Goal: Task Accomplishment & Management: Use online tool/utility

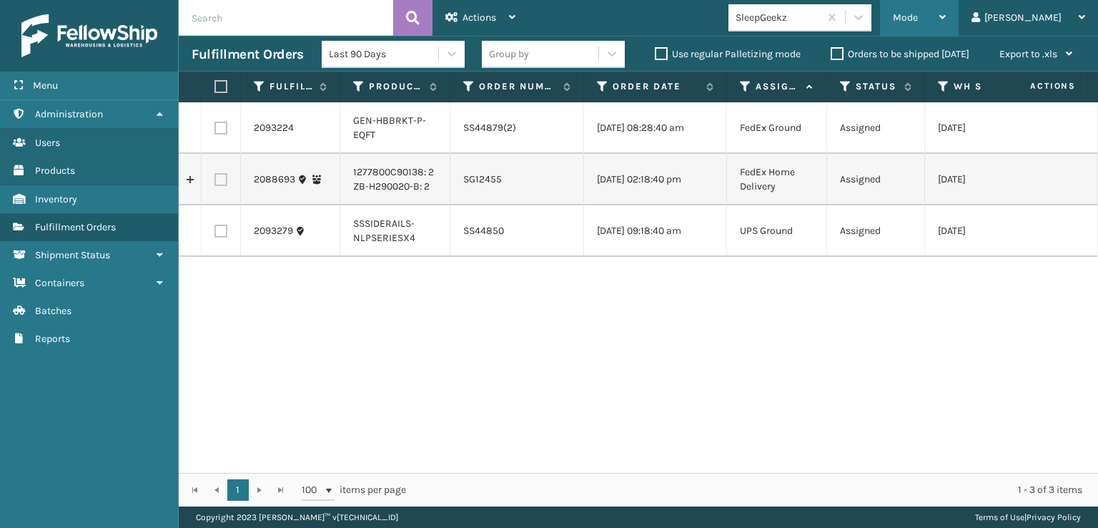
click at [946, 13] on div "Mode" at bounding box center [919, 18] width 53 height 36
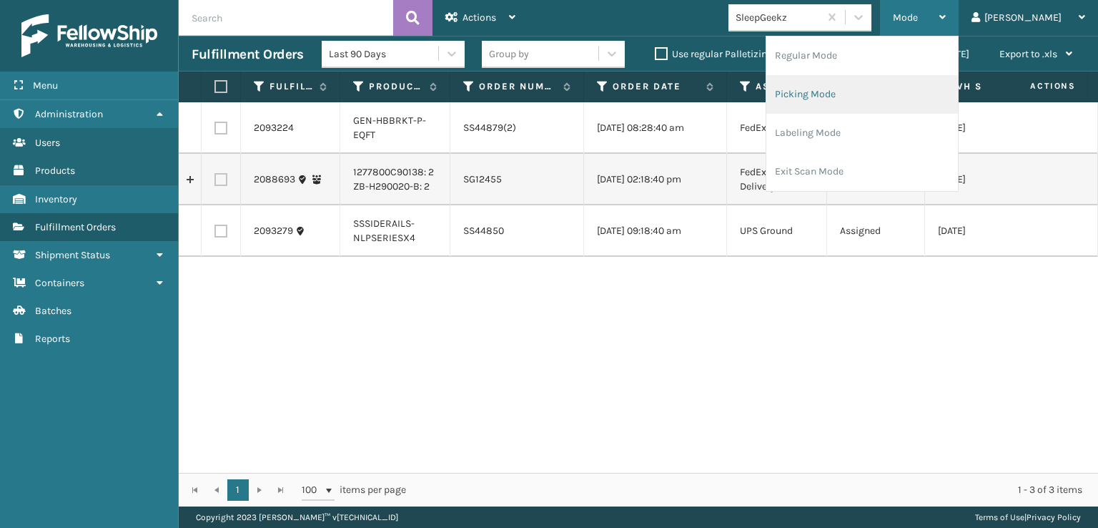
click at [884, 94] on li "Picking Mode" at bounding box center [863, 94] width 192 height 39
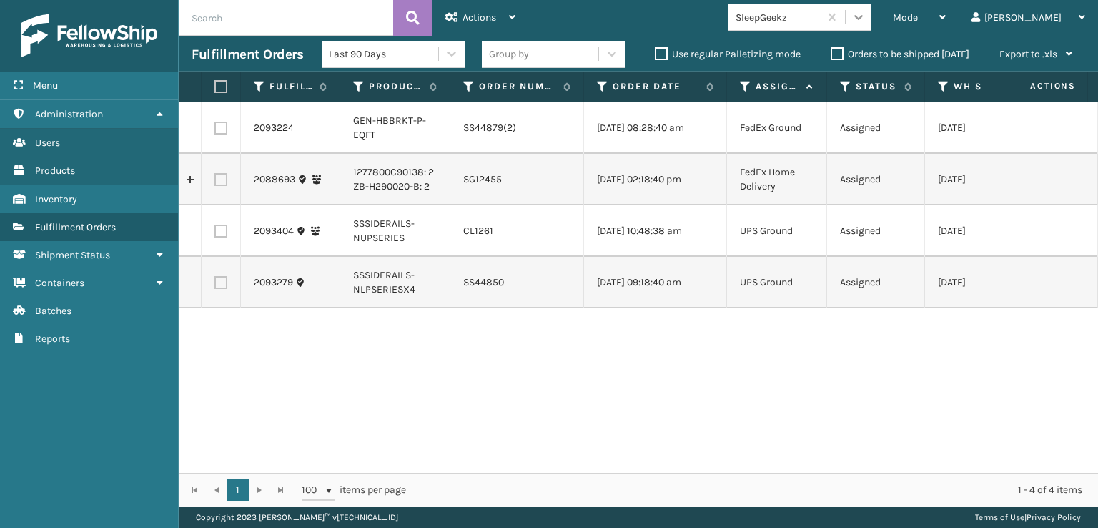
click at [866, 16] on icon at bounding box center [859, 17] width 14 height 14
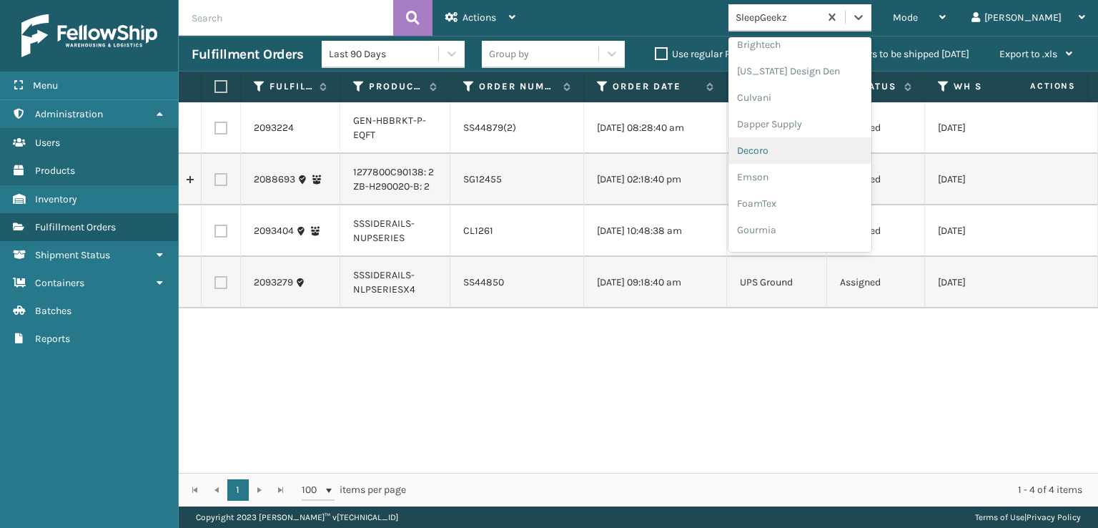
scroll to position [215, 0]
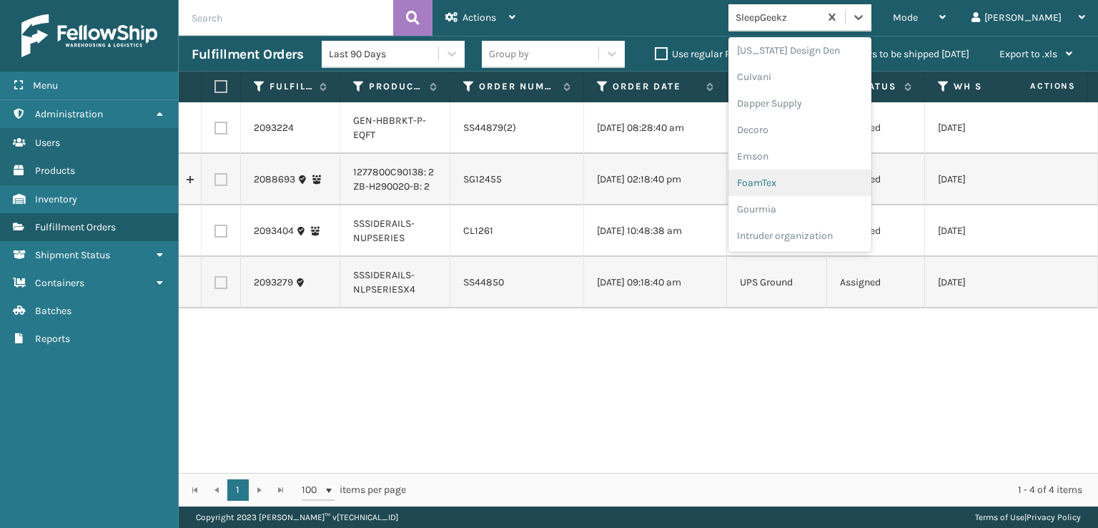
click at [809, 182] on div "FoamTex" at bounding box center [800, 182] width 143 height 26
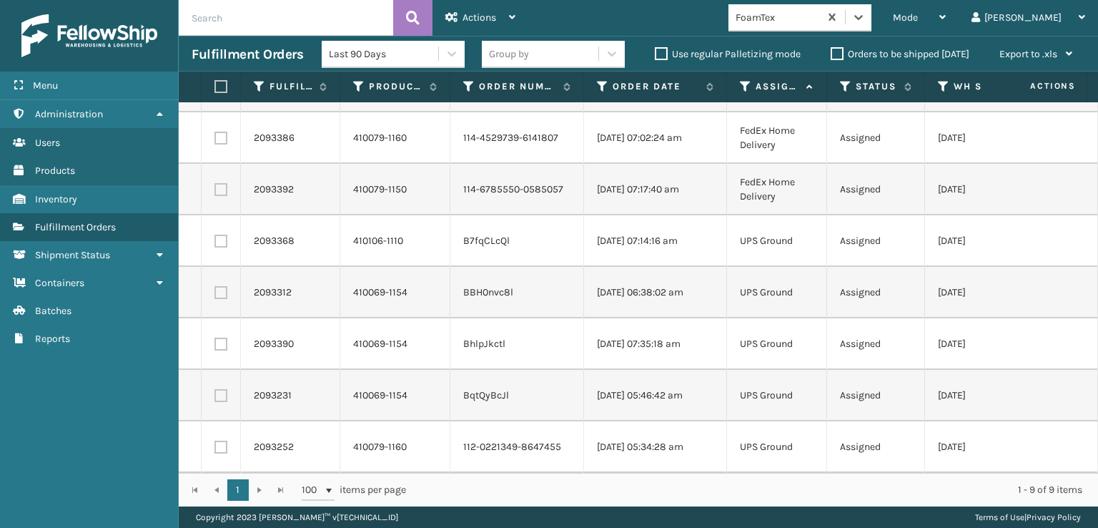
scroll to position [0, 0]
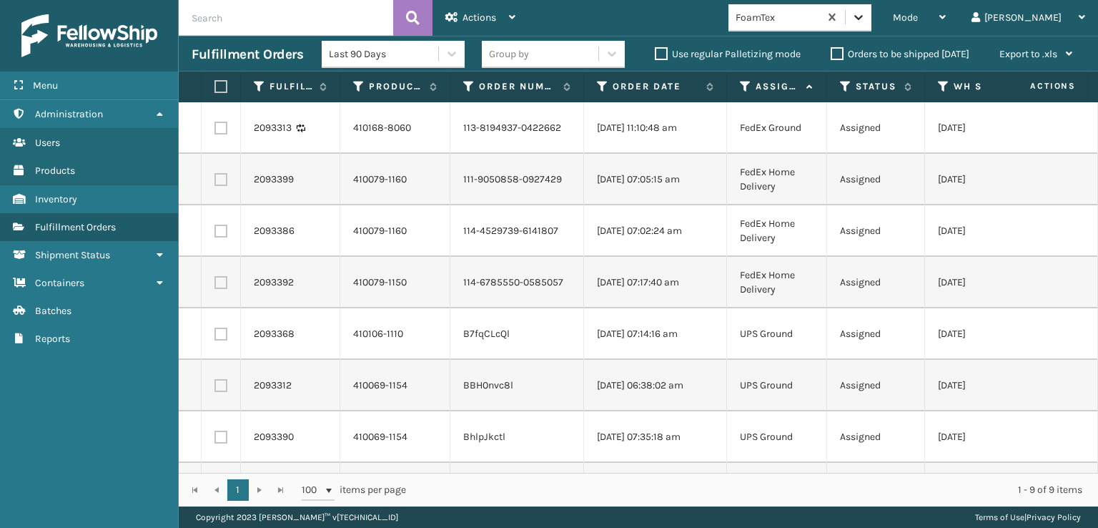
click at [866, 22] on icon at bounding box center [859, 17] width 14 height 14
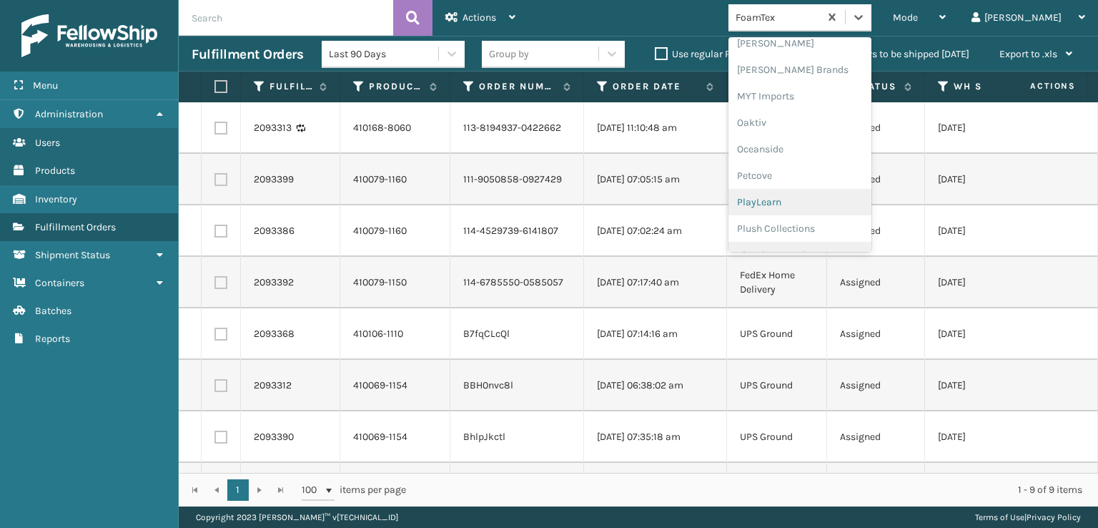
scroll to position [503, 0]
click at [822, 214] on div "[PERSON_NAME] Brands" at bounding box center [800, 212] width 143 height 26
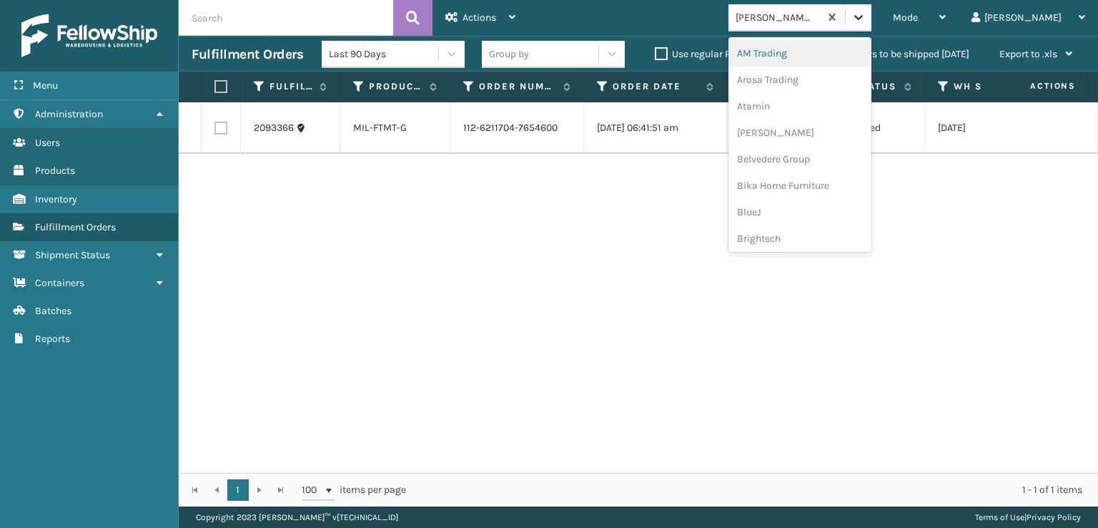
click at [866, 24] on icon at bounding box center [859, 17] width 14 height 14
click at [818, 181] on div "FoamTex" at bounding box center [800, 182] width 143 height 26
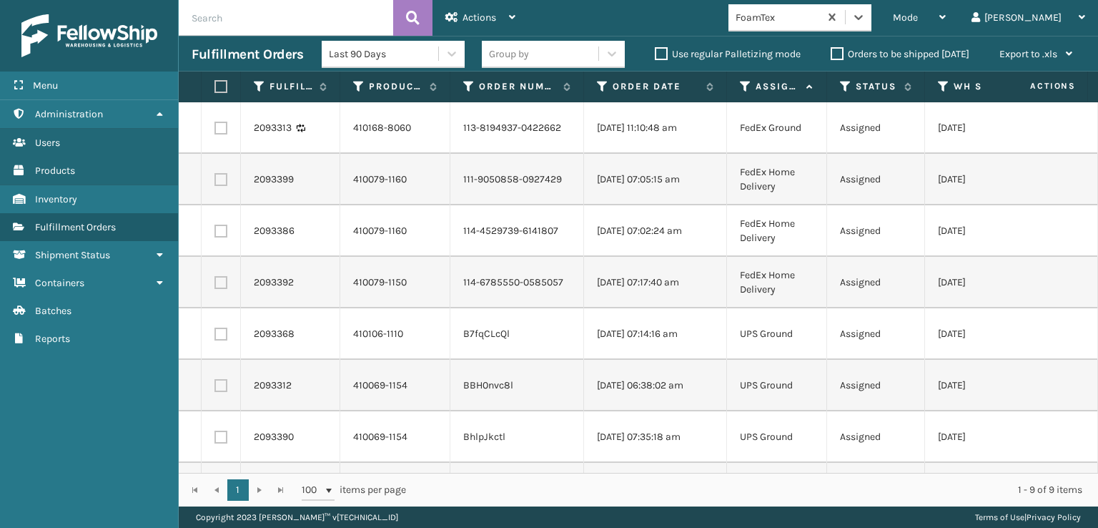
click at [217, 285] on label at bounding box center [221, 282] width 13 height 13
click at [215, 285] on input "checkbox" at bounding box center [215, 280] width 1 height 9
checkbox input "true"
click at [221, 234] on label at bounding box center [221, 231] width 13 height 13
click at [215, 234] on input "checkbox" at bounding box center [215, 229] width 1 height 9
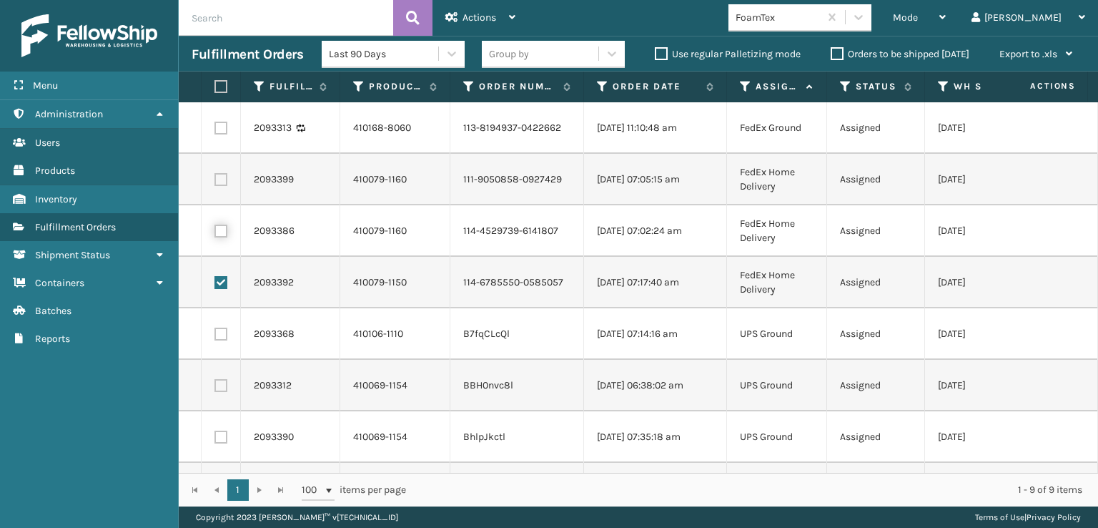
checkbox input "true"
click at [220, 179] on label at bounding box center [221, 179] width 13 height 13
click at [215, 179] on input "checkbox" at bounding box center [215, 177] width 1 height 9
checkbox input "true"
click at [217, 127] on label at bounding box center [221, 128] width 13 height 13
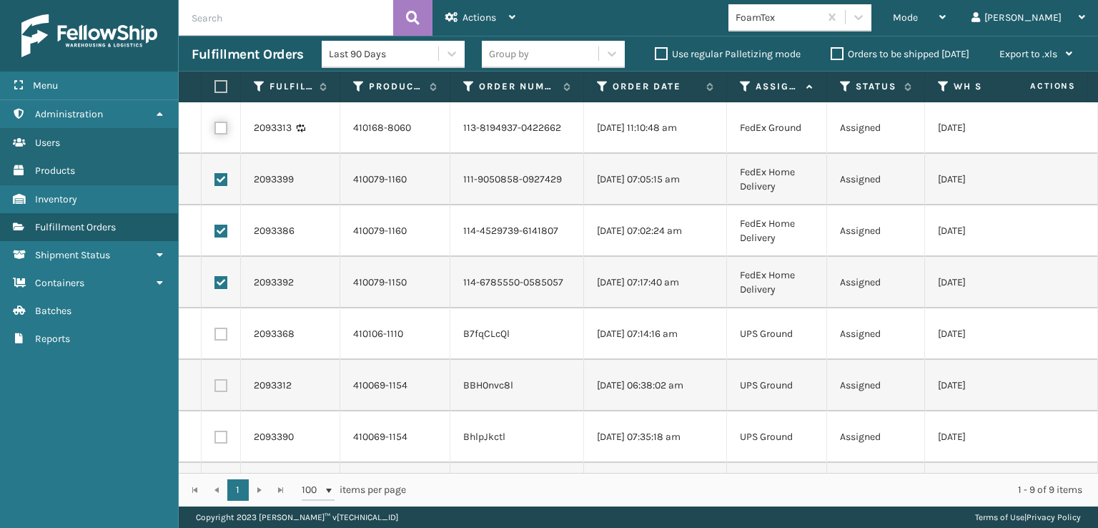
click at [215, 127] on input "checkbox" at bounding box center [215, 126] width 1 height 9
checkbox input "true"
click at [479, 11] on div "Actions" at bounding box center [480, 18] width 70 height 36
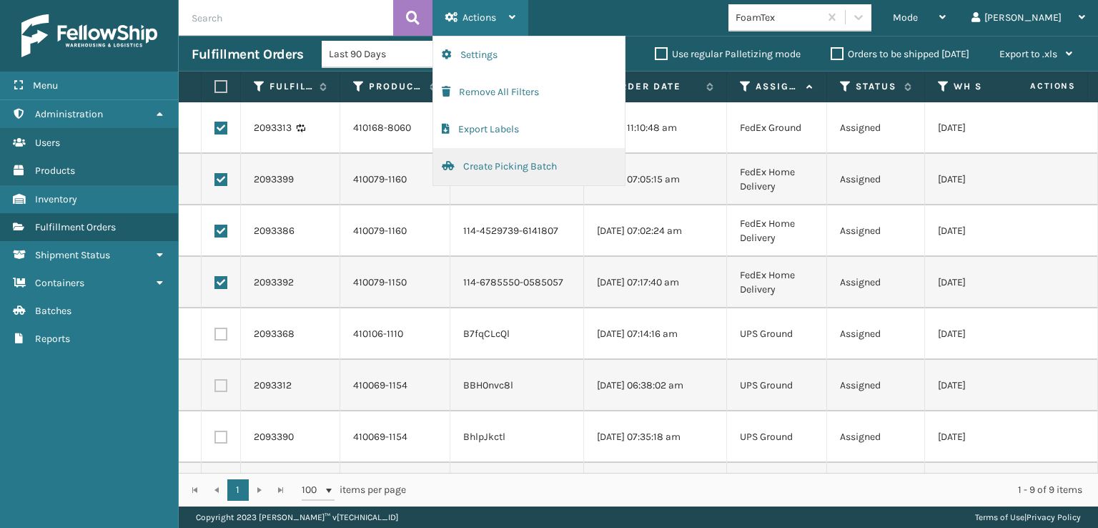
click at [517, 171] on button "Create Picking Batch" at bounding box center [529, 166] width 192 height 37
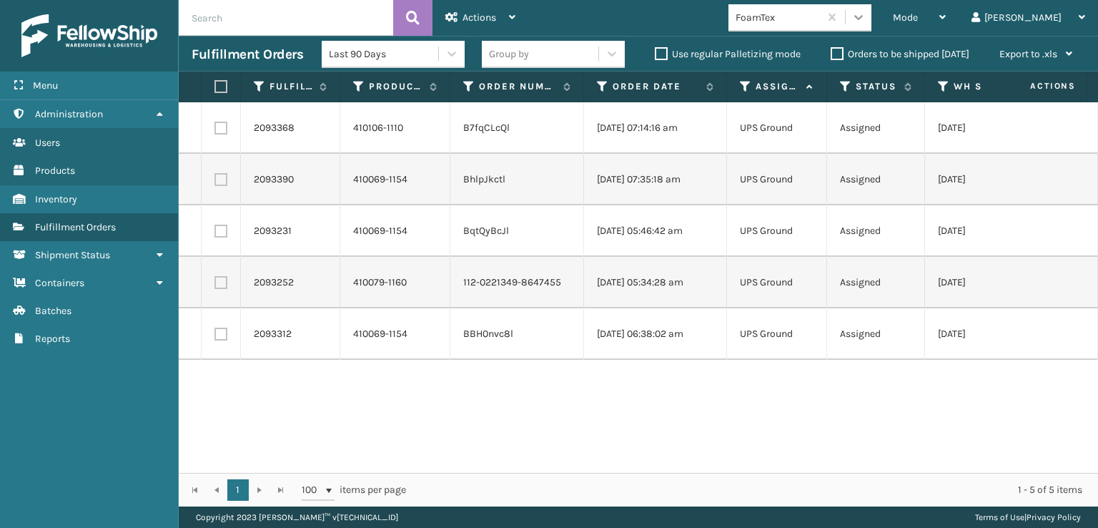
click at [866, 19] on icon at bounding box center [859, 17] width 14 height 14
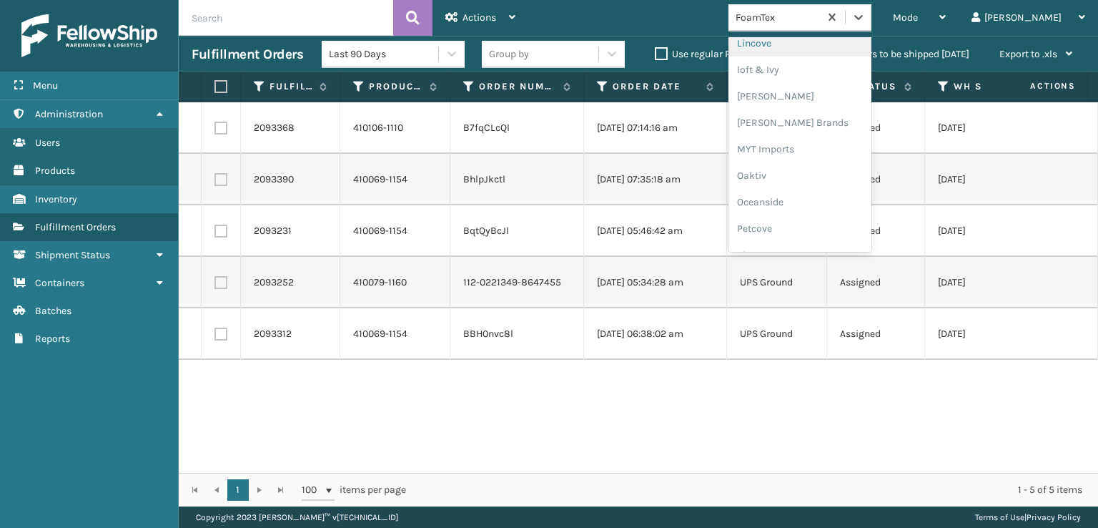
scroll to position [595, 0]
click at [813, 119] on div "[PERSON_NAME] Brands" at bounding box center [800, 120] width 143 height 26
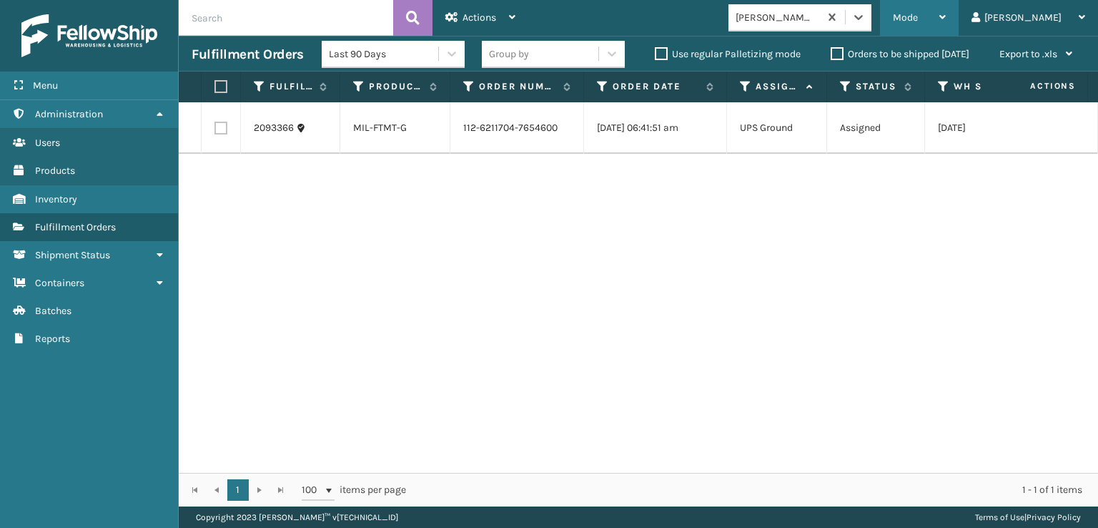
click at [946, 24] on div "Mode" at bounding box center [919, 18] width 53 height 36
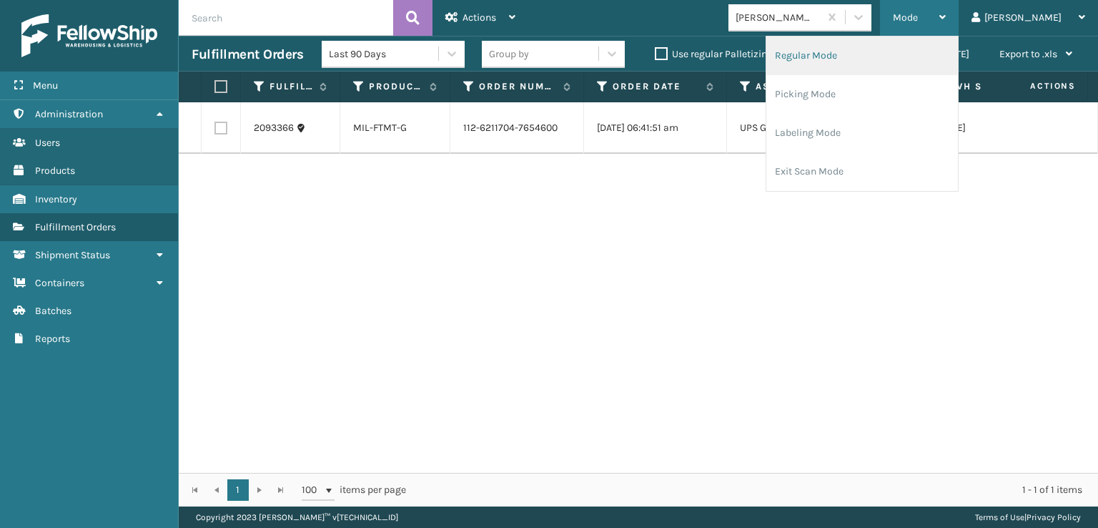
click at [848, 55] on li "Regular Mode" at bounding box center [863, 55] width 192 height 39
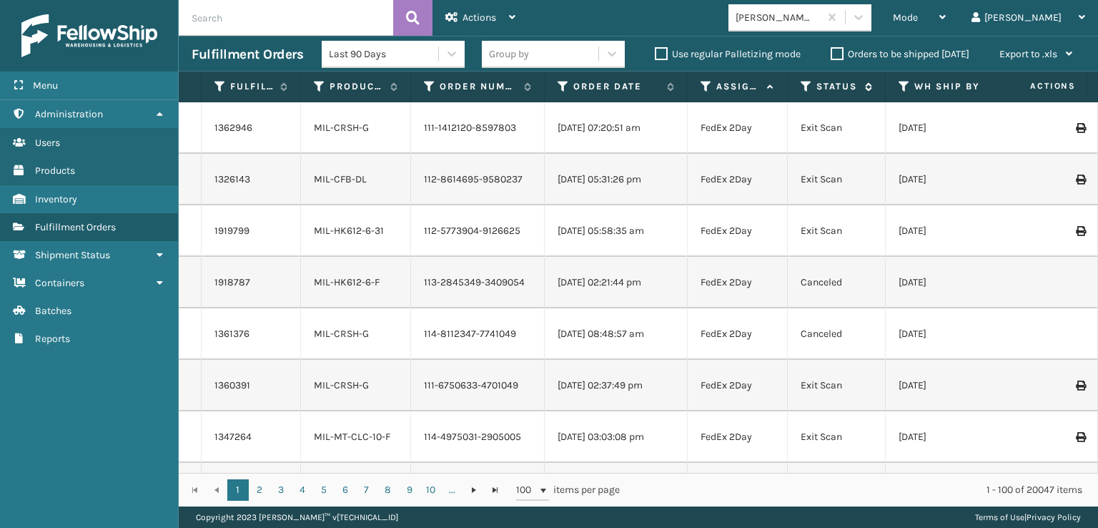
click at [806, 84] on icon at bounding box center [806, 86] width 11 height 13
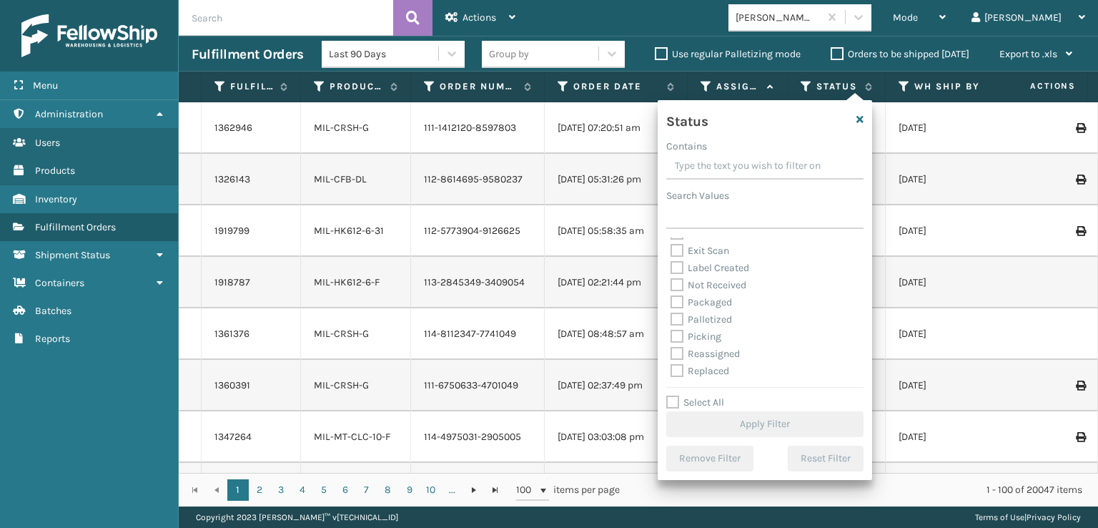
scroll to position [72, 0]
click at [678, 311] on label "Picking" at bounding box center [696, 311] width 51 height 12
click at [671, 311] on input "Picking" at bounding box center [671, 307] width 1 height 9
checkbox input "true"
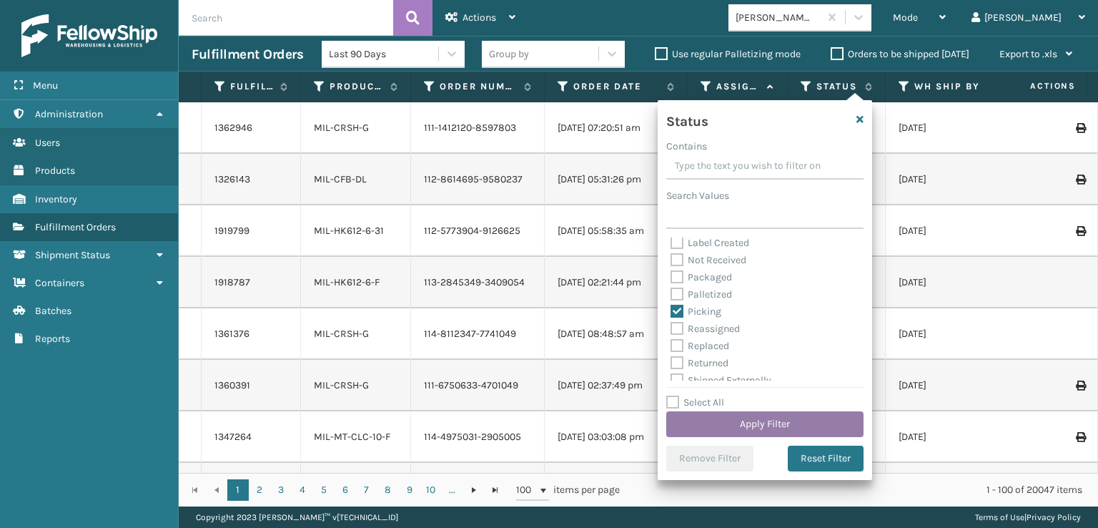
click at [719, 428] on button "Apply Filter" at bounding box center [764, 424] width 197 height 26
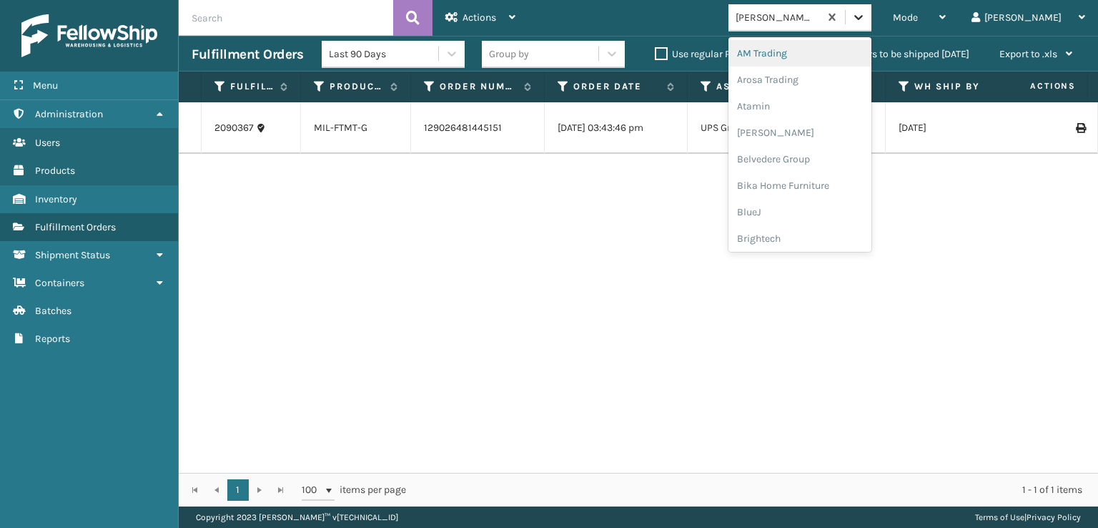
click at [866, 11] on icon at bounding box center [859, 17] width 14 height 14
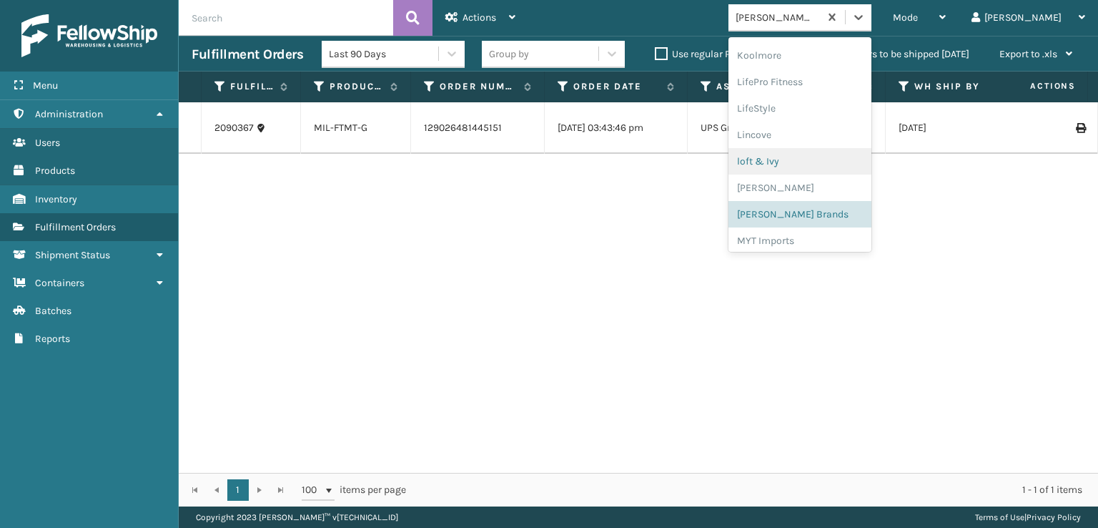
scroll to position [523, 0]
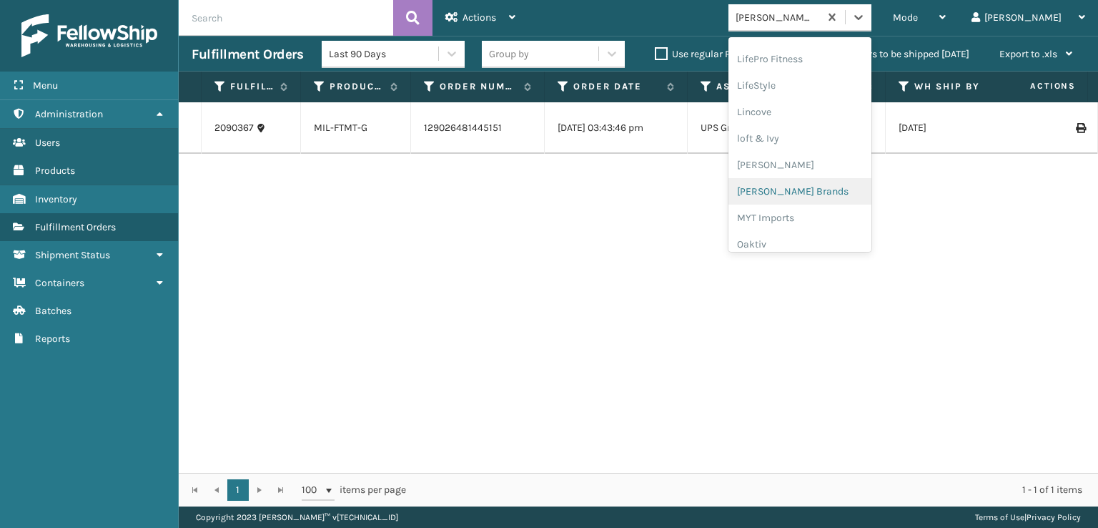
click at [822, 187] on div "[PERSON_NAME] Brands" at bounding box center [800, 191] width 143 height 26
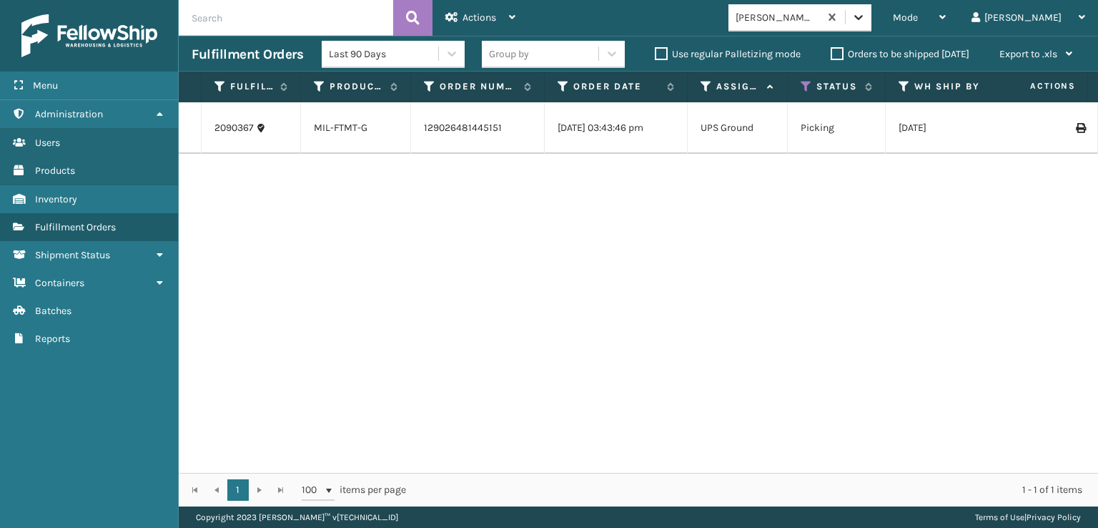
click at [863, 16] on icon at bounding box center [858, 17] width 9 height 5
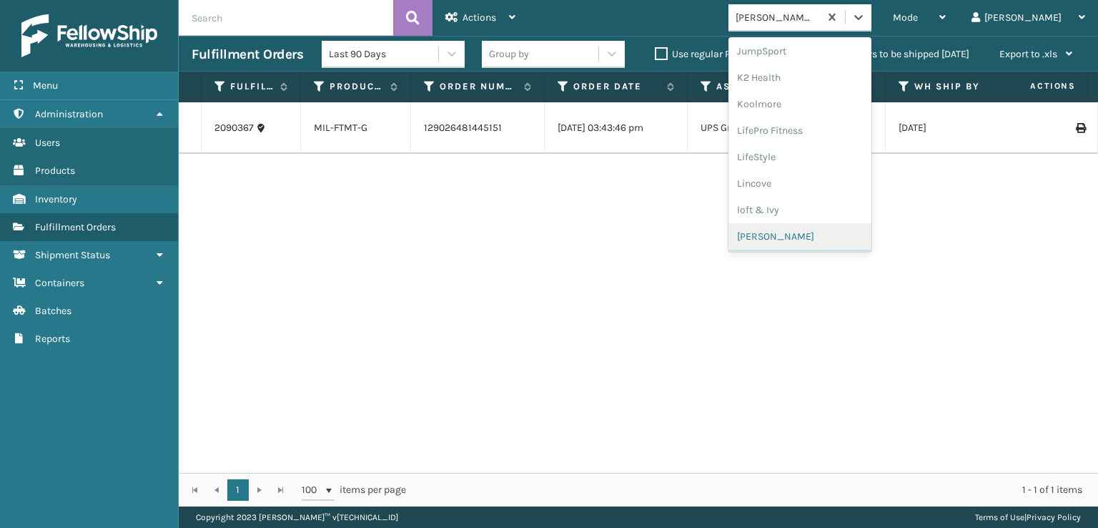
scroll to position [717, 0]
click at [827, 210] on div "SleepGeekz" at bounding box center [800, 209] width 143 height 26
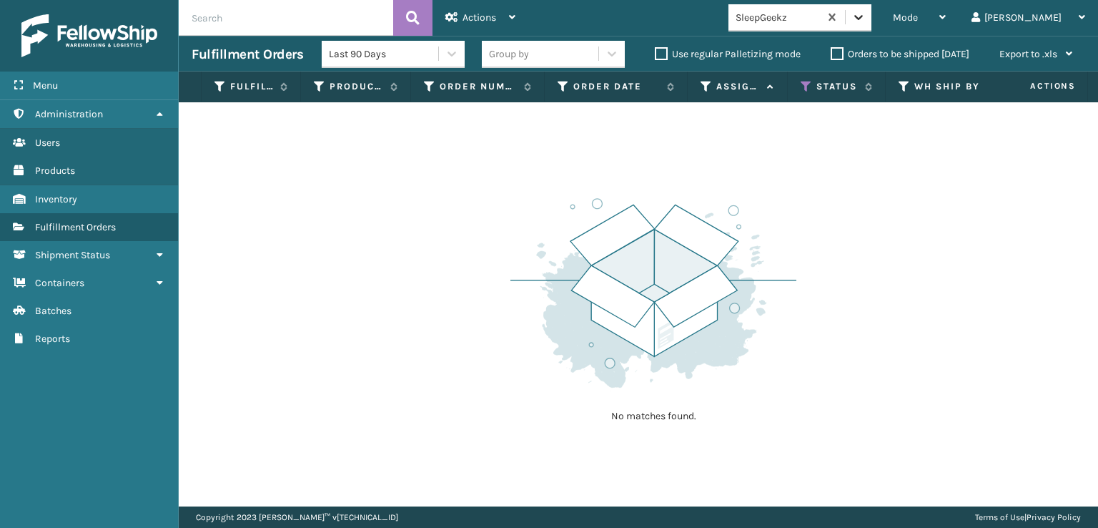
click at [866, 14] on icon at bounding box center [859, 17] width 14 height 14
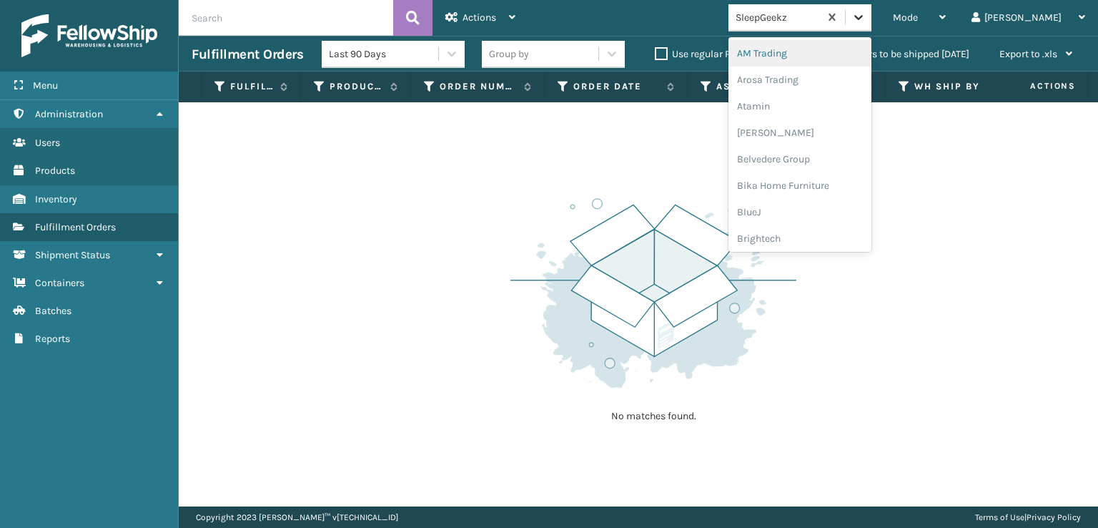
click at [866, 11] on icon at bounding box center [859, 17] width 14 height 14
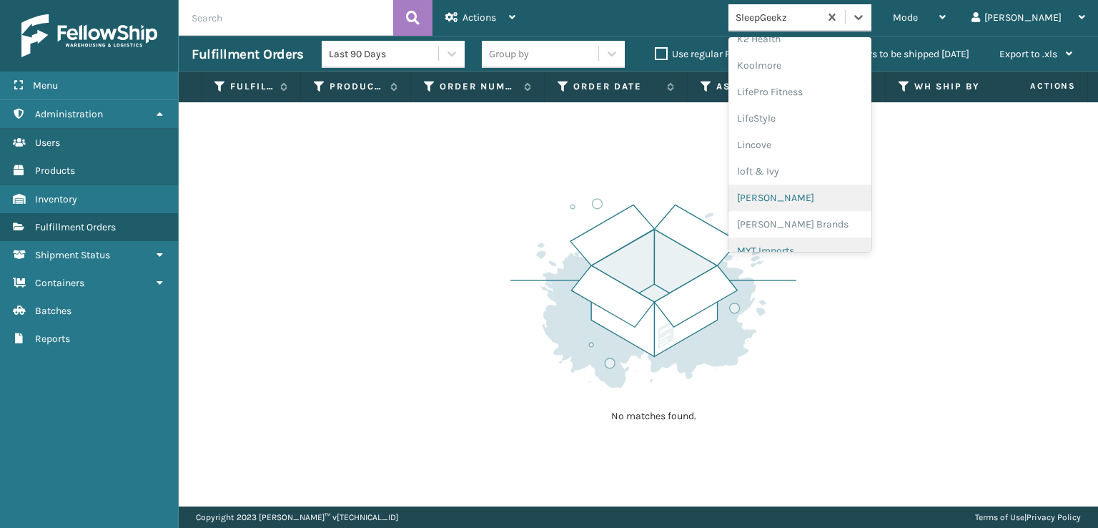
scroll to position [523, 0]
click at [822, 188] on div "[PERSON_NAME] Brands" at bounding box center [800, 191] width 143 height 26
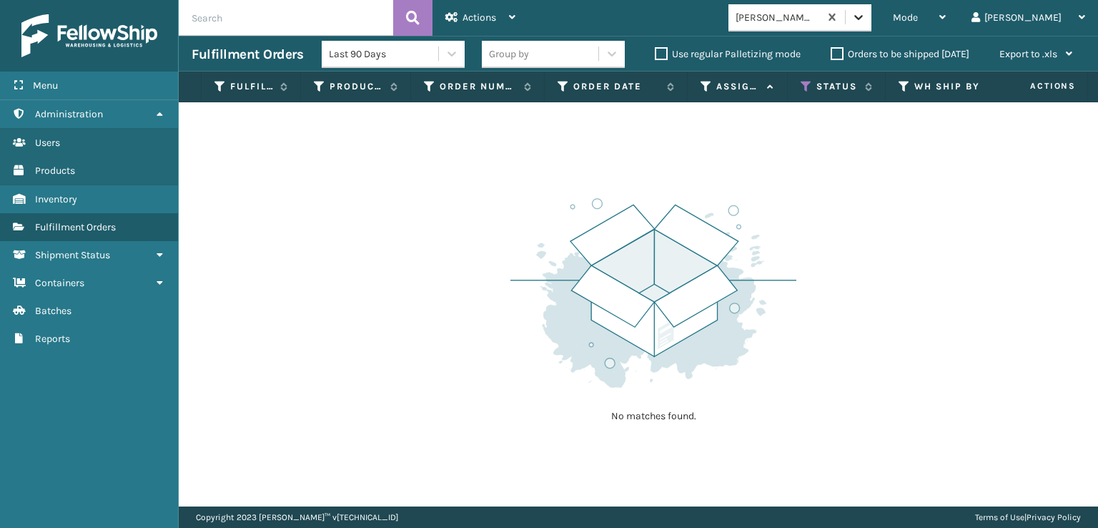
click at [866, 16] on icon at bounding box center [859, 17] width 14 height 14
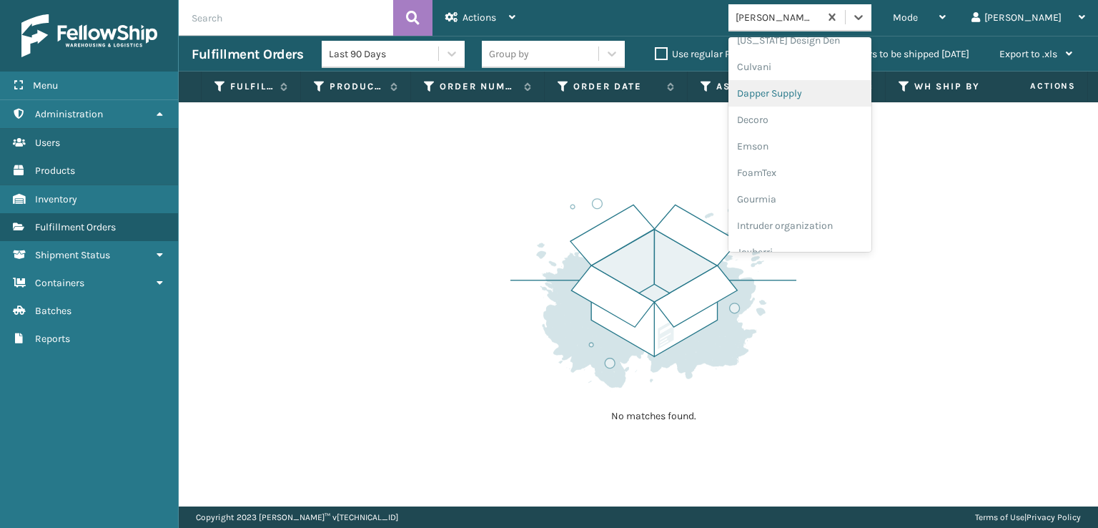
scroll to position [286, 0]
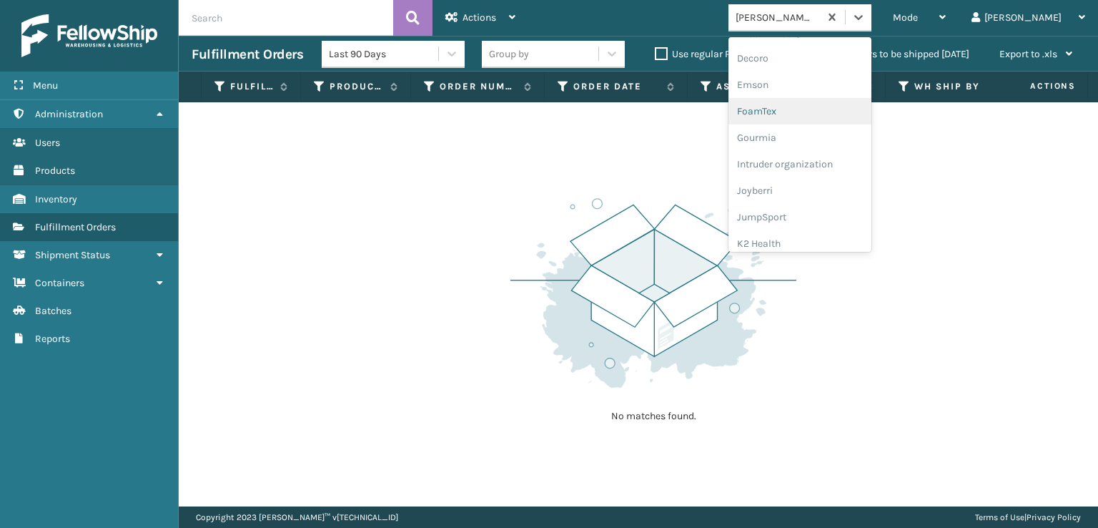
click at [815, 107] on div "FoamTex" at bounding box center [800, 111] width 143 height 26
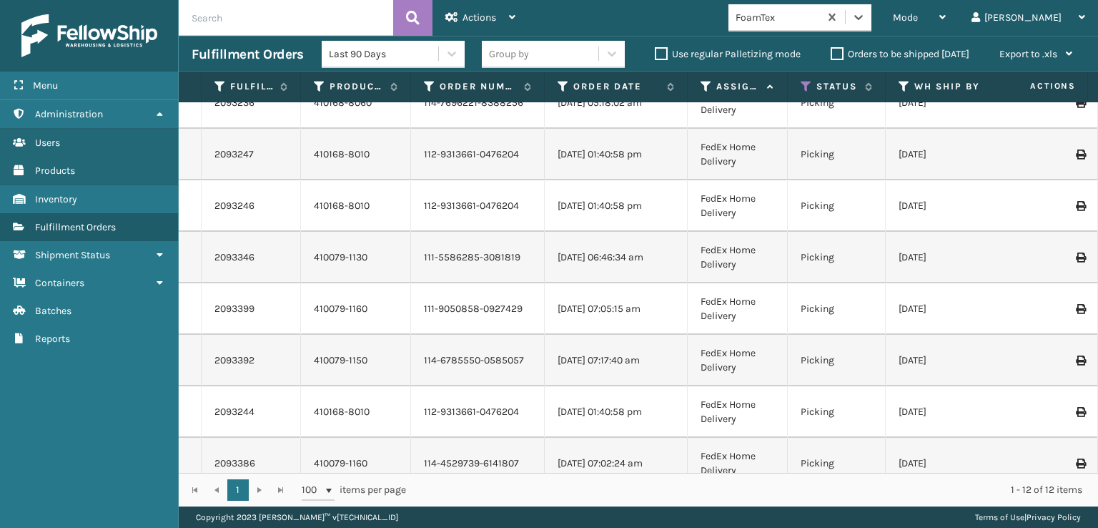
scroll to position [257, 0]
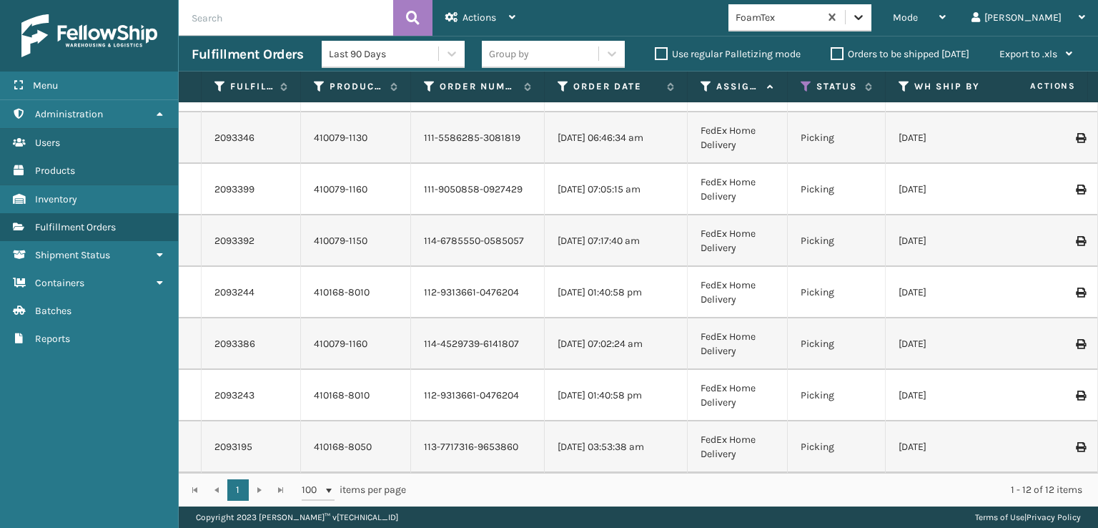
click at [866, 24] on icon at bounding box center [859, 17] width 14 height 14
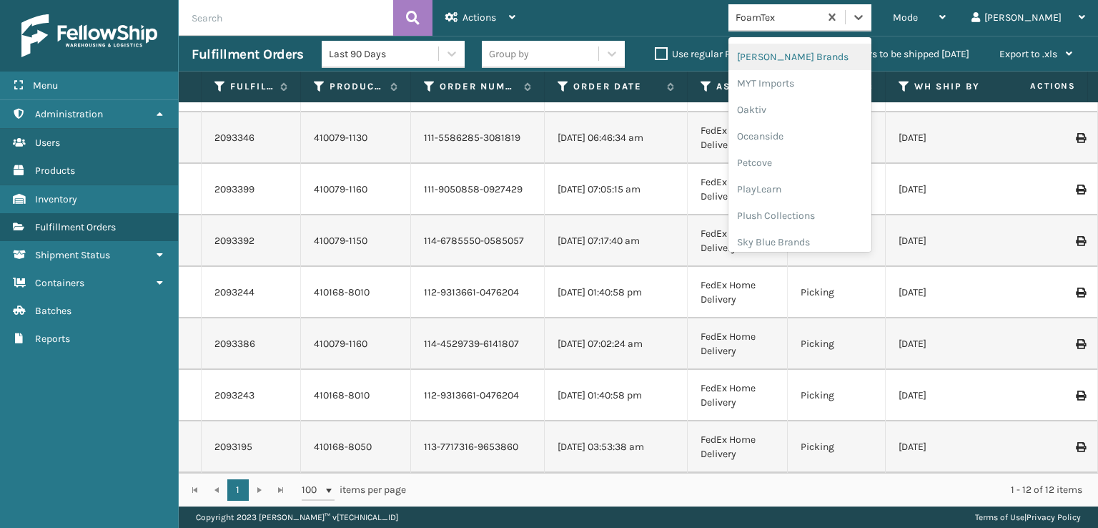
scroll to position [666, 0]
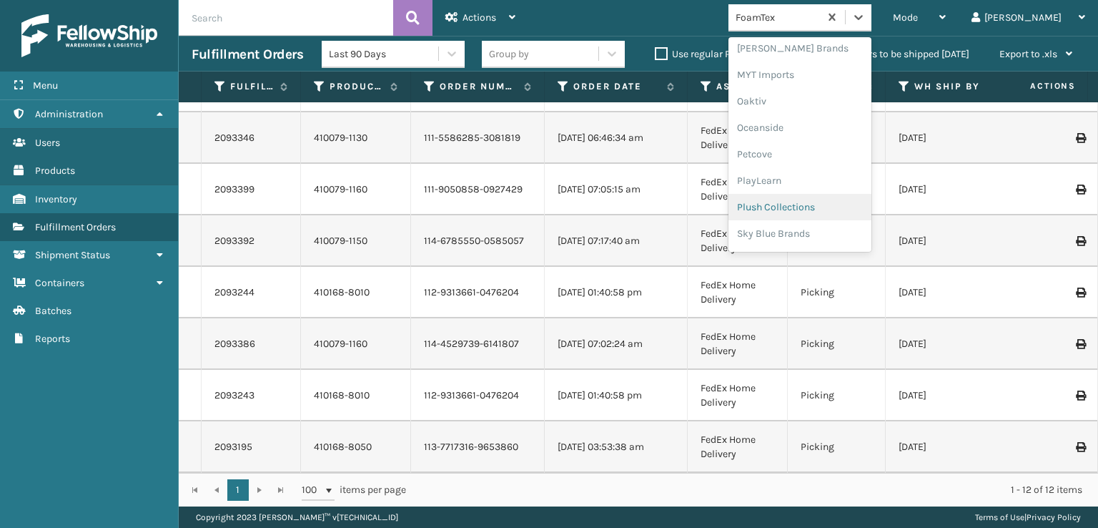
click at [832, 207] on div "Plush Collections" at bounding box center [800, 207] width 143 height 26
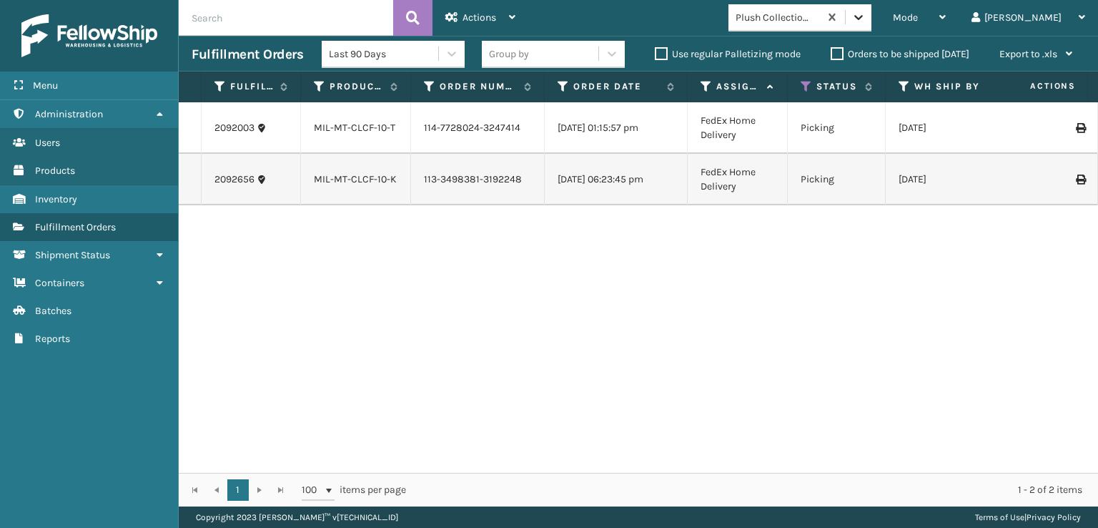
click at [866, 20] on icon at bounding box center [859, 17] width 14 height 14
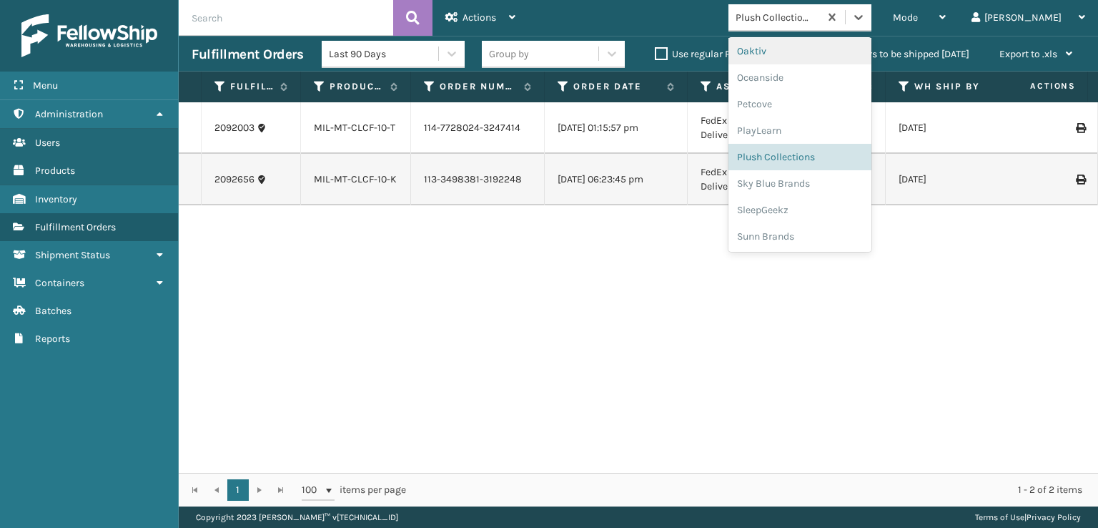
scroll to position [717, 0]
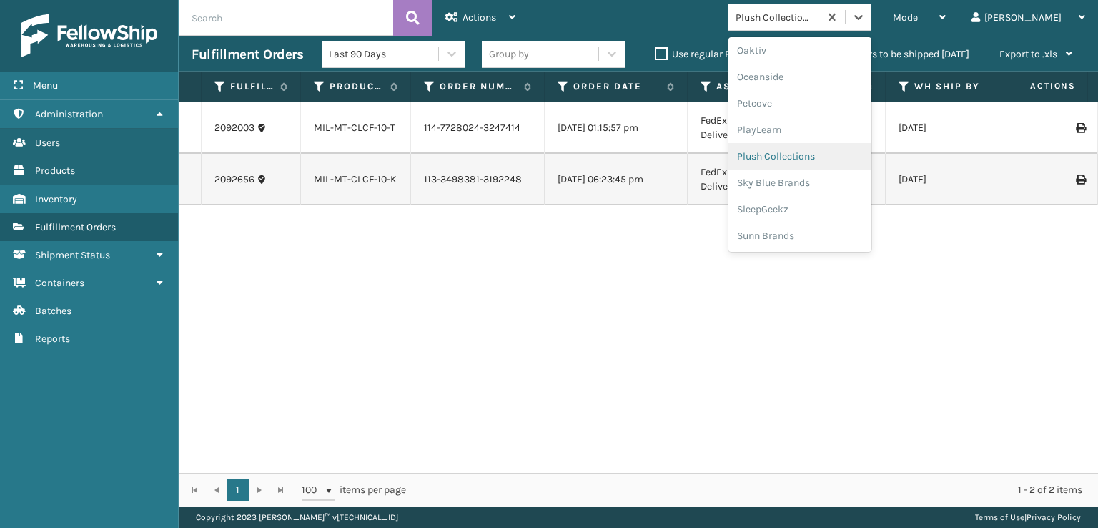
click at [844, 155] on div "Plush Collections" at bounding box center [800, 156] width 143 height 26
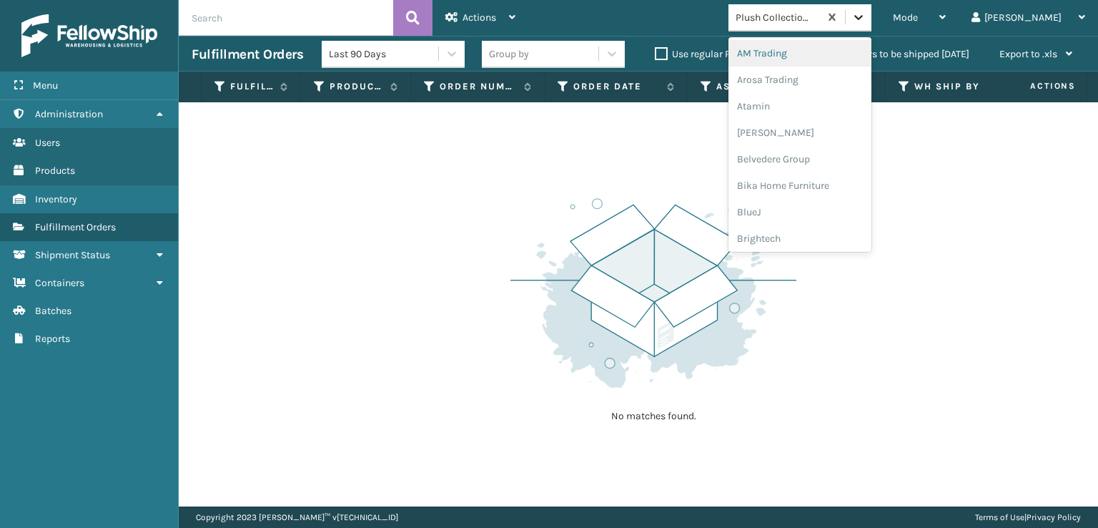
click at [866, 12] on icon at bounding box center [859, 17] width 14 height 14
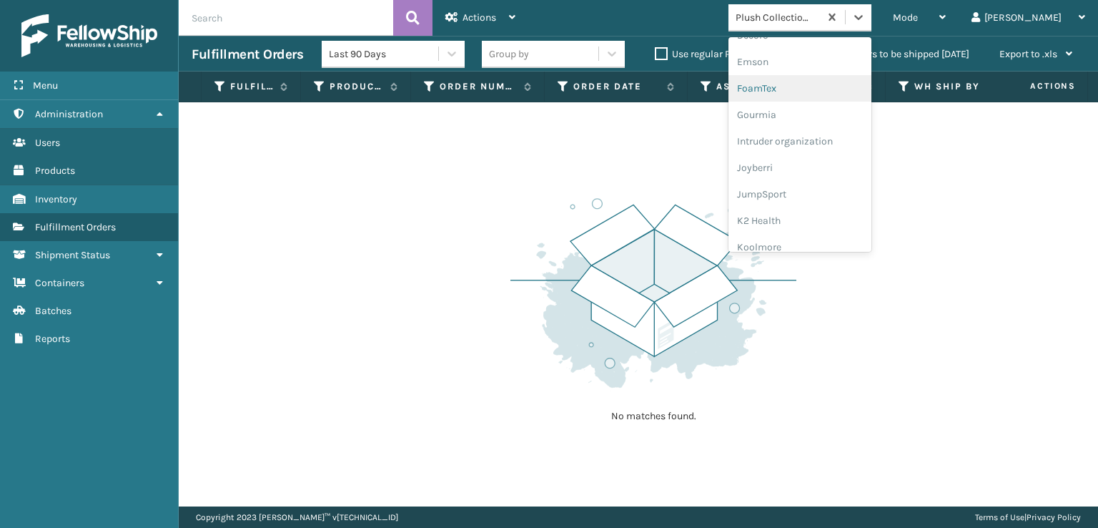
click at [808, 86] on div "FoamTex" at bounding box center [800, 88] width 143 height 26
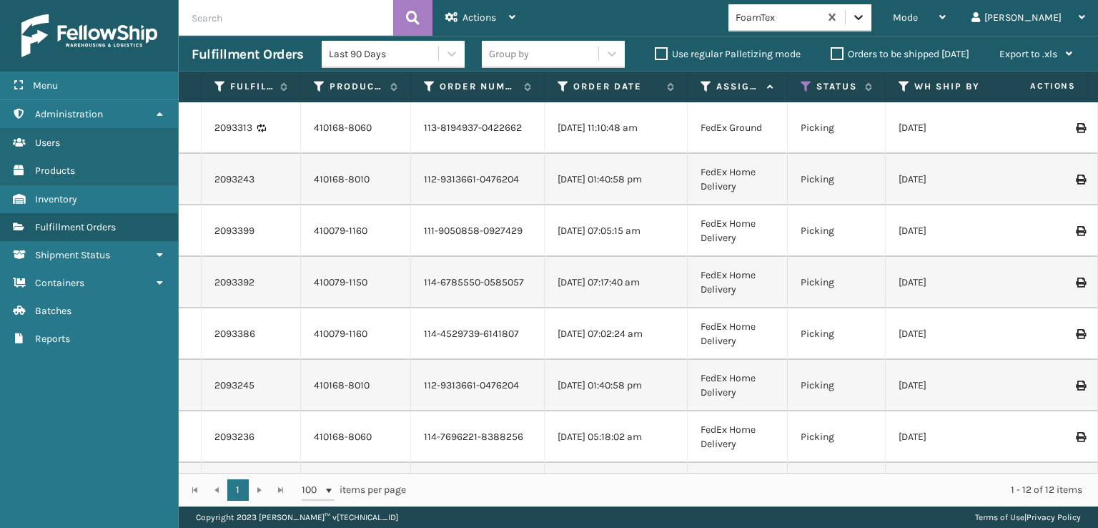
click at [866, 11] on icon at bounding box center [859, 17] width 14 height 14
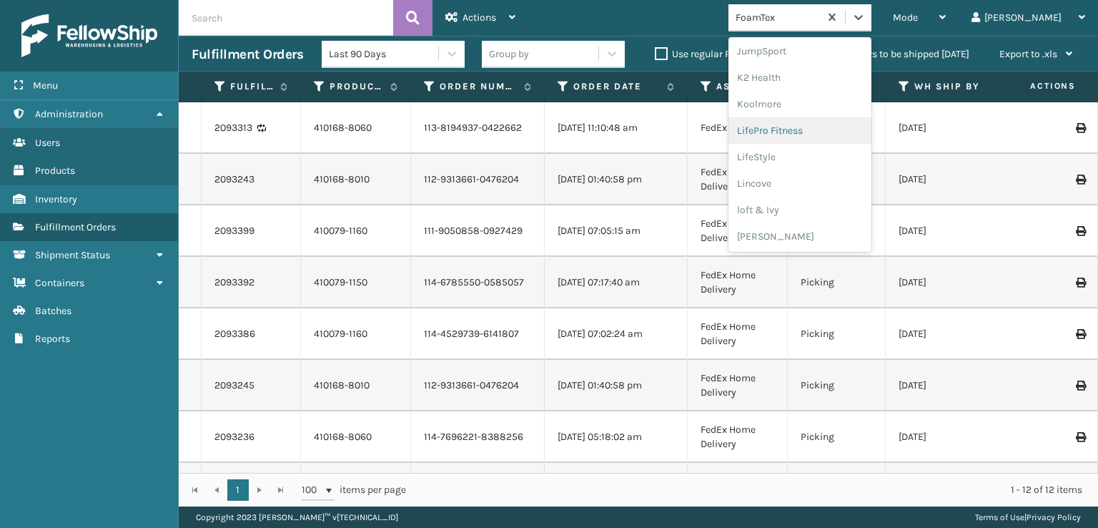
scroll to position [517, 0]
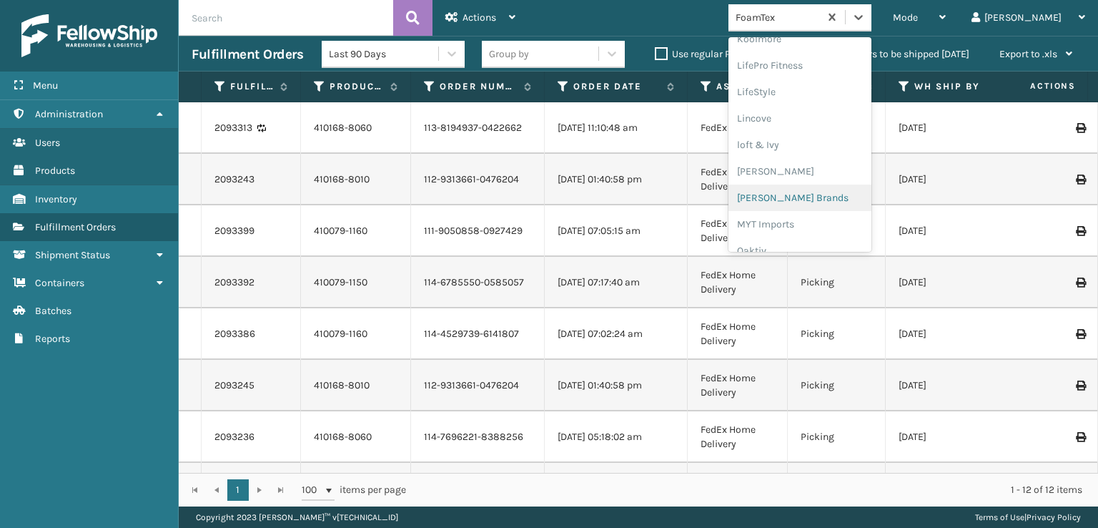
click at [814, 199] on div "[PERSON_NAME] Brands" at bounding box center [800, 197] width 143 height 26
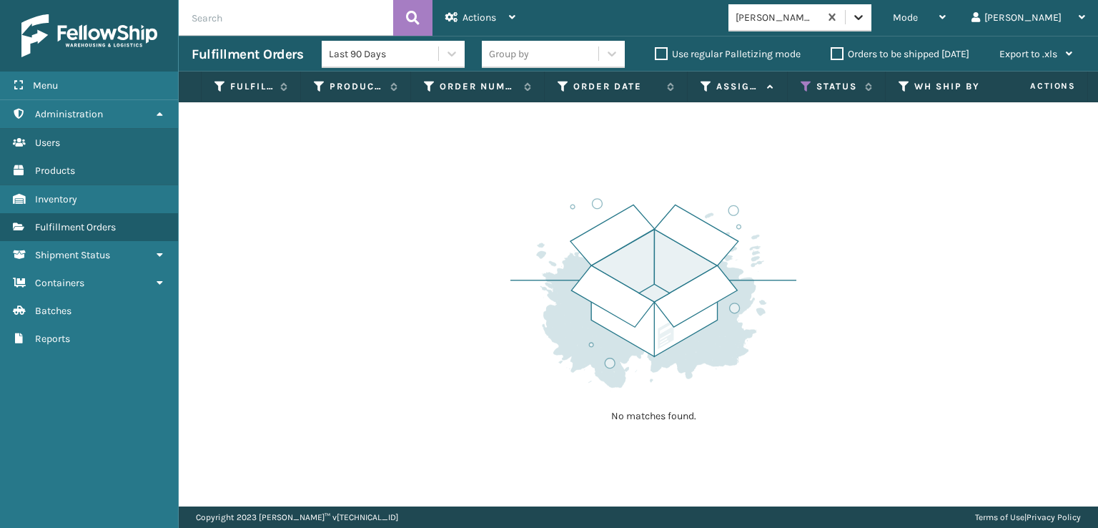
click at [866, 11] on icon at bounding box center [859, 17] width 14 height 14
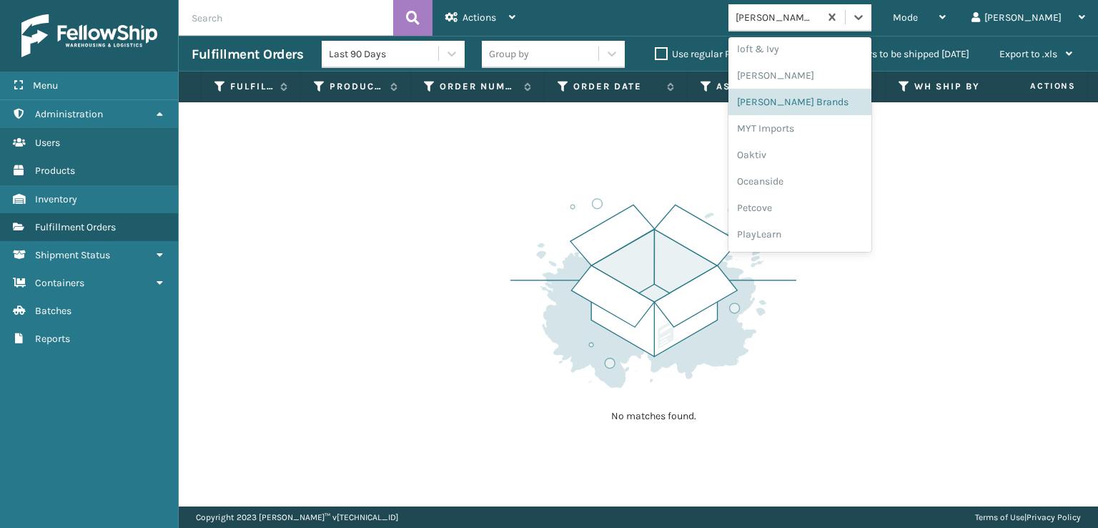
scroll to position [717, 0]
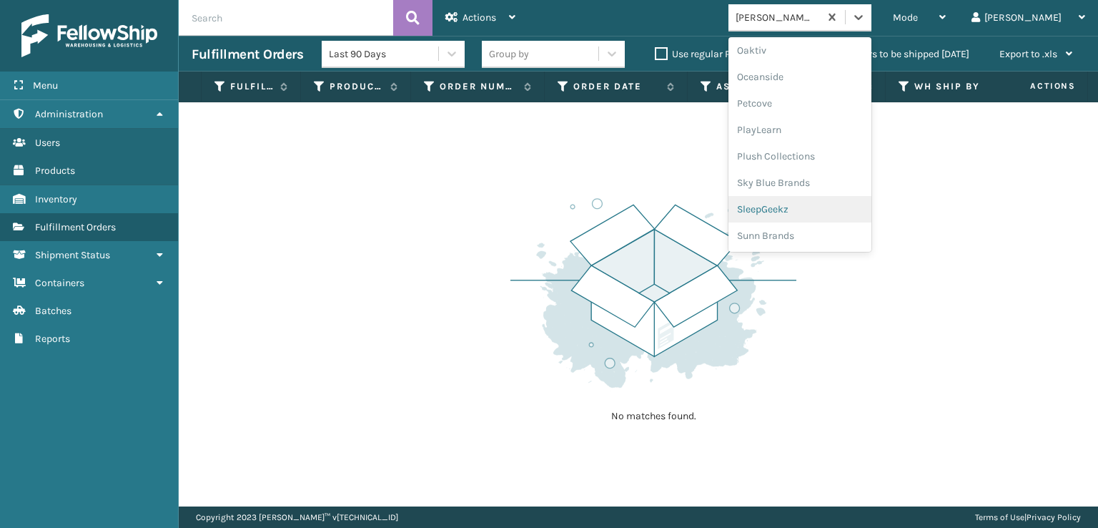
click at [821, 210] on div "SleepGeekz" at bounding box center [800, 209] width 143 height 26
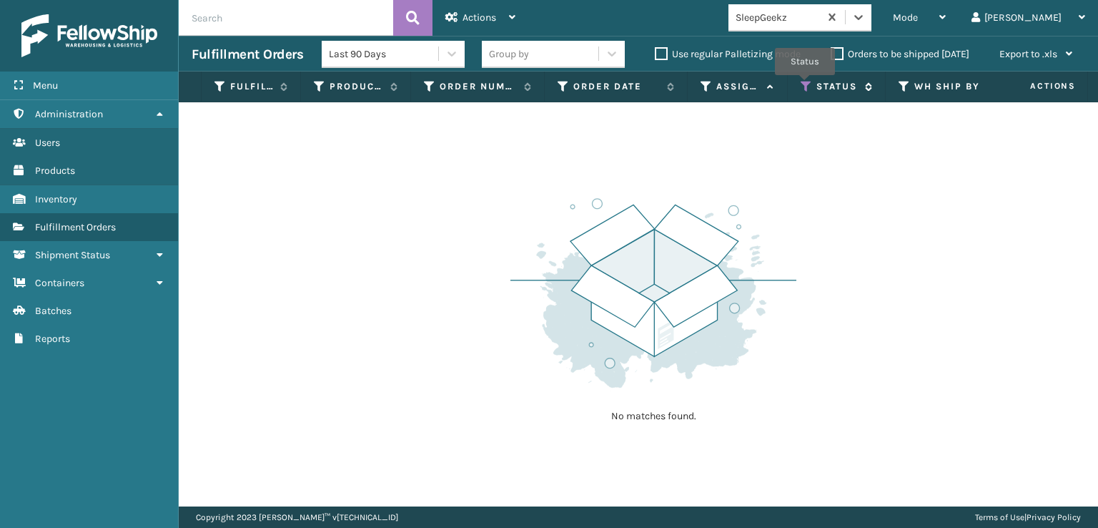
click at [805, 84] on icon at bounding box center [806, 86] width 11 height 13
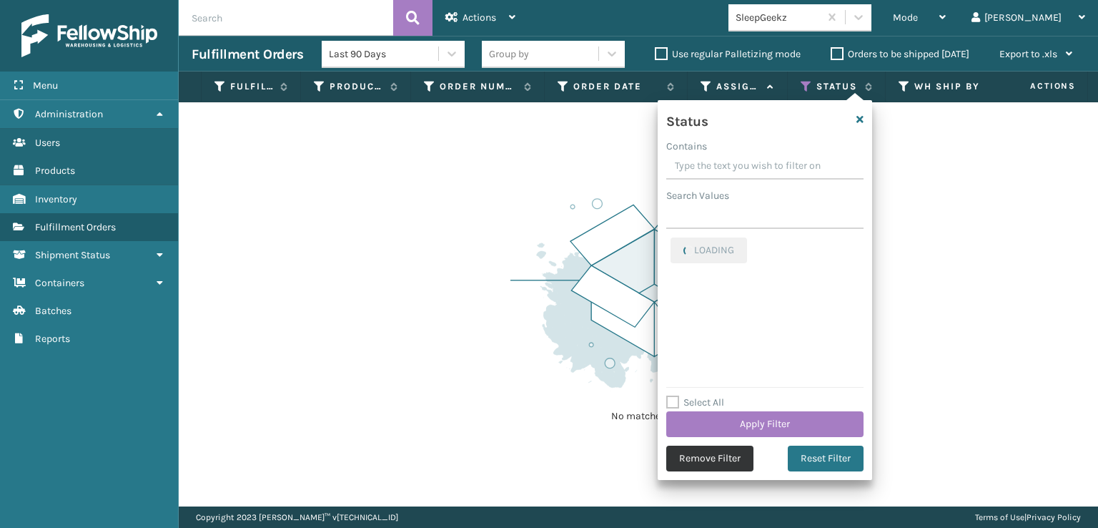
click at [694, 458] on button "Remove Filter" at bounding box center [709, 458] width 87 height 26
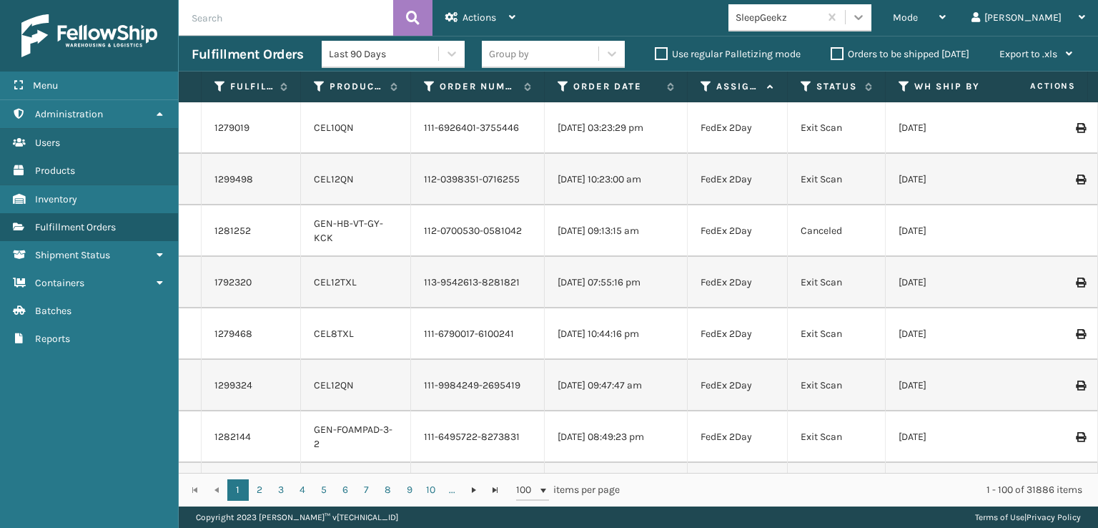
click at [866, 21] on icon at bounding box center [859, 17] width 14 height 14
click at [918, 14] on span "Mode" at bounding box center [905, 17] width 25 height 12
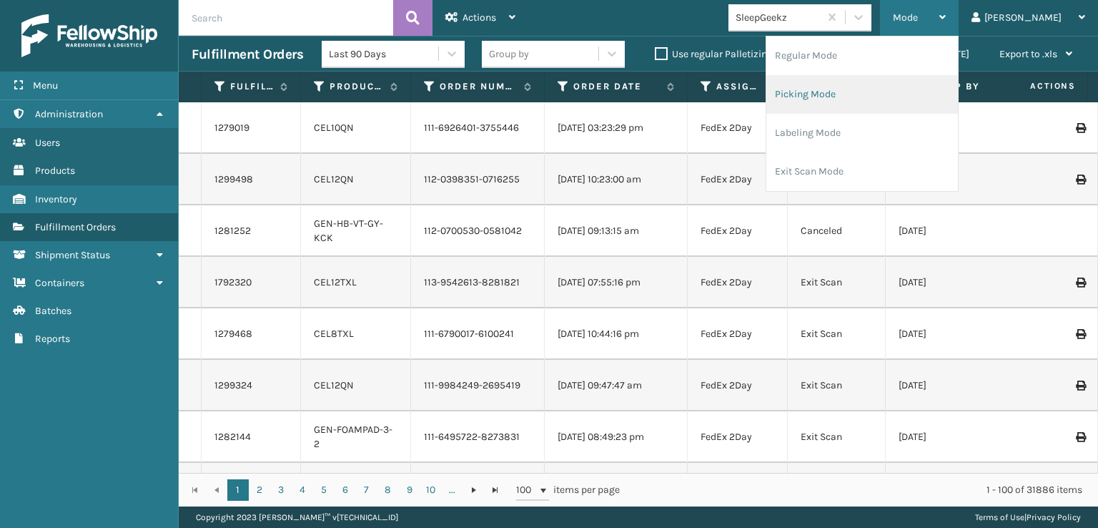
click at [872, 89] on li "Picking Mode" at bounding box center [863, 94] width 192 height 39
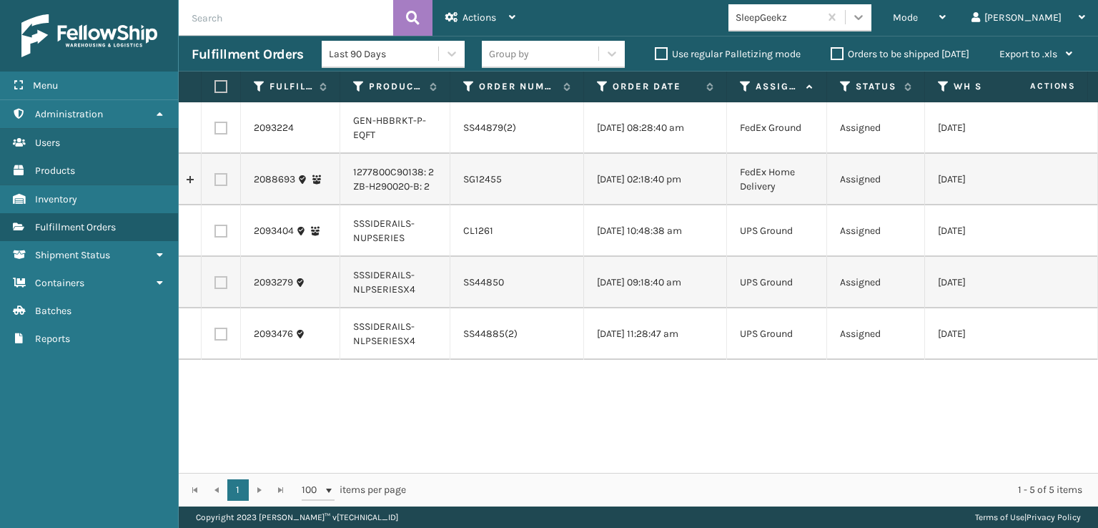
click at [866, 14] on icon at bounding box center [859, 17] width 14 height 14
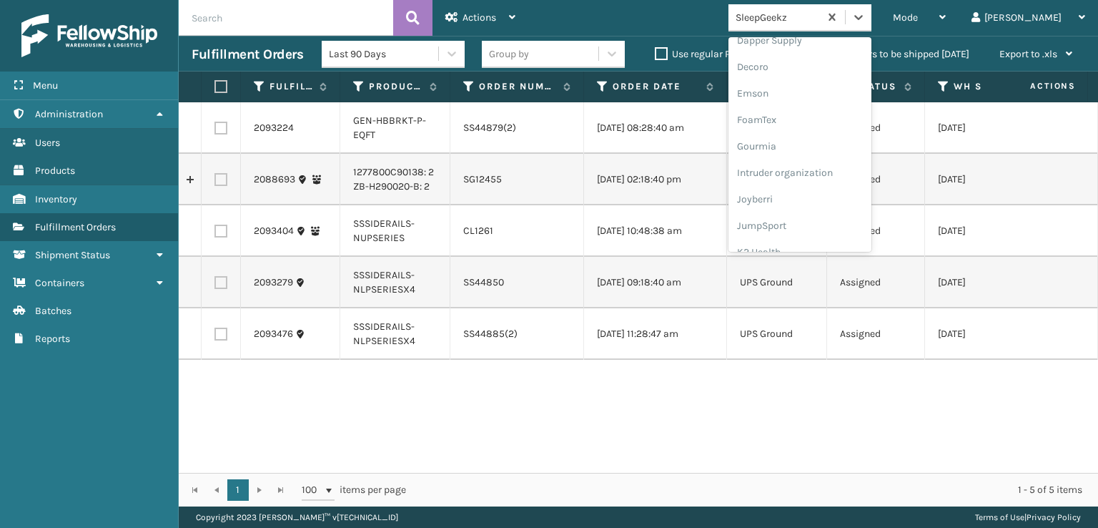
scroll to position [286, 0]
click at [822, 112] on div "FoamTex" at bounding box center [800, 111] width 143 height 26
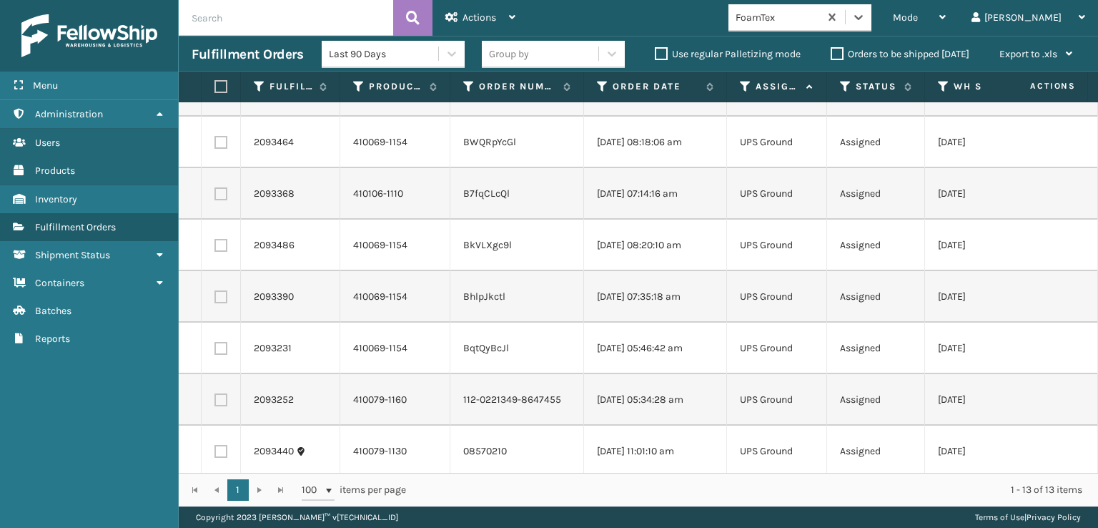
scroll to position [309, 0]
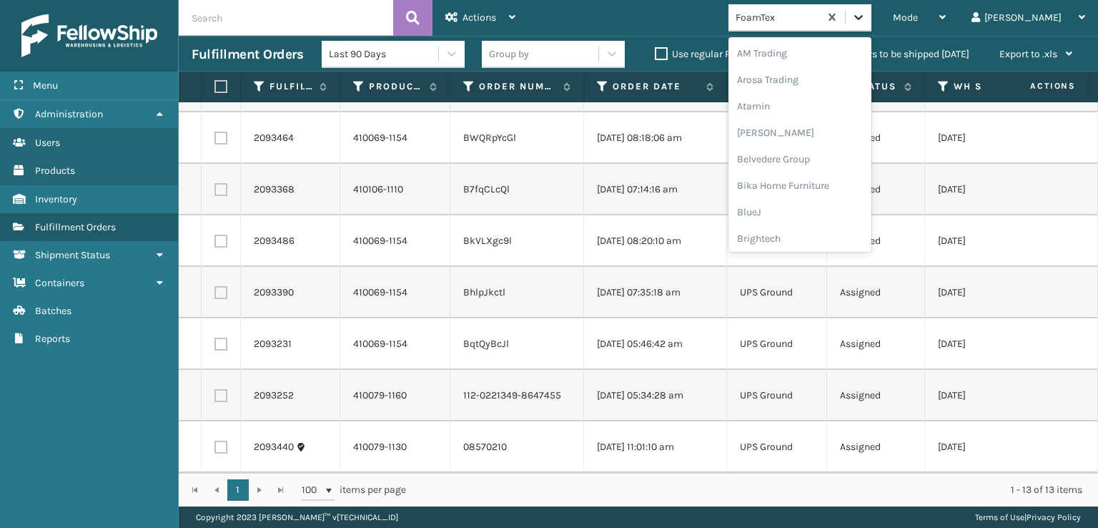
click at [863, 16] on icon at bounding box center [858, 17] width 9 height 5
click at [816, 184] on div "[PERSON_NAME] Brands" at bounding box center [800, 191] width 143 height 26
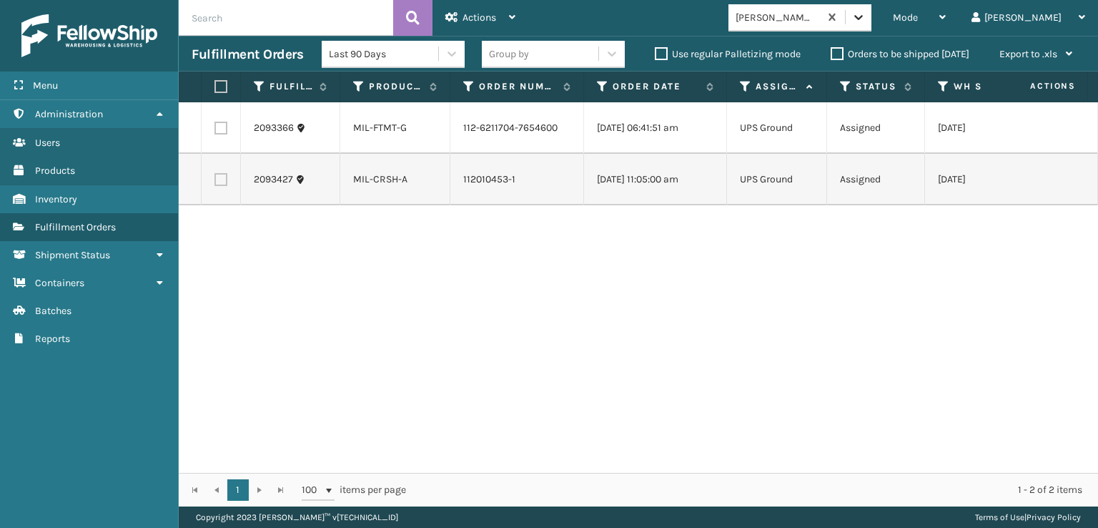
click at [866, 20] on icon at bounding box center [859, 17] width 14 height 14
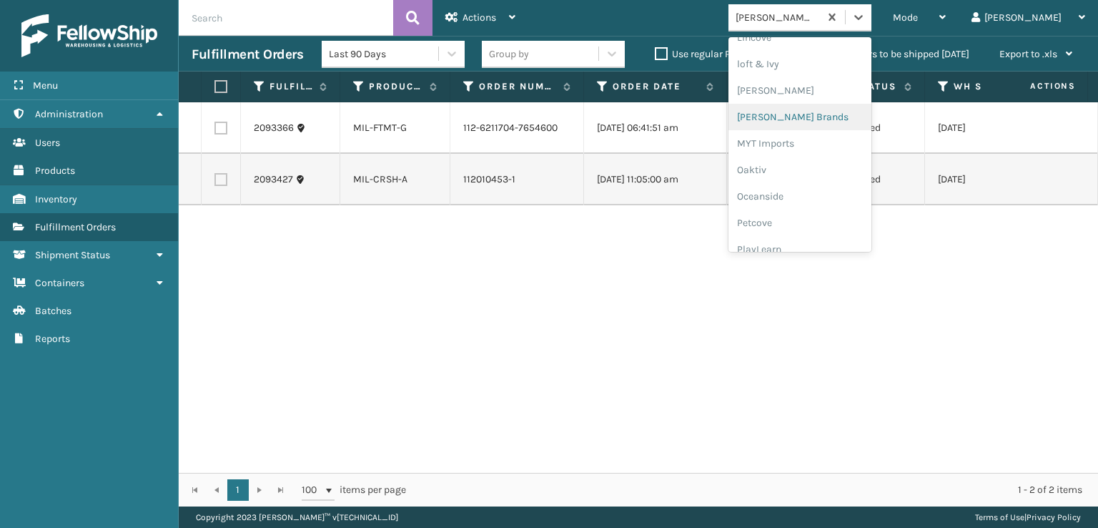
scroll to position [717, 0]
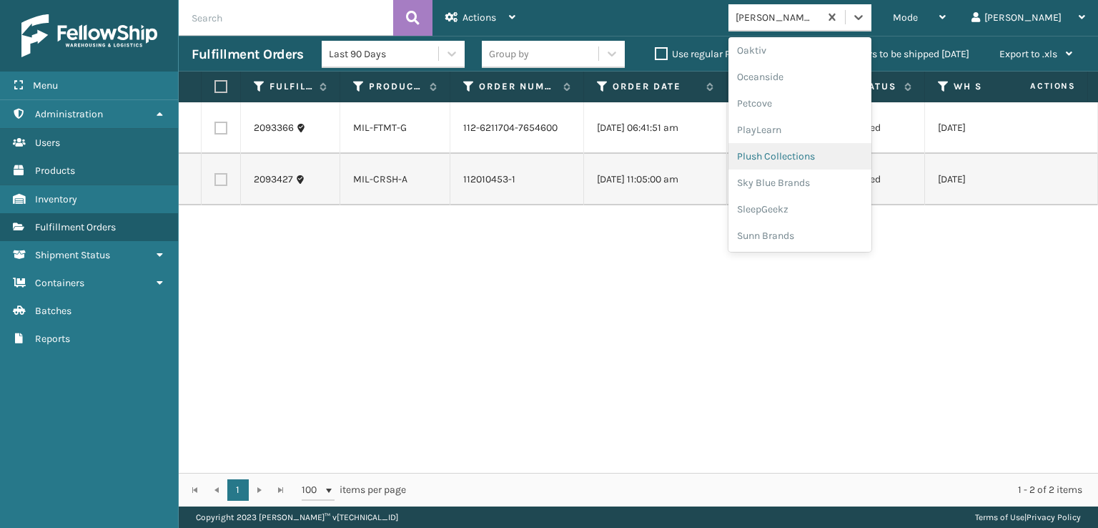
click at [808, 159] on div "Plush Collections" at bounding box center [800, 156] width 143 height 26
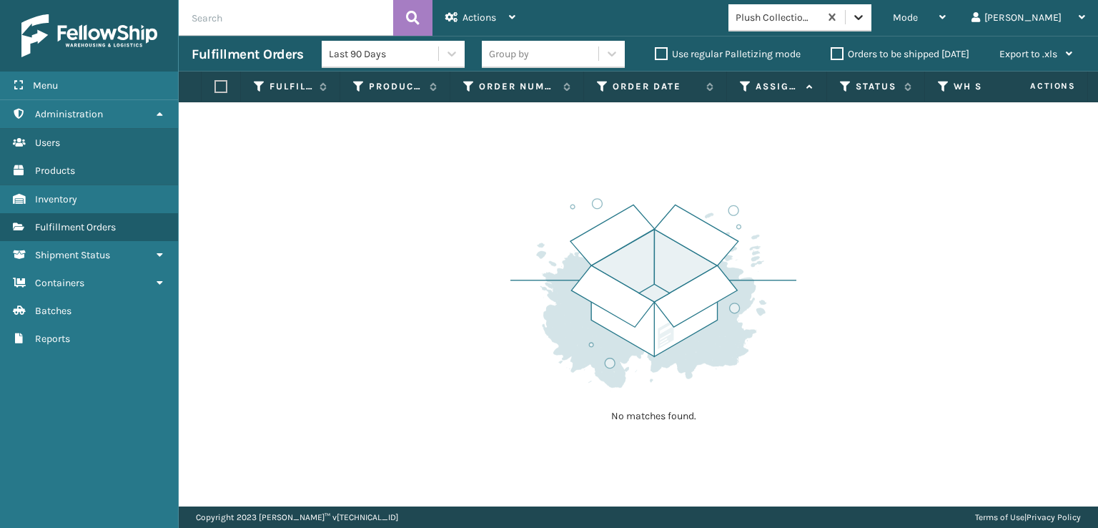
click at [866, 14] on icon at bounding box center [859, 17] width 14 height 14
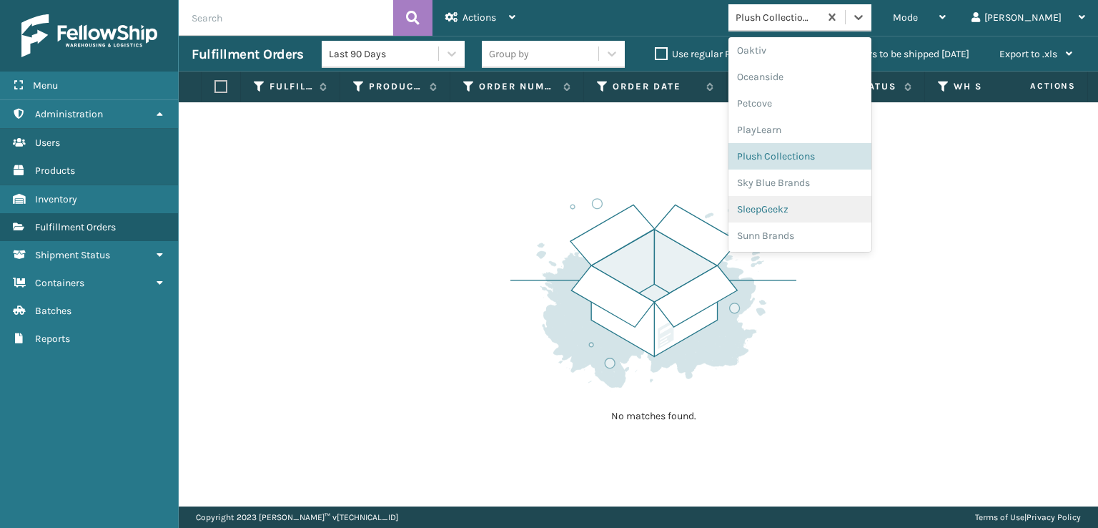
click at [815, 212] on div "SleepGeekz" at bounding box center [800, 209] width 143 height 26
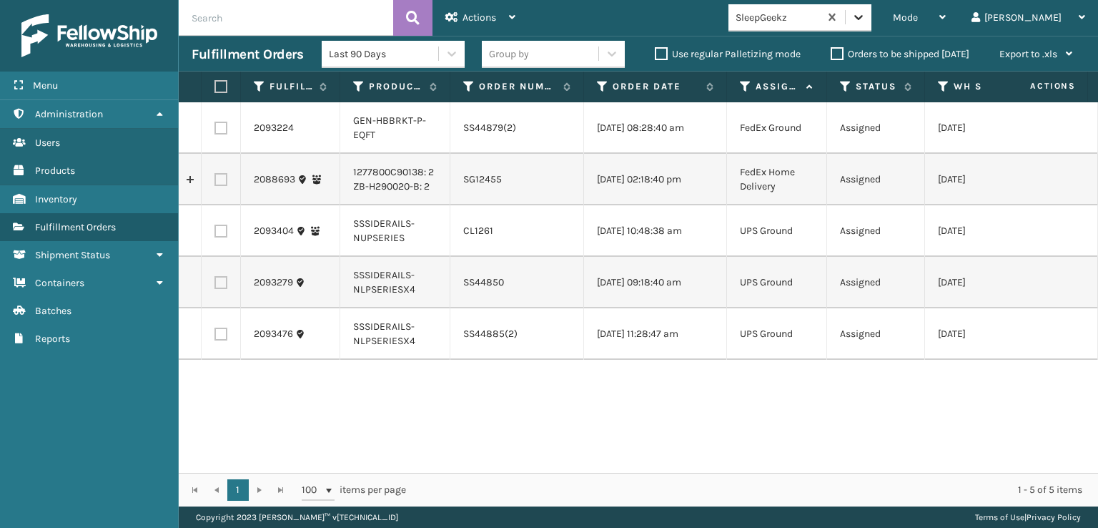
click at [866, 15] on icon at bounding box center [859, 17] width 14 height 14
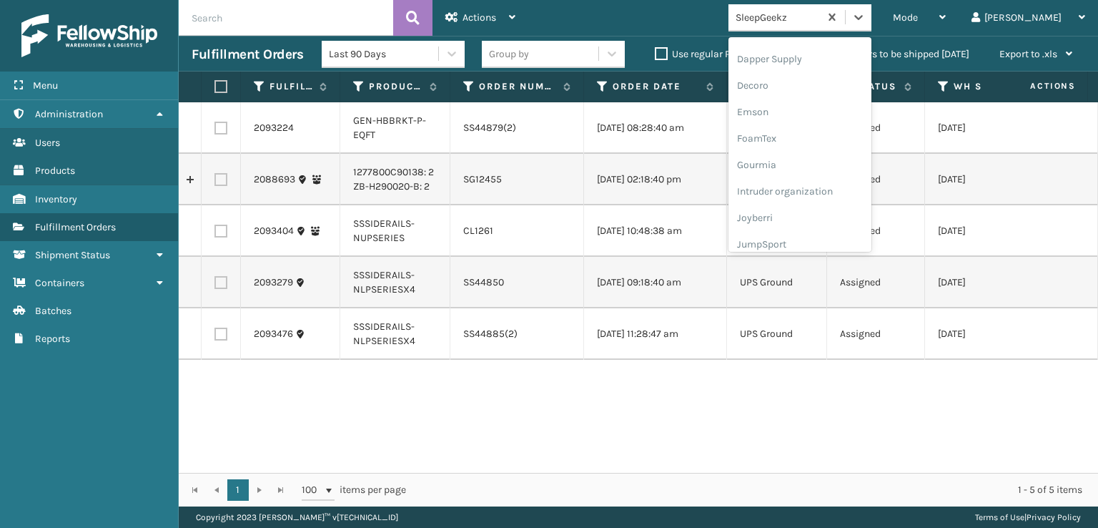
scroll to position [286, 0]
click at [829, 101] on div "FoamTex" at bounding box center [800, 111] width 143 height 26
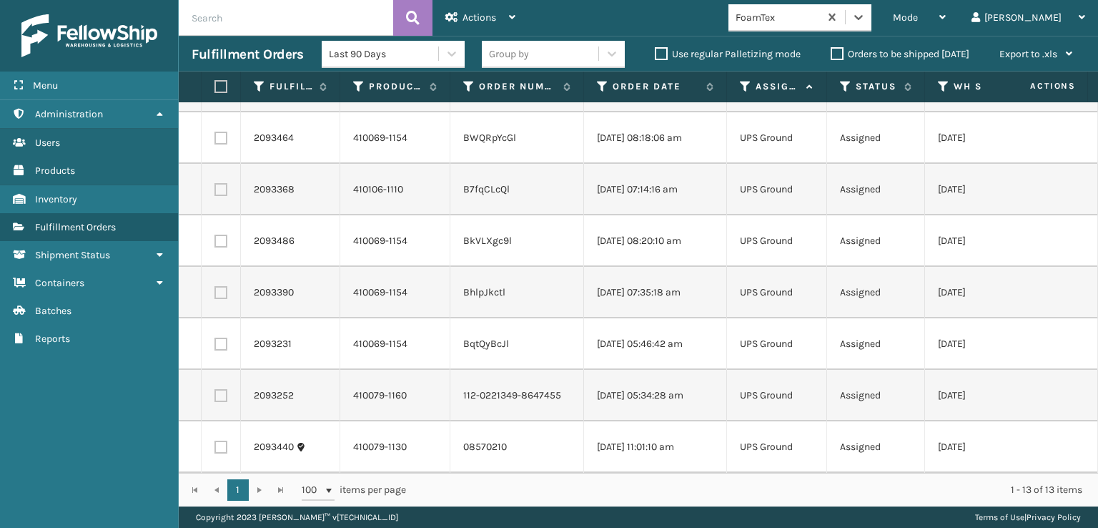
scroll to position [0, 0]
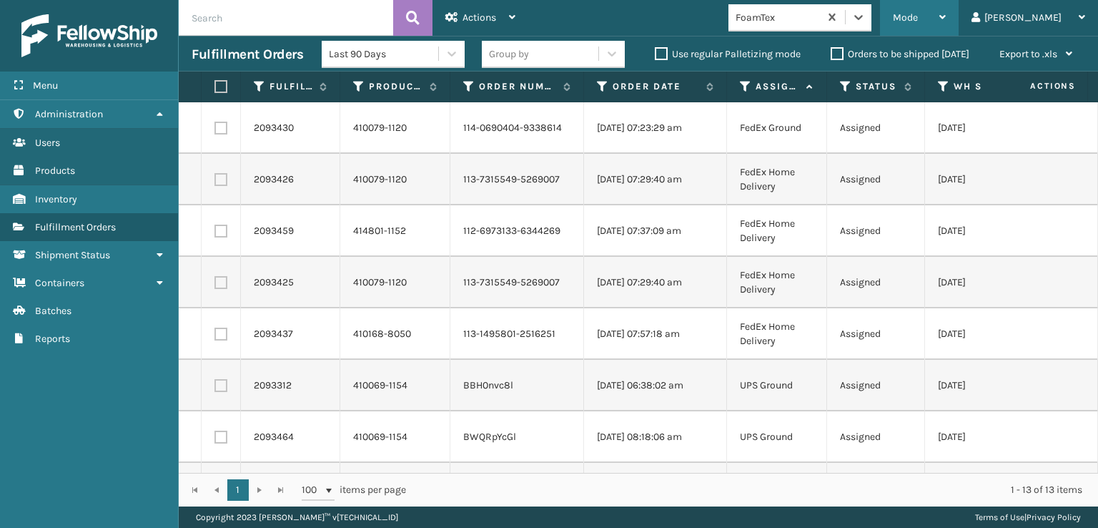
click at [918, 14] on span "Mode" at bounding box center [905, 17] width 25 height 12
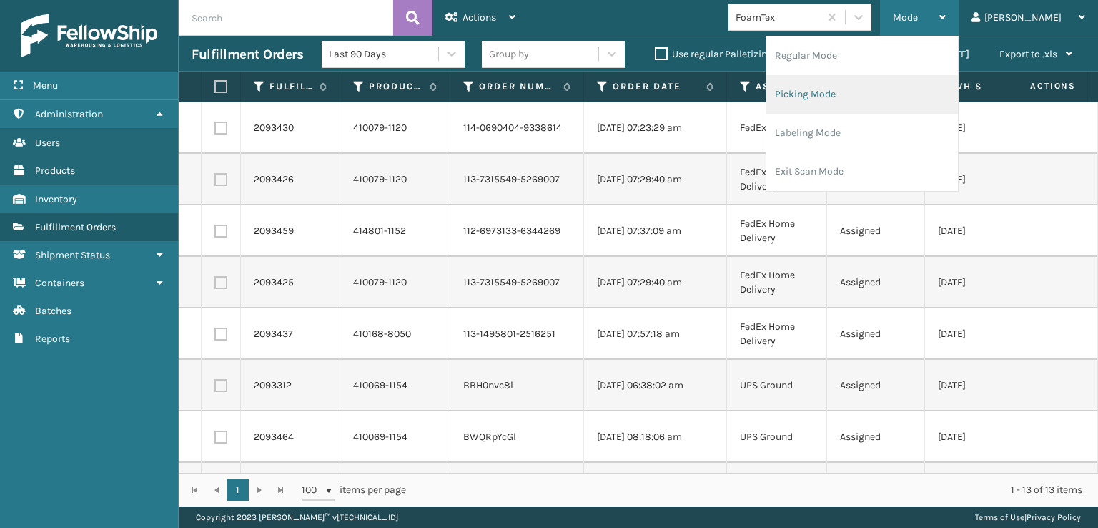
click at [858, 89] on li "Picking Mode" at bounding box center [863, 94] width 192 height 39
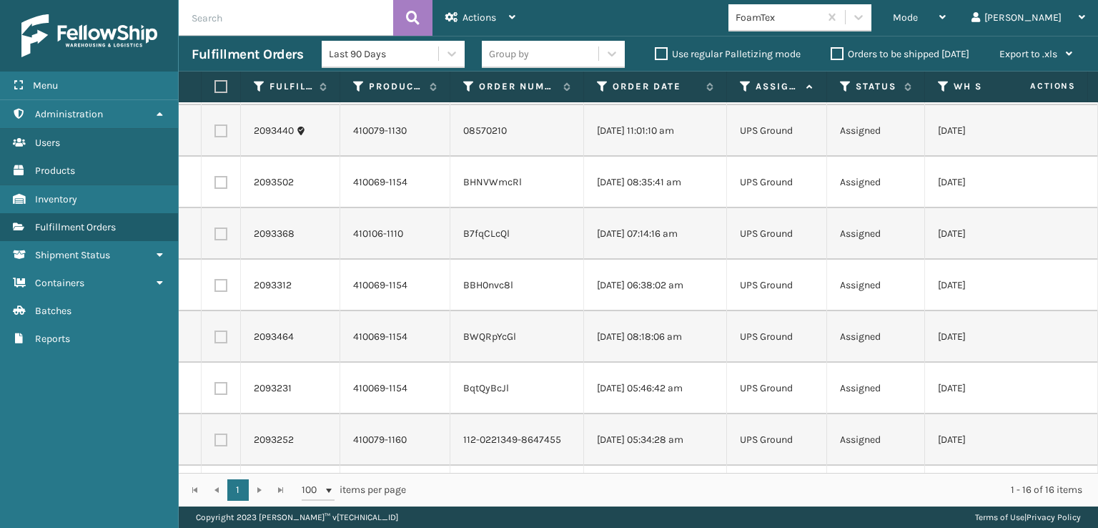
scroll to position [463, 0]
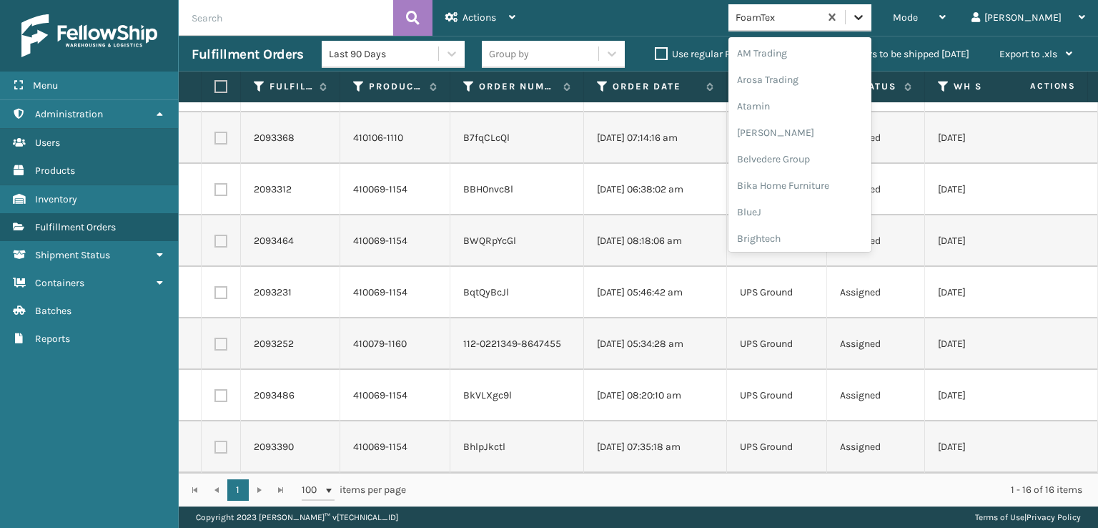
click at [866, 12] on icon at bounding box center [859, 17] width 14 height 14
click at [839, 192] on div "[PERSON_NAME] Brands" at bounding box center [800, 191] width 143 height 26
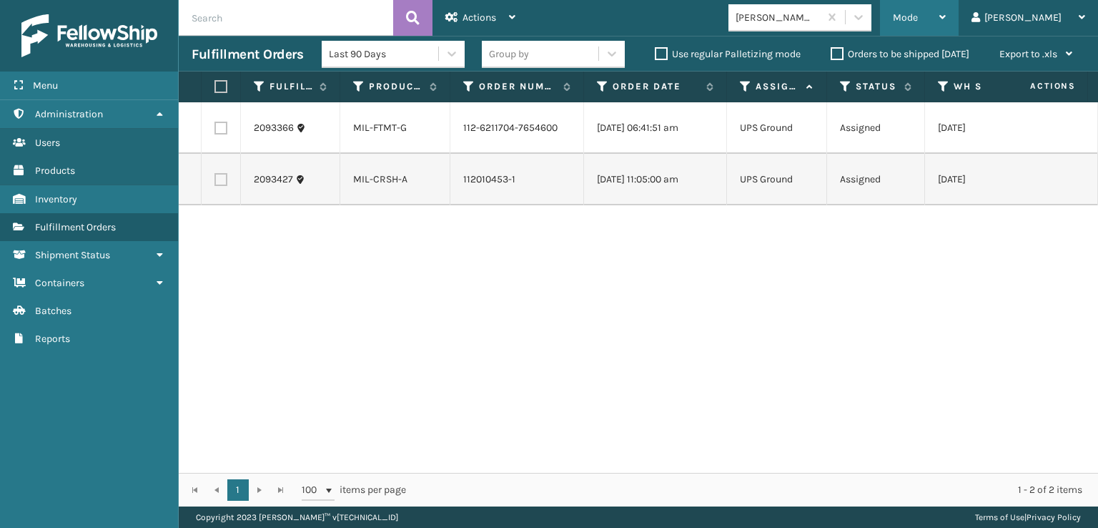
click at [949, 18] on div "Mode Regular Mode Picking Mode Labeling Mode Exit Scan Mode" at bounding box center [919, 18] width 79 height 36
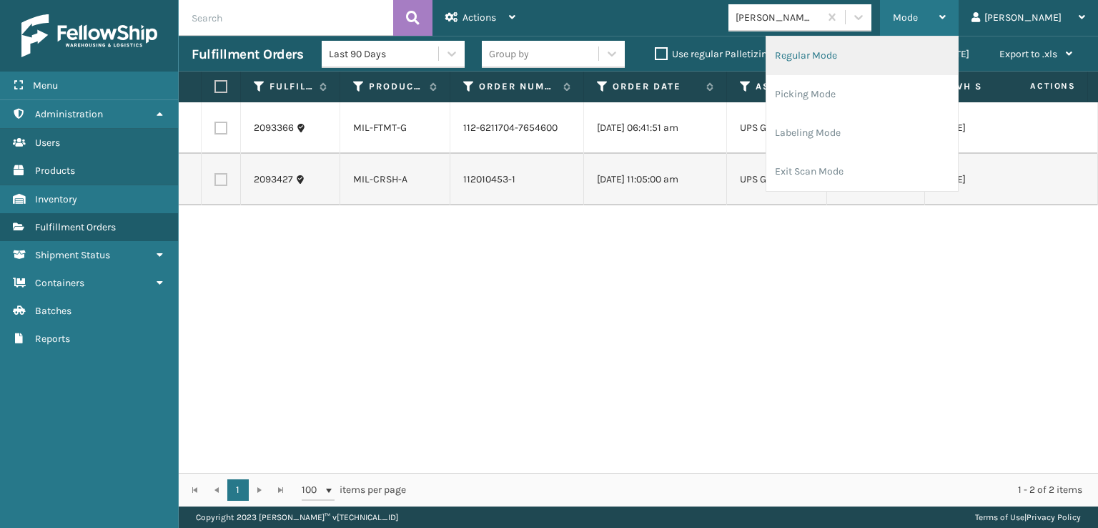
click at [857, 55] on li "Regular Mode" at bounding box center [863, 55] width 192 height 39
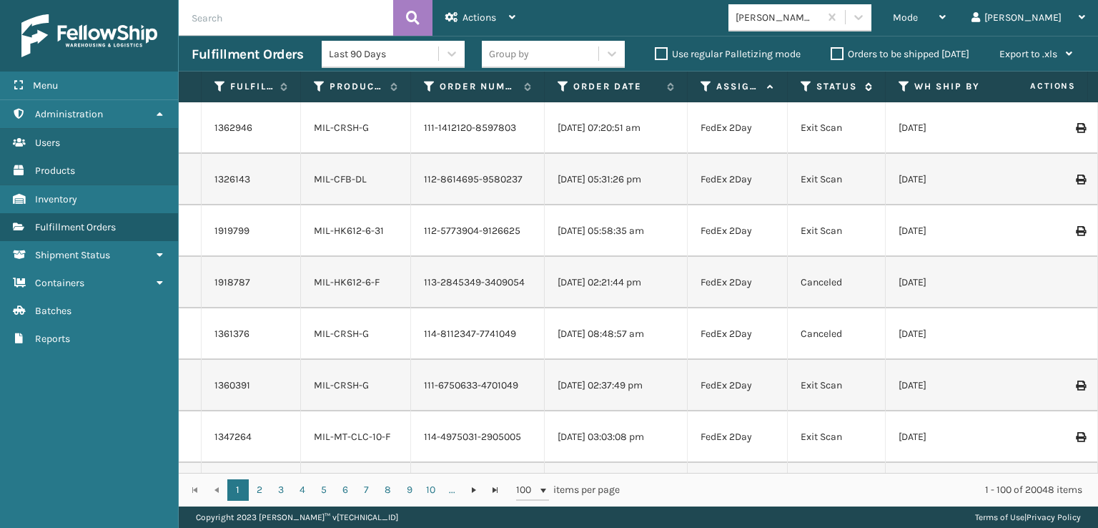
click at [804, 85] on icon at bounding box center [806, 86] width 11 height 13
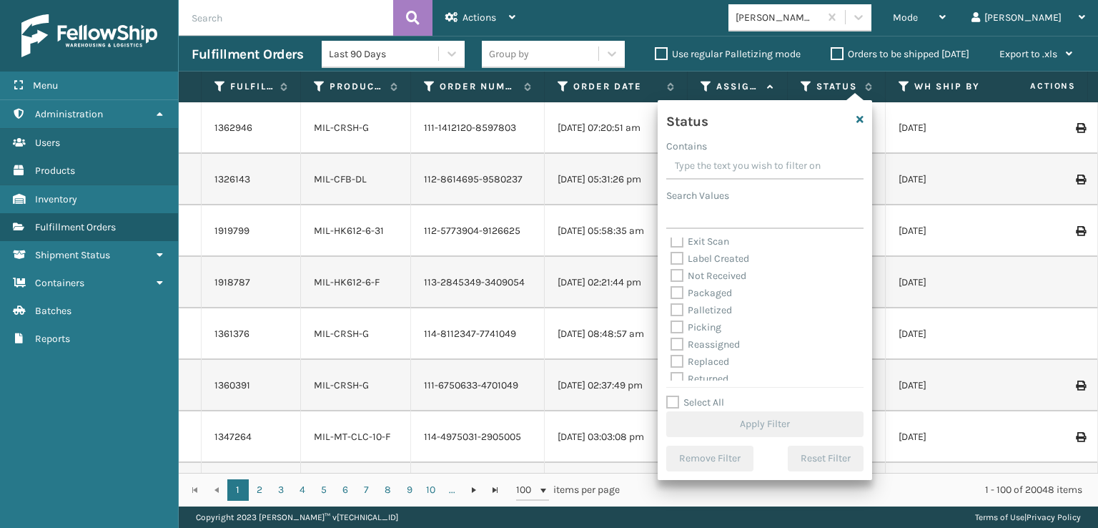
scroll to position [72, 0]
click at [679, 310] on label "Picking" at bounding box center [696, 311] width 51 height 12
click at [671, 310] on input "Picking" at bounding box center [671, 307] width 1 height 9
checkbox input "true"
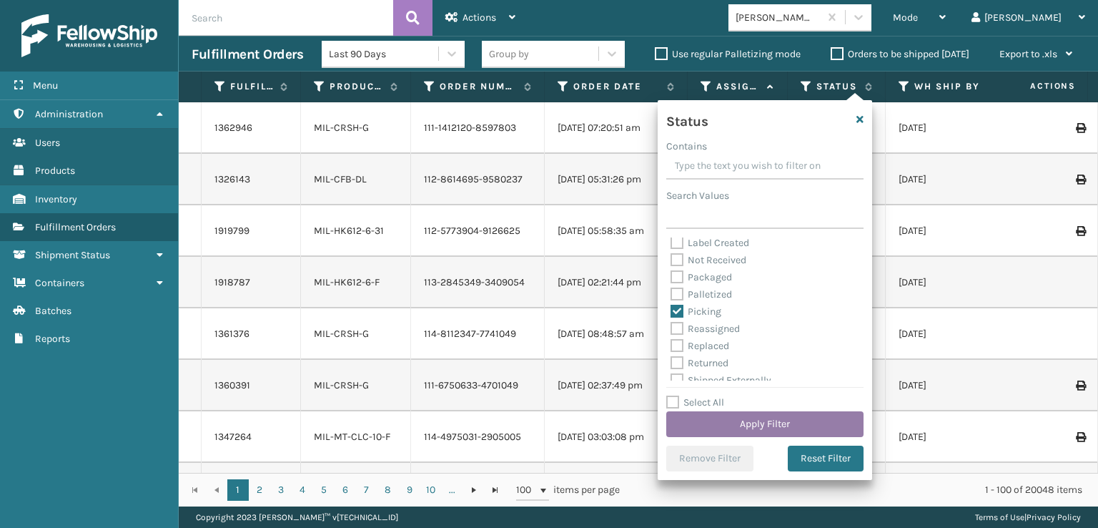
click at [712, 418] on button "Apply Filter" at bounding box center [764, 424] width 197 height 26
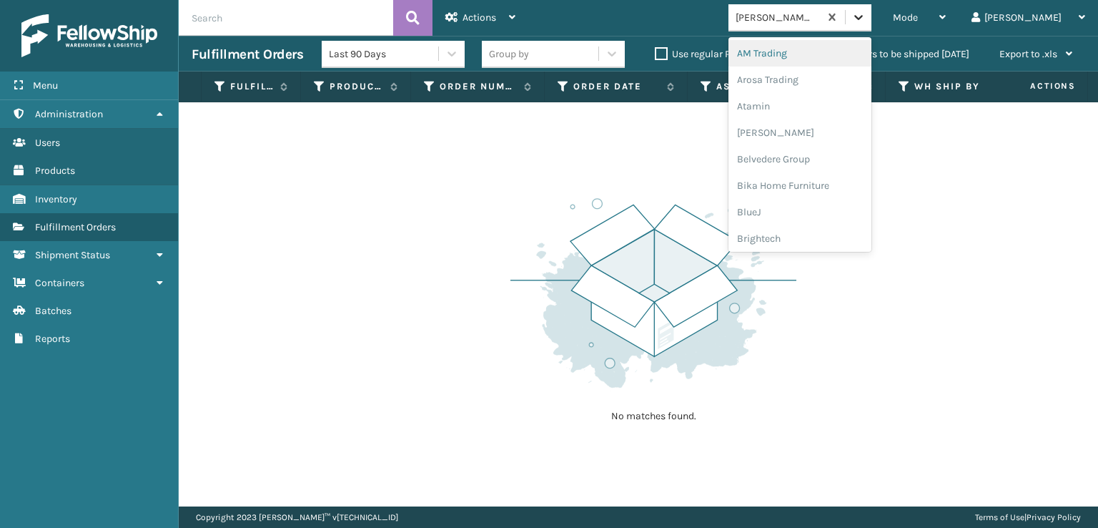
click at [866, 19] on icon at bounding box center [859, 17] width 14 height 14
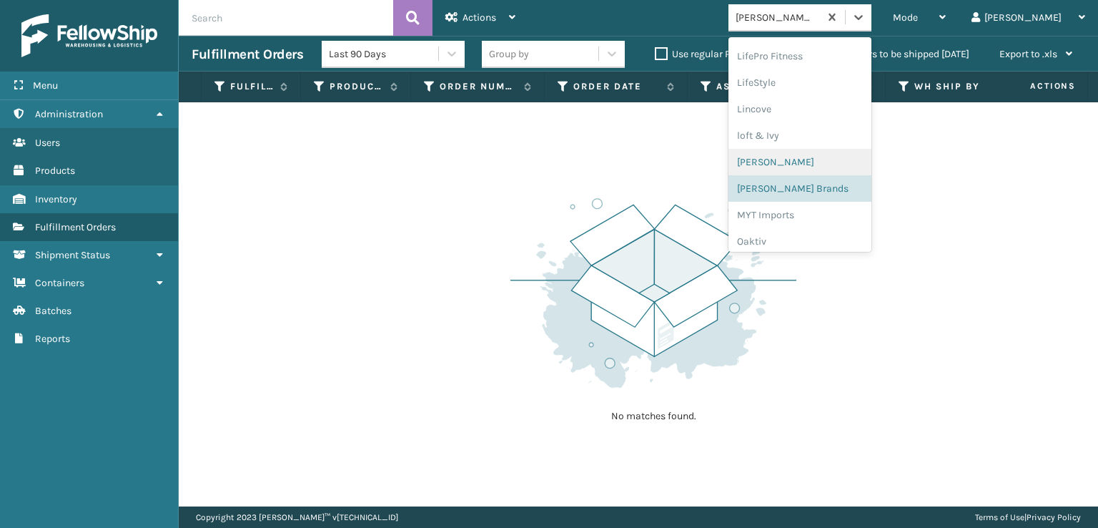
scroll to position [523, 0]
click at [820, 192] on div "[PERSON_NAME] Brands" at bounding box center [800, 191] width 143 height 26
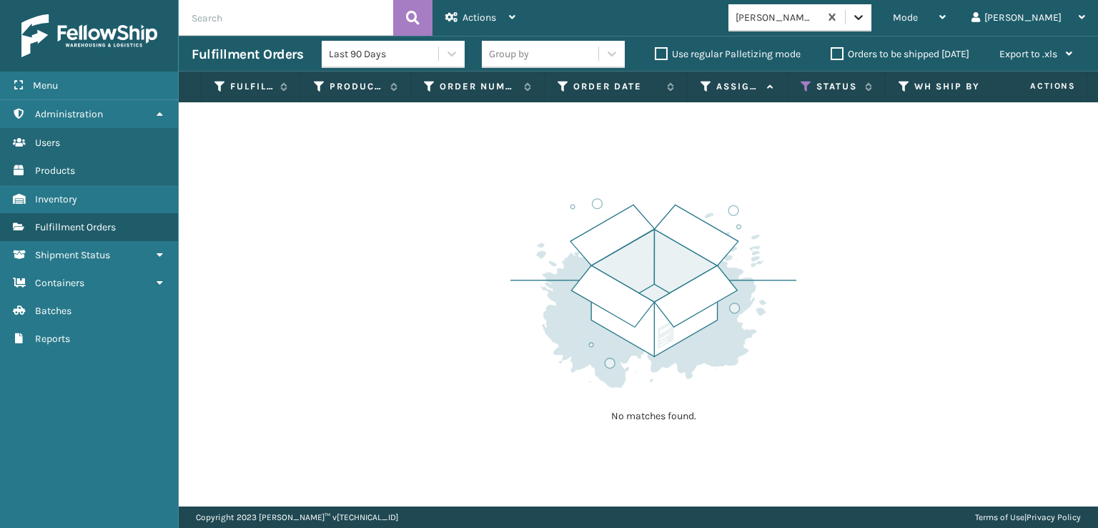
click at [866, 14] on icon at bounding box center [859, 17] width 14 height 14
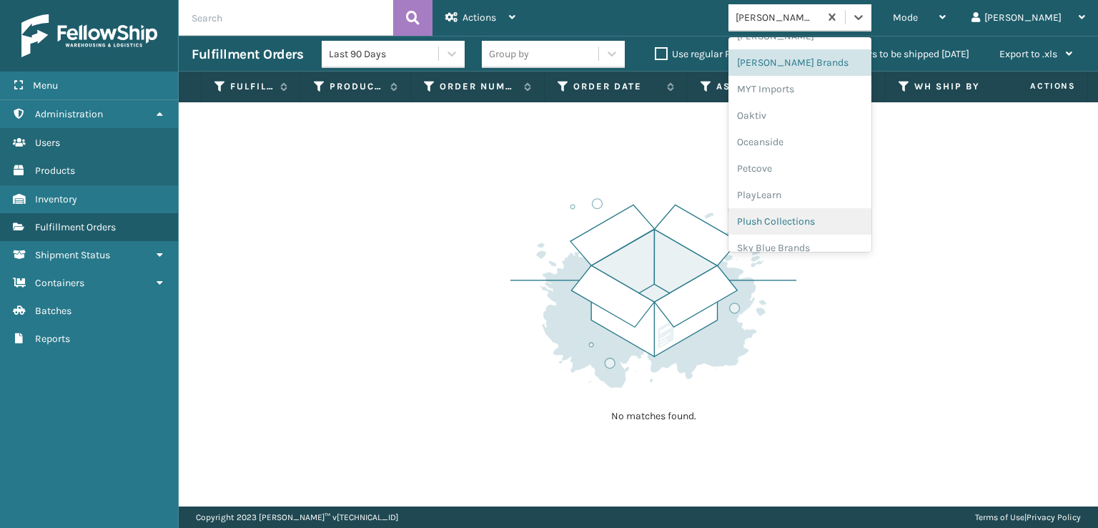
scroll to position [717, 0]
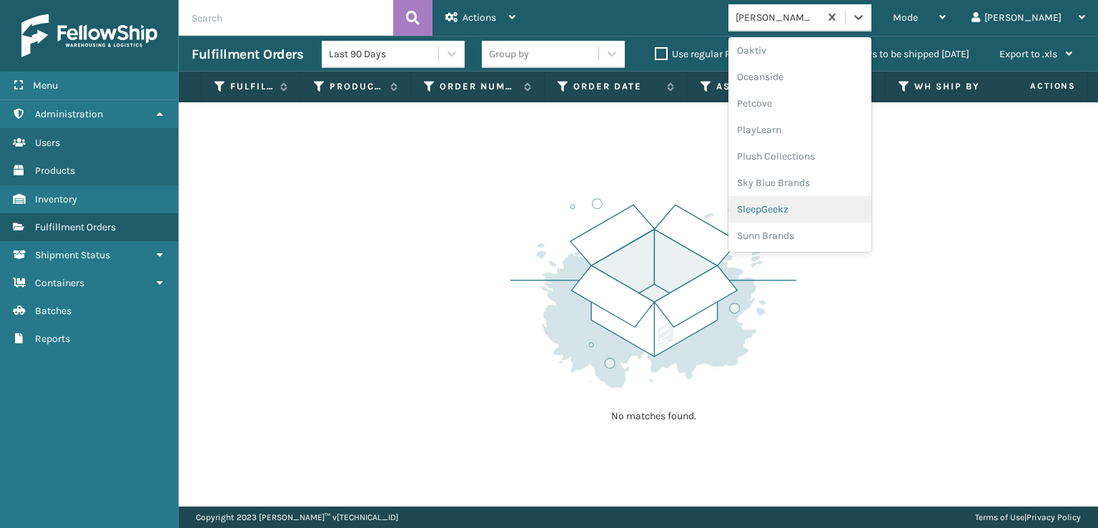
click at [827, 207] on div "SleepGeekz" at bounding box center [800, 209] width 143 height 26
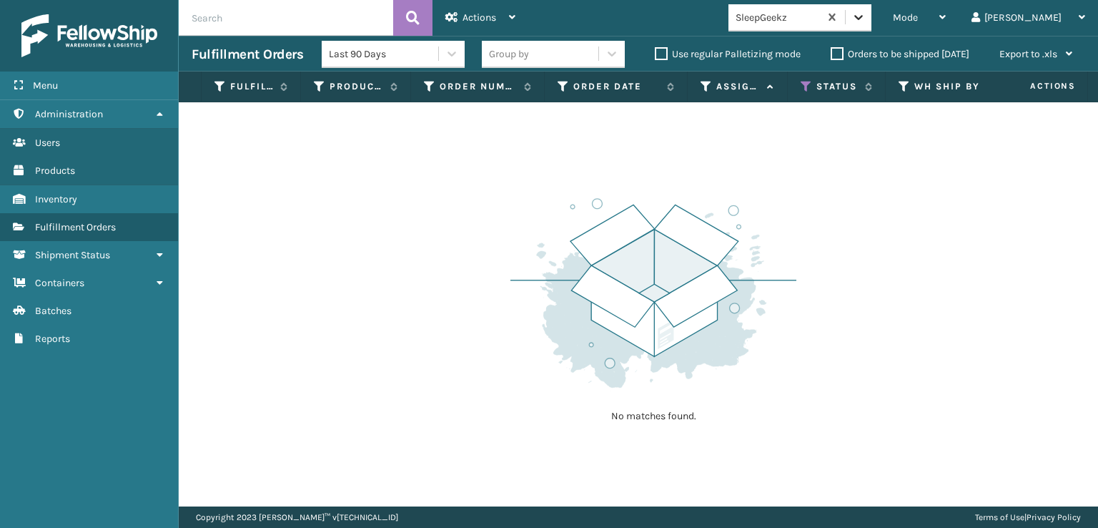
click at [866, 21] on icon at bounding box center [859, 17] width 14 height 14
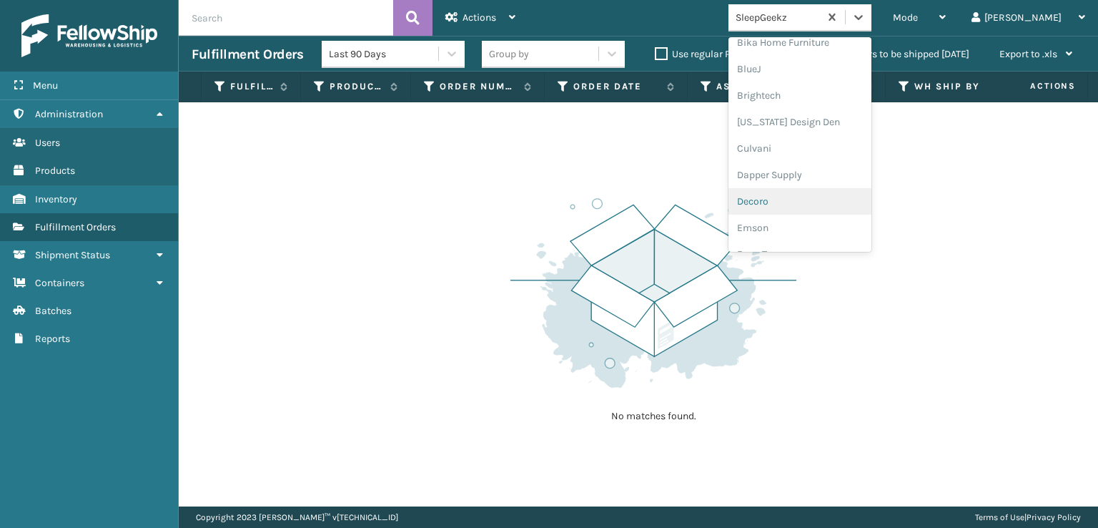
scroll to position [215, 0]
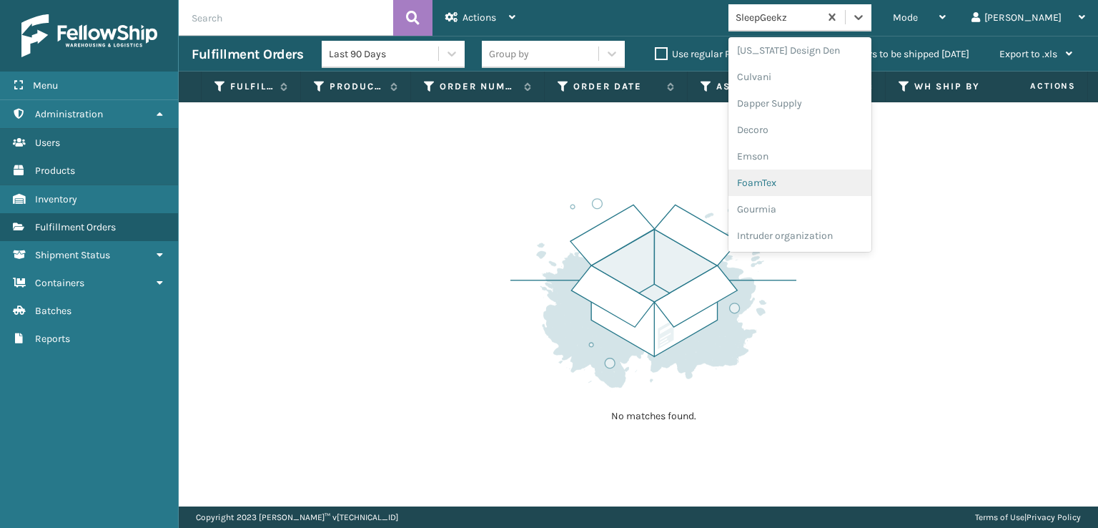
click at [817, 185] on div "FoamTex" at bounding box center [800, 182] width 143 height 26
click at [866, 21] on icon at bounding box center [859, 17] width 14 height 14
click at [853, 202] on div "[PERSON_NAME] Brands" at bounding box center [800, 202] width 143 height 26
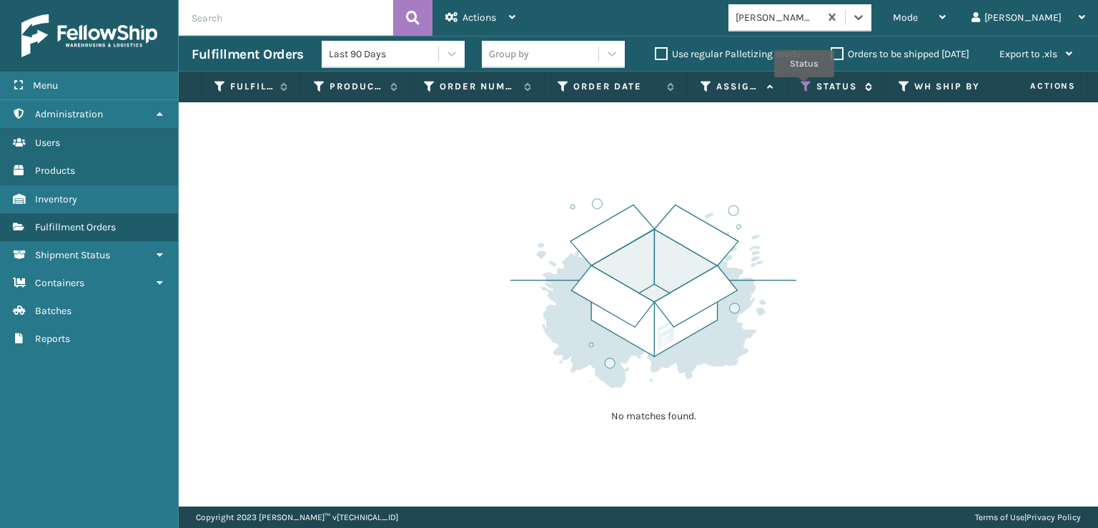
click at [804, 87] on icon at bounding box center [806, 86] width 11 height 13
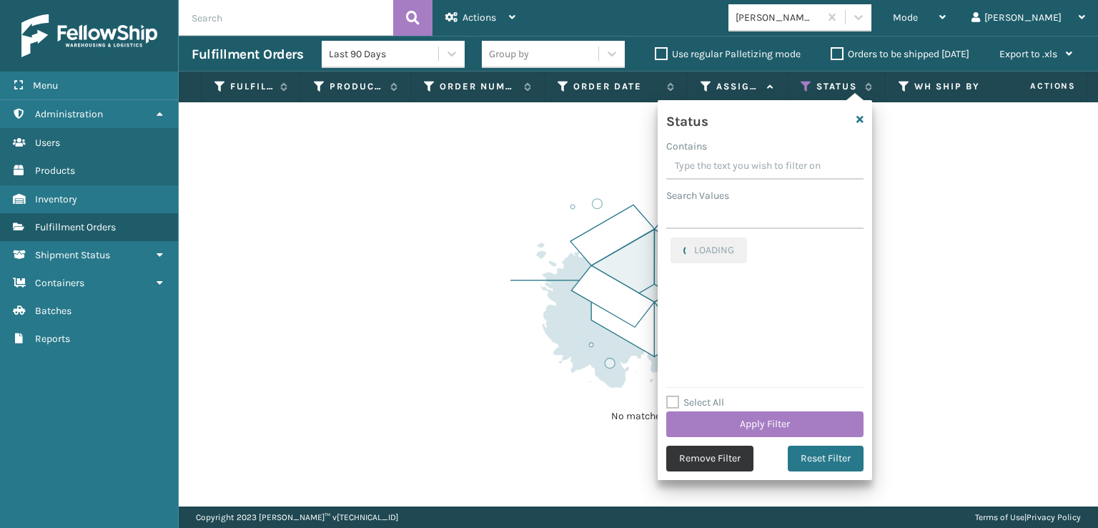
click at [710, 459] on button "Remove Filter" at bounding box center [709, 458] width 87 height 26
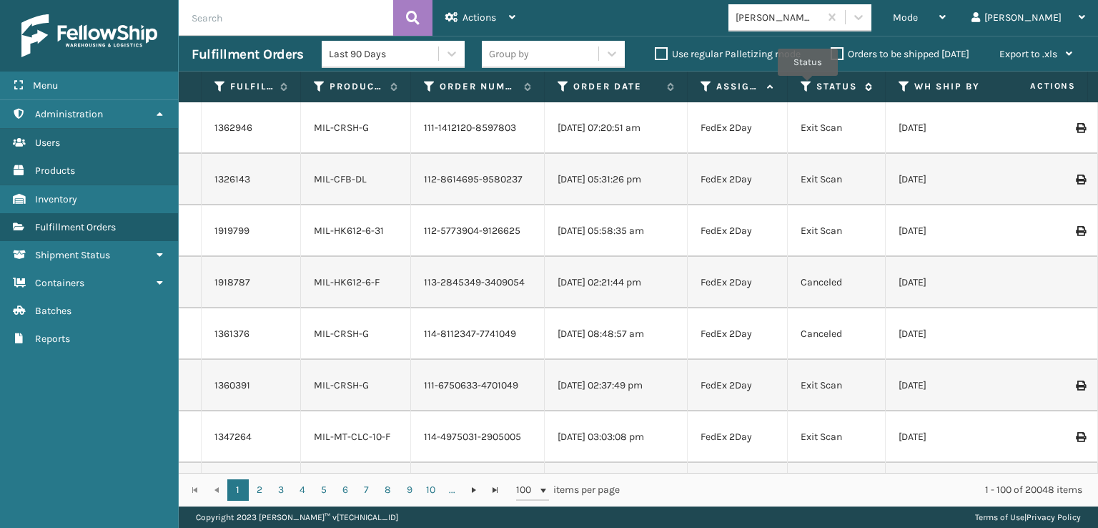
click at [808, 86] on icon at bounding box center [806, 86] width 11 height 13
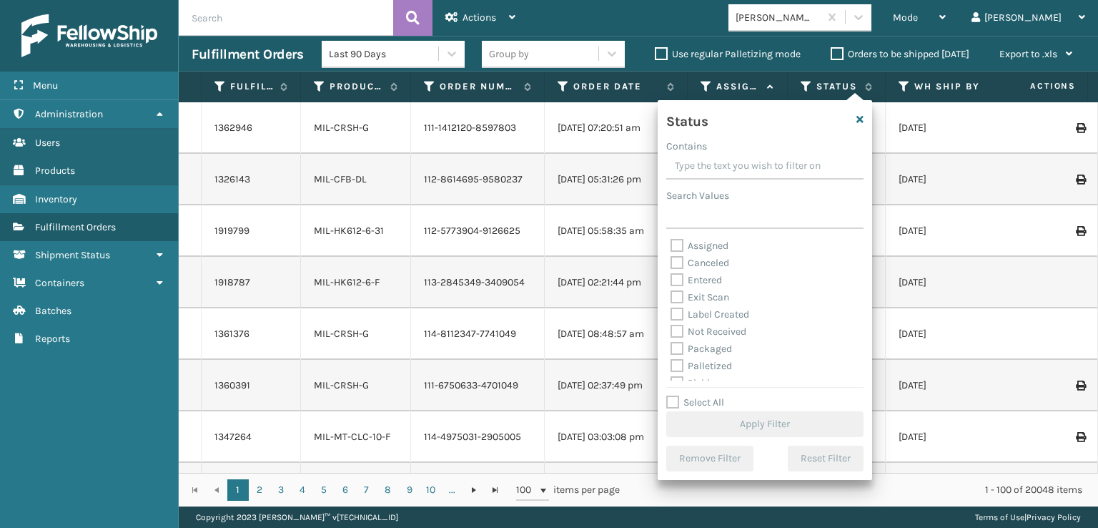
scroll to position [72, 0]
click at [678, 311] on label "Picking" at bounding box center [696, 311] width 51 height 12
click at [671, 311] on input "Picking" at bounding box center [671, 307] width 1 height 9
checkbox input "true"
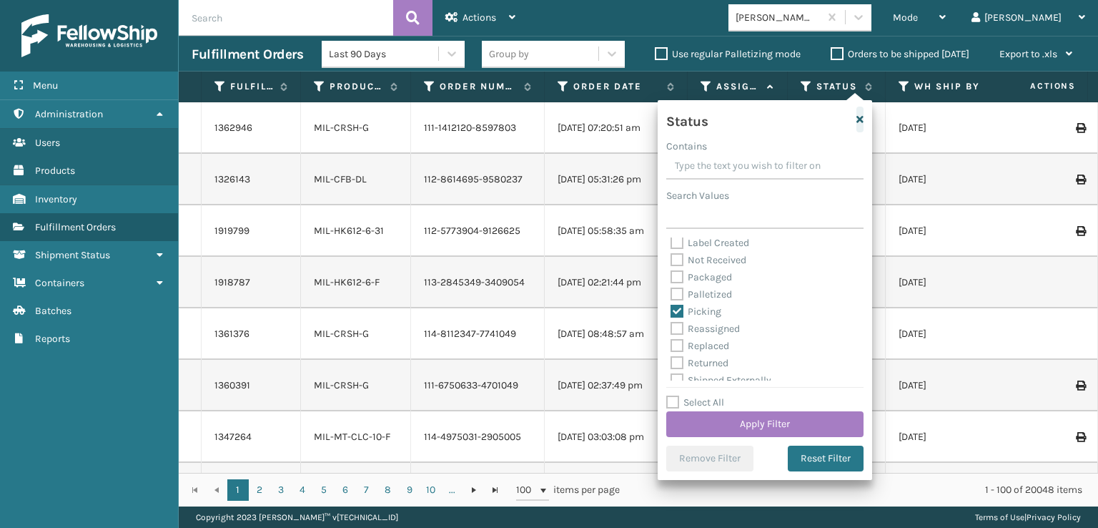
click at [861, 114] on icon "button" at bounding box center [860, 119] width 7 height 10
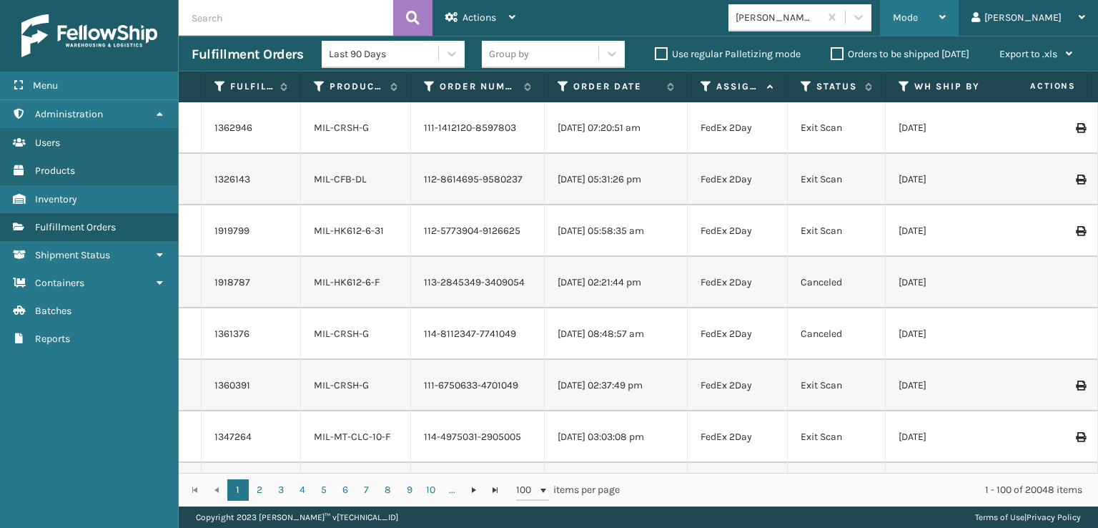
click at [918, 15] on span "Mode" at bounding box center [905, 17] width 25 height 12
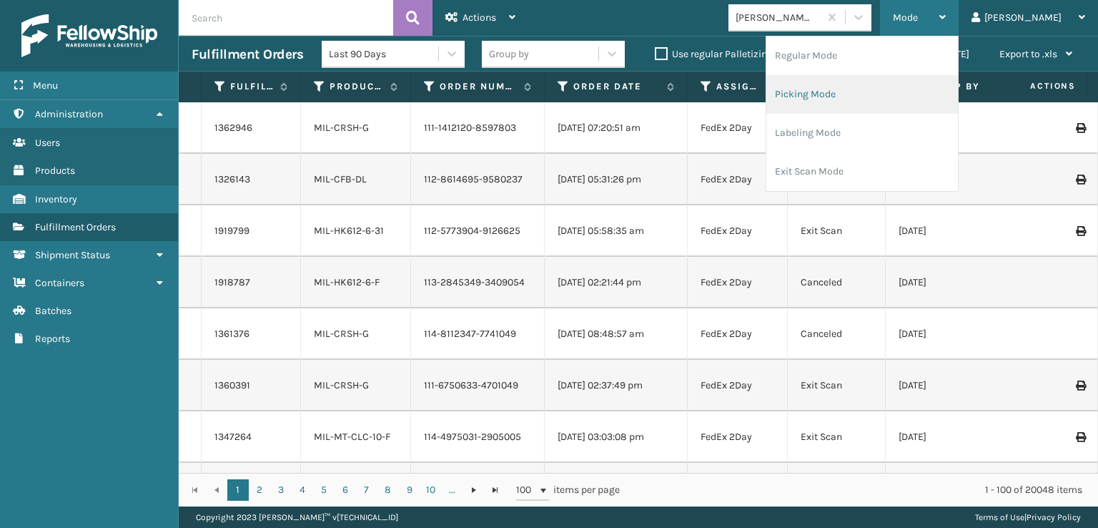
click at [860, 93] on li "Picking Mode" at bounding box center [863, 94] width 192 height 39
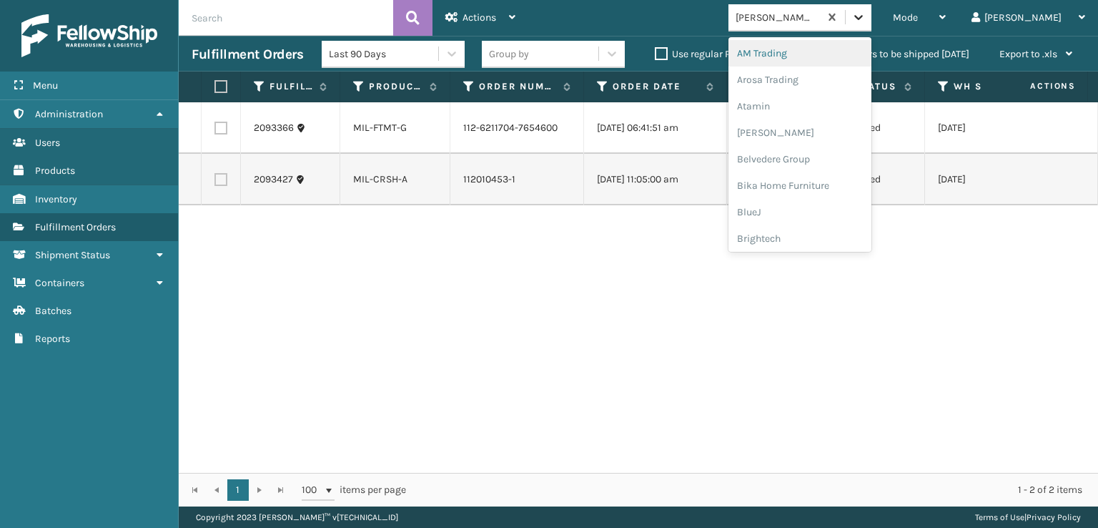
click at [866, 15] on icon at bounding box center [859, 17] width 14 height 14
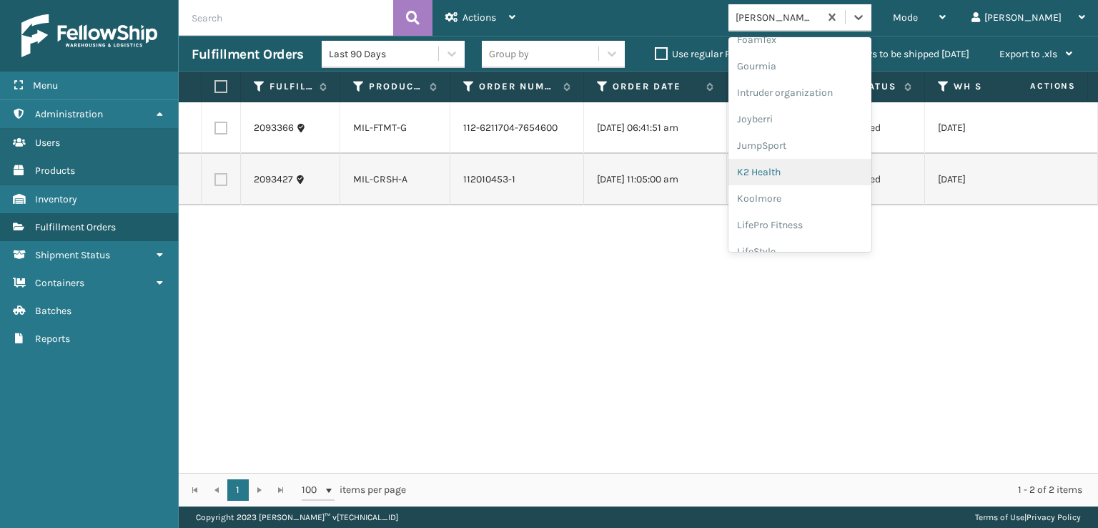
scroll to position [286, 0]
click at [809, 113] on div "FoamTex" at bounding box center [800, 111] width 143 height 26
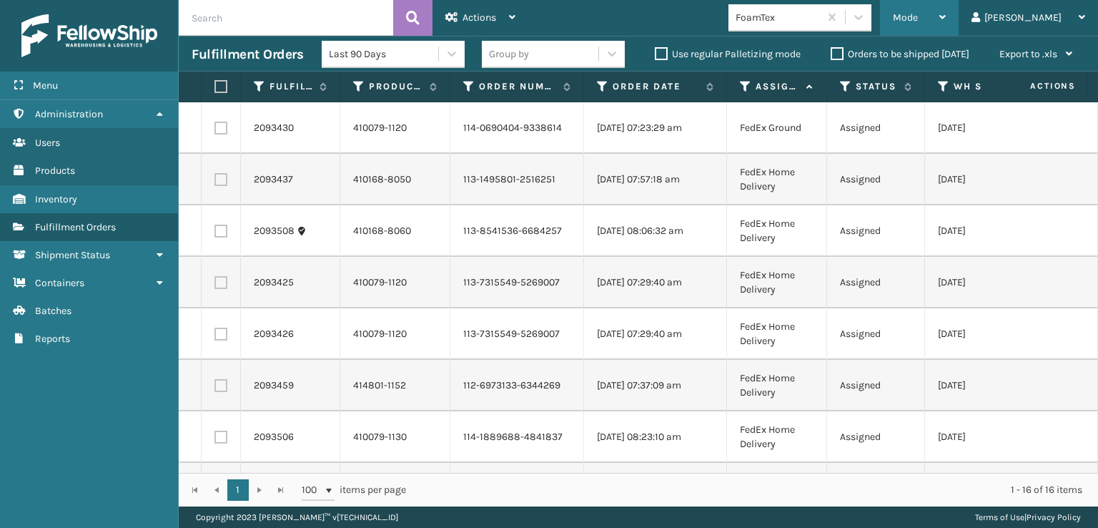
click at [918, 16] on span "Mode" at bounding box center [905, 17] width 25 height 12
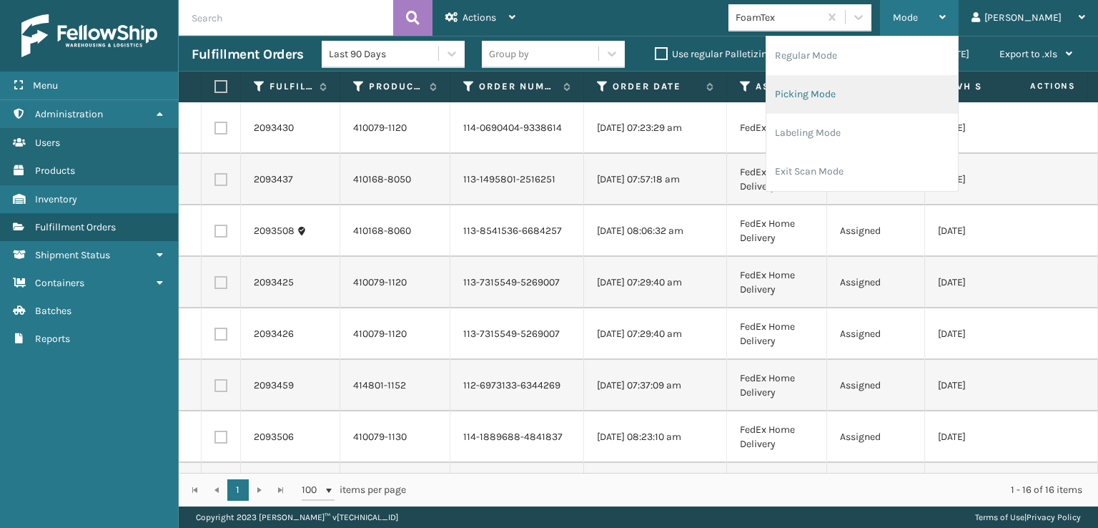
click at [855, 89] on li "Picking Mode" at bounding box center [863, 94] width 192 height 39
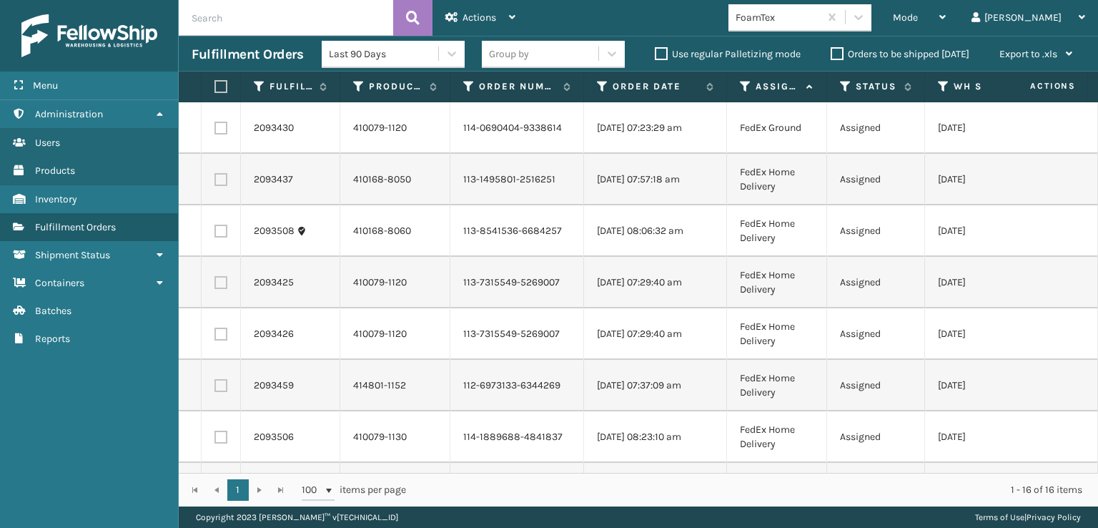
click at [222, 84] on label at bounding box center [219, 86] width 9 height 13
click at [215, 84] on input "checkbox" at bounding box center [215, 86] width 1 height 9
checkbox input "true"
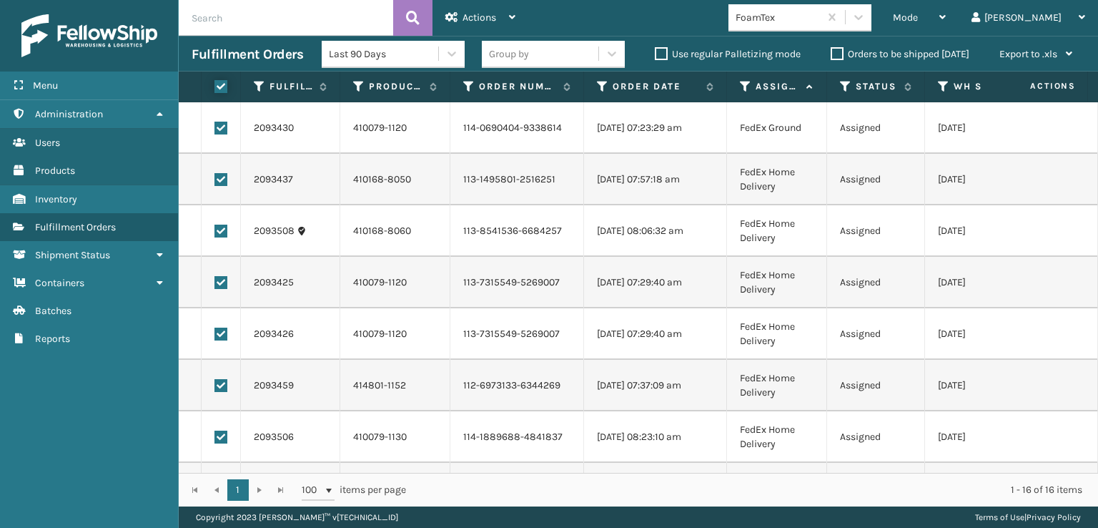
checkbox input "true"
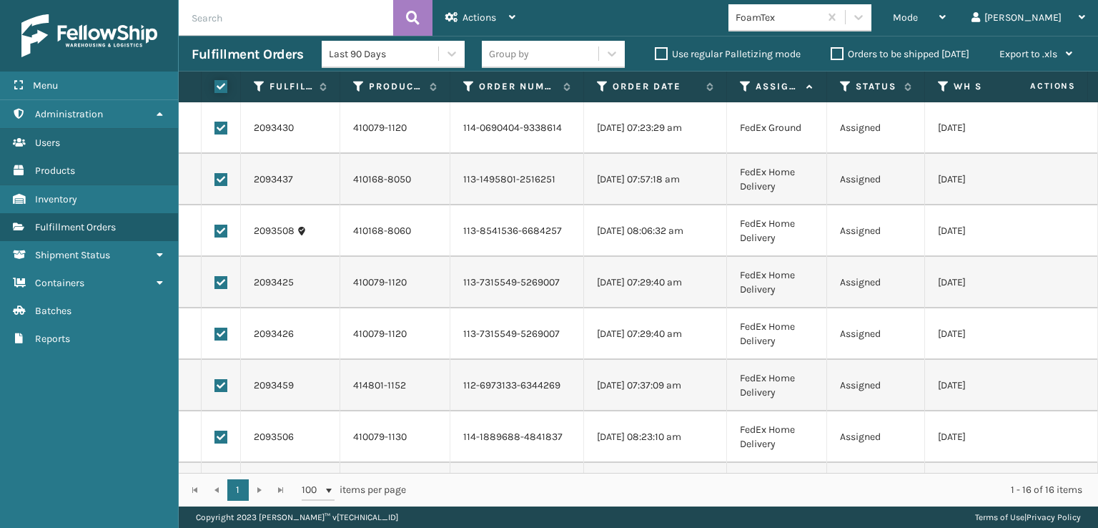
checkbox input "true"
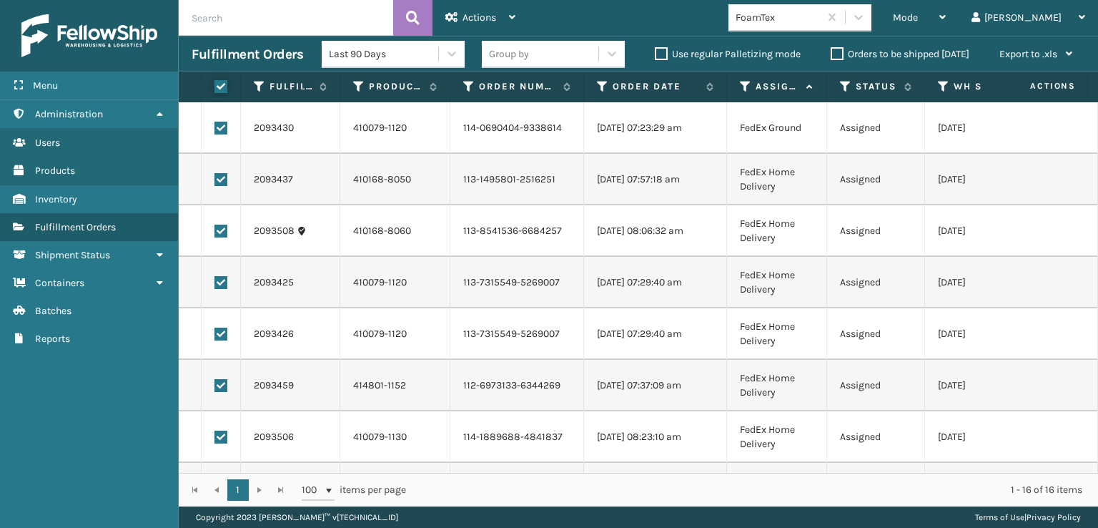
checkbox input "true"
click at [463, 18] on div "Actions" at bounding box center [480, 18] width 70 height 36
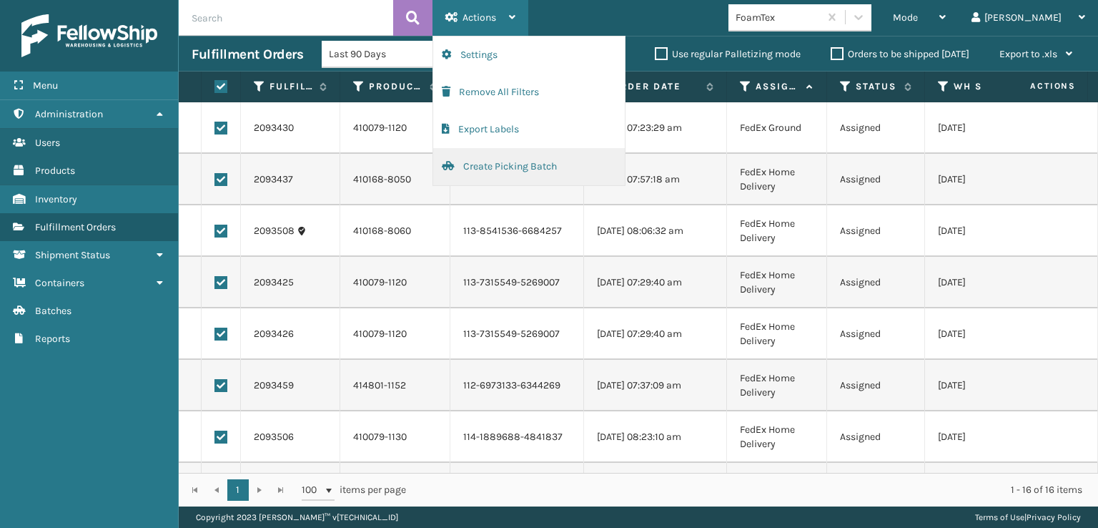
click at [486, 169] on button "Create Picking Batch" at bounding box center [529, 166] width 192 height 37
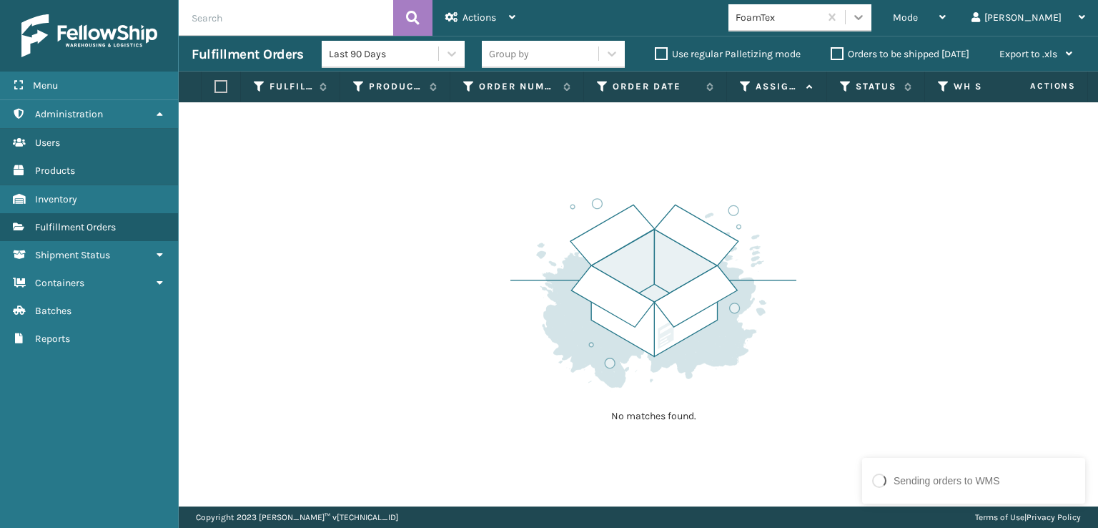
click at [866, 22] on icon at bounding box center [859, 17] width 14 height 14
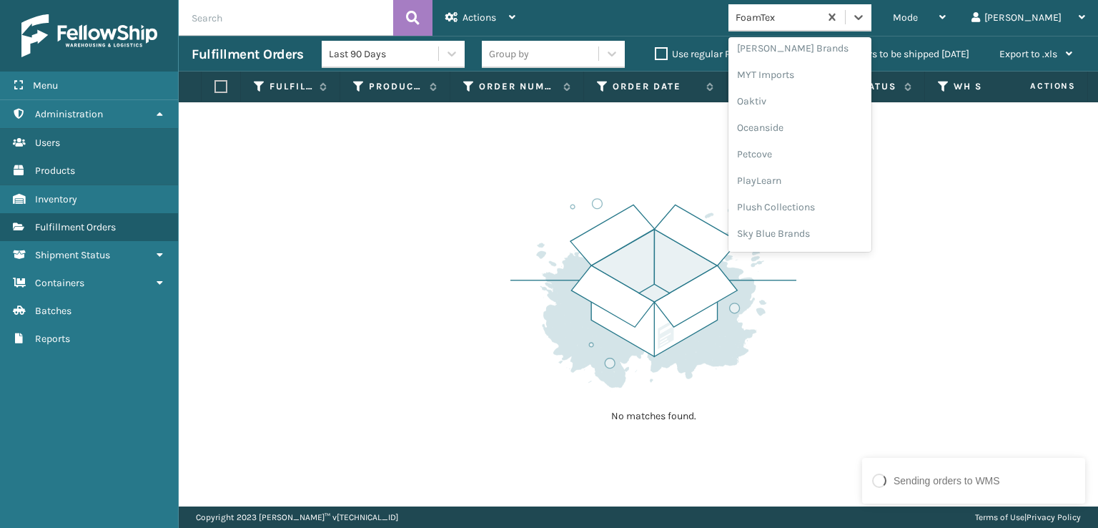
scroll to position [666, 0]
click at [829, 46] on div "[PERSON_NAME] Brands" at bounding box center [800, 48] width 143 height 26
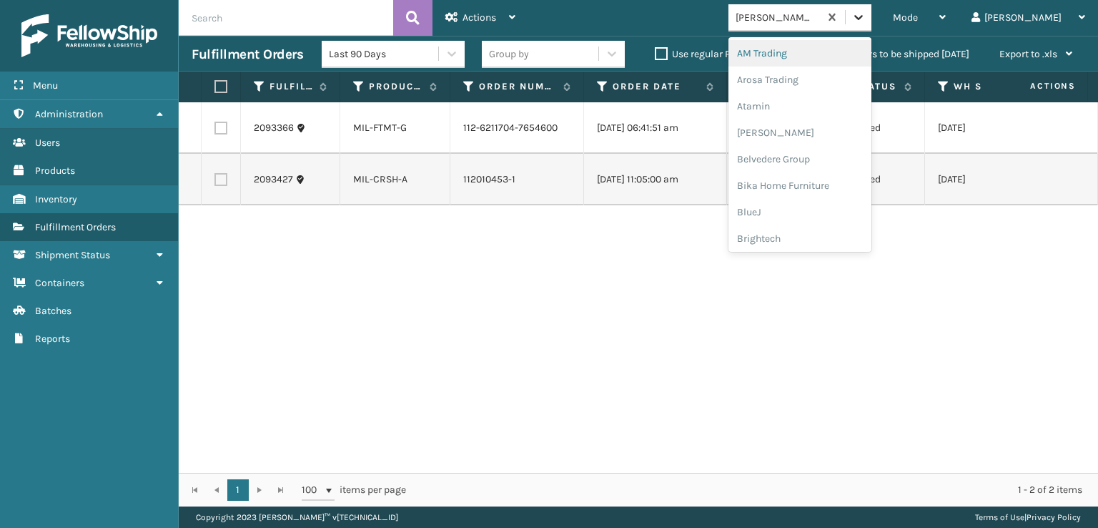
click at [866, 24] on icon at bounding box center [859, 17] width 14 height 14
click at [834, 159] on div "Plush Collections" at bounding box center [800, 156] width 143 height 26
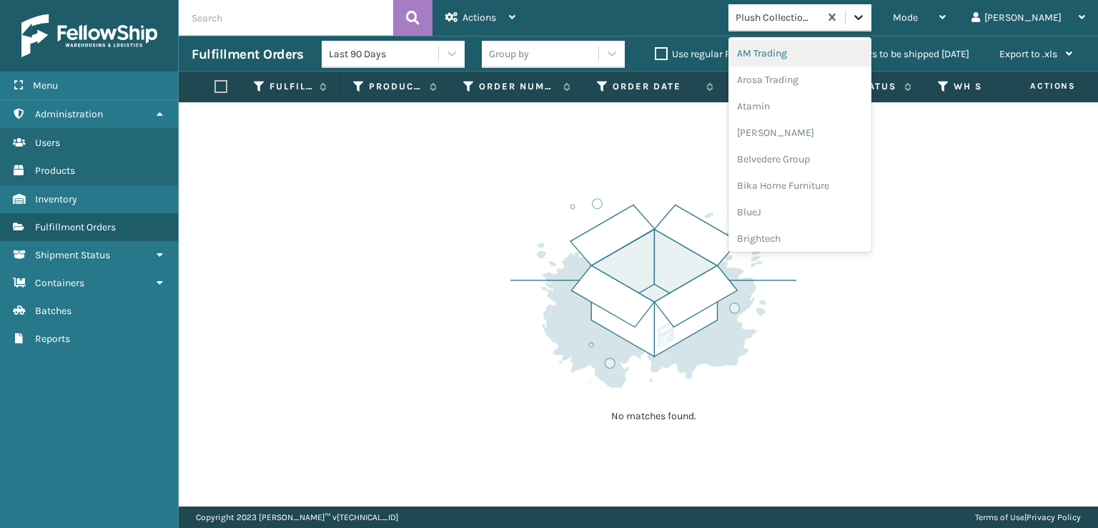
click at [866, 20] on icon at bounding box center [859, 17] width 14 height 14
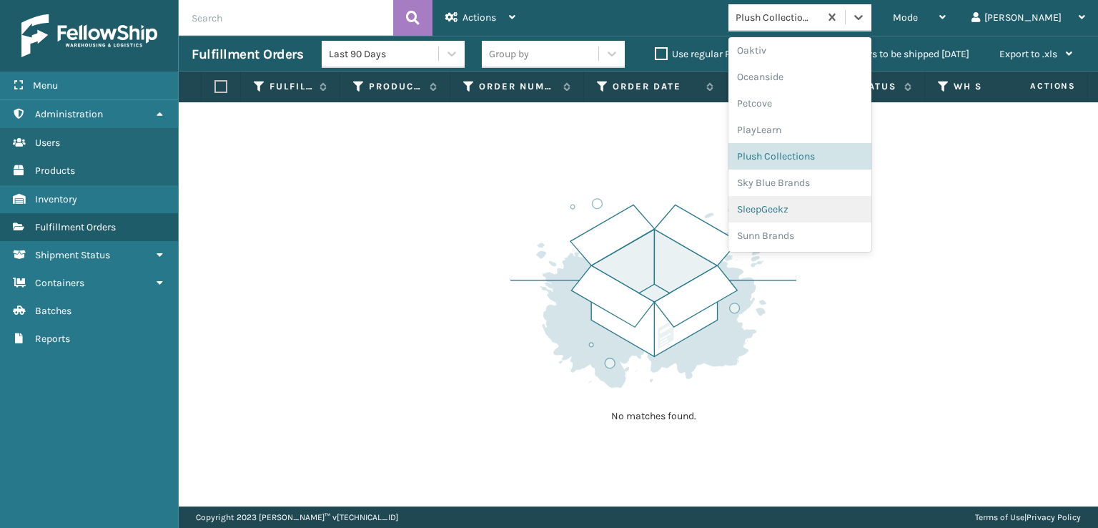
click at [831, 207] on div "SleepGeekz" at bounding box center [800, 209] width 143 height 26
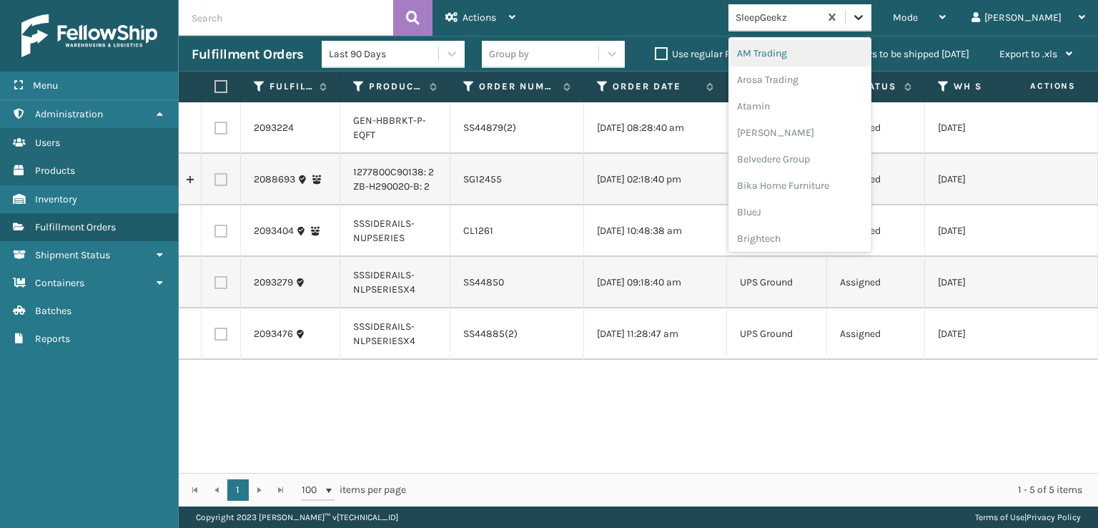
click at [866, 15] on icon at bounding box center [859, 17] width 14 height 14
click at [814, 181] on div "FoamTex" at bounding box center [800, 182] width 143 height 26
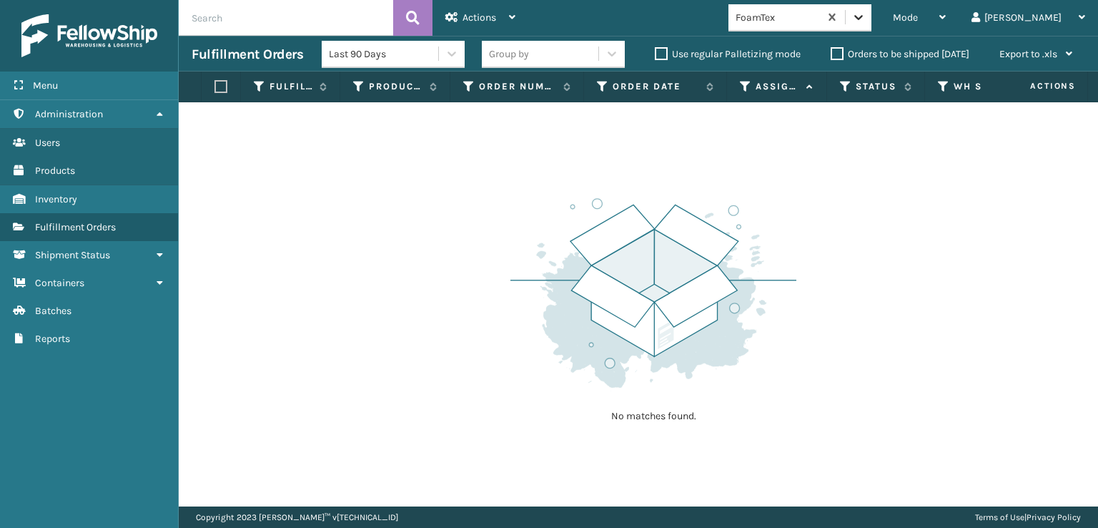
click at [866, 23] on icon at bounding box center [859, 17] width 14 height 14
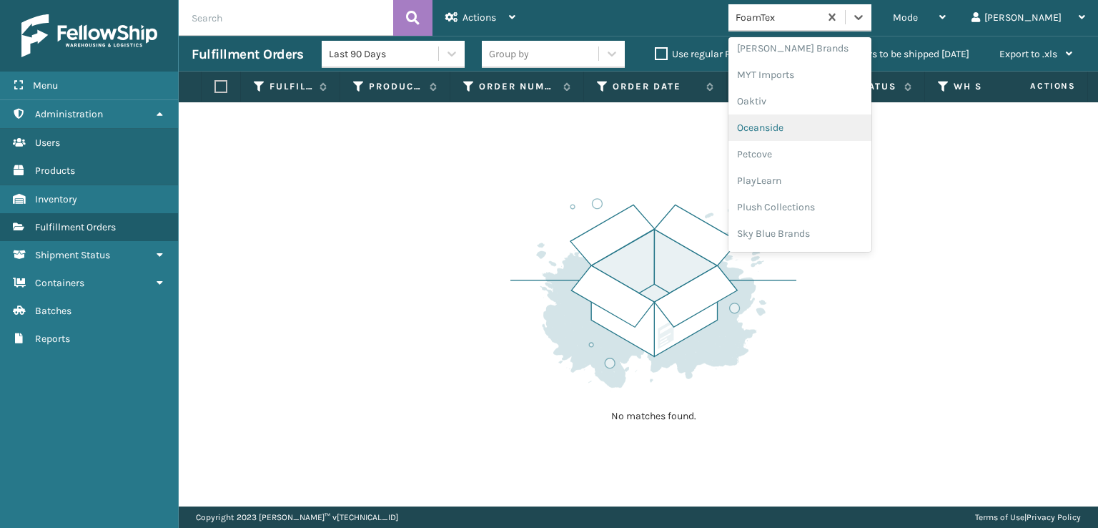
scroll to position [595, 0]
click at [841, 116] on div "[PERSON_NAME] Brands" at bounding box center [800, 120] width 143 height 26
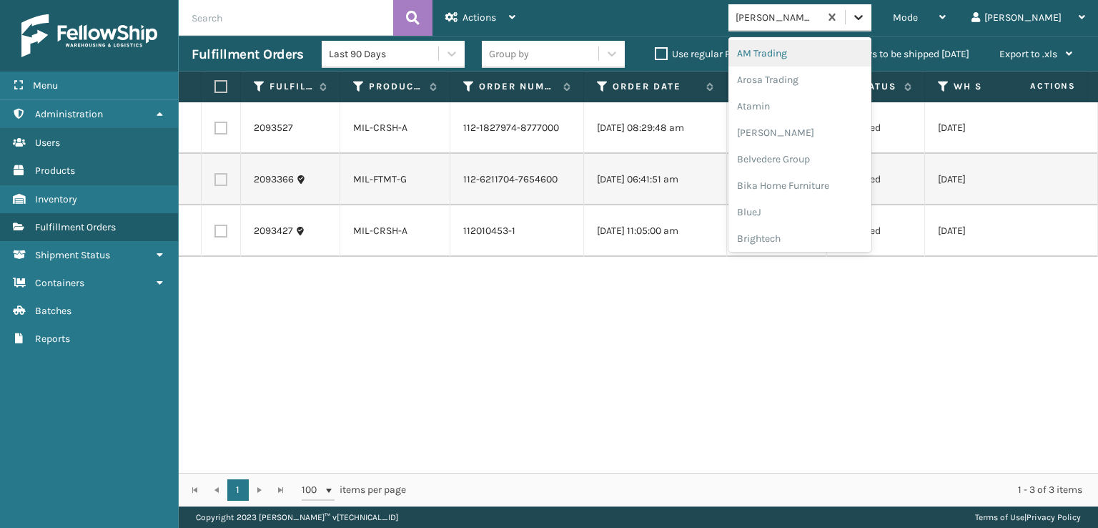
click at [866, 10] on icon at bounding box center [859, 17] width 14 height 14
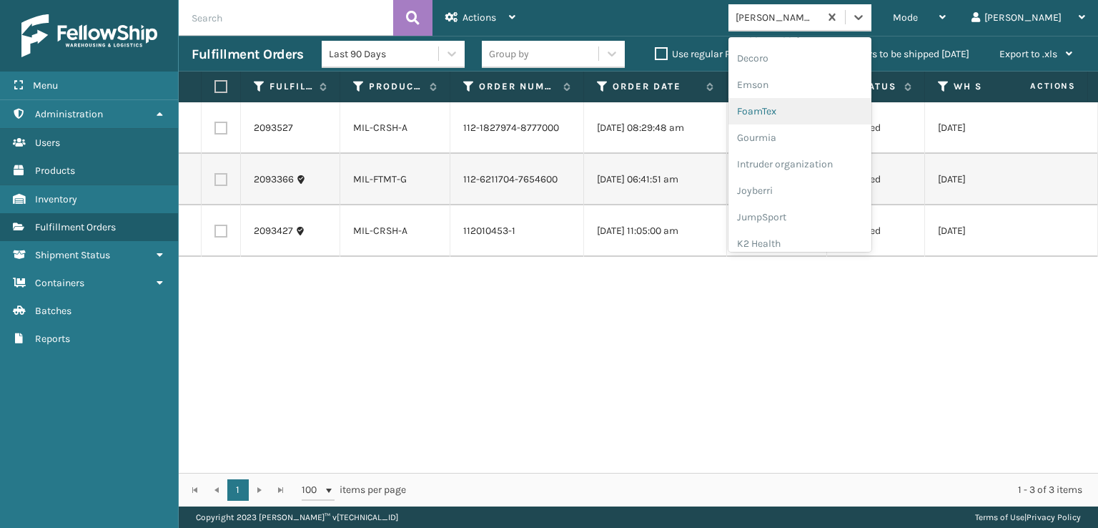
click at [819, 109] on div "FoamTex" at bounding box center [800, 111] width 143 height 26
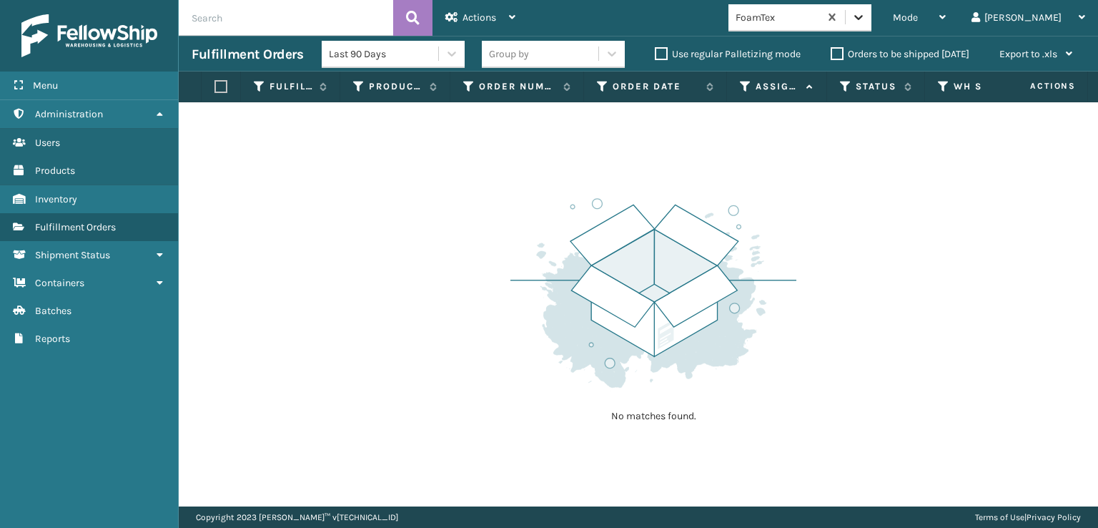
click at [866, 21] on icon at bounding box center [859, 17] width 14 height 14
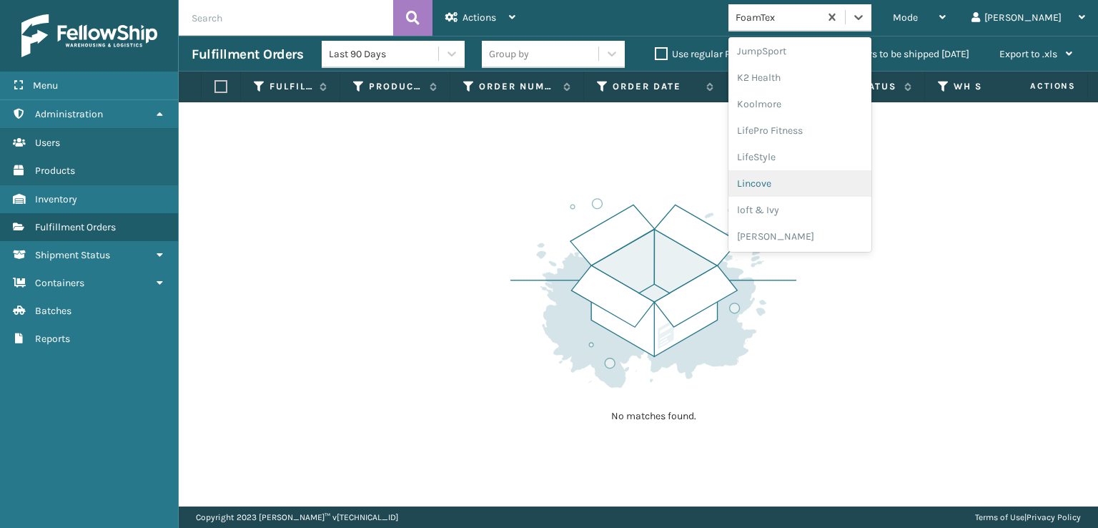
scroll to position [523, 0]
click at [838, 189] on div "[PERSON_NAME] Brands" at bounding box center [800, 191] width 143 height 26
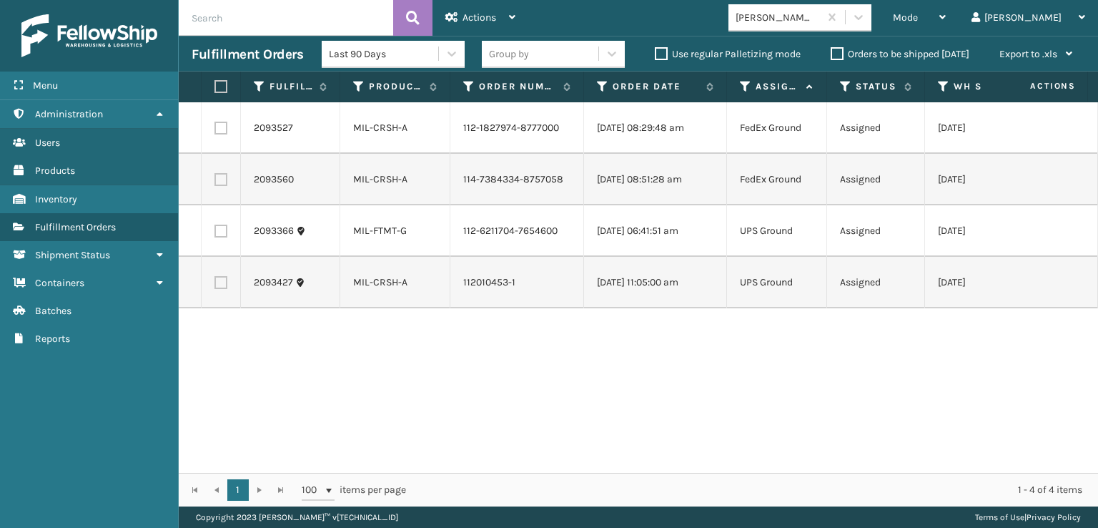
click at [215, 87] on label at bounding box center [219, 86] width 9 height 13
click at [215, 87] on input "checkbox" at bounding box center [215, 86] width 1 height 9
checkbox input "true"
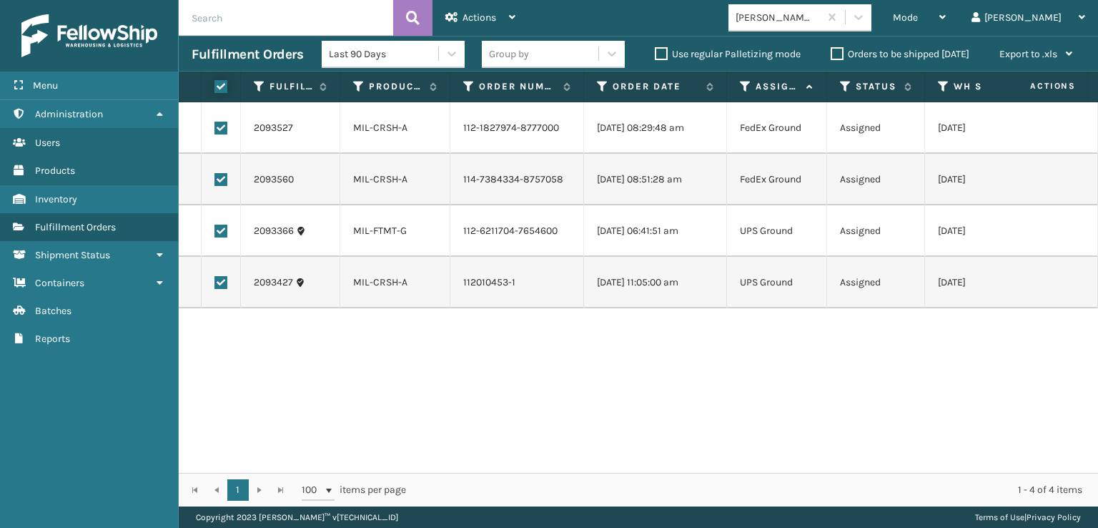
checkbox input "true"
click at [223, 83] on label at bounding box center [219, 86] width 9 height 13
click at [215, 83] on input "checkbox" at bounding box center [215, 86] width 1 height 9
checkbox input "false"
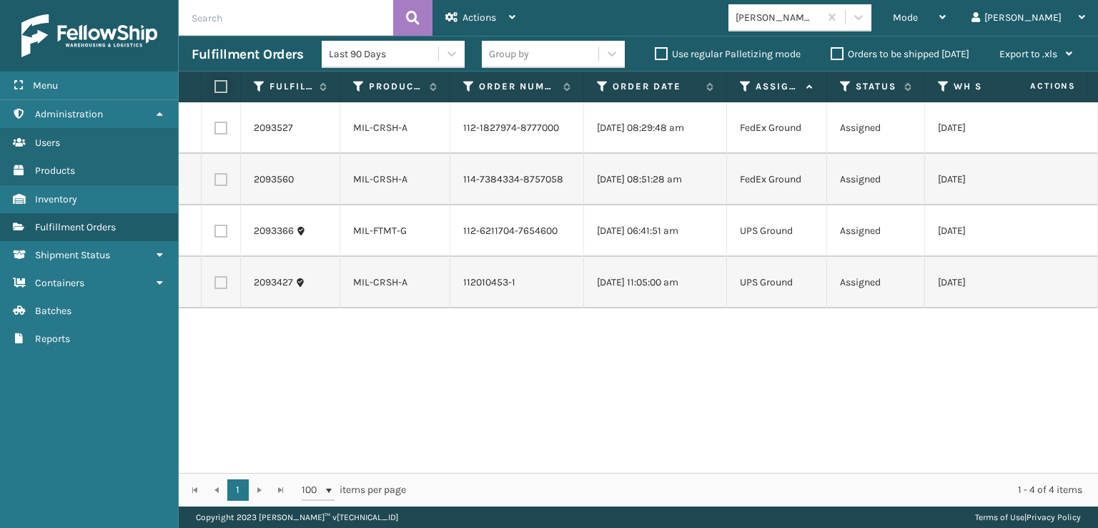
checkbox input "false"
click at [866, 20] on icon at bounding box center [859, 17] width 14 height 14
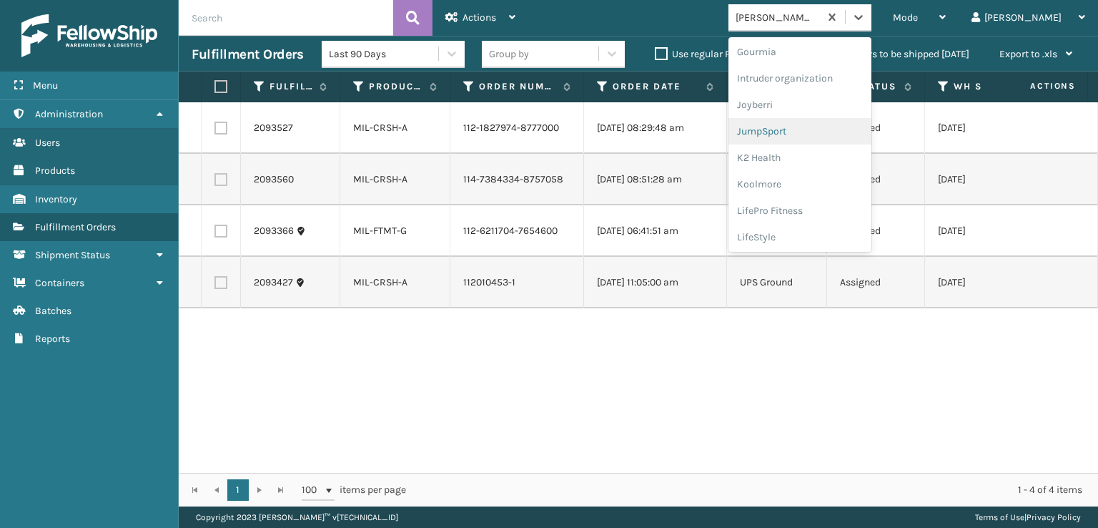
scroll to position [302, 0]
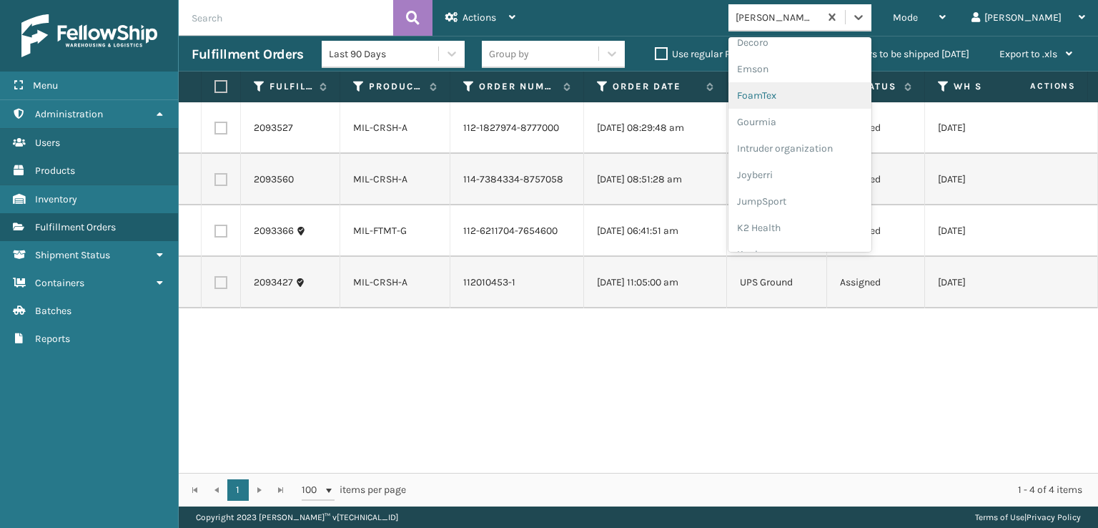
click at [832, 93] on div "FoamTex" at bounding box center [800, 95] width 143 height 26
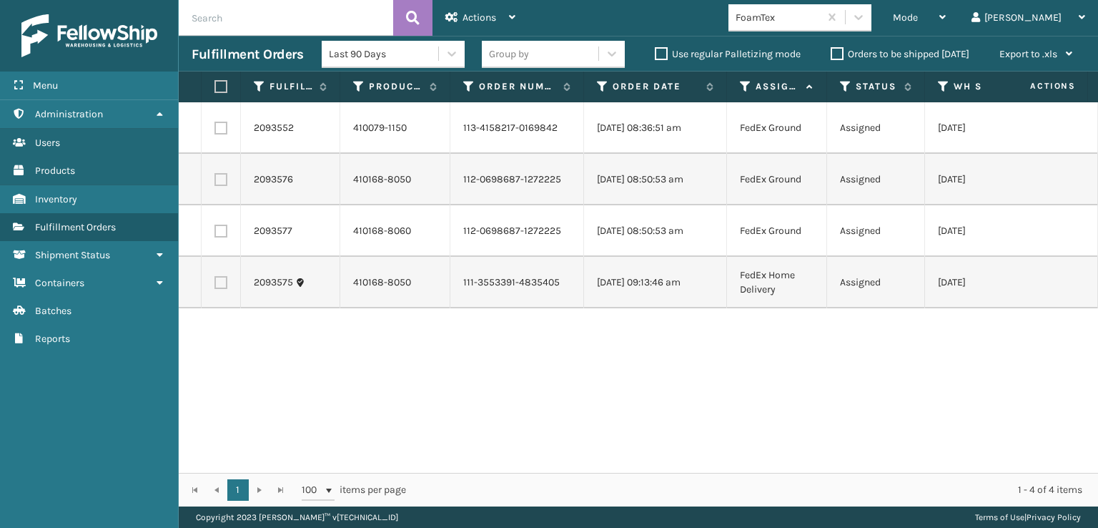
click at [223, 88] on label at bounding box center [219, 86] width 9 height 13
click at [215, 88] on input "checkbox" at bounding box center [215, 86] width 1 height 9
checkbox input "true"
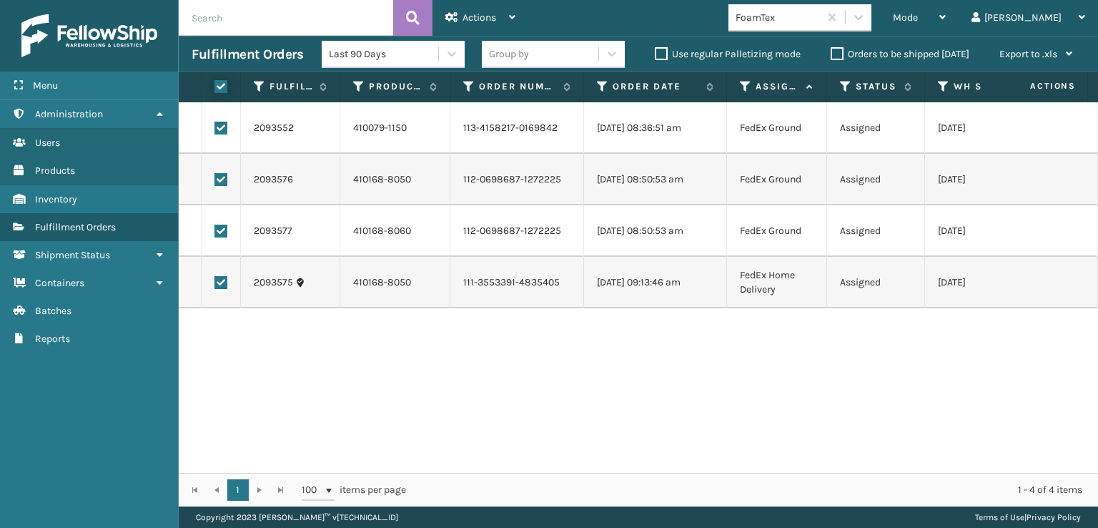
checkbox input "true"
click at [614, 57] on icon at bounding box center [612, 53] width 14 height 14
click at [343, 124] on td "410079-1150" at bounding box center [395, 127] width 110 height 51
click at [513, 23] on div "Actions" at bounding box center [480, 18] width 70 height 36
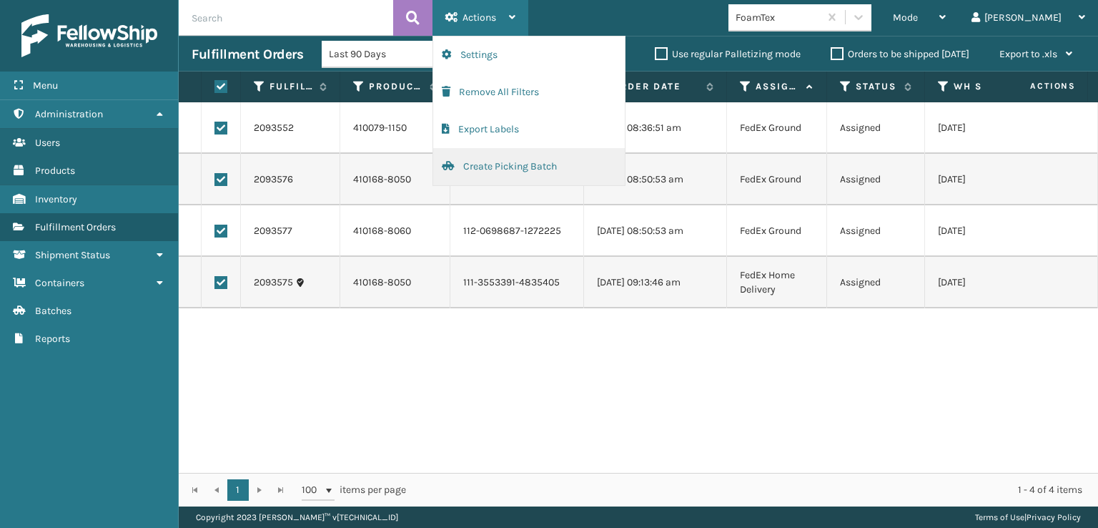
click at [503, 167] on button "Create Picking Batch" at bounding box center [529, 166] width 192 height 37
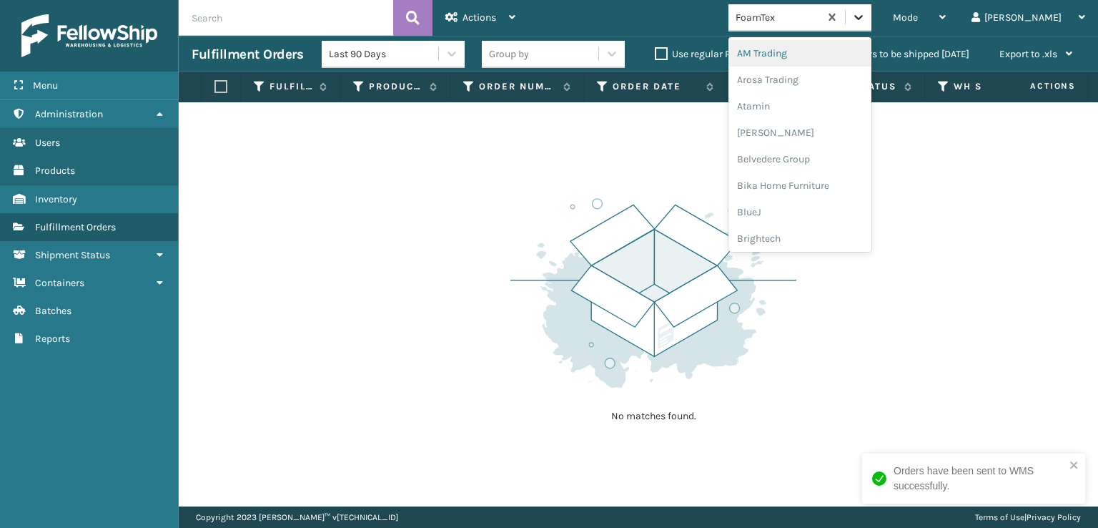
click at [866, 18] on icon at bounding box center [859, 17] width 14 height 14
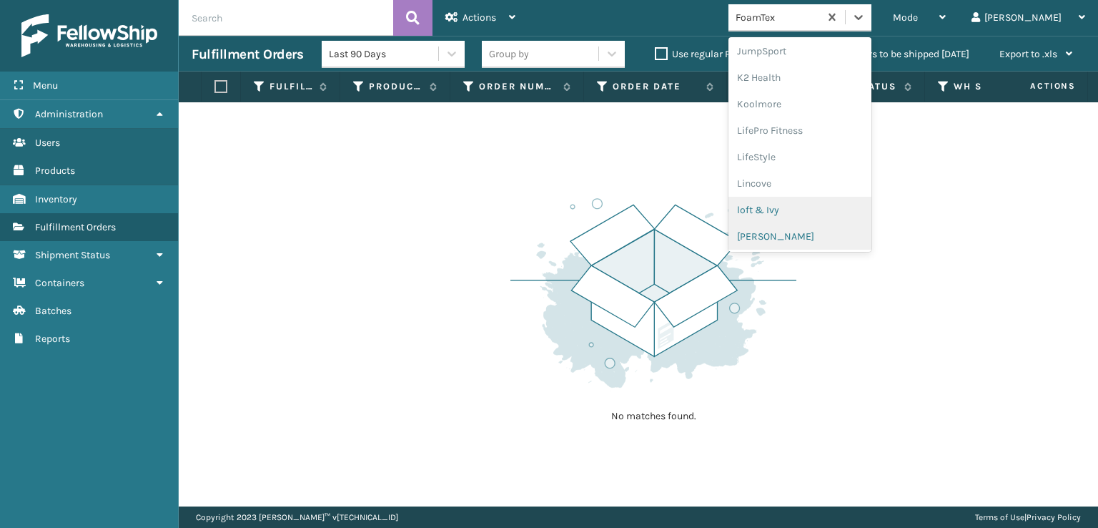
scroll to position [523, 0]
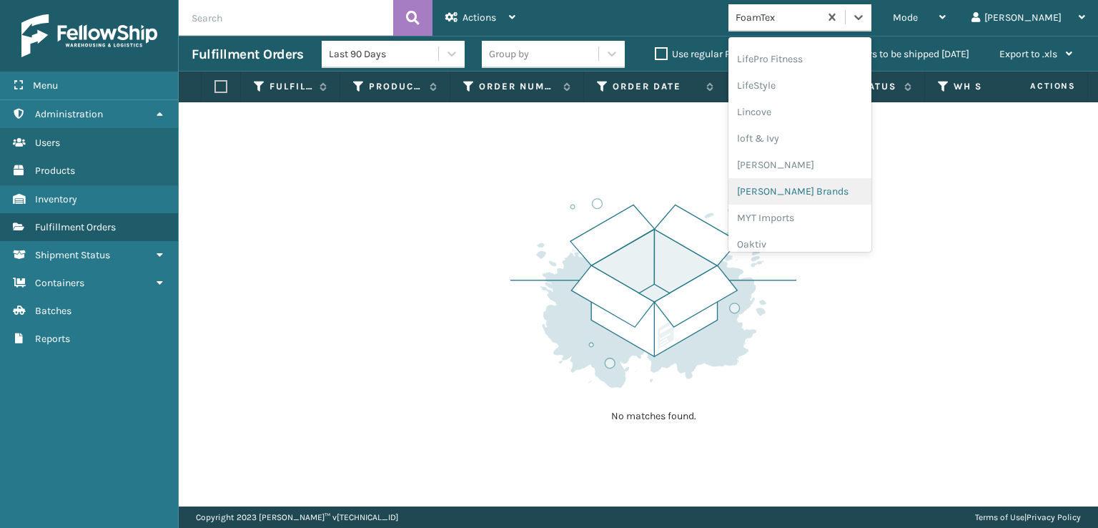
click at [839, 190] on div "[PERSON_NAME] Brands" at bounding box center [800, 191] width 143 height 26
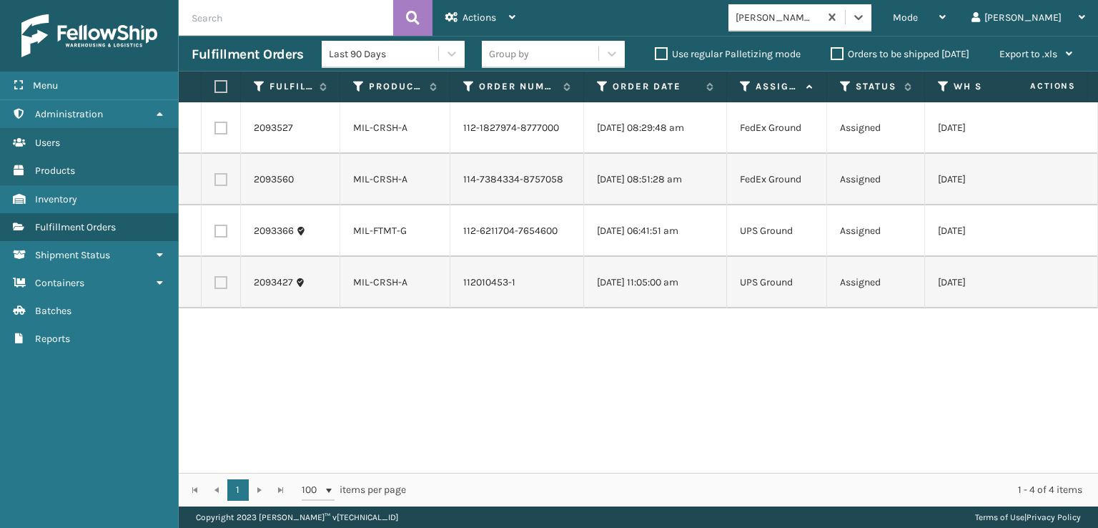
click at [219, 86] on label at bounding box center [219, 86] width 9 height 13
click at [215, 86] on input "checkbox" at bounding box center [215, 86] width 1 height 9
checkbox input "true"
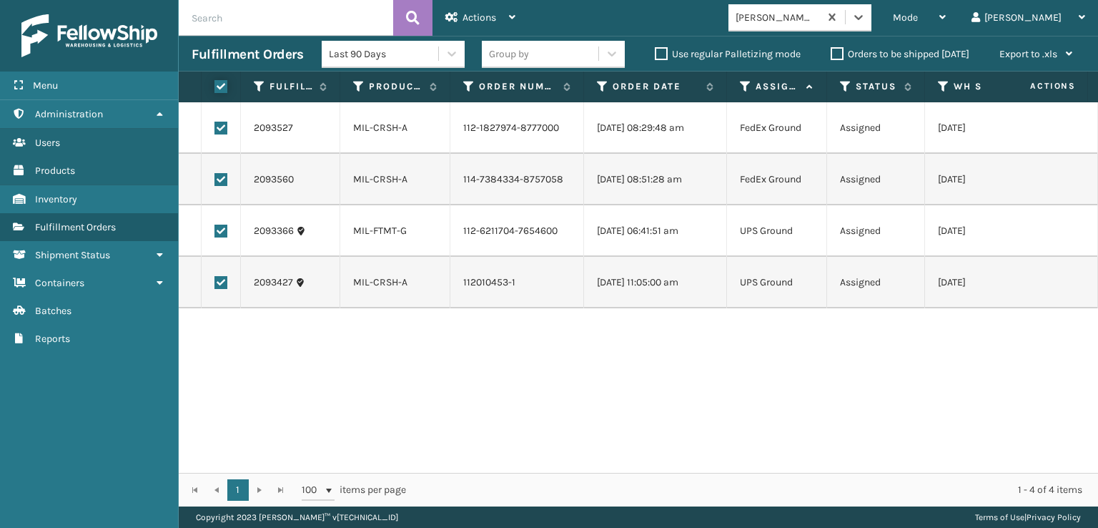
checkbox input "true"
click at [496, 22] on span "Actions" at bounding box center [480, 17] width 34 height 12
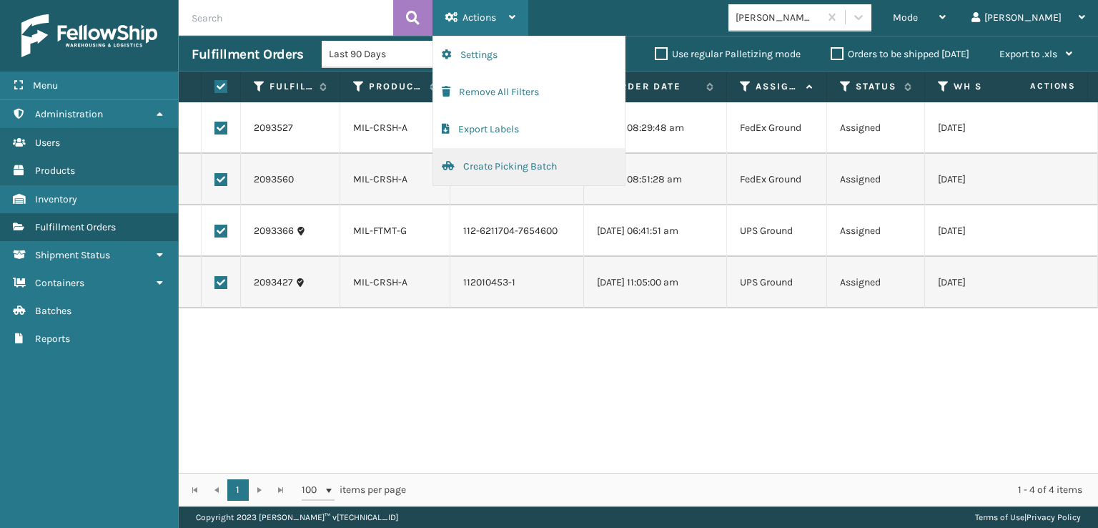
click at [501, 166] on button "Create Picking Batch" at bounding box center [529, 166] width 192 height 37
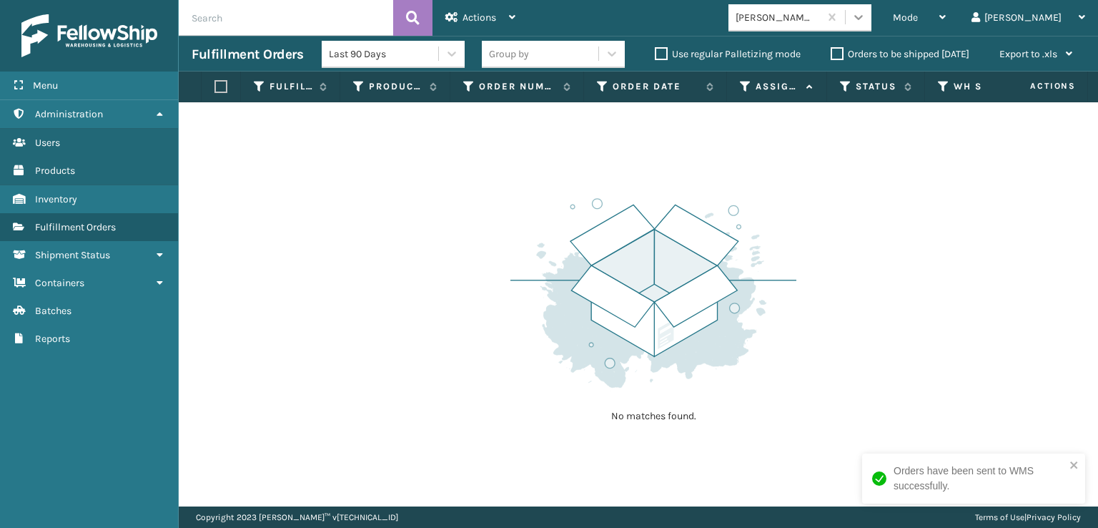
click at [866, 10] on icon at bounding box center [859, 17] width 14 height 14
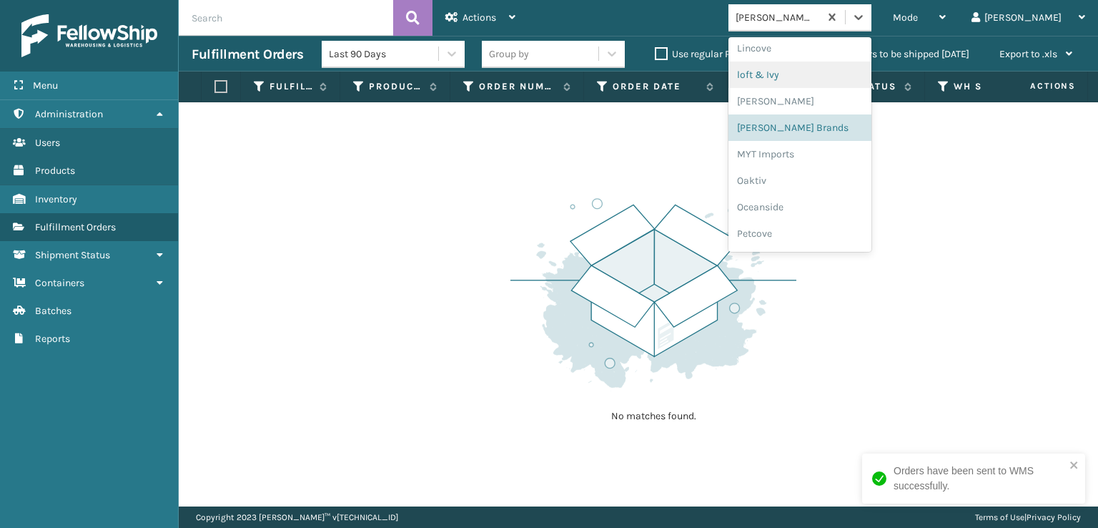
scroll to position [717, 0]
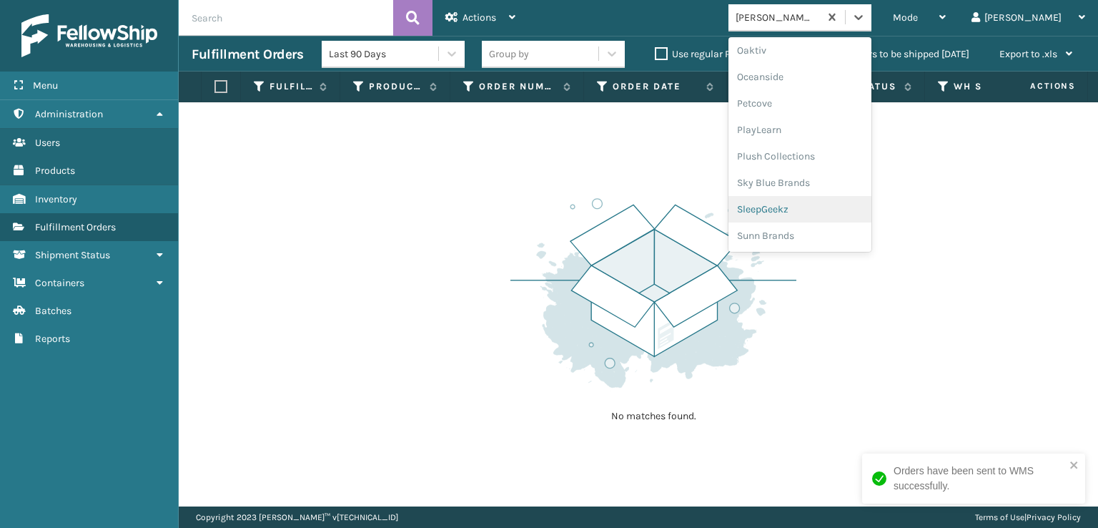
click at [844, 207] on div "SleepGeekz" at bounding box center [800, 209] width 143 height 26
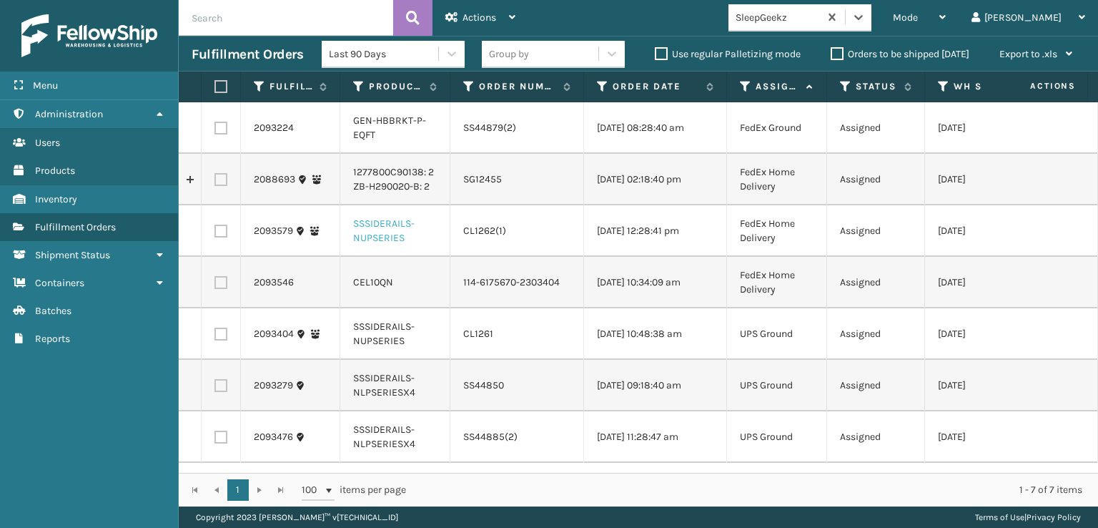
scroll to position [34, 0]
click at [224, 77] on th at bounding box center [221, 87] width 39 height 31
click at [217, 87] on label at bounding box center [219, 86] width 9 height 13
click at [215, 87] on input "checkbox" at bounding box center [215, 86] width 1 height 9
checkbox input "true"
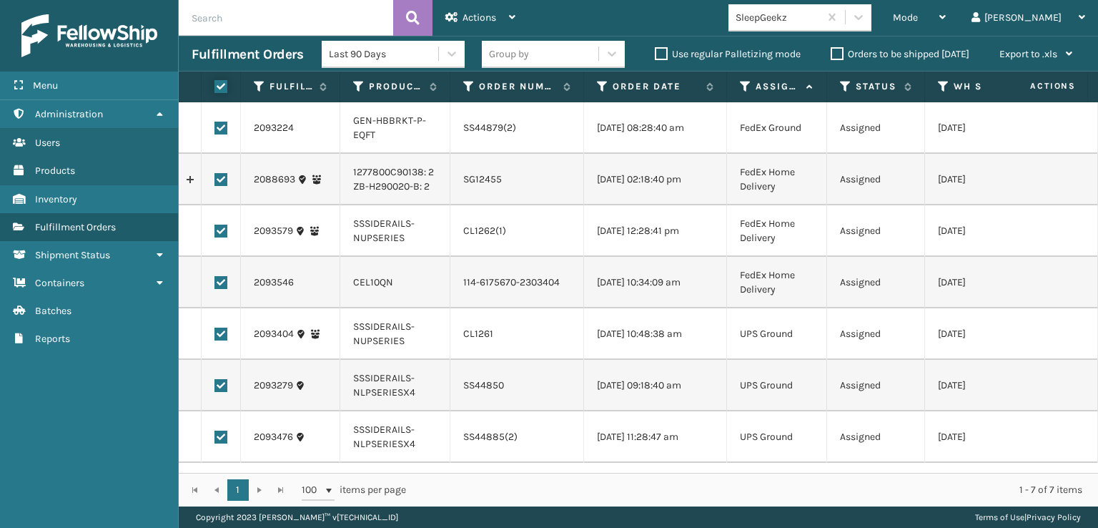
checkbox input "true"
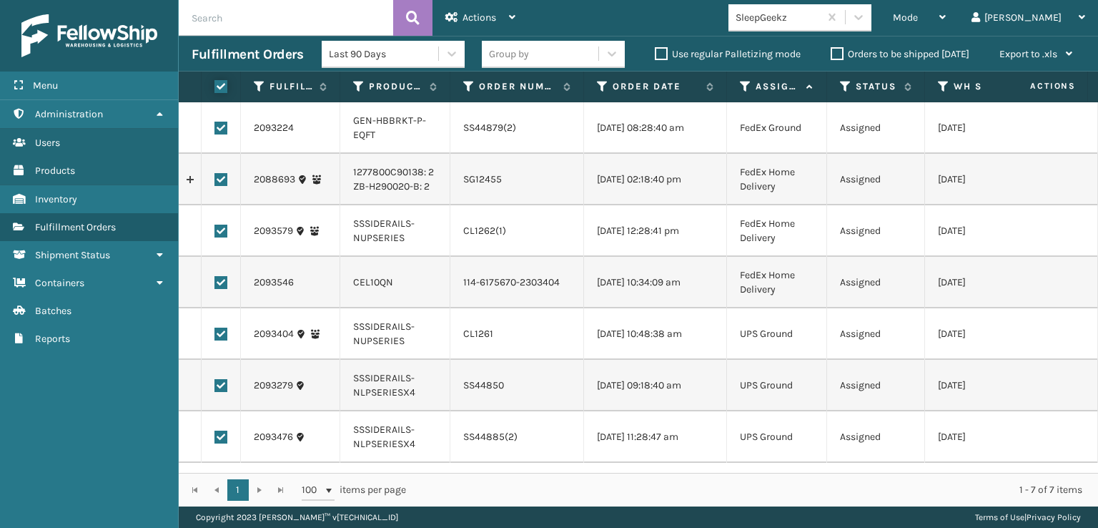
checkbox input "true"
click at [221, 289] on label at bounding box center [221, 282] width 13 height 13
click at [215, 285] on input "checkbox" at bounding box center [215, 280] width 1 height 9
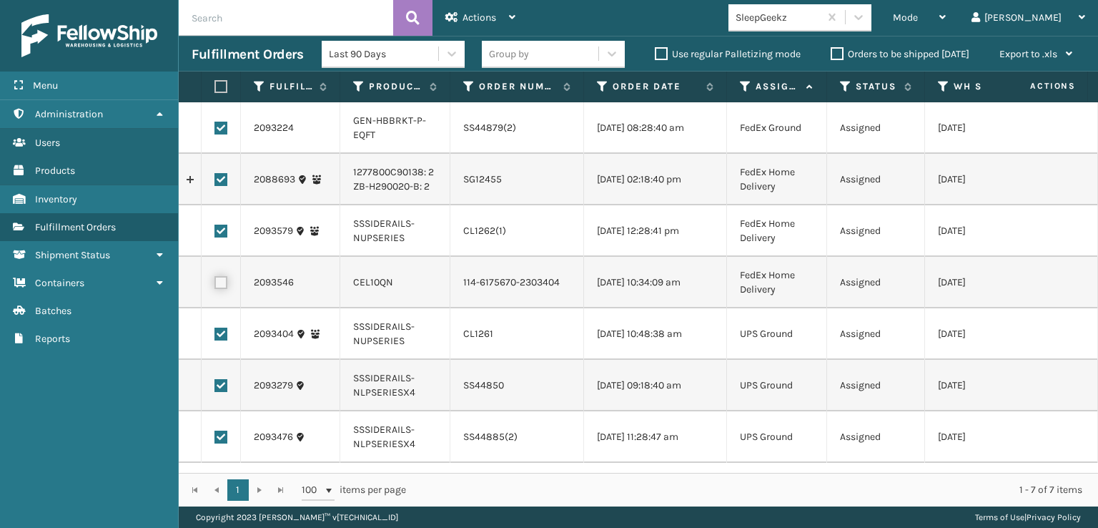
checkbox input "false"
click at [489, 13] on span "Actions" at bounding box center [480, 17] width 34 height 12
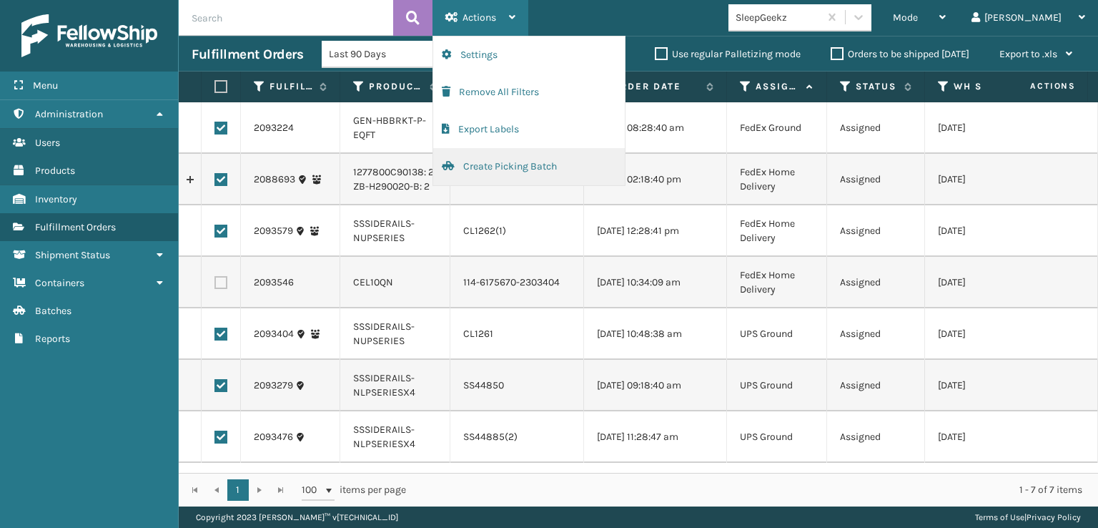
click at [479, 159] on button "Create Picking Batch" at bounding box center [529, 166] width 192 height 37
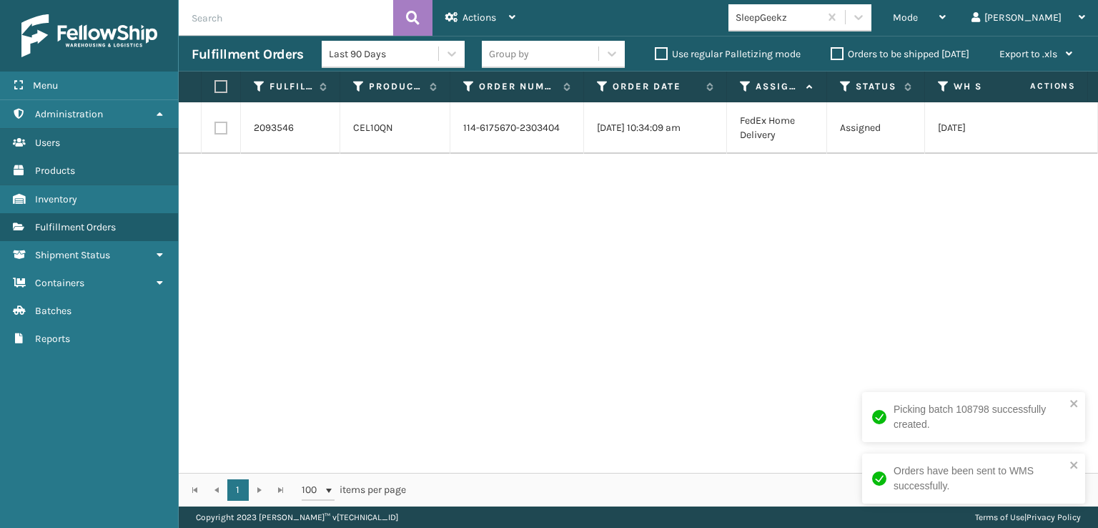
click at [1066, 405] on div "Picking batch 108798 successfully created." at bounding box center [969, 417] width 202 height 39
click at [1072, 464] on icon "close" at bounding box center [1075, 464] width 10 height 11
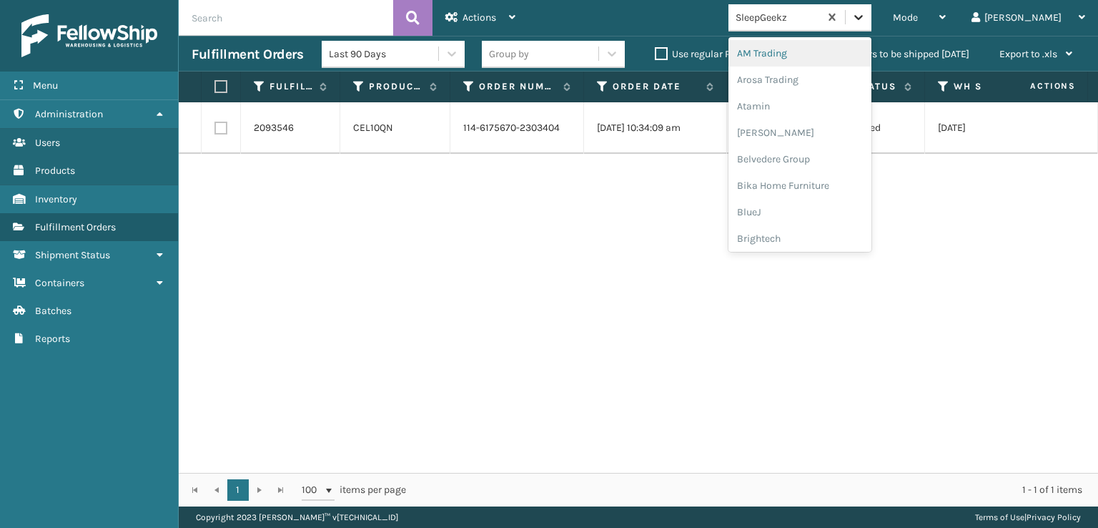
click at [872, 24] on div at bounding box center [859, 17] width 26 height 26
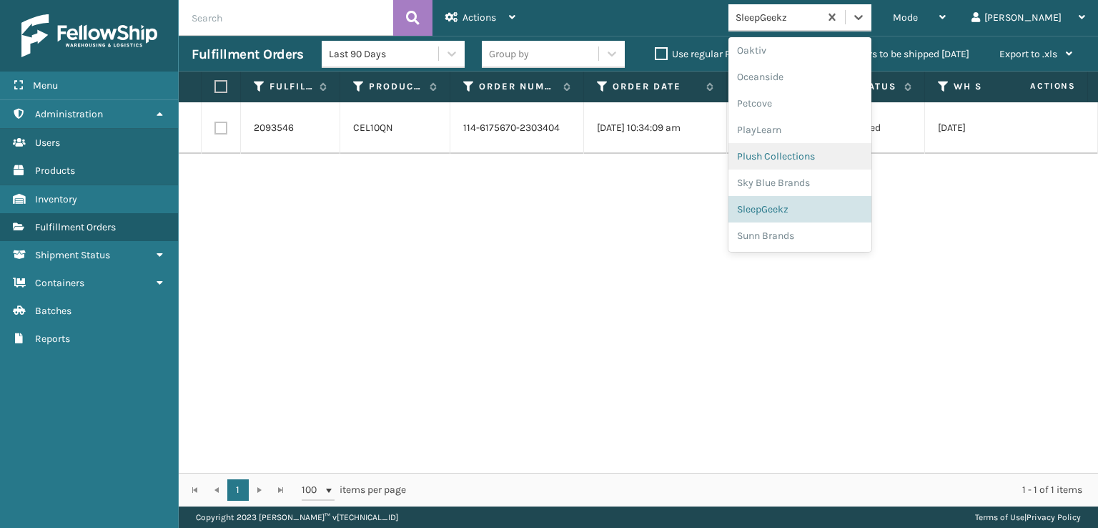
click at [846, 147] on div "Plush Collections" at bounding box center [800, 156] width 143 height 26
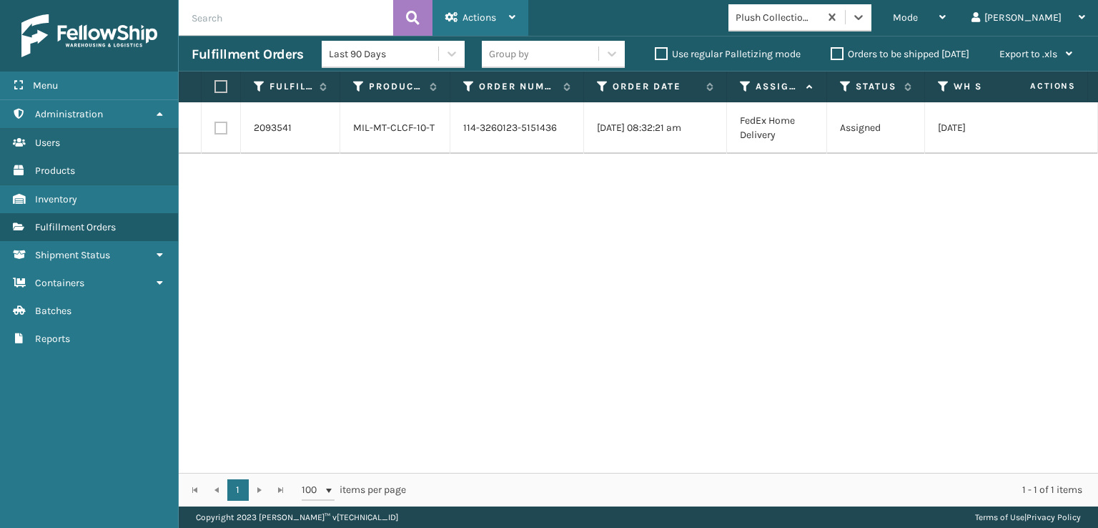
click at [492, 16] on span "Actions" at bounding box center [480, 17] width 34 height 12
click at [946, 10] on div "Mode" at bounding box center [919, 18] width 53 height 36
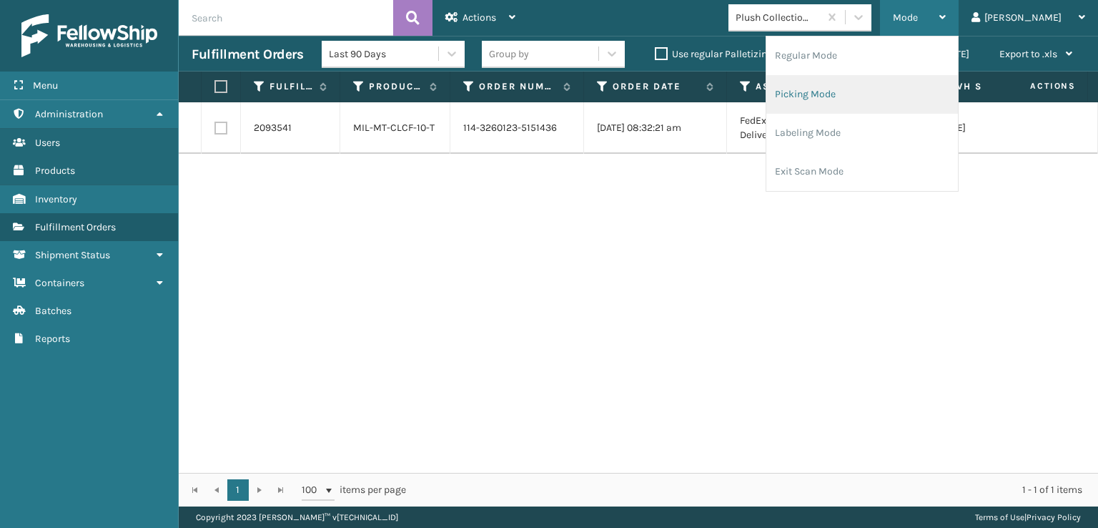
click at [855, 95] on li "Picking Mode" at bounding box center [863, 94] width 192 height 39
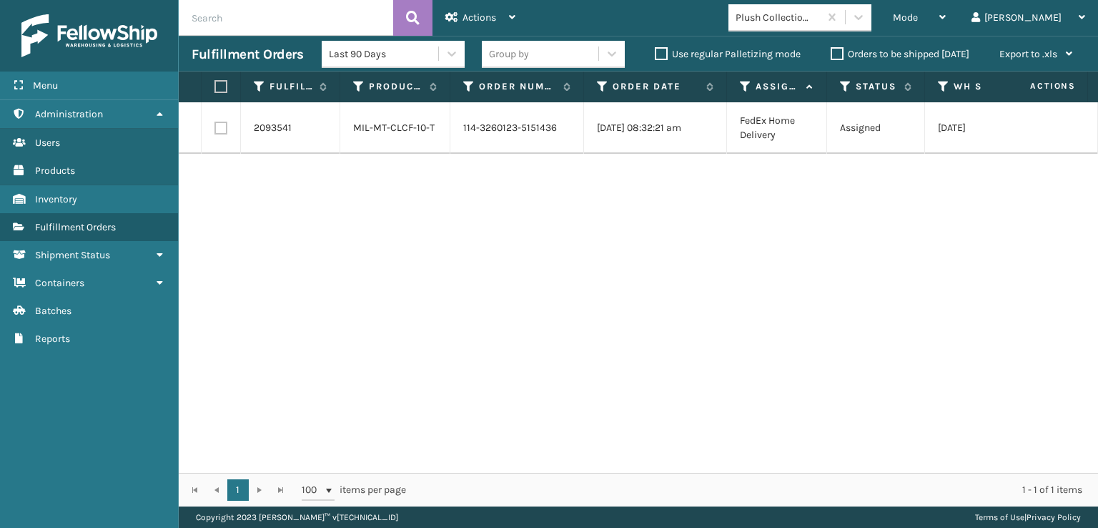
click at [221, 127] on label at bounding box center [221, 128] width 13 height 13
click at [215, 127] on input "checkbox" at bounding box center [215, 126] width 1 height 9
checkbox input "true"
click at [483, 24] on div "Actions" at bounding box center [480, 18] width 70 height 36
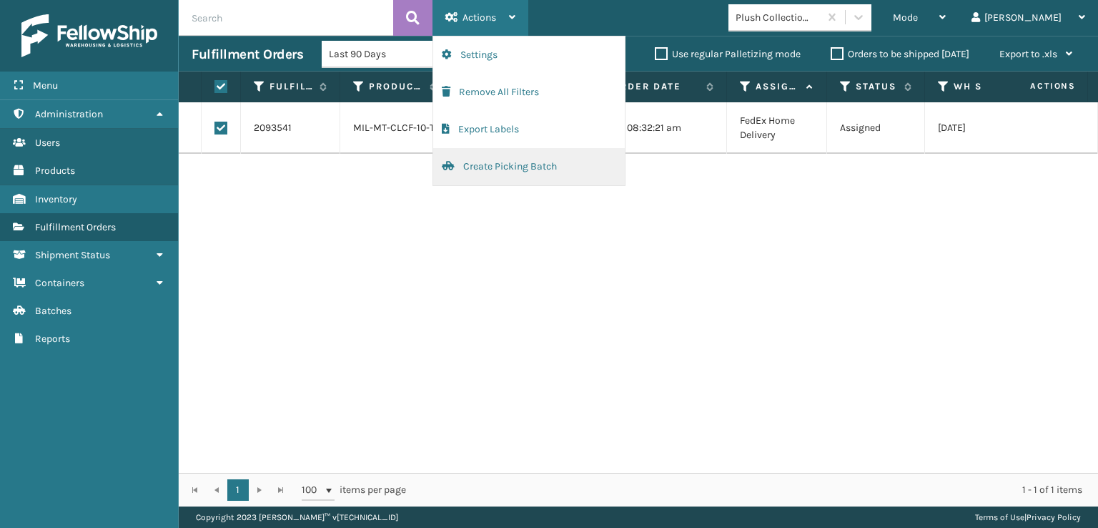
click at [486, 164] on button "Create Picking Batch" at bounding box center [529, 166] width 192 height 37
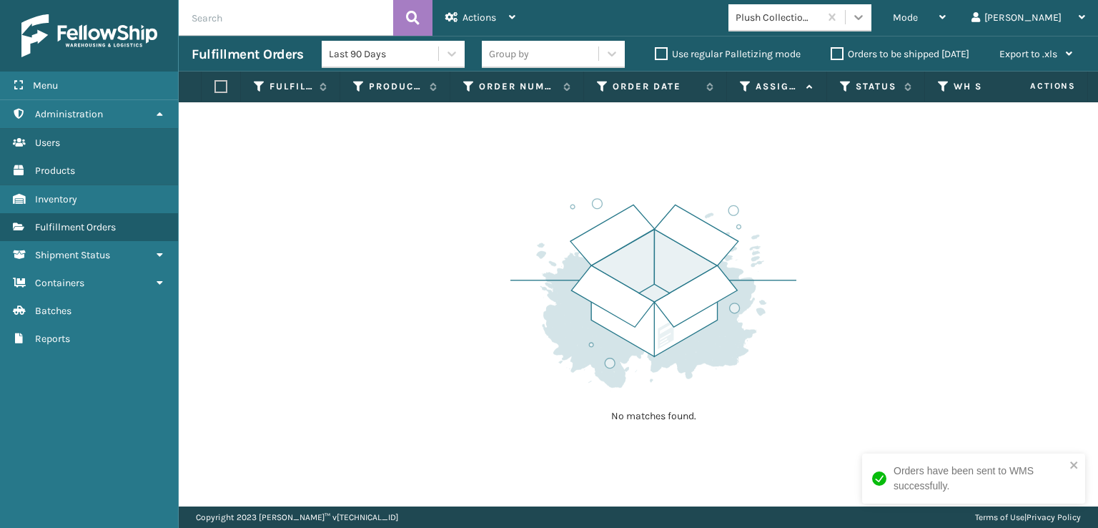
click at [866, 21] on icon at bounding box center [859, 17] width 14 height 14
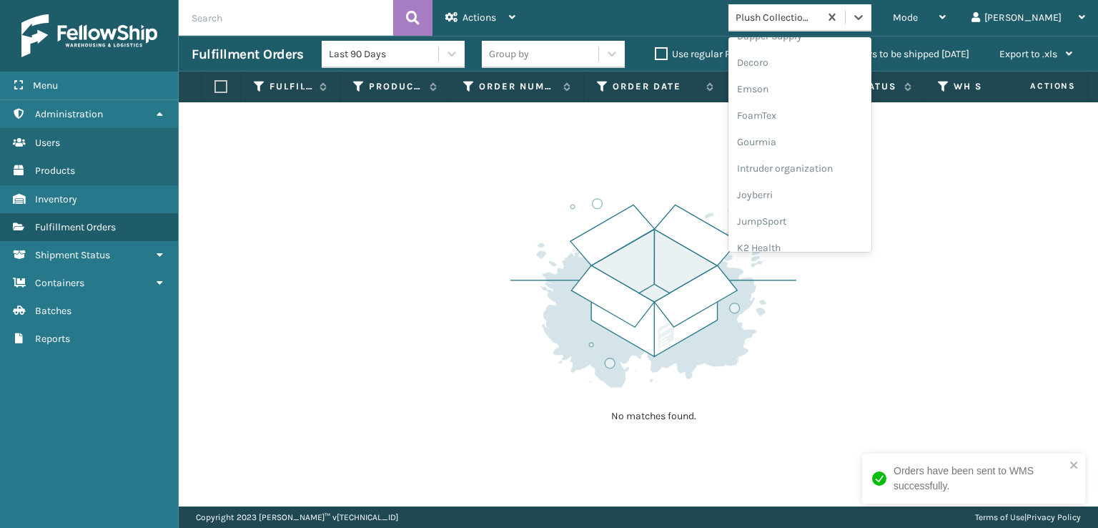
scroll to position [286, 0]
click at [824, 109] on div "FoamTex" at bounding box center [800, 111] width 143 height 26
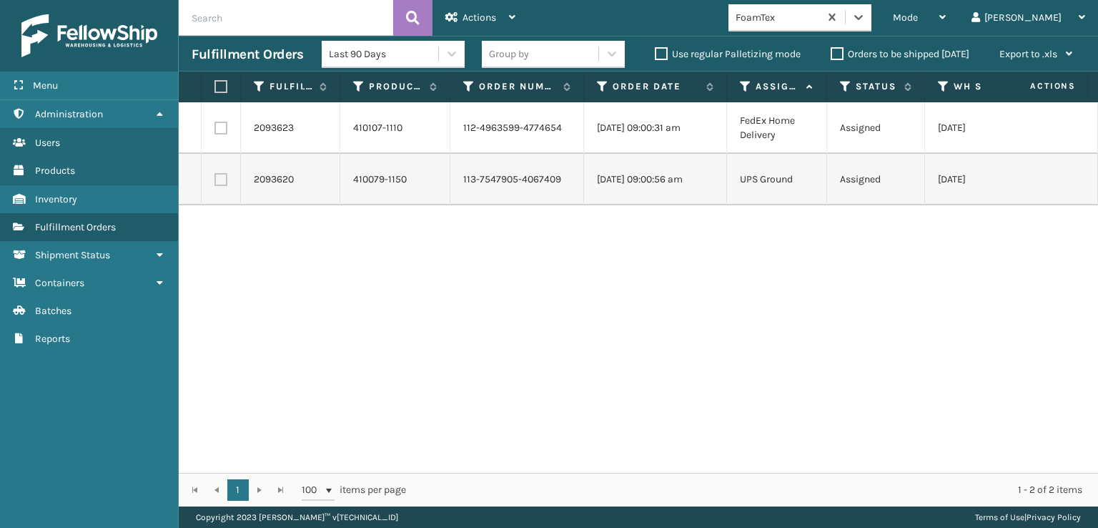
click at [217, 177] on label at bounding box center [221, 179] width 13 height 13
click at [215, 177] on input "checkbox" at bounding box center [215, 177] width 1 height 9
checkbox input "true"
click at [489, 3] on div "Actions" at bounding box center [480, 18] width 70 height 36
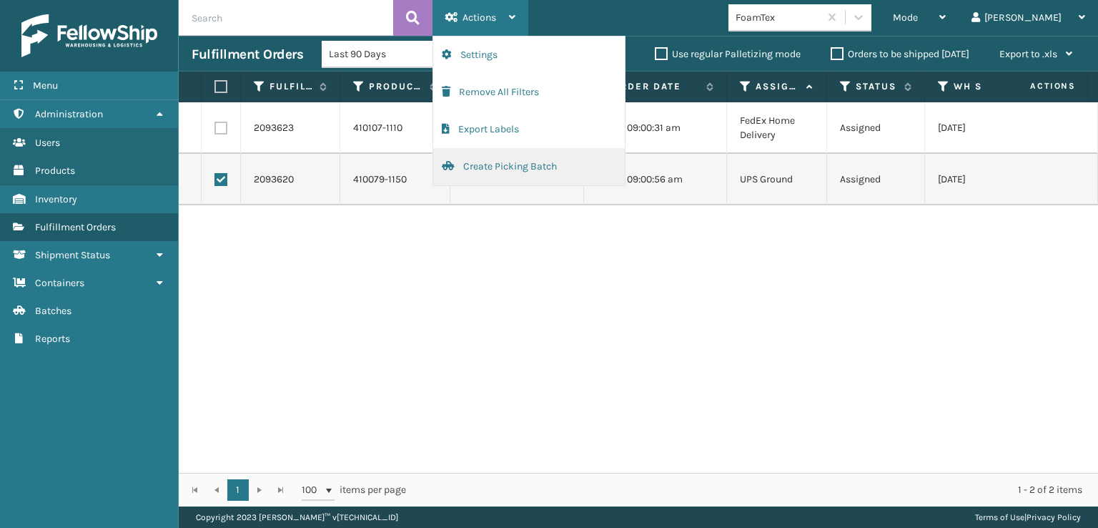
click at [518, 164] on button "Create Picking Batch" at bounding box center [529, 166] width 192 height 37
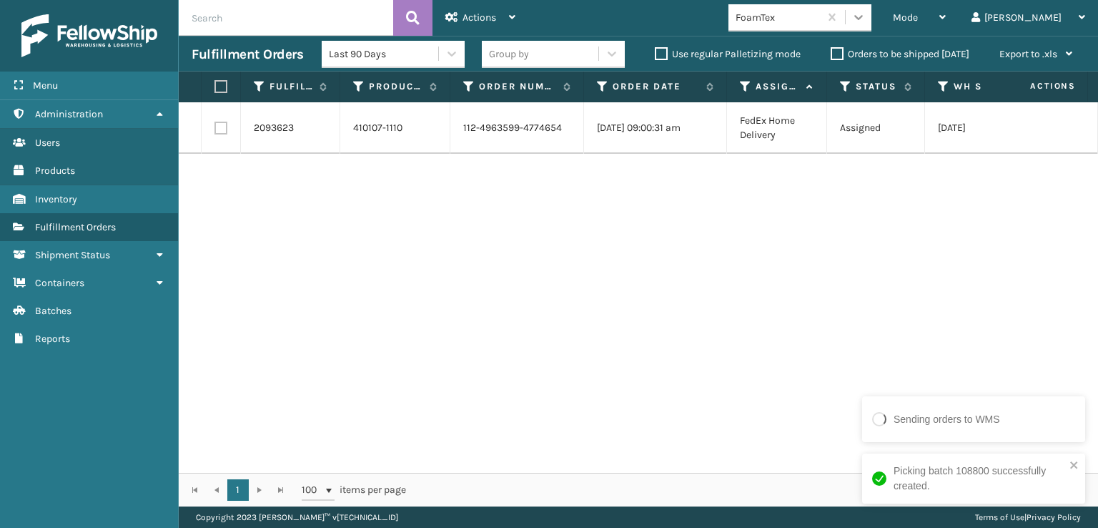
click at [866, 19] on icon at bounding box center [859, 17] width 14 height 14
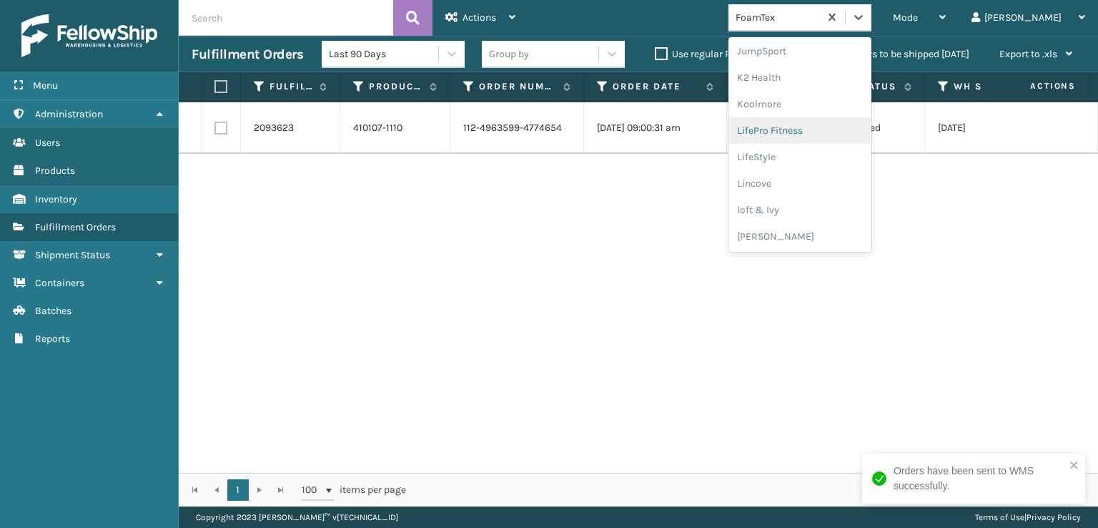
scroll to position [595, 0]
click at [839, 115] on div "[PERSON_NAME] Brands" at bounding box center [800, 120] width 143 height 26
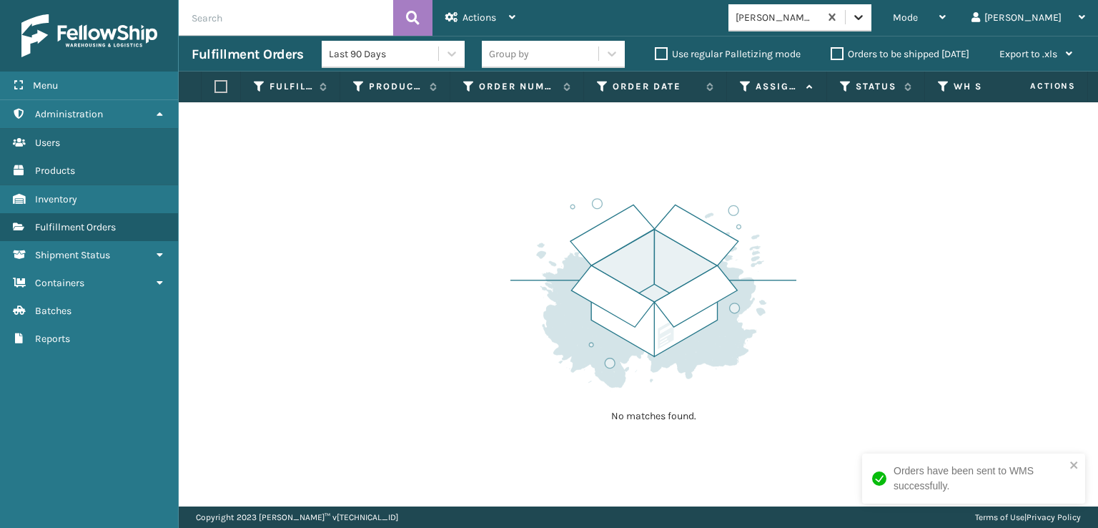
click at [863, 19] on icon at bounding box center [858, 17] width 9 height 5
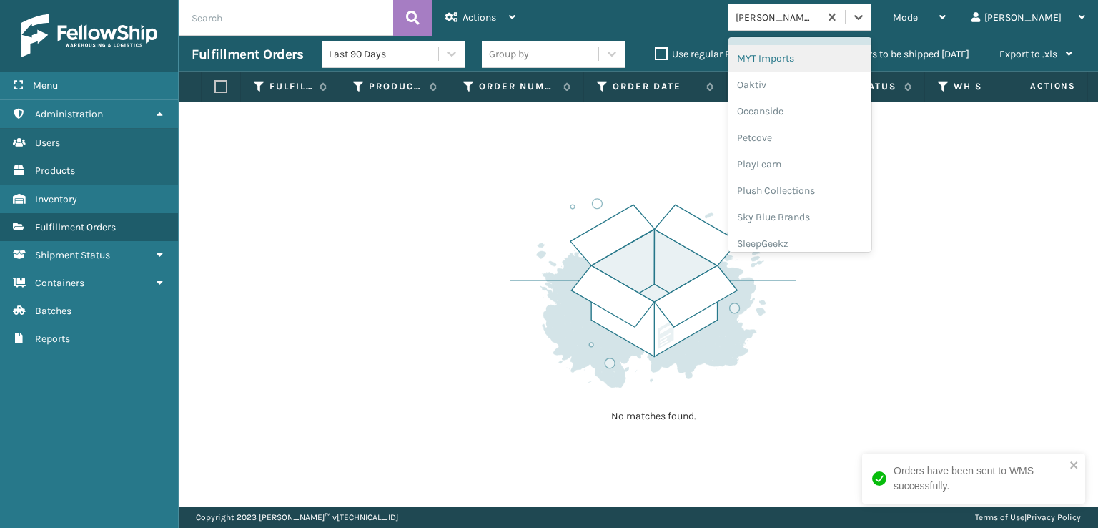
scroll to position [717, 0]
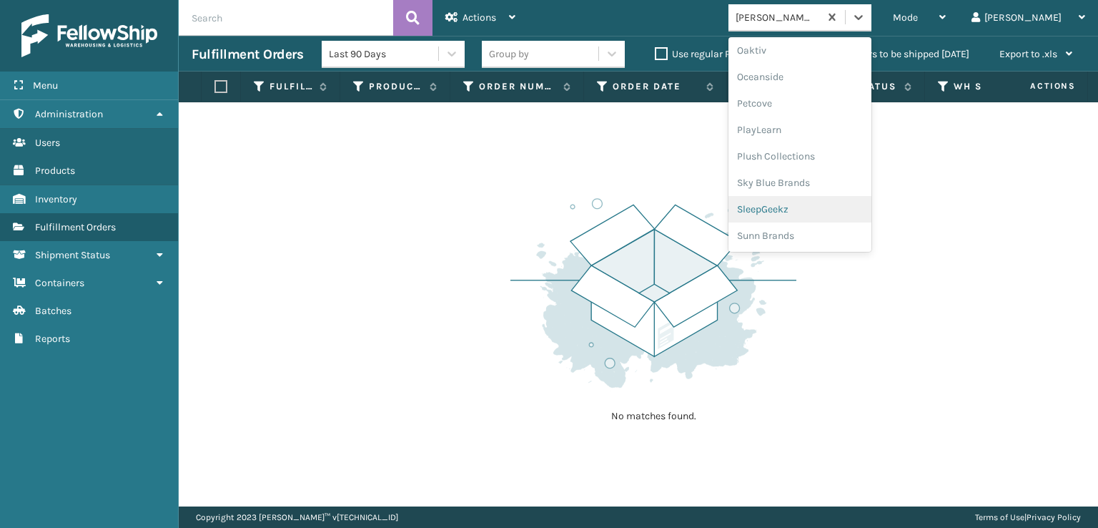
click at [836, 211] on div "SleepGeekz" at bounding box center [800, 209] width 143 height 26
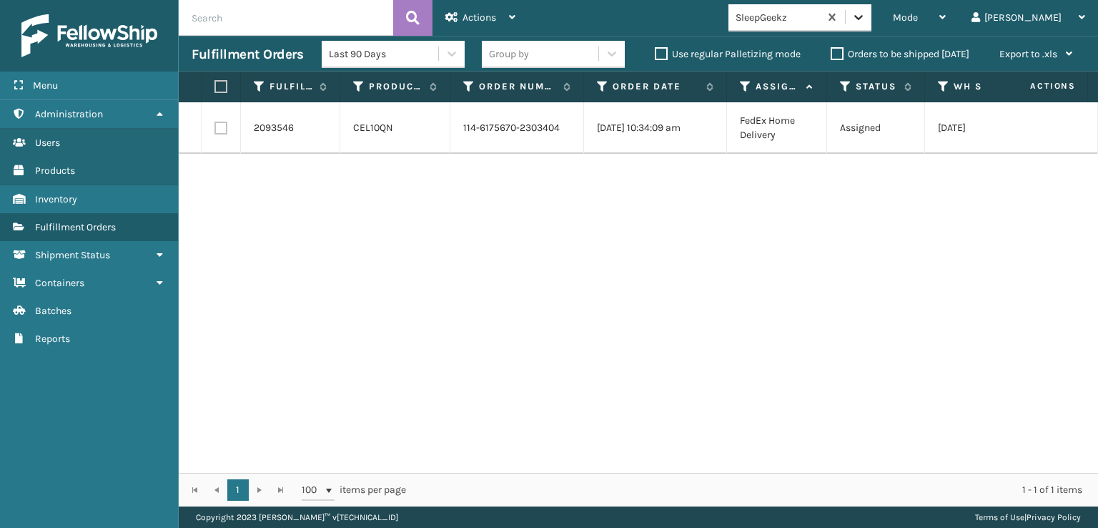
click at [866, 15] on icon at bounding box center [859, 17] width 14 height 14
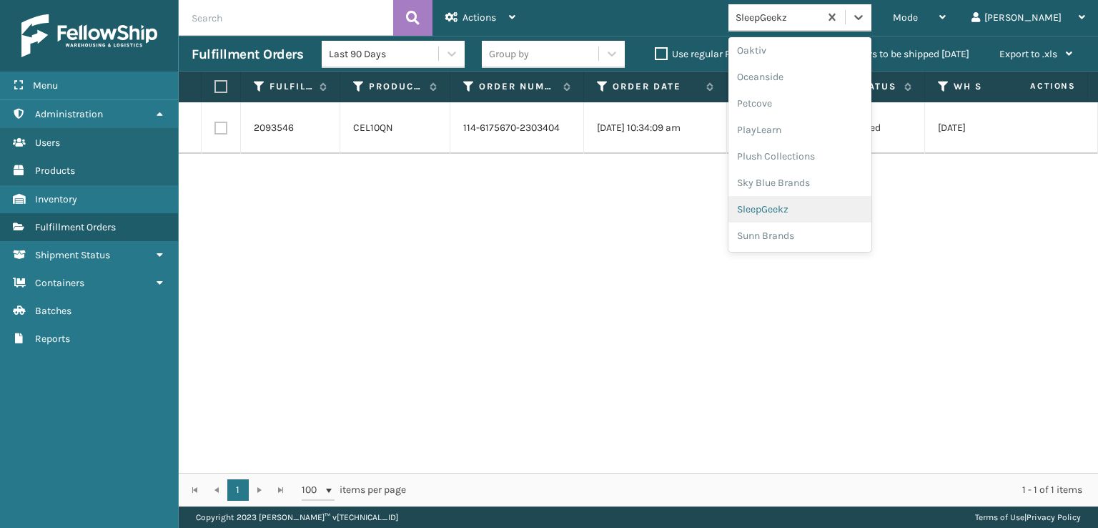
click at [823, 210] on div "SleepGeekz" at bounding box center [800, 209] width 143 height 26
click at [866, 24] on icon at bounding box center [859, 17] width 14 height 14
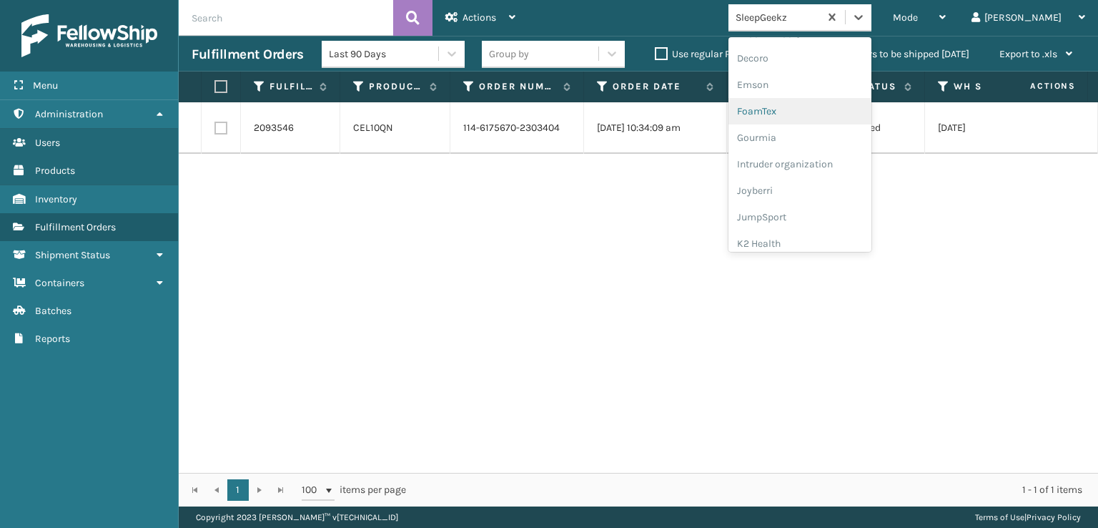
click at [812, 107] on div "FoamTex" at bounding box center [800, 111] width 143 height 26
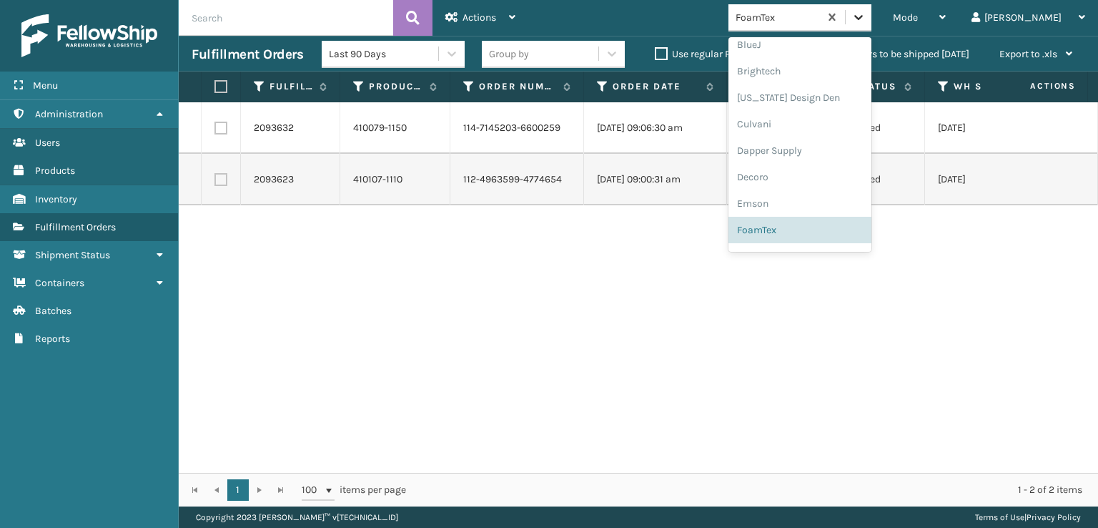
click at [872, 7] on div at bounding box center [859, 17] width 26 height 26
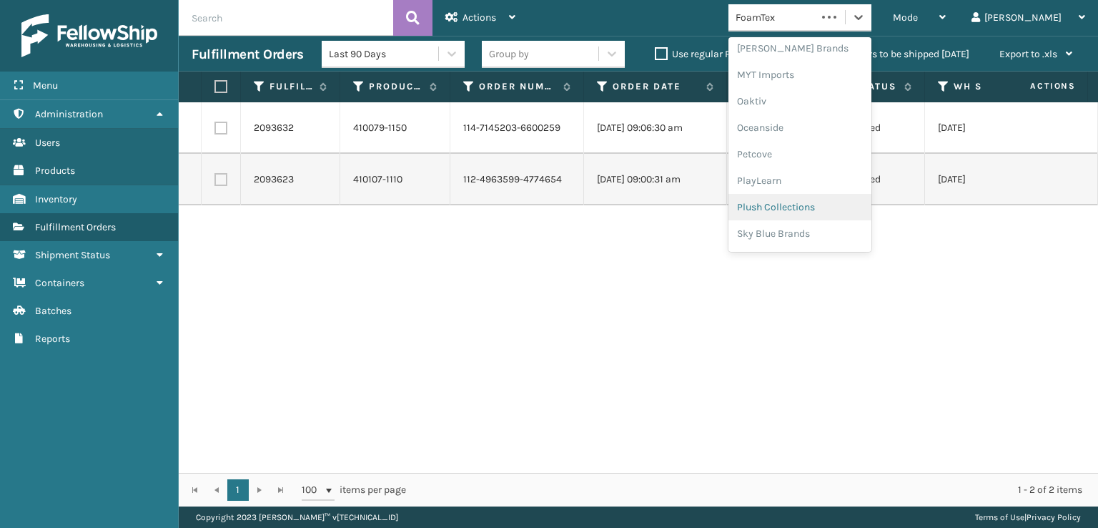
scroll to position [717, 0]
click at [831, 206] on div "SleepGeekz" at bounding box center [800, 209] width 143 height 26
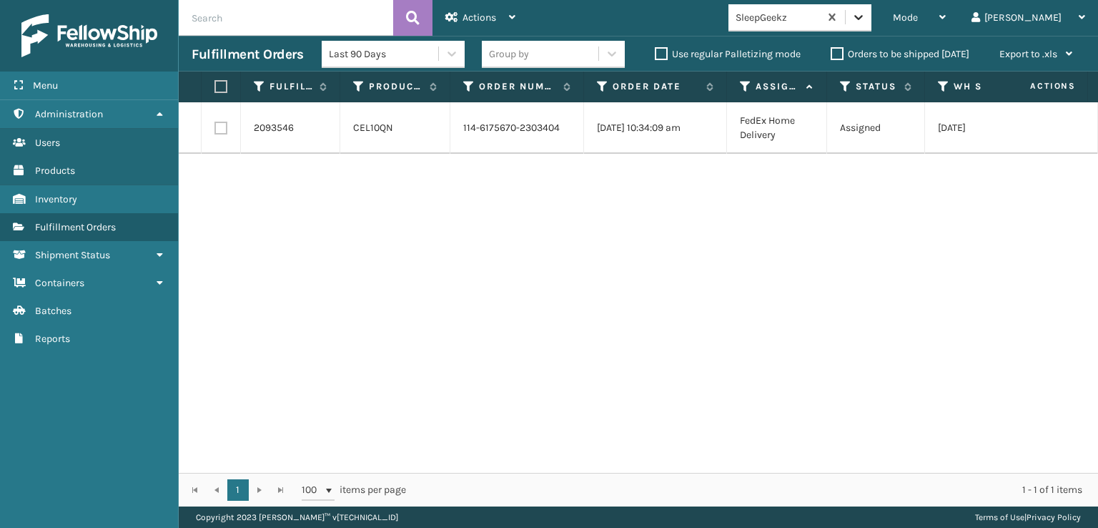
click at [866, 12] on icon at bounding box center [859, 17] width 14 height 14
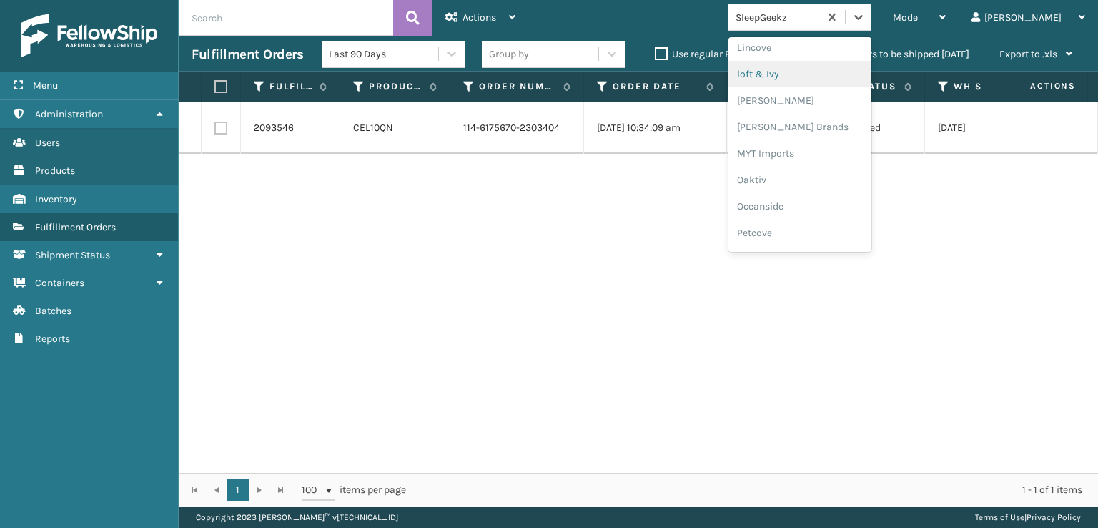
scroll to position [666, 0]
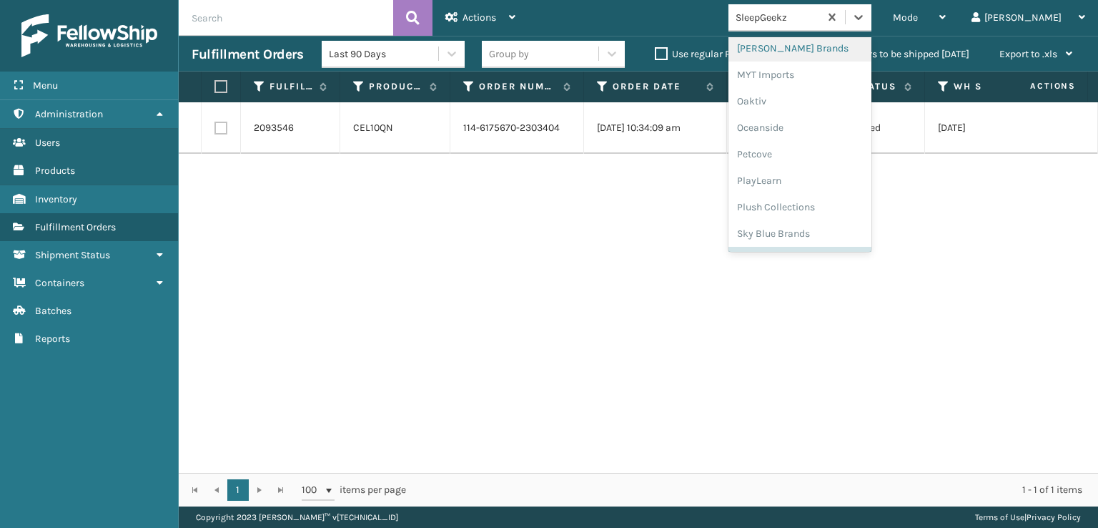
click at [824, 44] on div "[PERSON_NAME] Brands" at bounding box center [800, 48] width 143 height 26
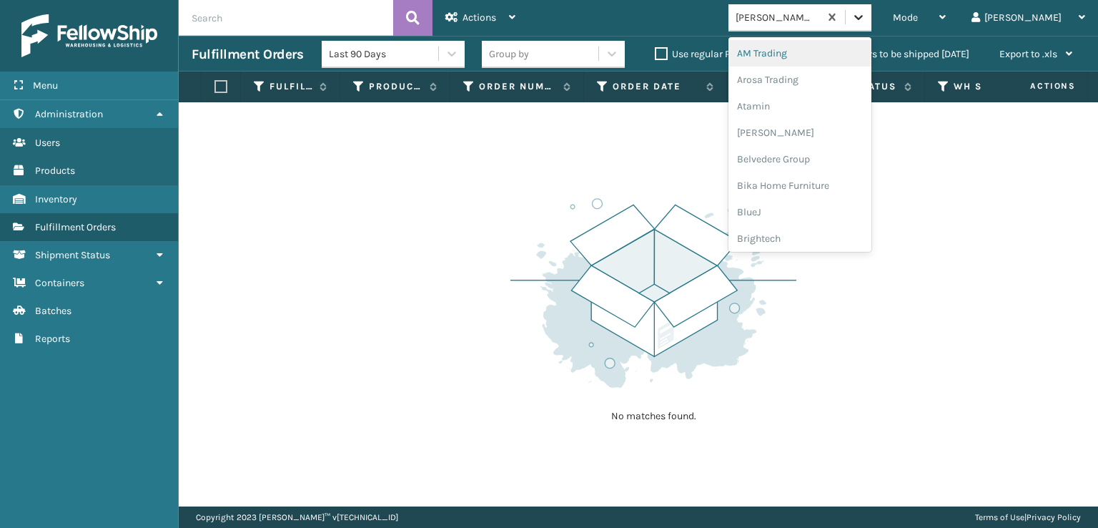
click at [866, 16] on icon at bounding box center [859, 17] width 14 height 14
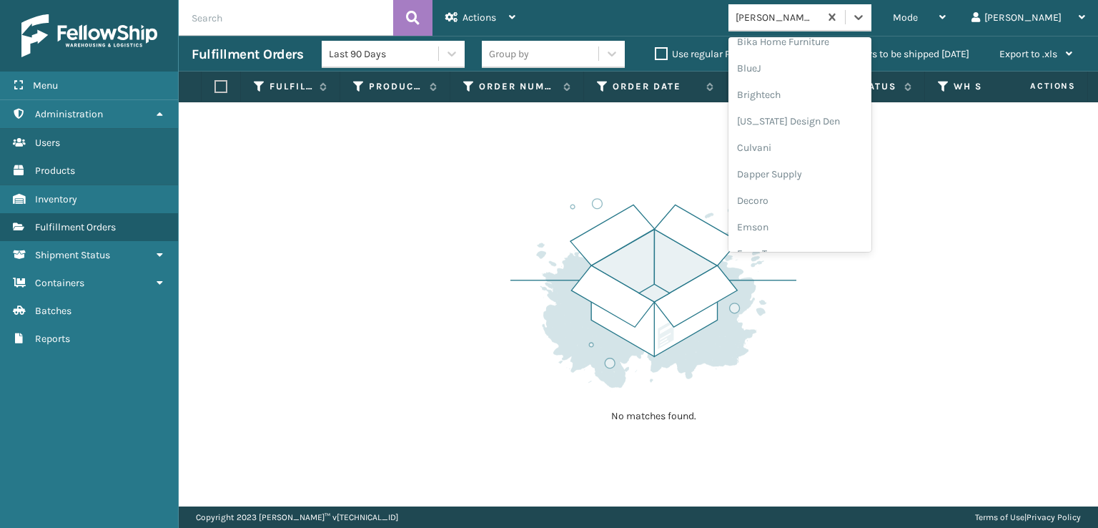
scroll to position [215, 0]
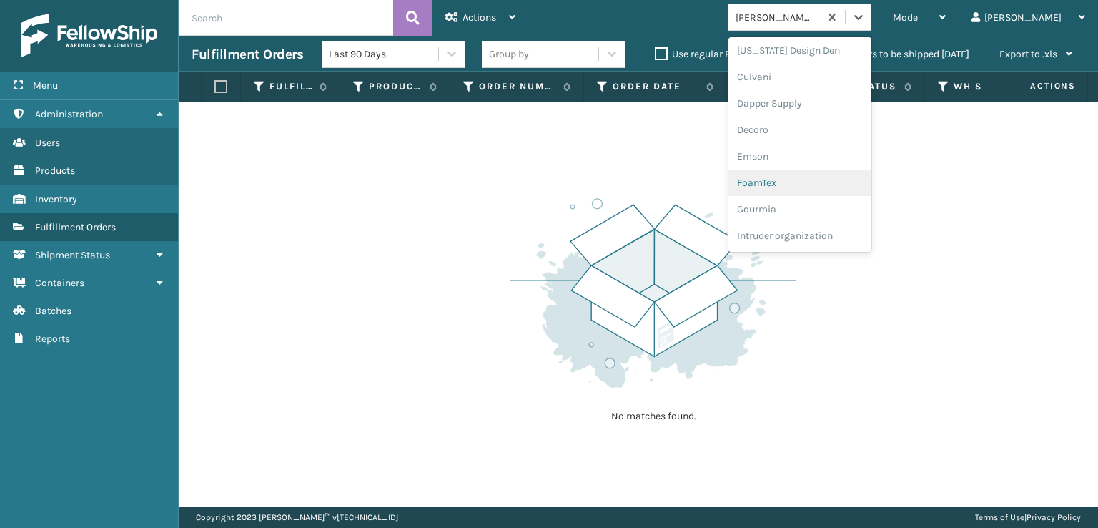
click at [821, 184] on div "FoamTex" at bounding box center [800, 182] width 143 height 26
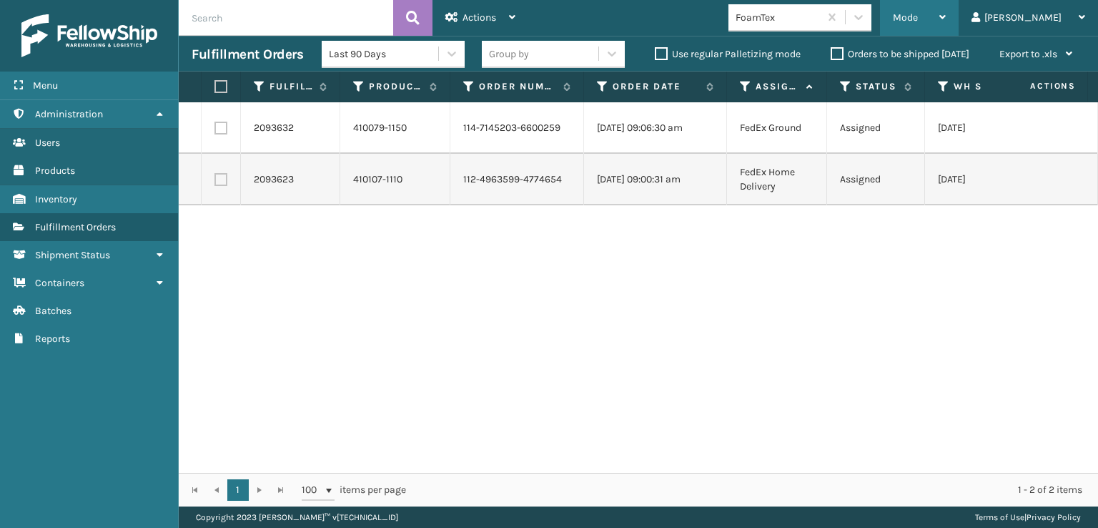
click at [918, 21] on span "Mode" at bounding box center [905, 17] width 25 height 12
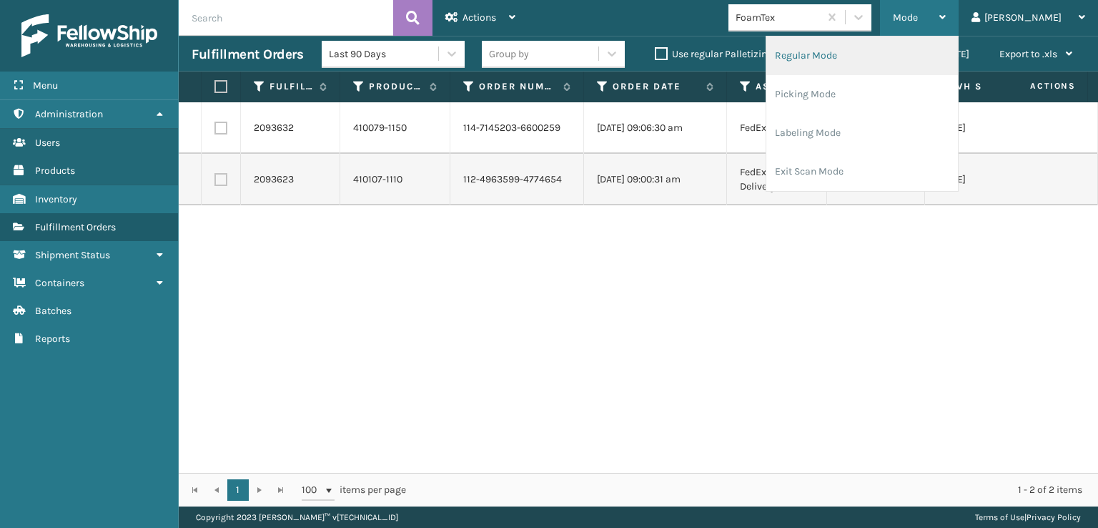
click at [857, 52] on li "Regular Mode" at bounding box center [863, 55] width 192 height 39
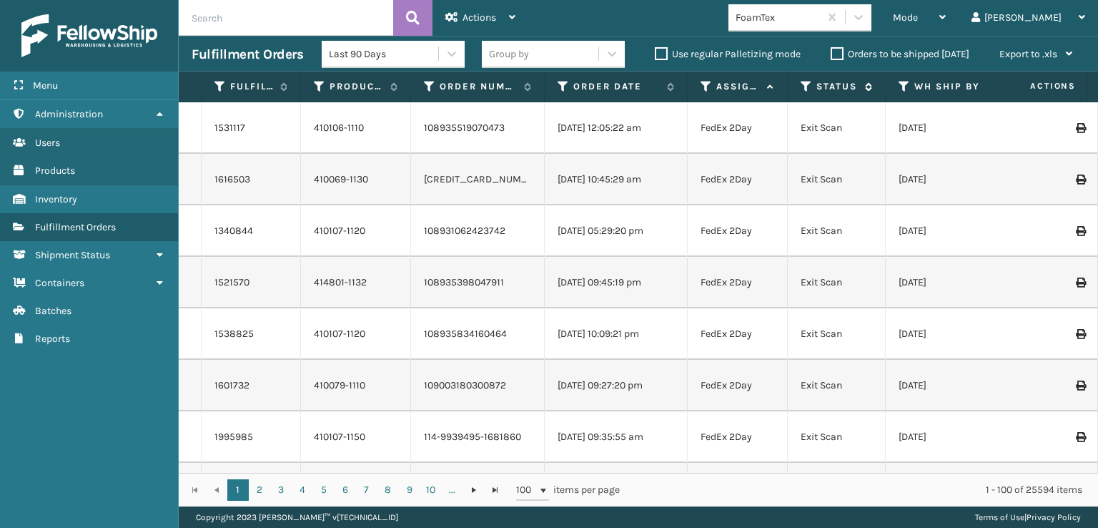
click at [809, 84] on icon at bounding box center [806, 86] width 11 height 13
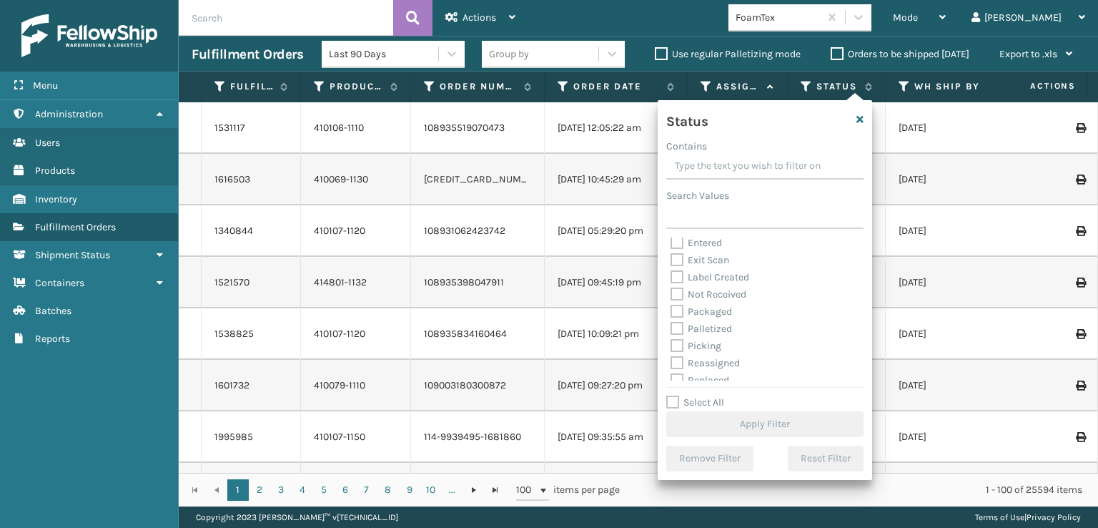
scroll to position [72, 0]
click at [675, 312] on label "Picking" at bounding box center [696, 311] width 51 height 12
click at [671, 312] on input "Picking" at bounding box center [671, 307] width 1 height 9
checkbox input "true"
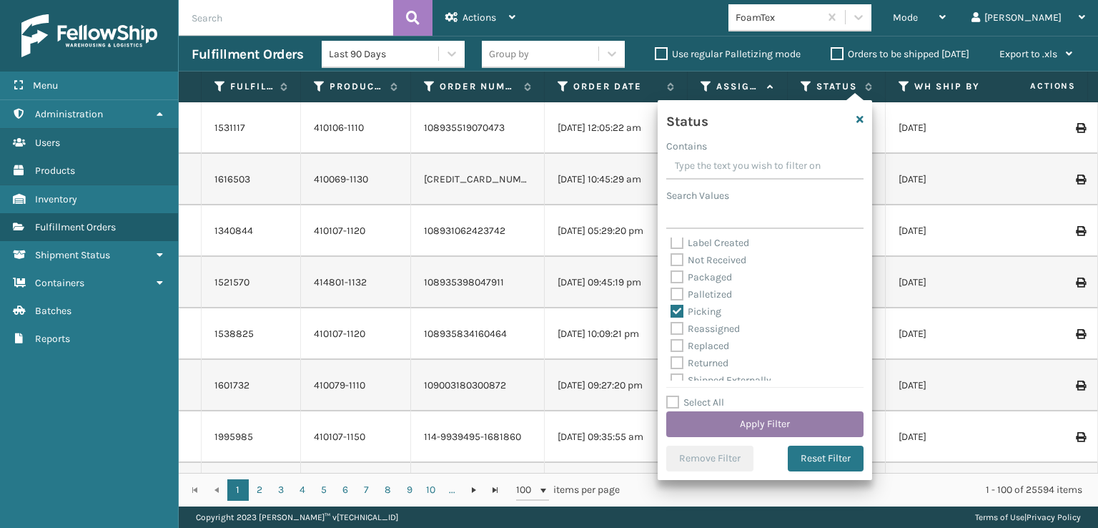
click at [734, 428] on button "Apply Filter" at bounding box center [764, 424] width 197 height 26
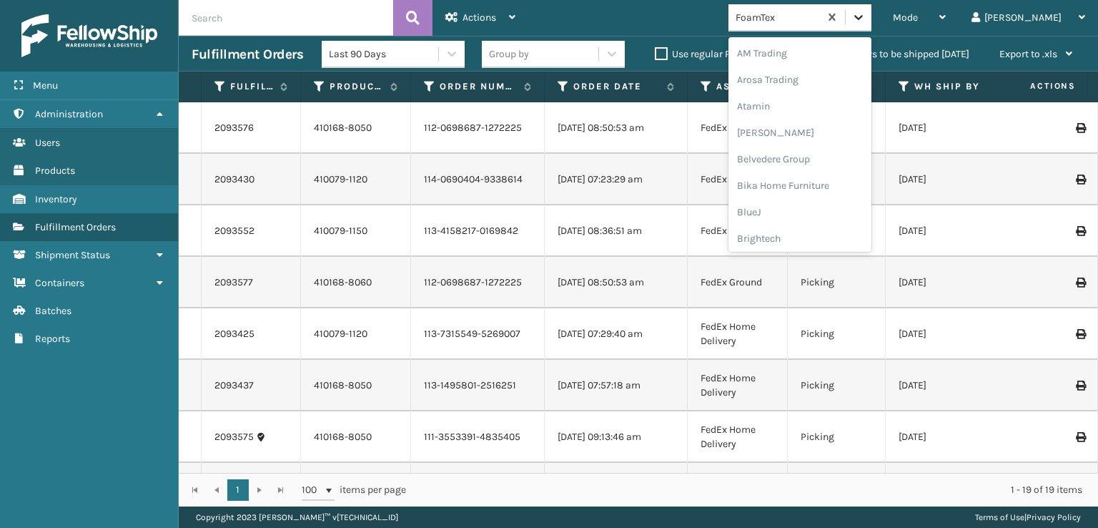
click at [866, 18] on icon at bounding box center [859, 17] width 14 height 14
click at [834, 122] on div "[PERSON_NAME] Brands" at bounding box center [800, 120] width 143 height 26
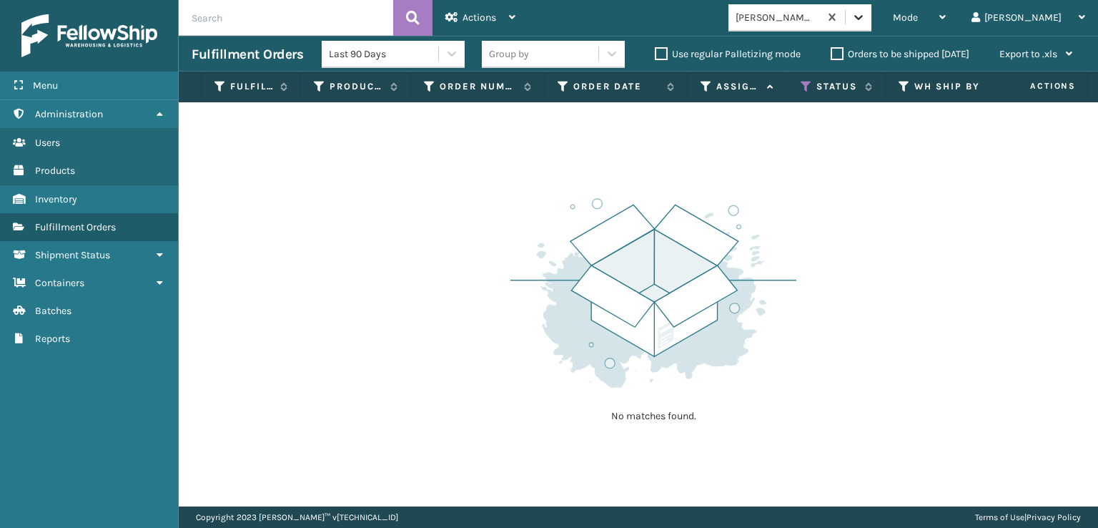
click at [866, 17] on icon at bounding box center [859, 17] width 14 height 14
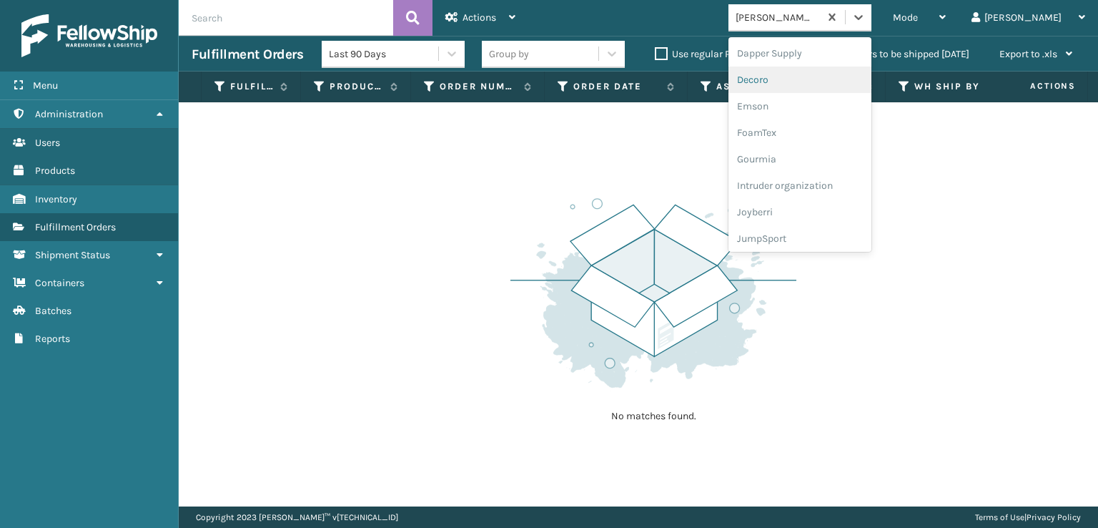
scroll to position [286, 0]
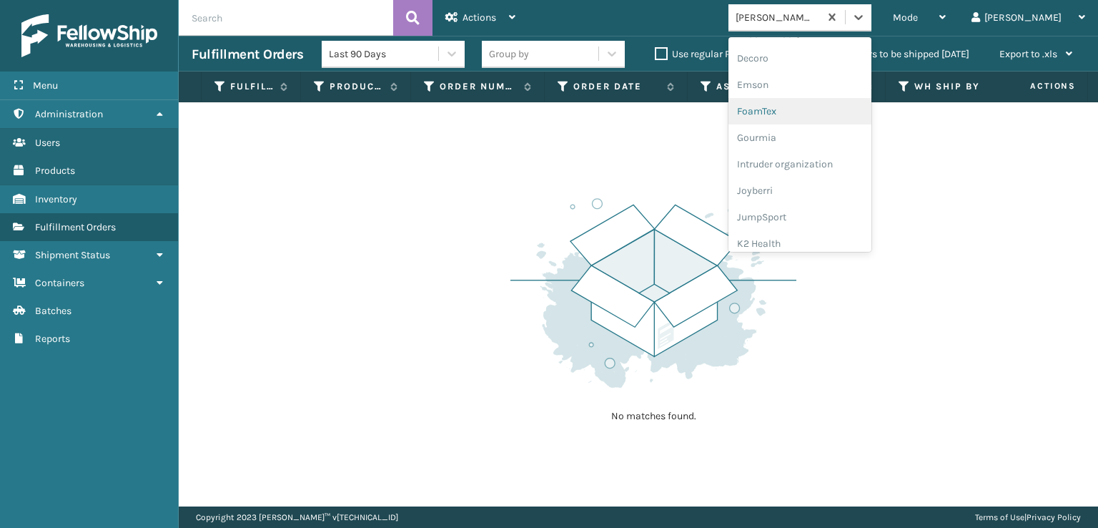
click at [833, 109] on div "FoamTex" at bounding box center [800, 111] width 143 height 26
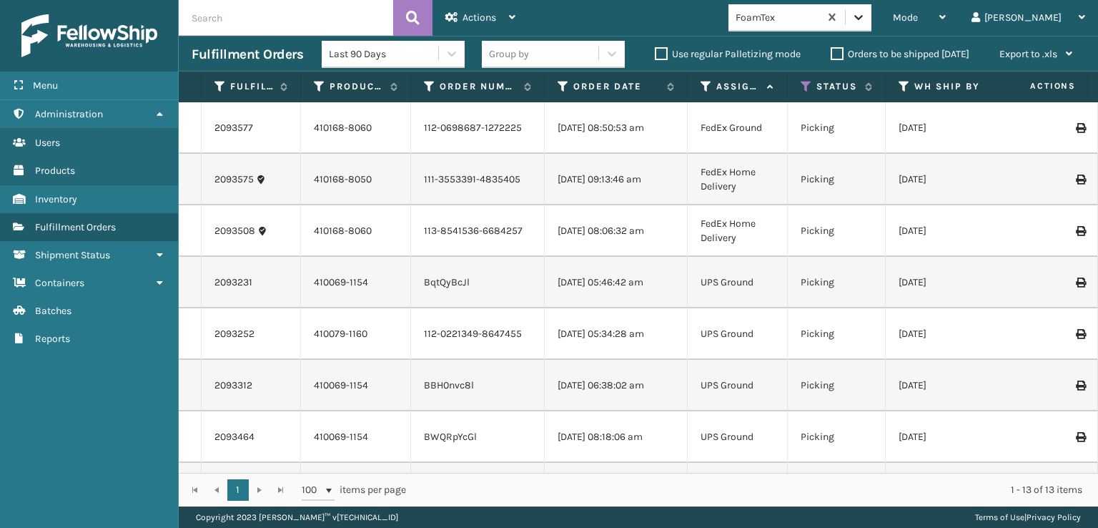
click at [866, 23] on icon at bounding box center [859, 17] width 14 height 14
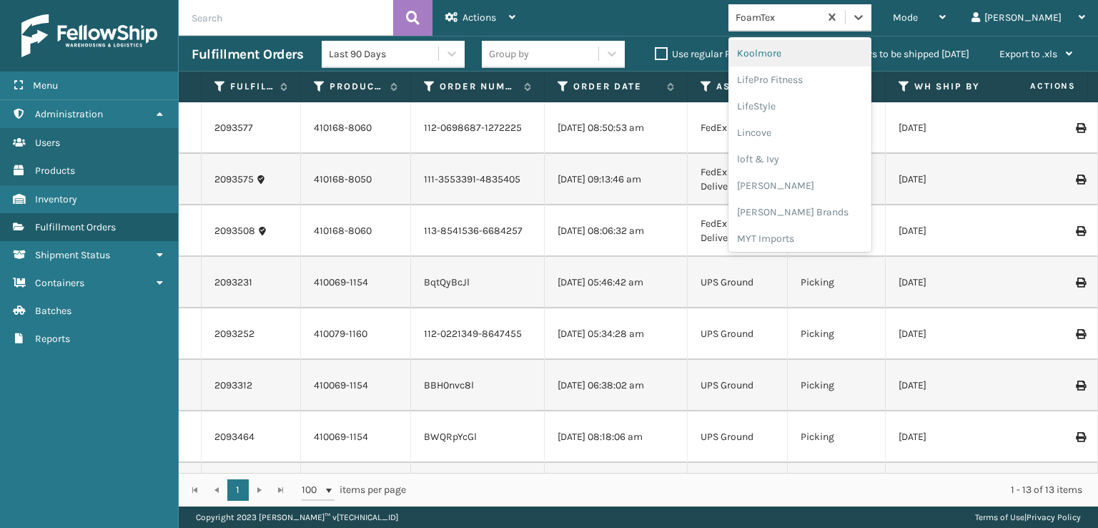
scroll to position [523, 0]
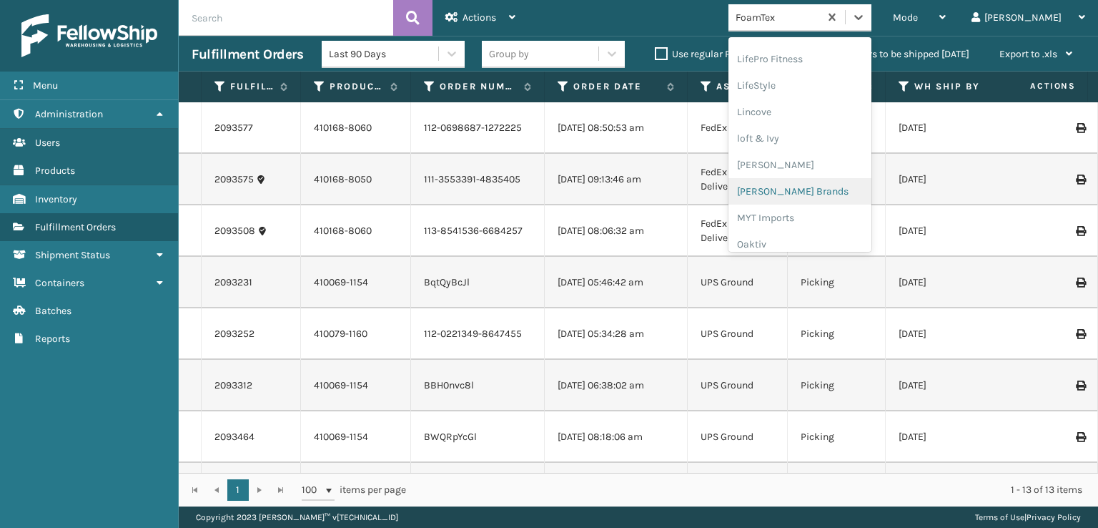
click at [817, 184] on div "[PERSON_NAME] Brands" at bounding box center [800, 191] width 143 height 26
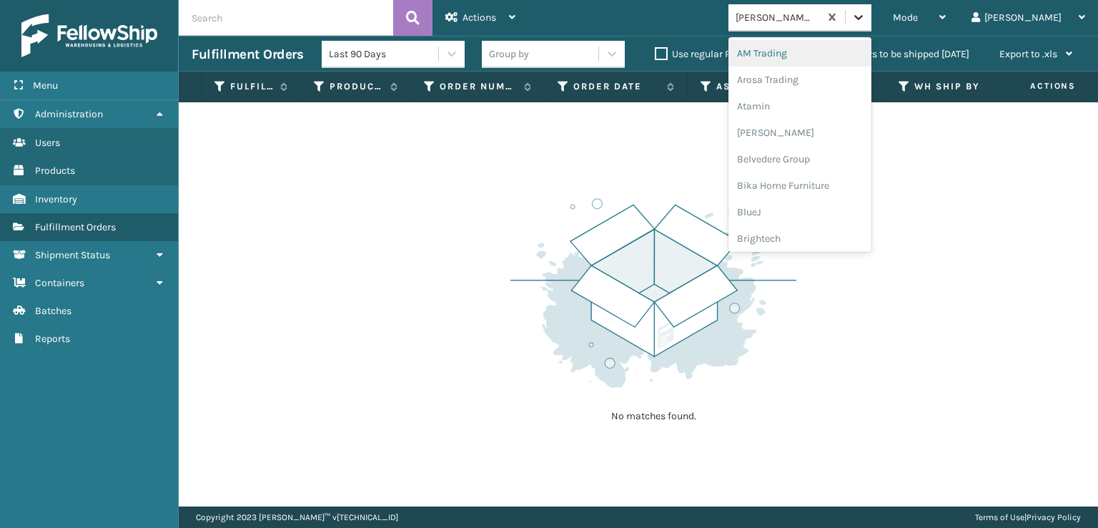
click at [866, 10] on icon at bounding box center [859, 17] width 14 height 14
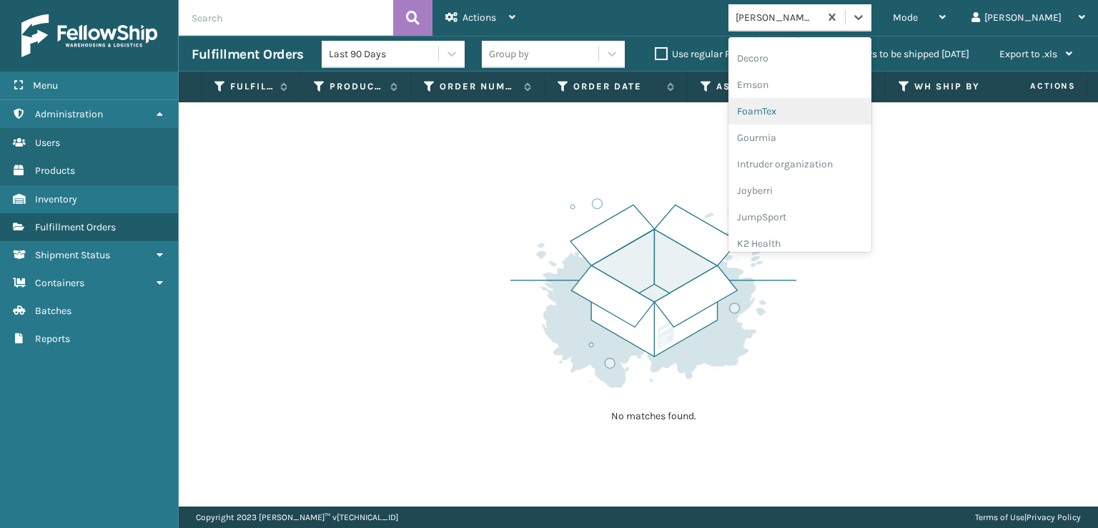
click at [804, 109] on div "FoamTex" at bounding box center [800, 111] width 143 height 26
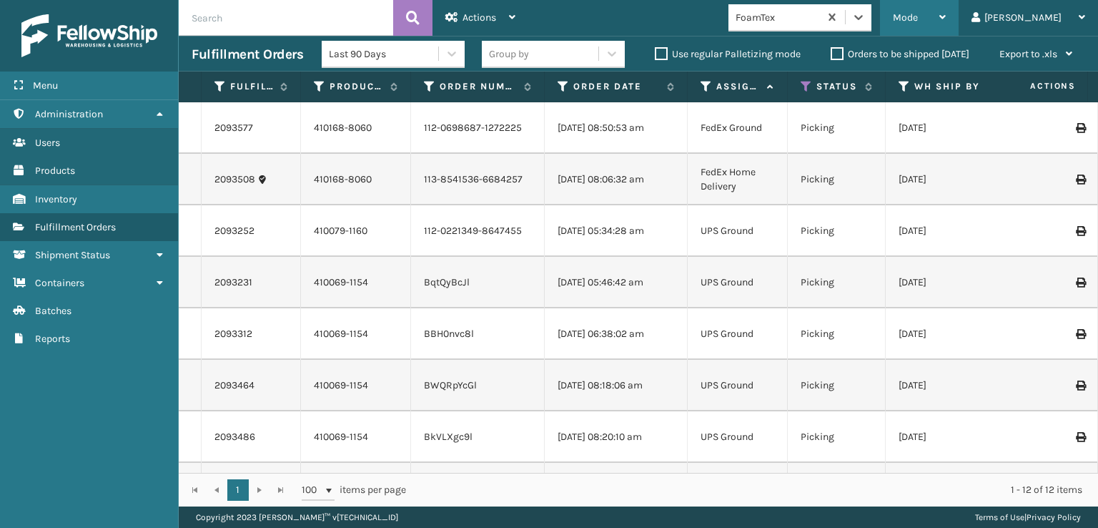
click at [918, 21] on span "Mode" at bounding box center [905, 17] width 25 height 12
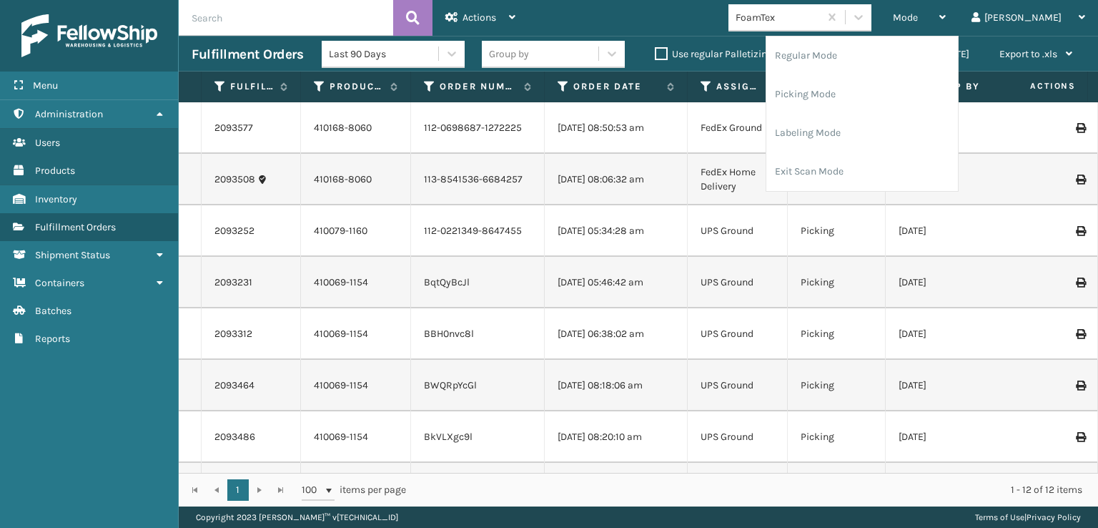
click at [687, 11] on div "Mode Regular Mode Picking Mode Labeling Mode Exit Scan Mode FoamTex [PERSON_NAM…" at bounding box center [813, 18] width 570 height 36
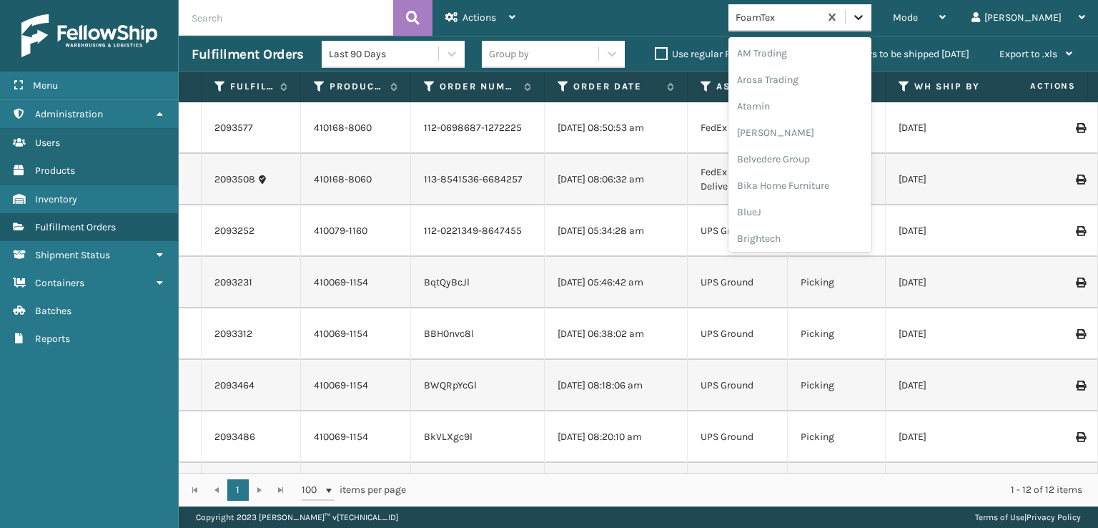
click at [863, 17] on icon at bounding box center [858, 17] width 9 height 5
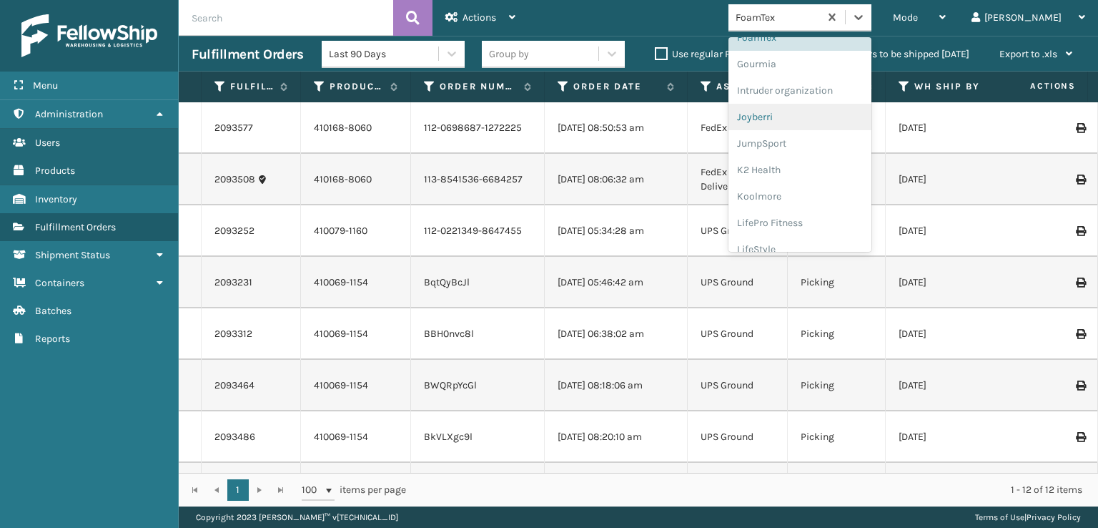
scroll to position [288, 0]
click at [823, 102] on div "FoamTex" at bounding box center [800, 109] width 143 height 26
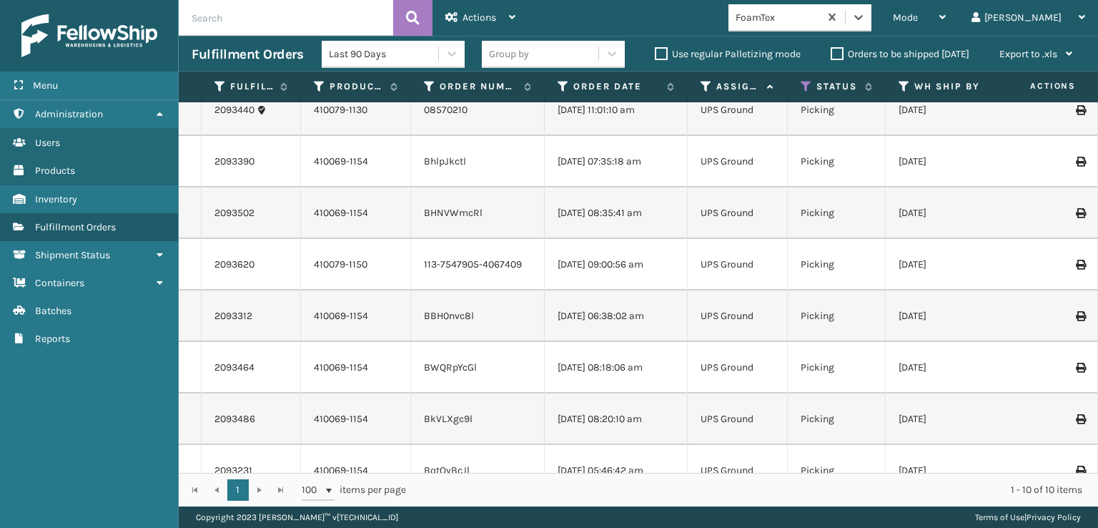
scroll to position [0, 0]
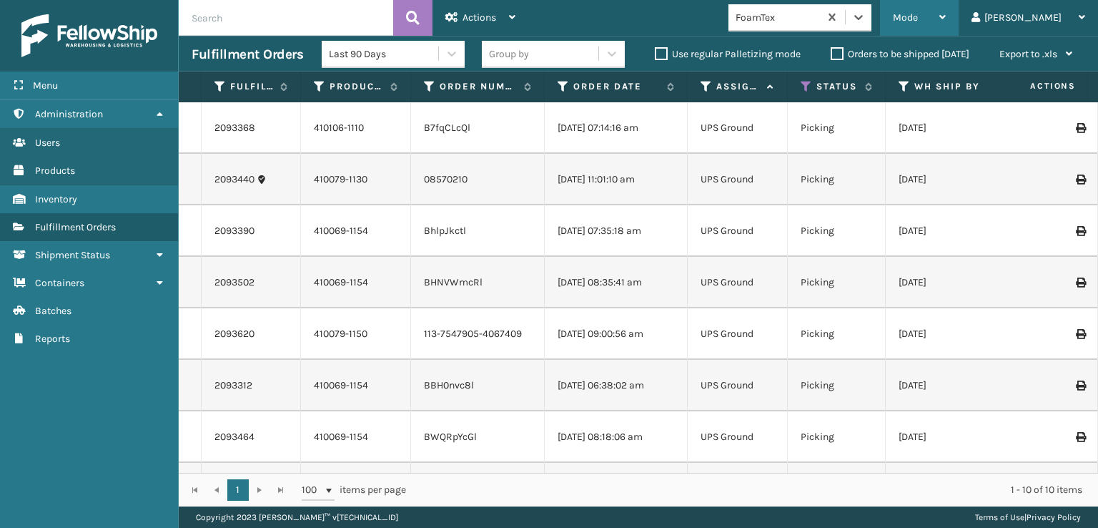
click at [918, 14] on span "Mode" at bounding box center [905, 17] width 25 height 12
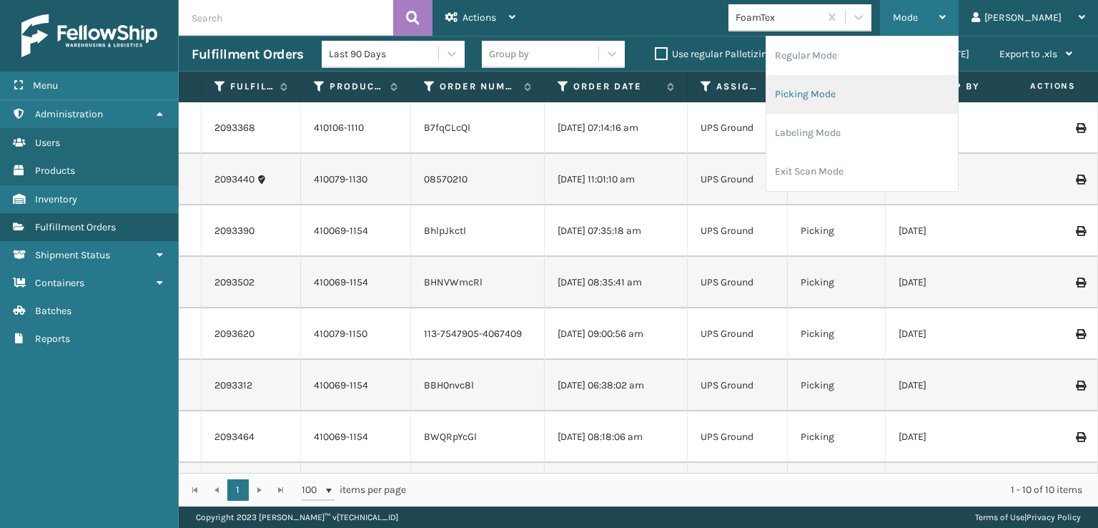
click at [844, 87] on li "Picking Mode" at bounding box center [863, 94] width 192 height 39
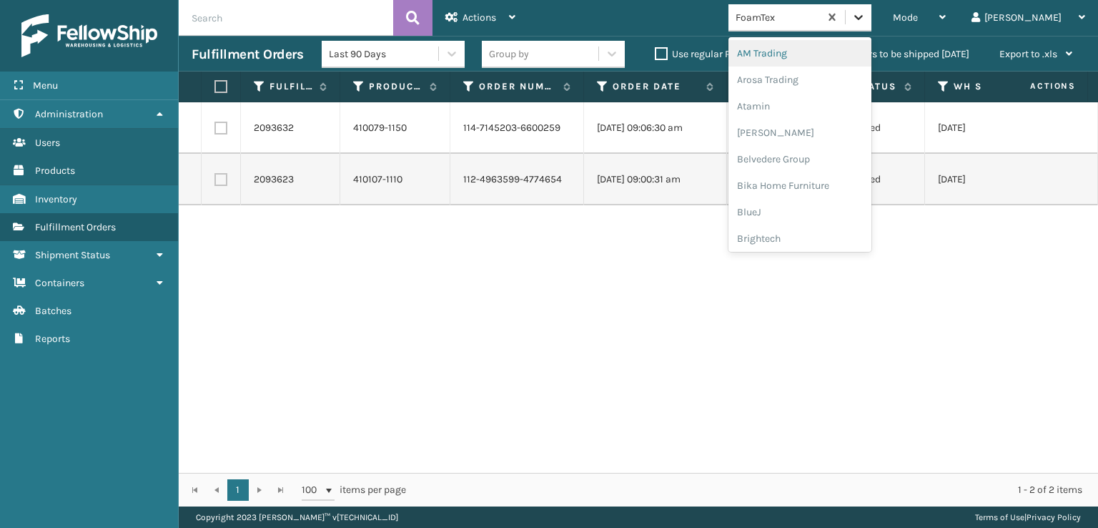
click at [866, 20] on icon at bounding box center [859, 17] width 14 height 14
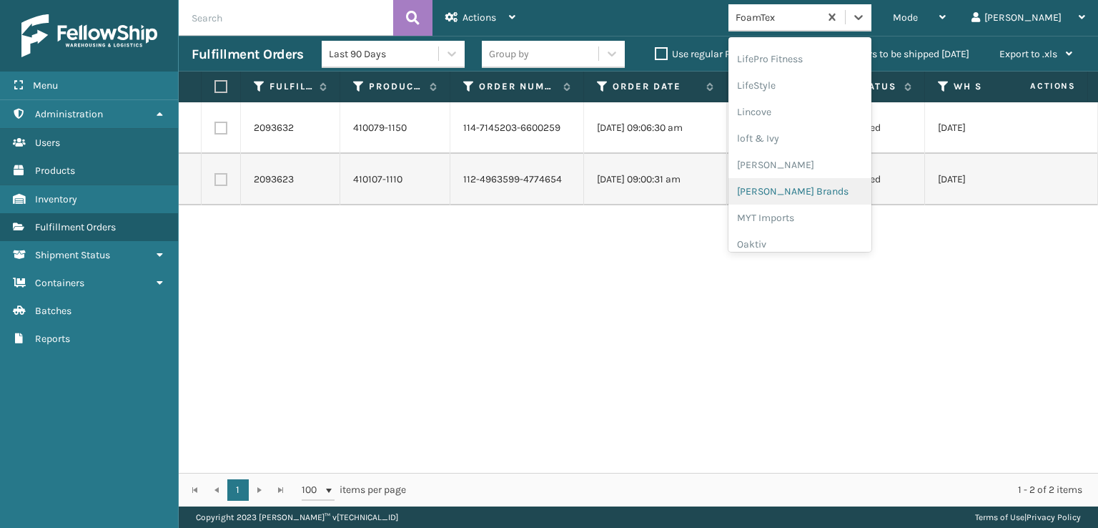
click at [821, 189] on div "[PERSON_NAME] Brands" at bounding box center [800, 191] width 143 height 26
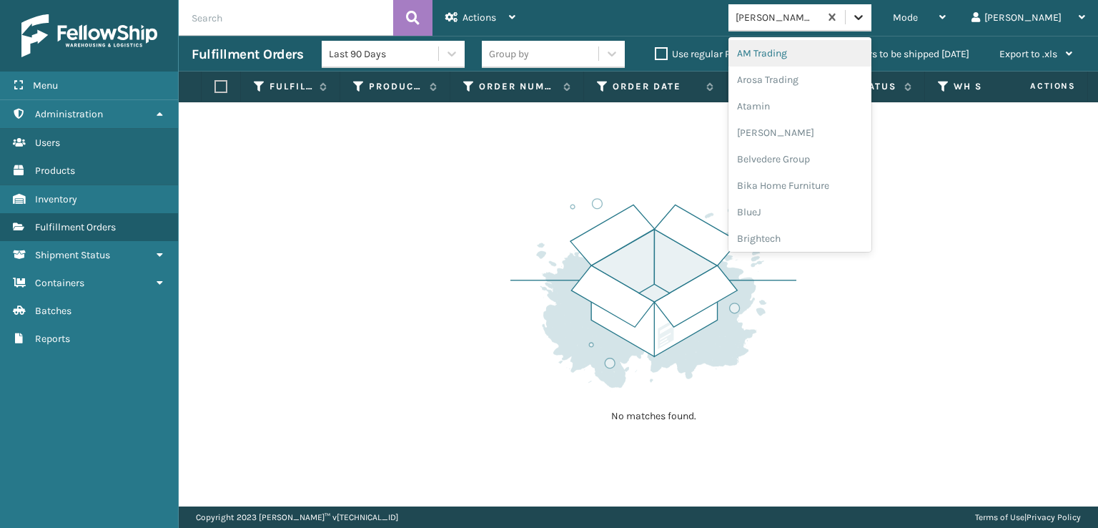
click at [863, 15] on icon at bounding box center [858, 17] width 9 height 5
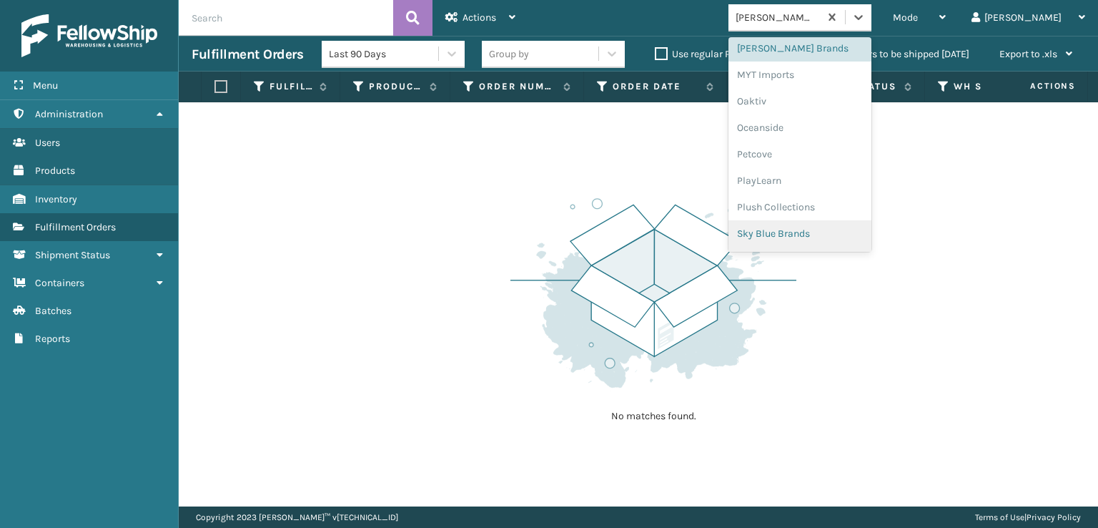
scroll to position [717, 0]
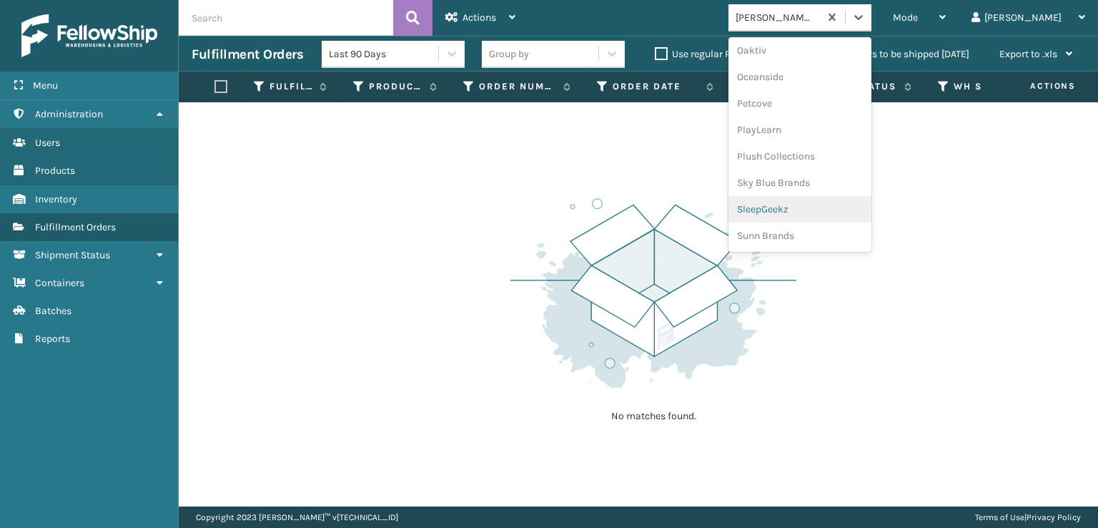
click at [831, 207] on div "SleepGeekz" at bounding box center [800, 209] width 143 height 26
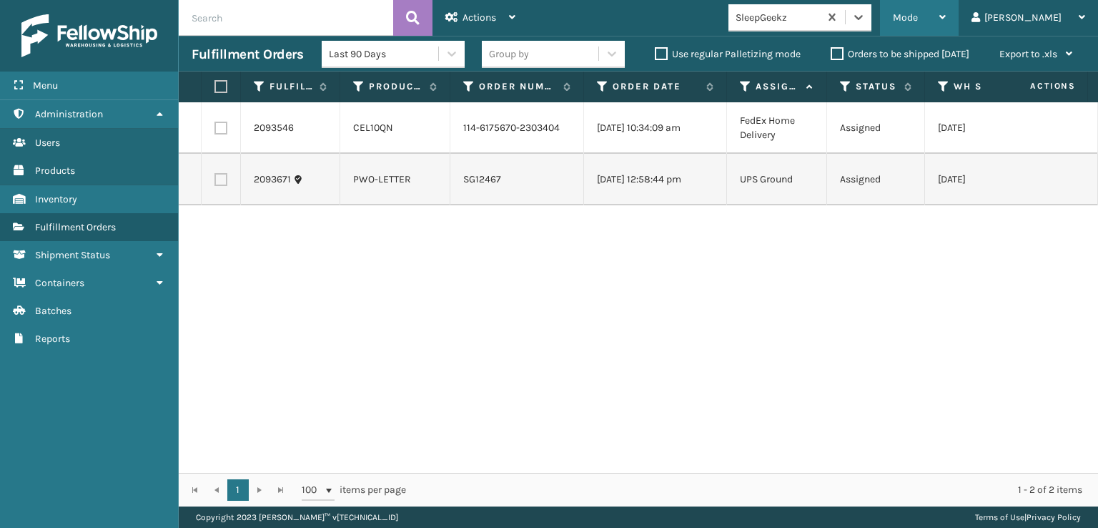
click at [946, 28] on div "Mode" at bounding box center [919, 18] width 53 height 36
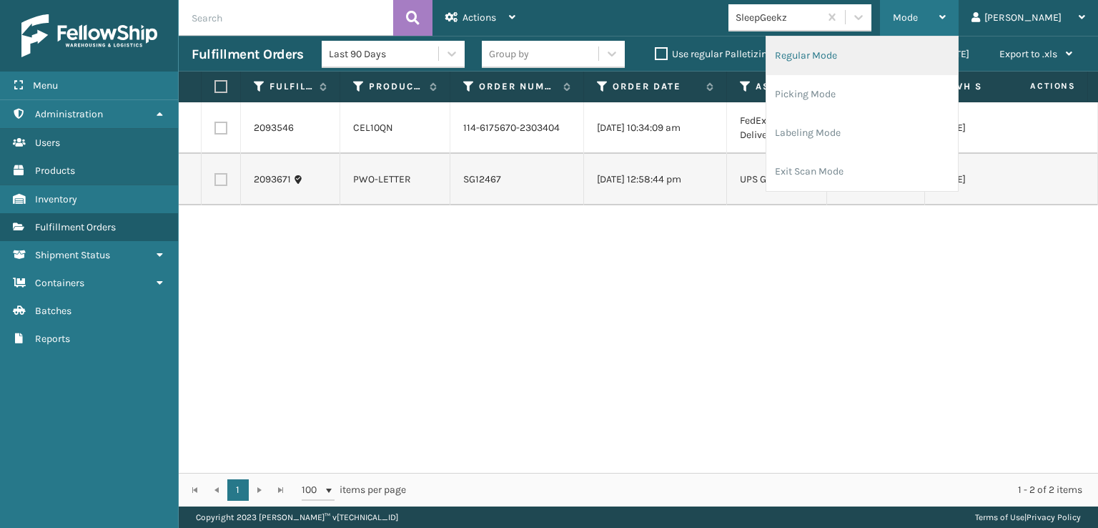
click at [849, 55] on li "Regular Mode" at bounding box center [863, 55] width 192 height 39
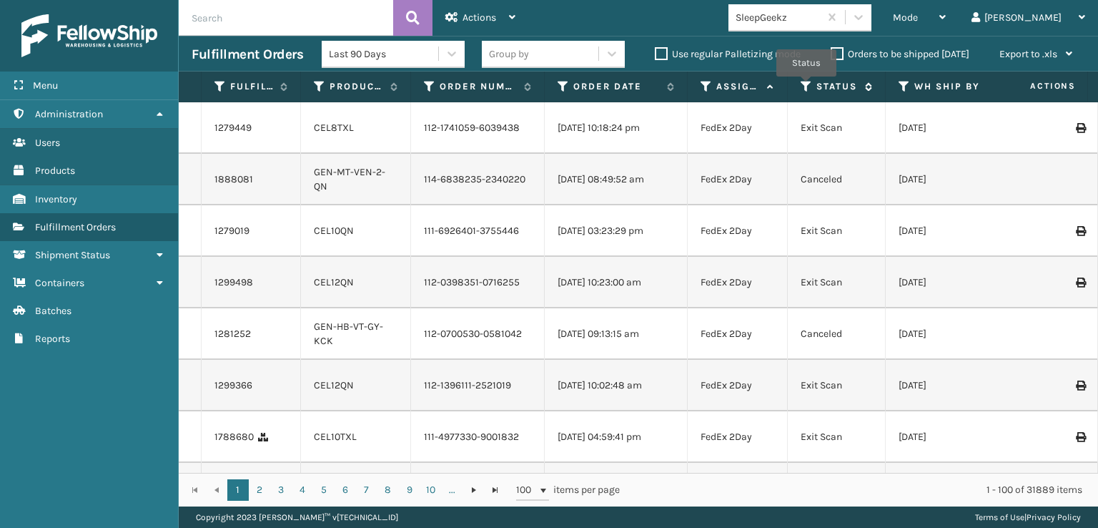
click at [807, 87] on icon at bounding box center [806, 86] width 11 height 13
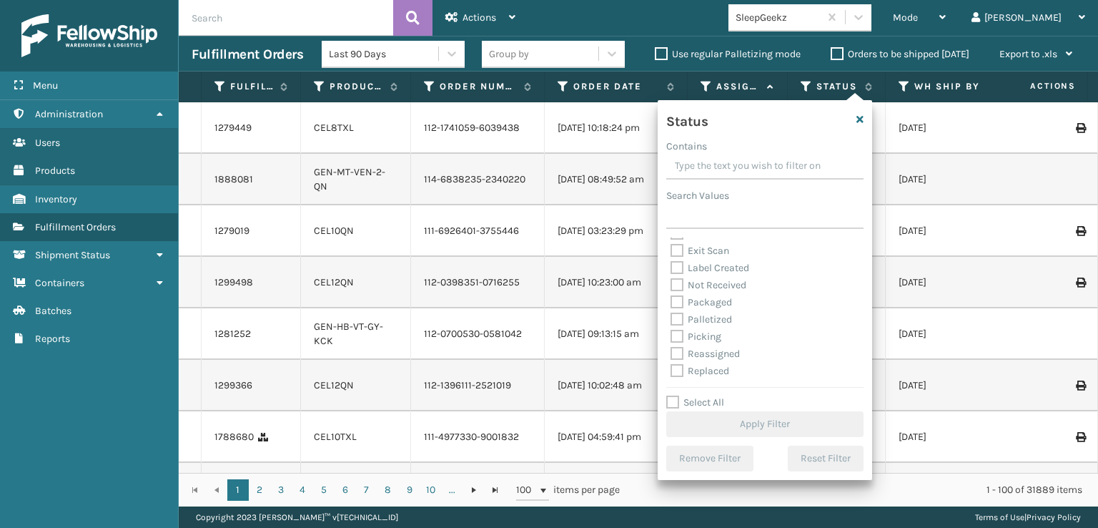
scroll to position [80, 0]
click at [679, 303] on label "Picking" at bounding box center [696, 303] width 51 height 12
click at [671, 303] on input "Picking" at bounding box center [671, 299] width 1 height 9
checkbox input "true"
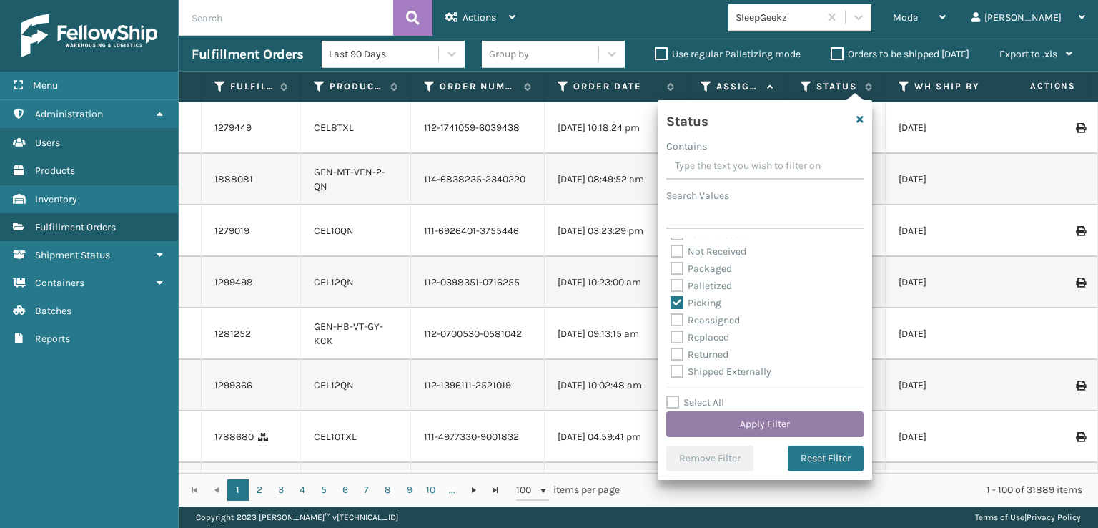
click at [743, 419] on button "Apply Filter" at bounding box center [764, 424] width 197 height 26
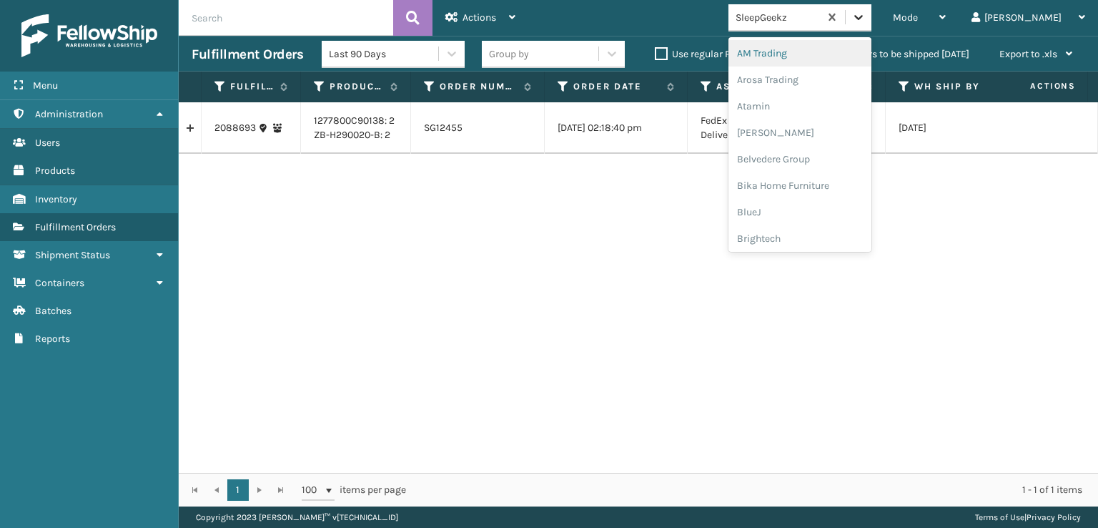
click at [866, 17] on icon at bounding box center [859, 17] width 14 height 14
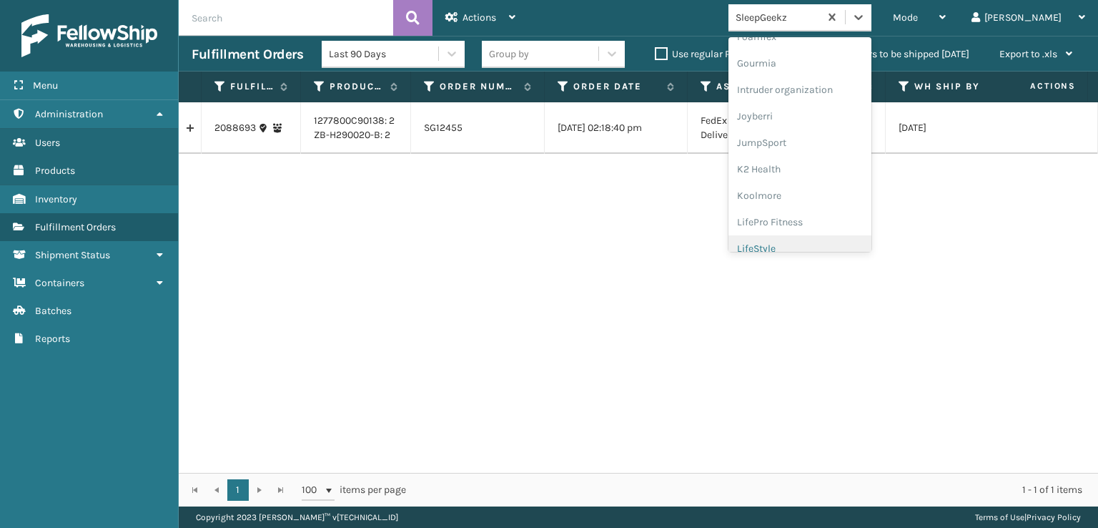
scroll to position [237, 0]
click at [818, 132] on div "Emson" at bounding box center [800, 133] width 143 height 26
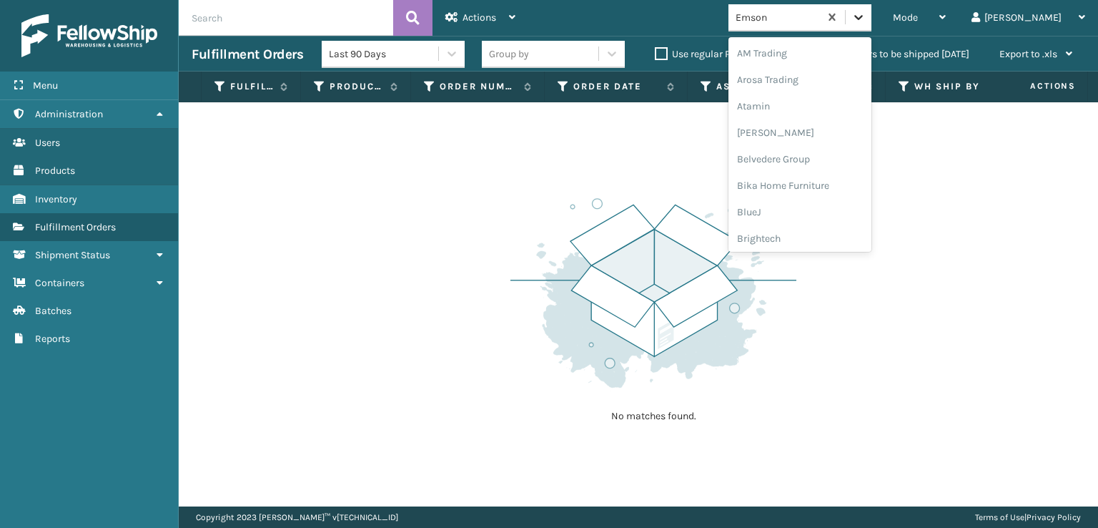
click at [866, 21] on icon at bounding box center [859, 17] width 14 height 14
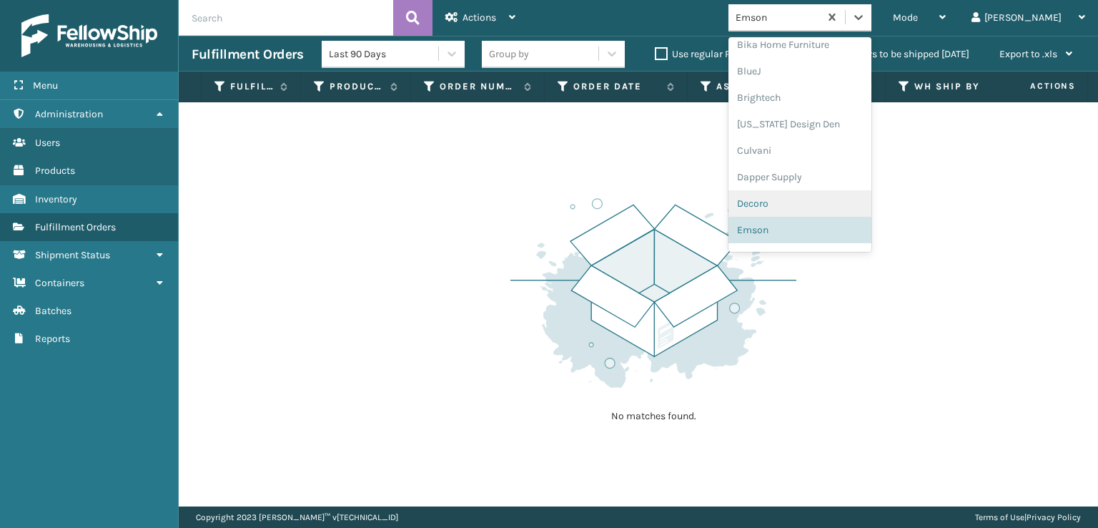
scroll to position [212, 0]
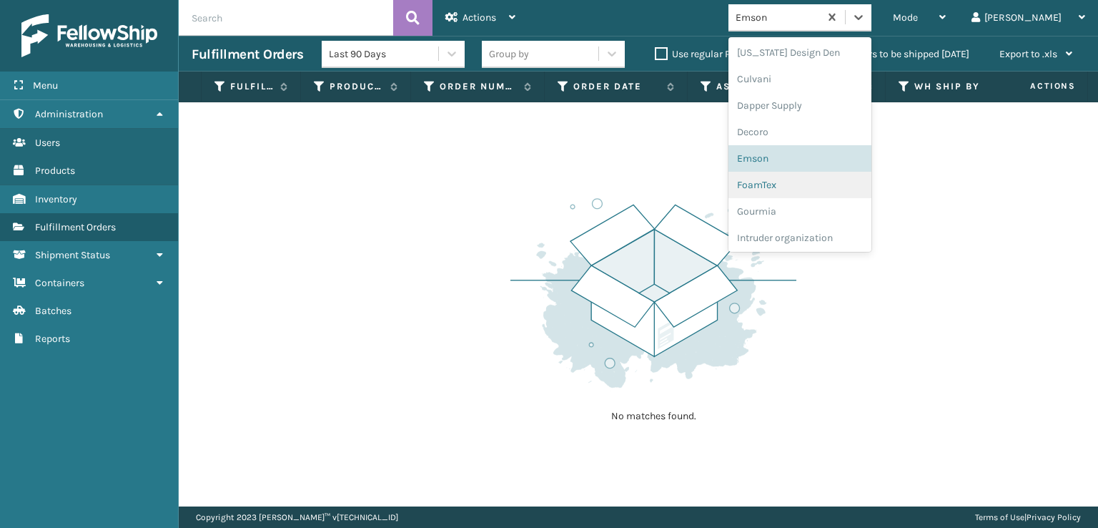
click at [816, 182] on div "FoamTex" at bounding box center [800, 185] width 143 height 26
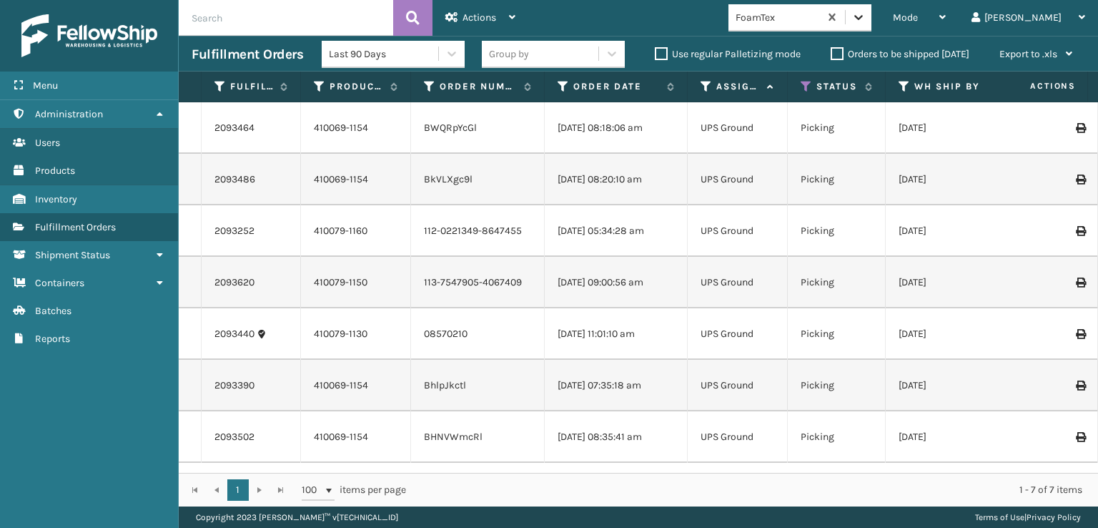
click at [872, 11] on div at bounding box center [859, 17] width 26 height 26
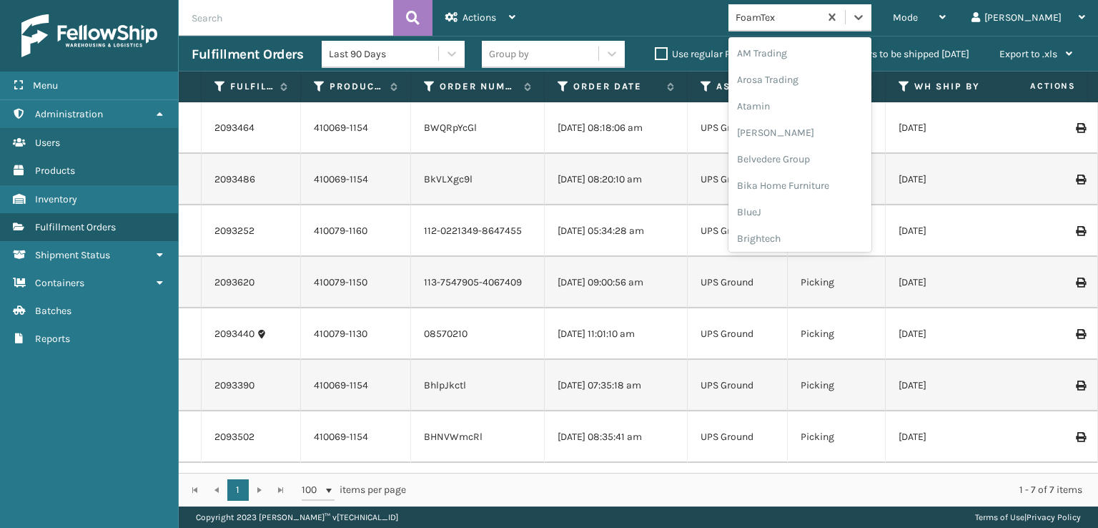
scroll to position [167, 0]
click at [815, 233] on div "FoamTex" at bounding box center [800, 230] width 143 height 26
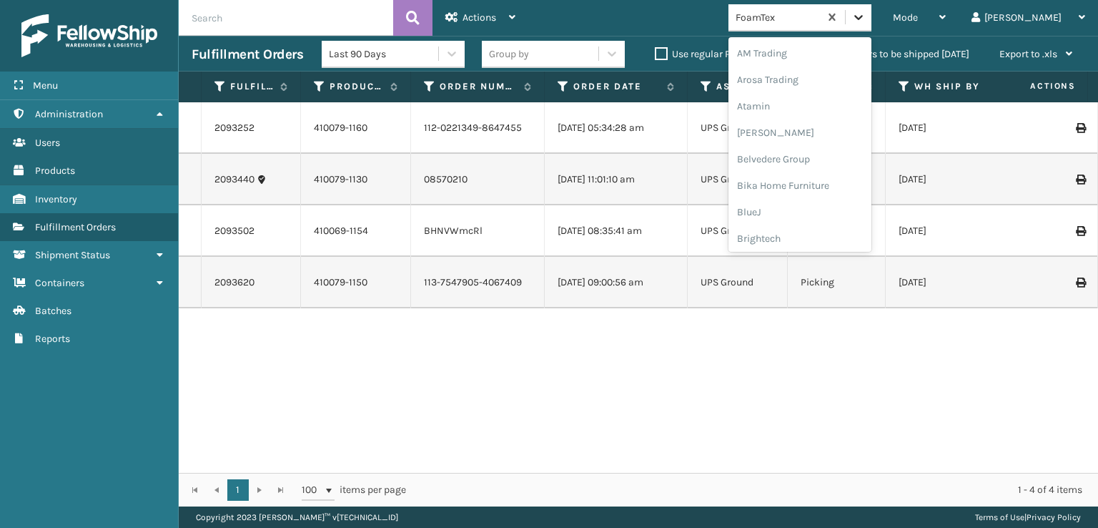
click at [866, 15] on icon at bounding box center [859, 17] width 14 height 14
click at [818, 232] on div "FoamTex" at bounding box center [800, 230] width 143 height 26
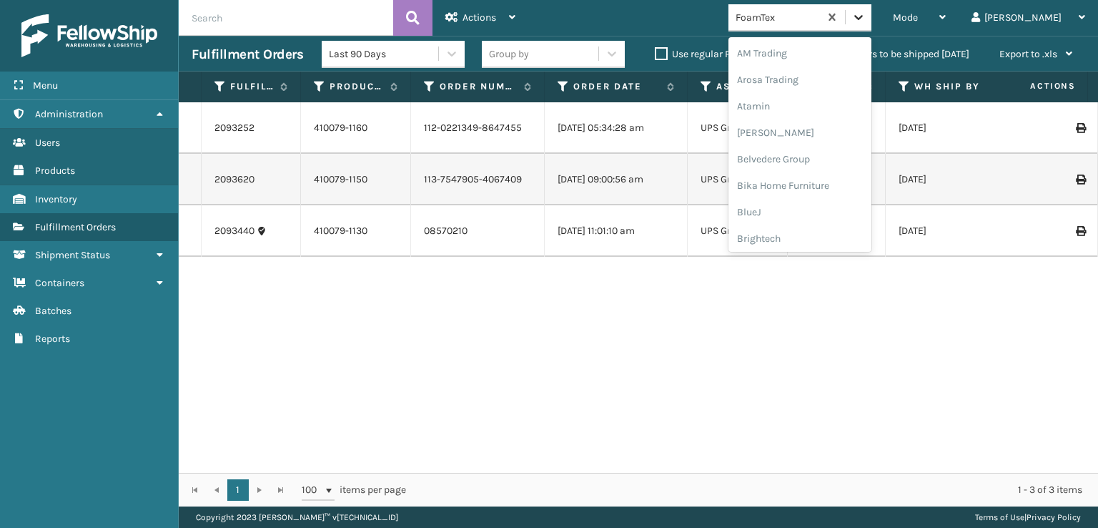
click at [863, 17] on icon at bounding box center [858, 17] width 9 height 5
click at [820, 226] on div "FoamTex" at bounding box center [800, 230] width 143 height 26
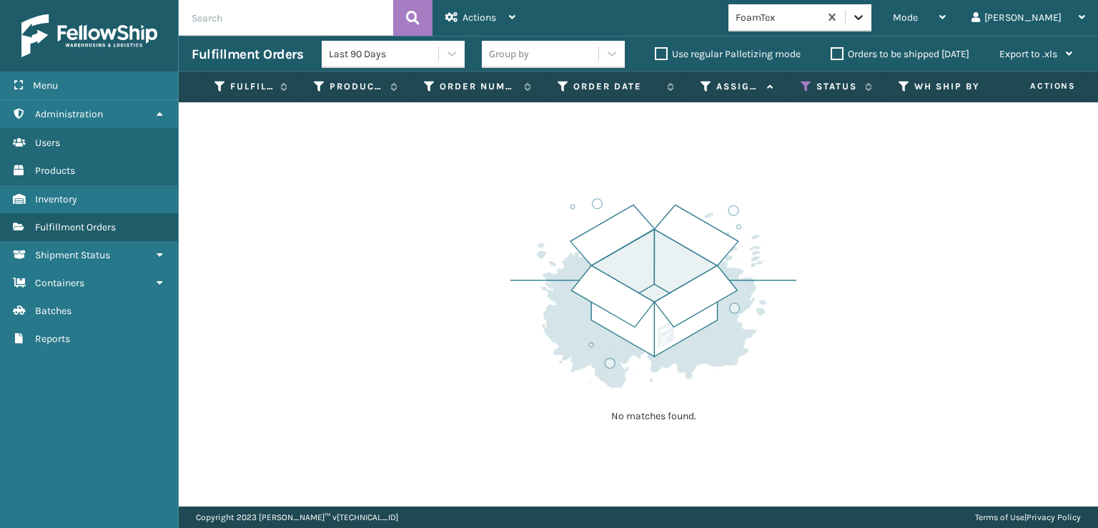
click at [866, 21] on icon at bounding box center [859, 17] width 14 height 14
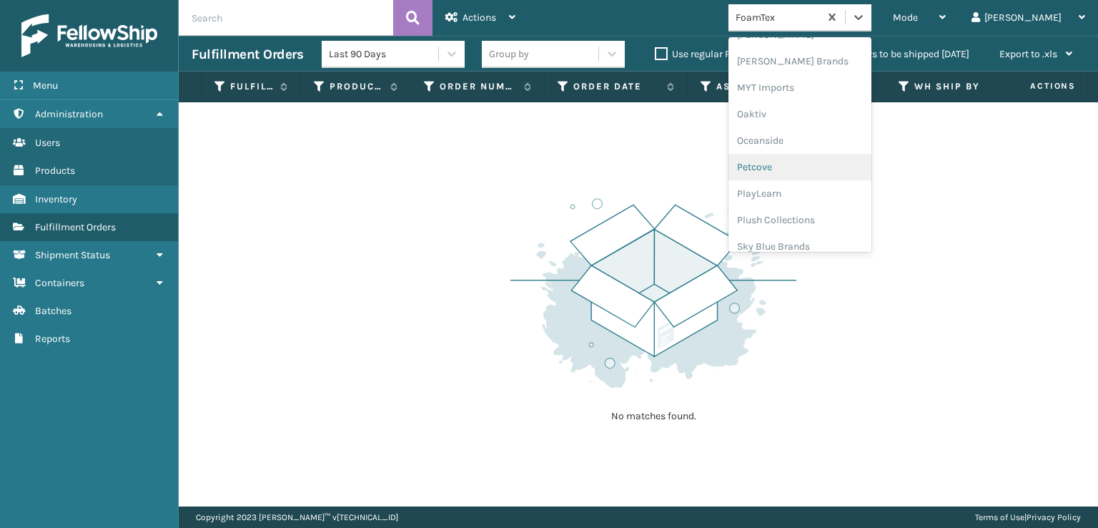
scroll to position [717, 0]
click at [829, 159] on div "Plush Collections" at bounding box center [800, 156] width 143 height 26
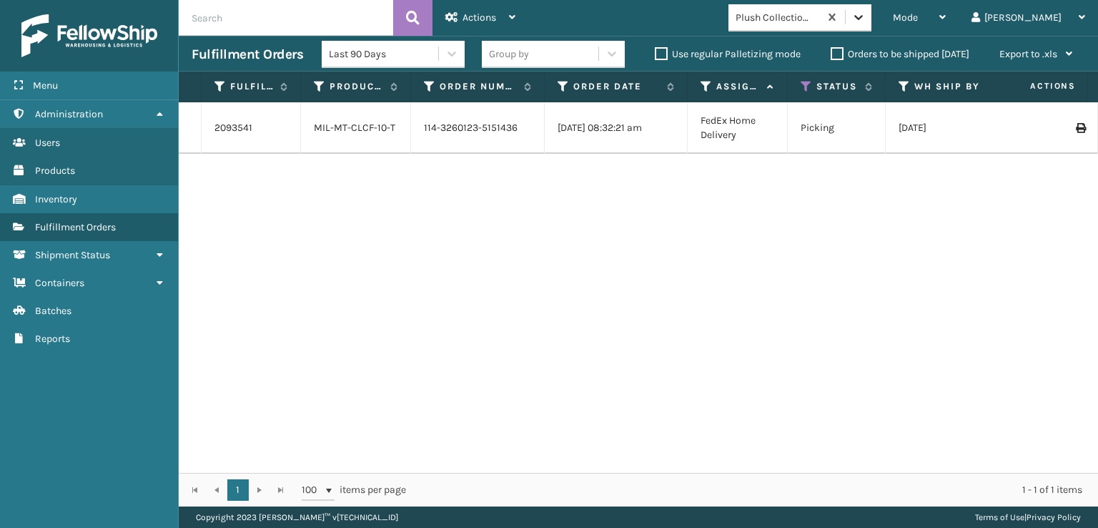
click at [863, 16] on icon at bounding box center [858, 17] width 9 height 5
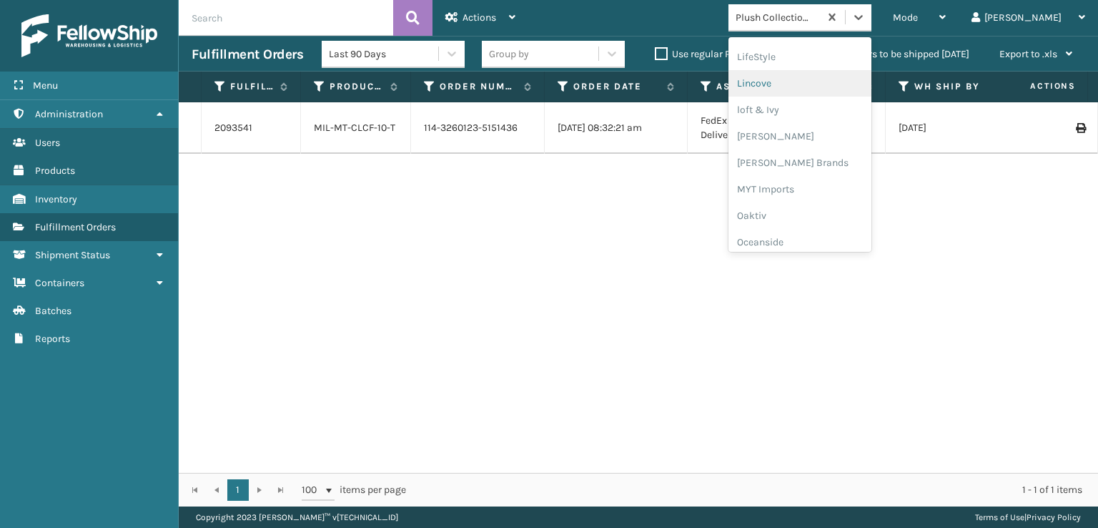
scroll to position [573, 0]
click at [823, 142] on div "[PERSON_NAME] Brands" at bounding box center [800, 141] width 143 height 26
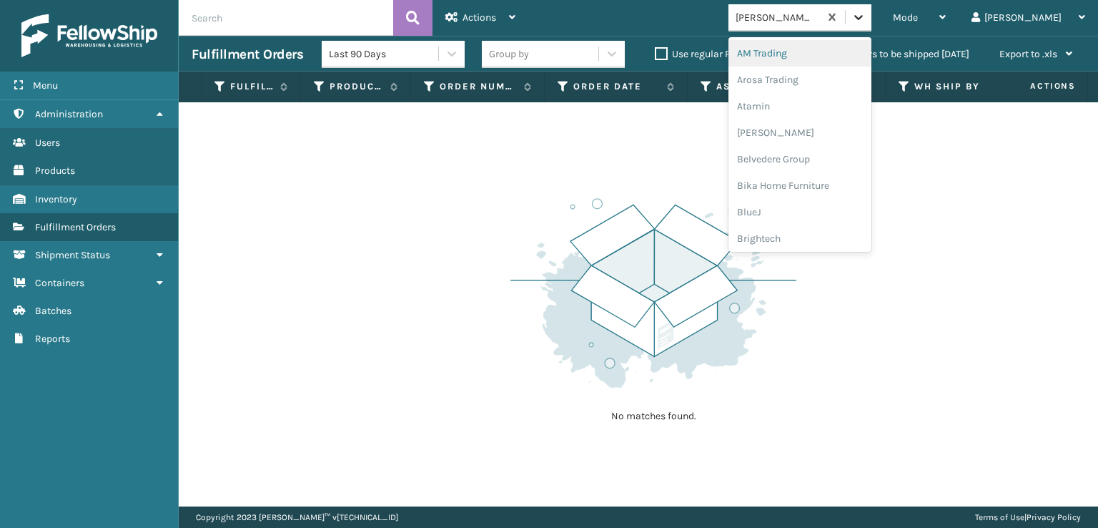
click at [866, 21] on icon at bounding box center [859, 17] width 14 height 14
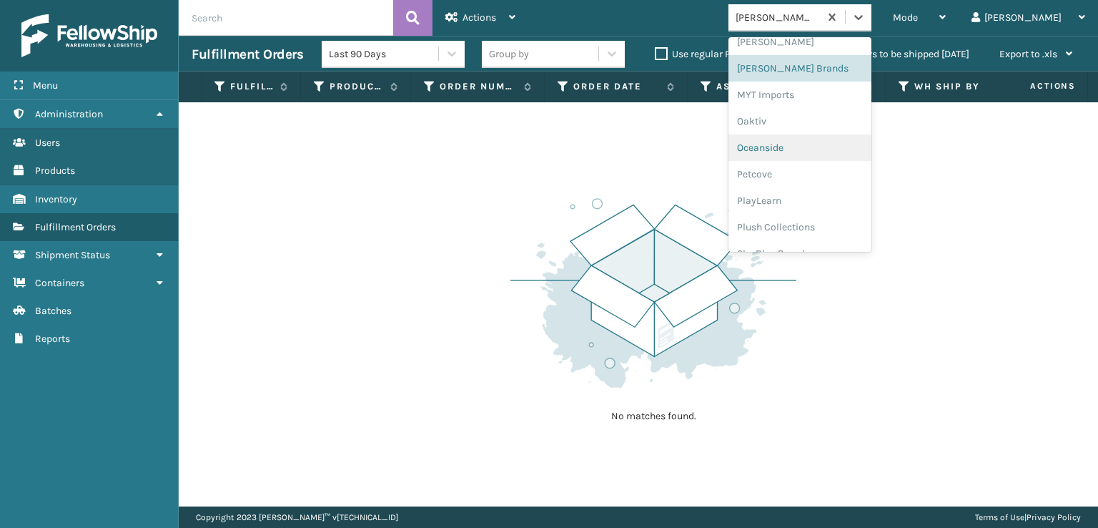
scroll to position [717, 0]
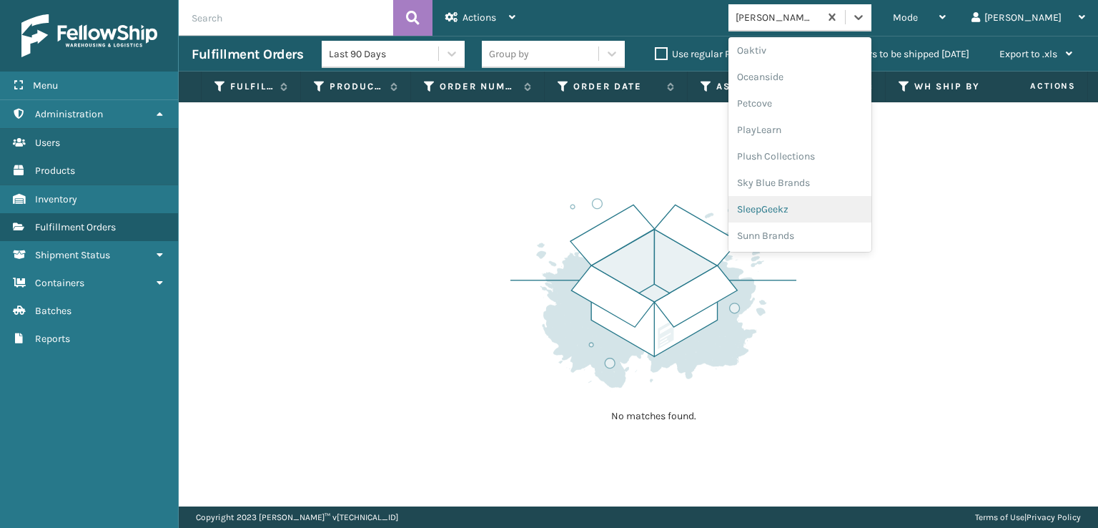
click at [821, 207] on div "SleepGeekz" at bounding box center [800, 209] width 143 height 26
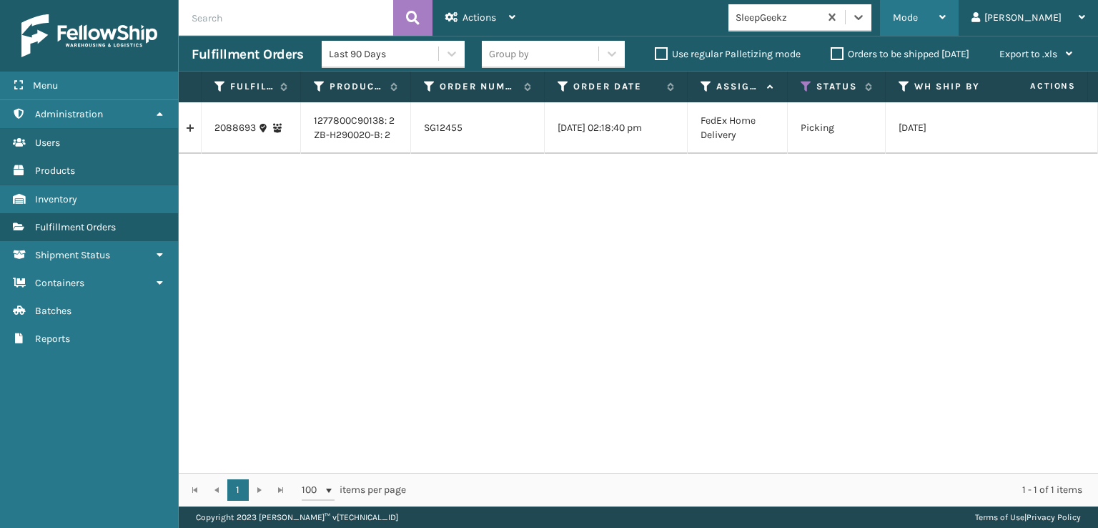
click at [950, 12] on div "Mode Regular Mode Picking Mode Labeling Mode Exit Scan Mode" at bounding box center [919, 18] width 79 height 36
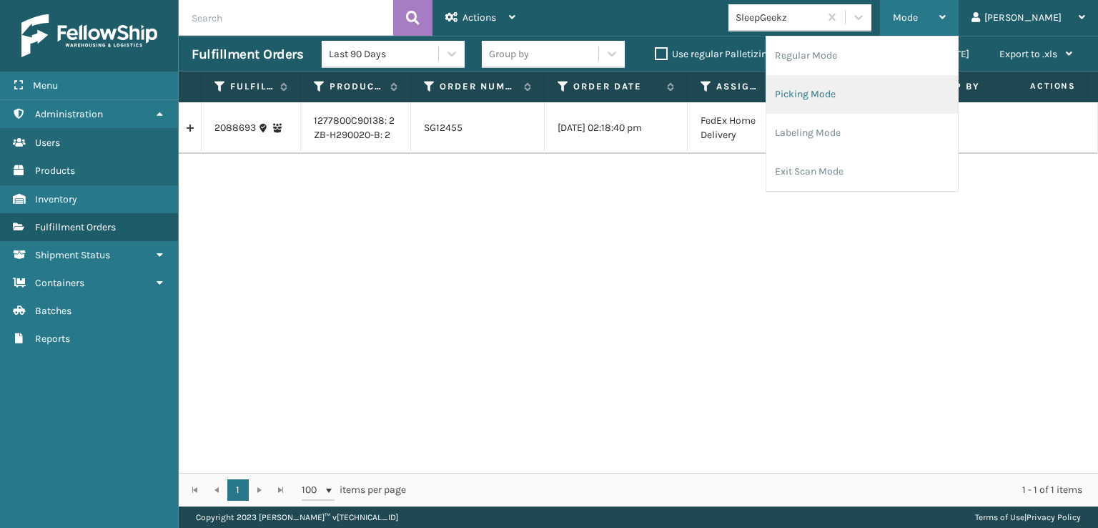
click at [855, 94] on li "Picking Mode" at bounding box center [863, 94] width 192 height 39
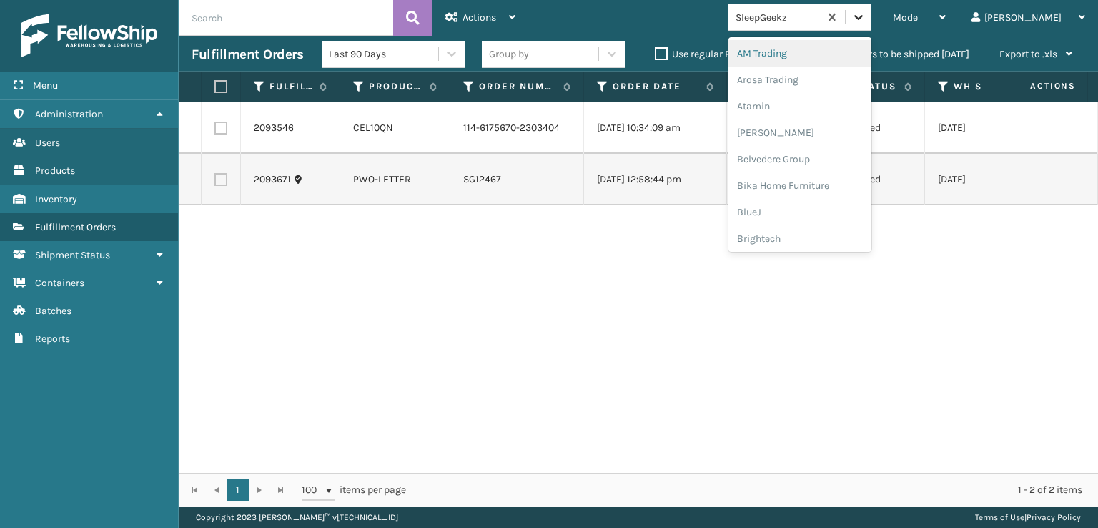
click at [866, 20] on icon at bounding box center [859, 17] width 14 height 14
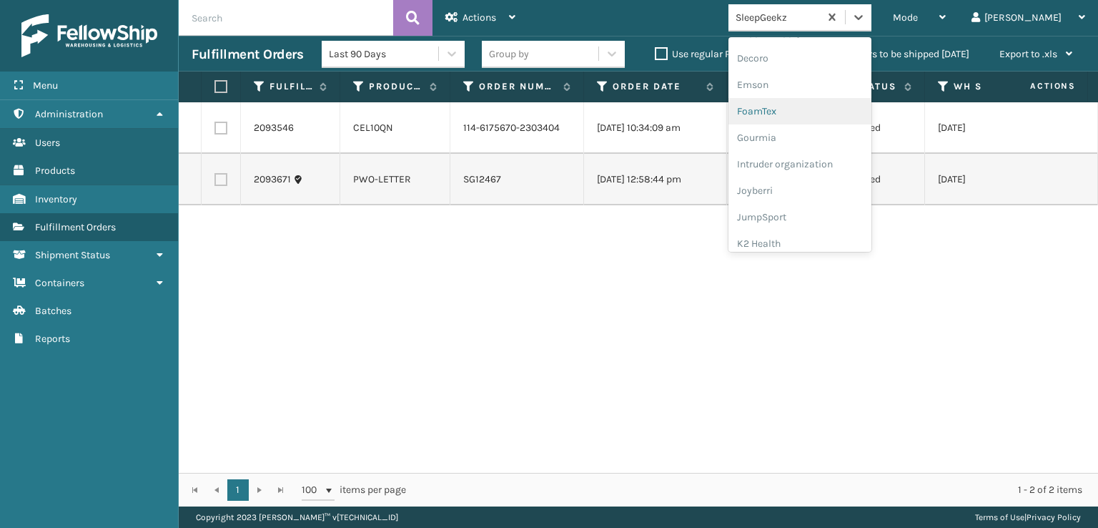
click at [827, 111] on div "FoamTex" at bounding box center [800, 111] width 143 height 26
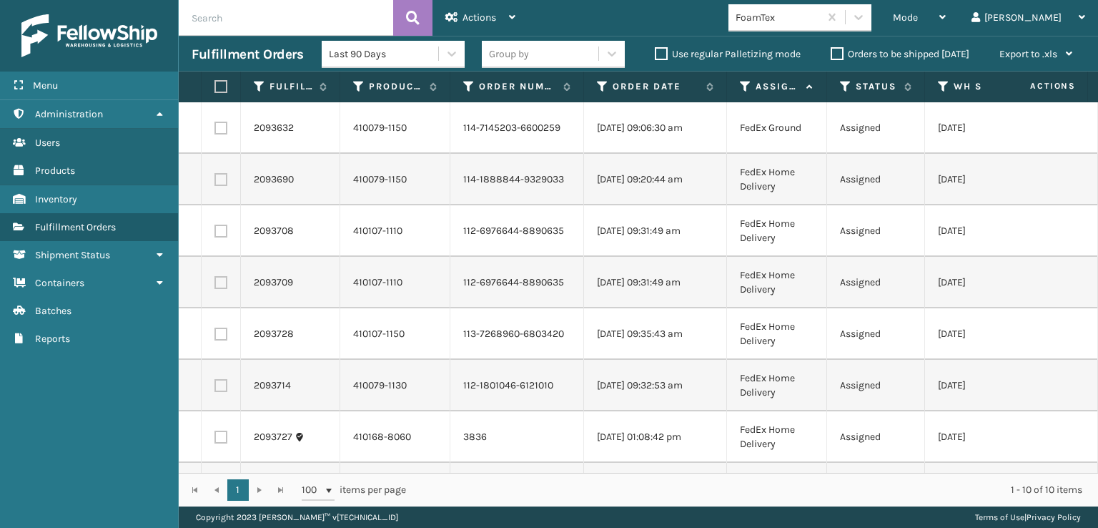
click at [220, 87] on label at bounding box center [219, 86] width 9 height 13
click at [215, 87] on input "checkbox" at bounding box center [215, 86] width 1 height 9
checkbox input "true"
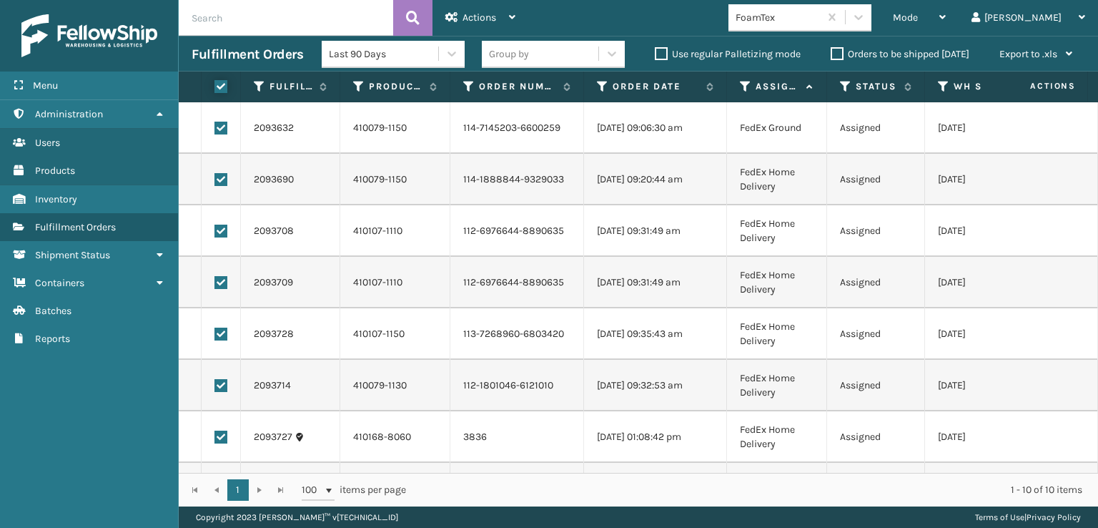
checkbox input "true"
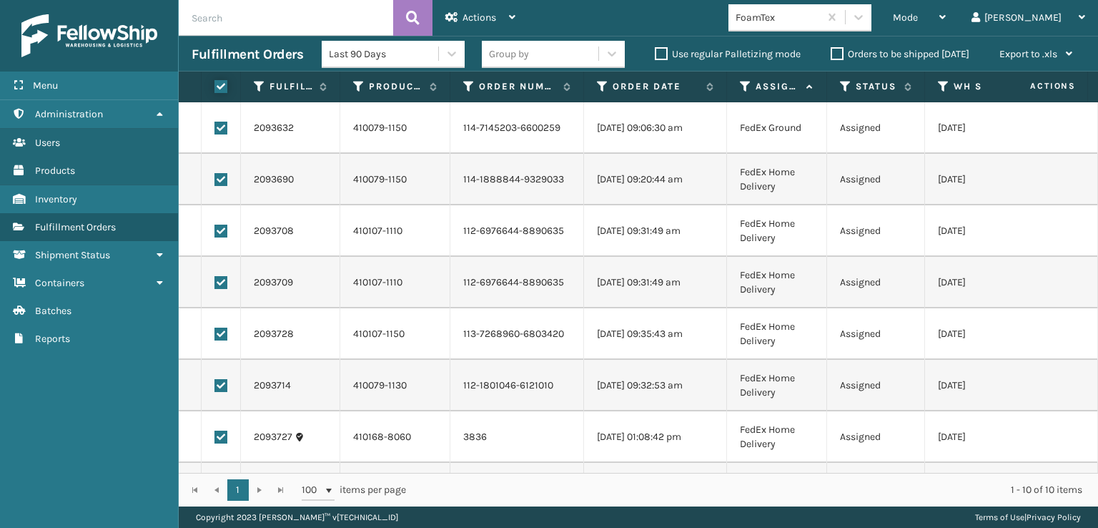
checkbox input "true"
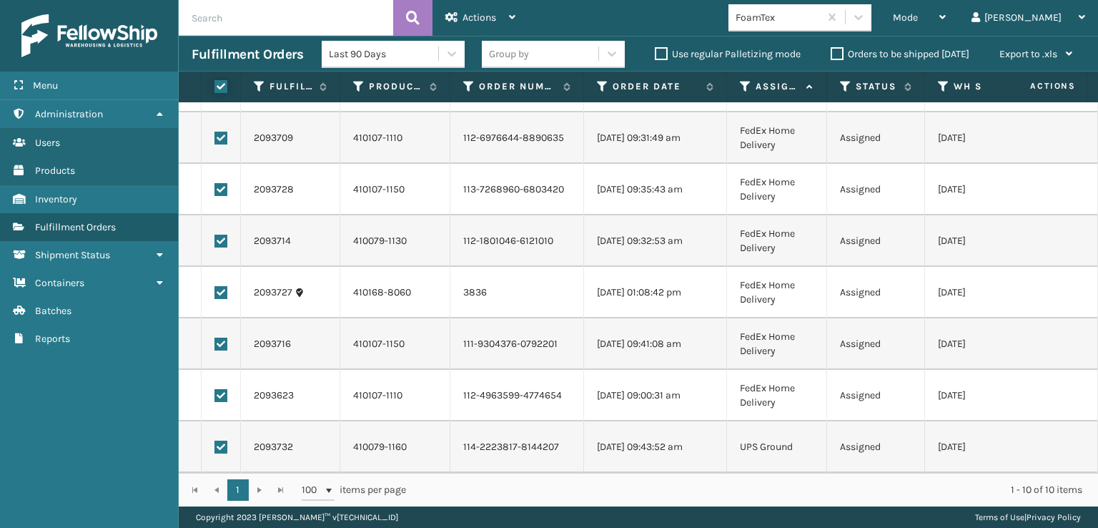
scroll to position [154, 0]
click at [219, 440] on label at bounding box center [221, 446] width 13 height 13
click at [215, 440] on input "checkbox" at bounding box center [215, 444] width 1 height 9
checkbox input "false"
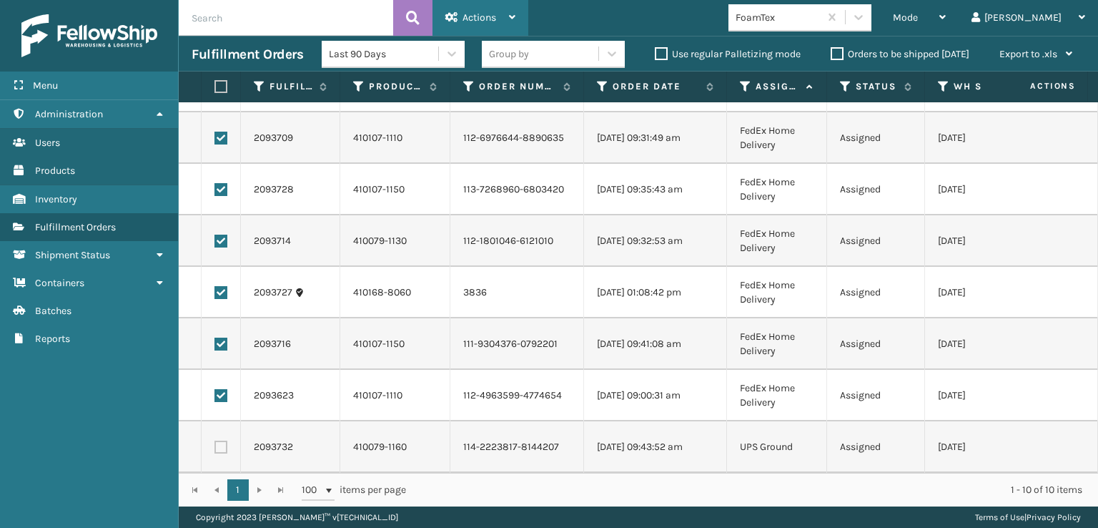
click at [468, 18] on span "Actions" at bounding box center [480, 17] width 34 height 12
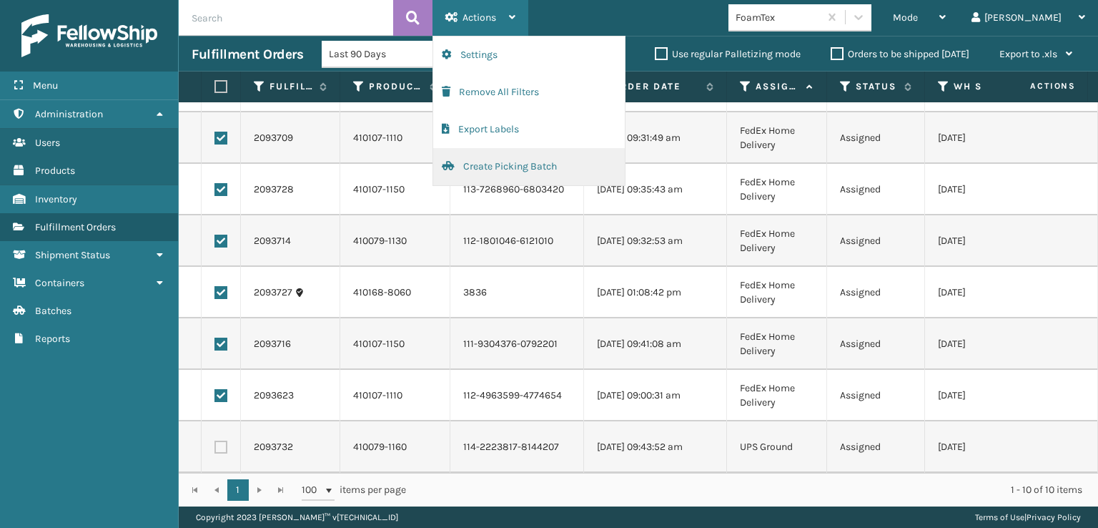
click at [477, 165] on button "Create Picking Batch" at bounding box center [529, 166] width 192 height 37
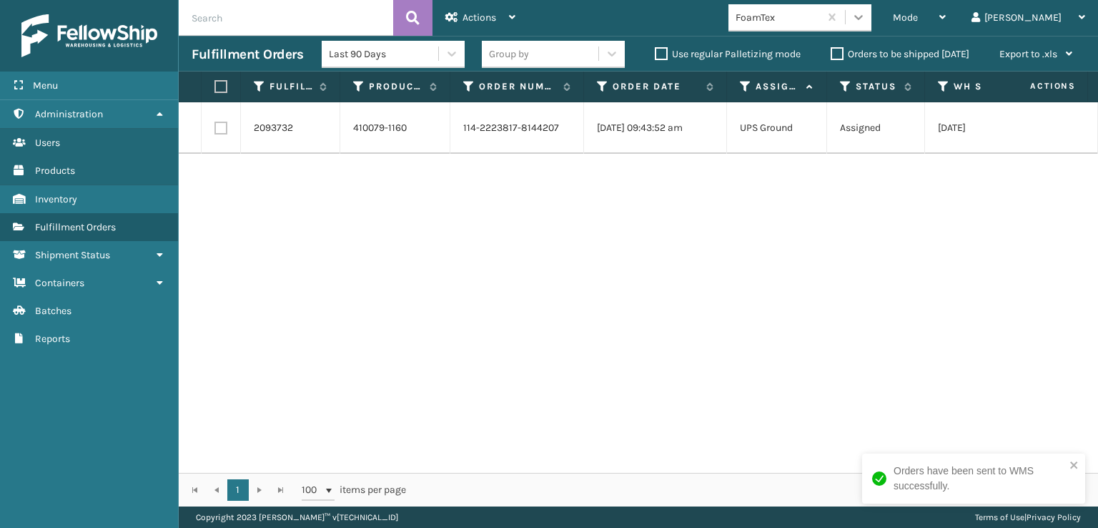
click at [866, 20] on icon at bounding box center [859, 17] width 14 height 14
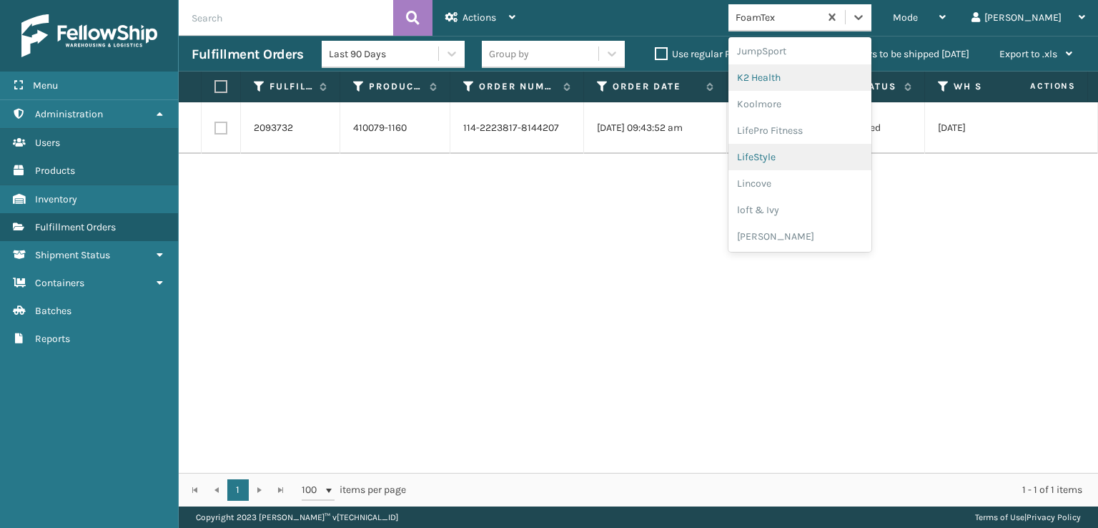
scroll to position [523, 0]
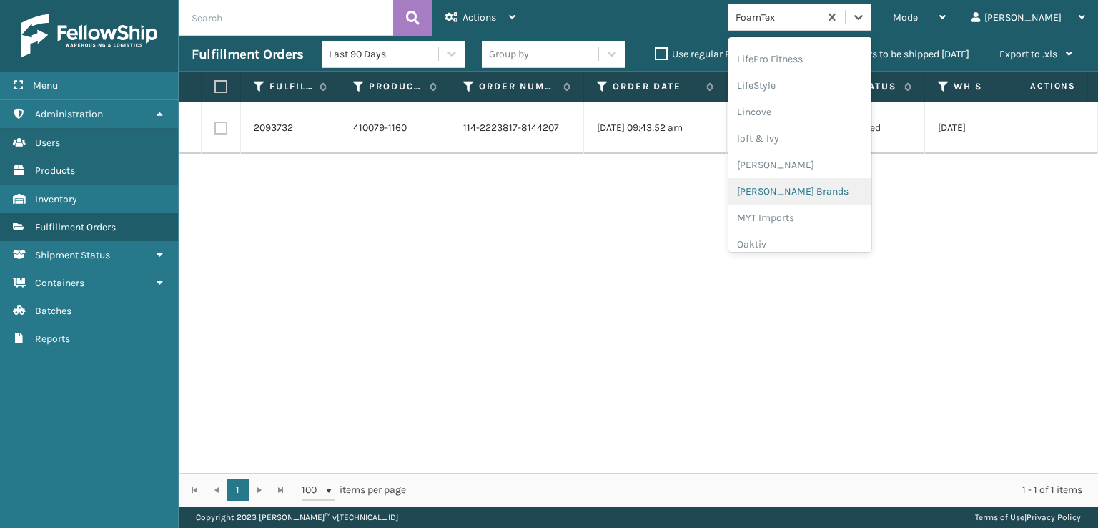
click at [832, 188] on div "[PERSON_NAME] Brands" at bounding box center [800, 191] width 143 height 26
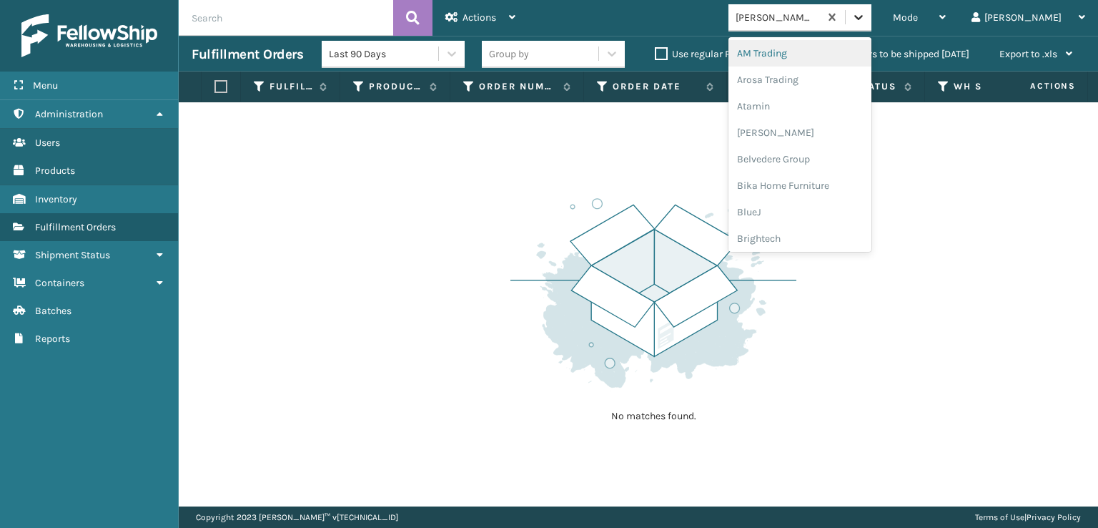
click at [872, 24] on div at bounding box center [859, 17] width 26 height 26
click at [834, 154] on div "Plush Collections" at bounding box center [800, 156] width 143 height 26
click at [866, 13] on icon at bounding box center [859, 17] width 14 height 14
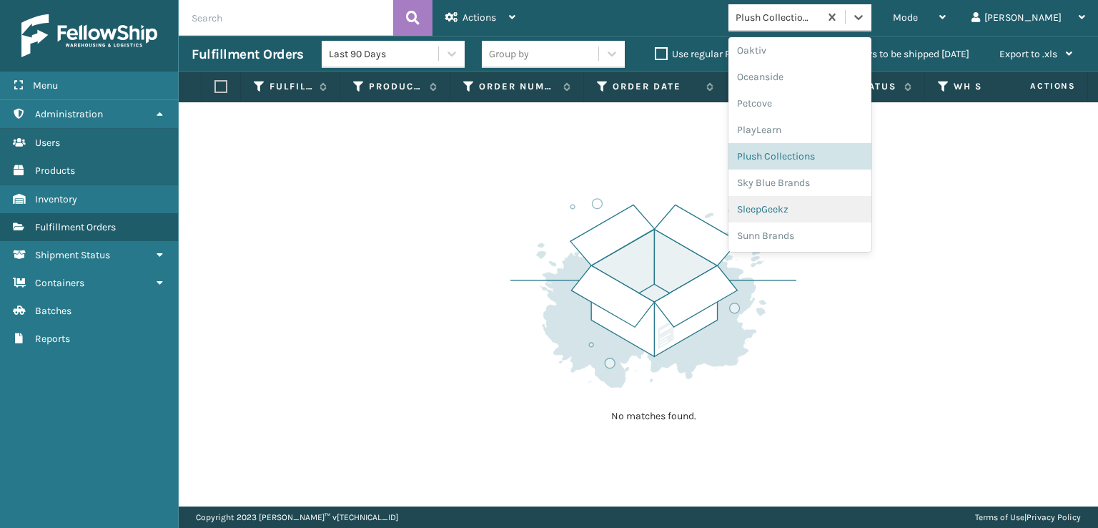
click at [829, 212] on div "SleepGeekz" at bounding box center [800, 209] width 143 height 26
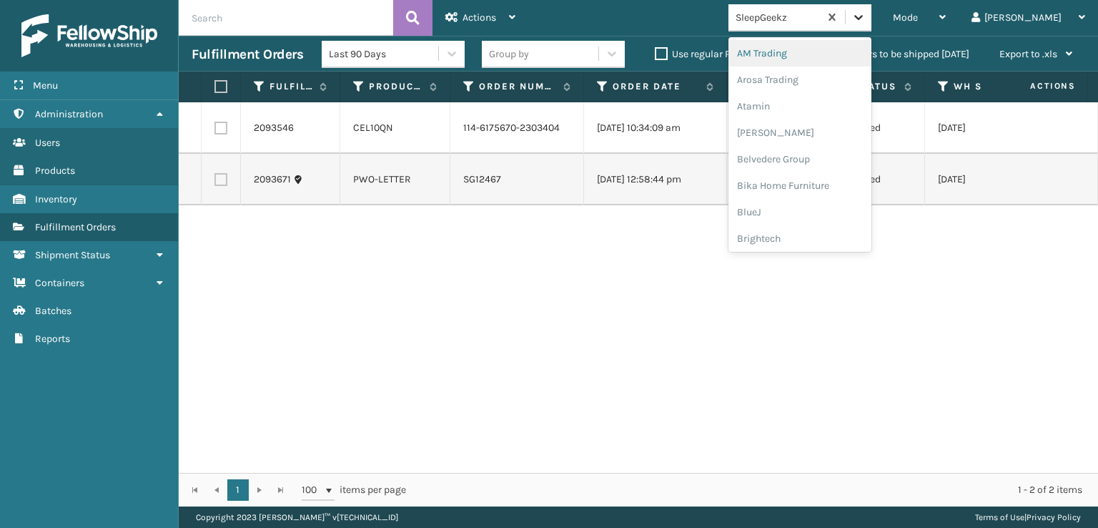
click at [866, 19] on icon at bounding box center [859, 17] width 14 height 14
click at [818, 183] on div "FoamTex" at bounding box center [800, 182] width 143 height 26
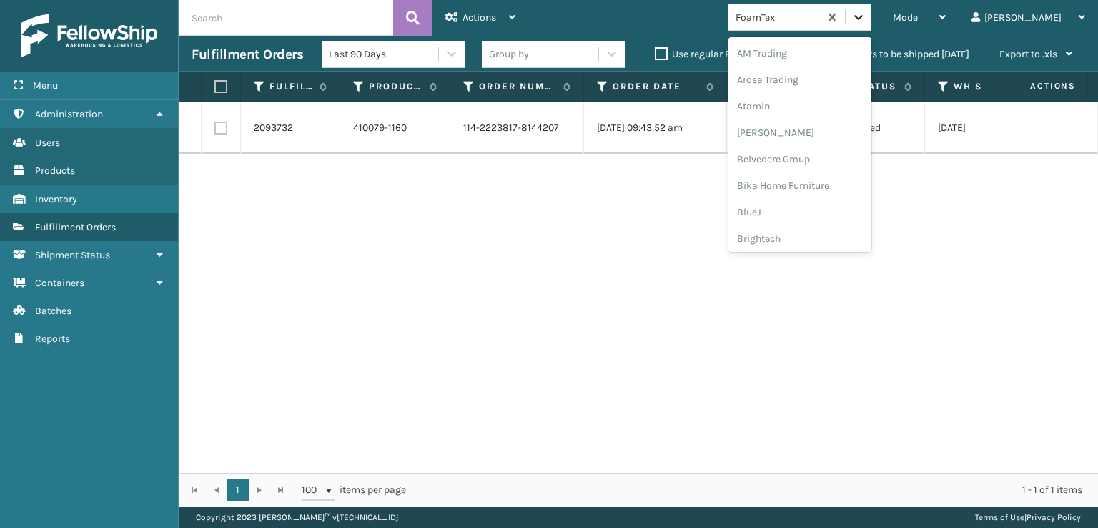
click at [866, 18] on icon at bounding box center [859, 17] width 14 height 14
click at [824, 189] on div "[PERSON_NAME] Brands" at bounding box center [800, 191] width 143 height 26
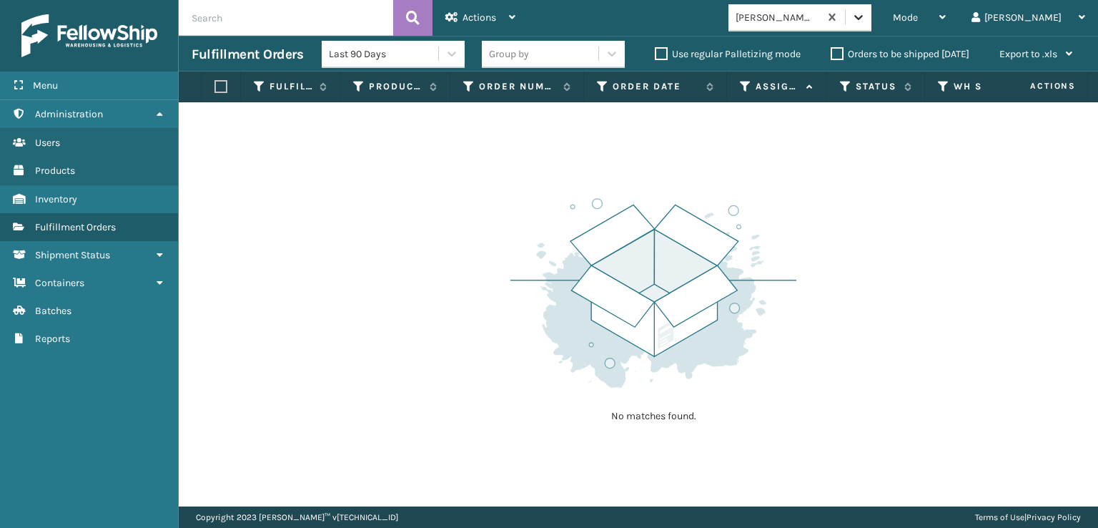
click at [866, 21] on icon at bounding box center [859, 17] width 14 height 14
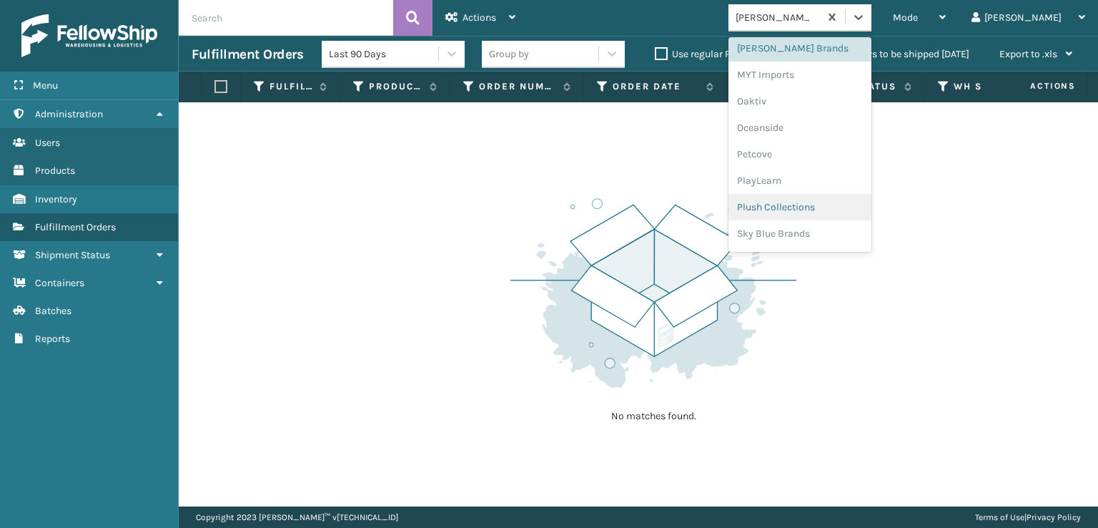
scroll to position [717, 0]
click at [827, 207] on div "SleepGeekz" at bounding box center [800, 209] width 143 height 26
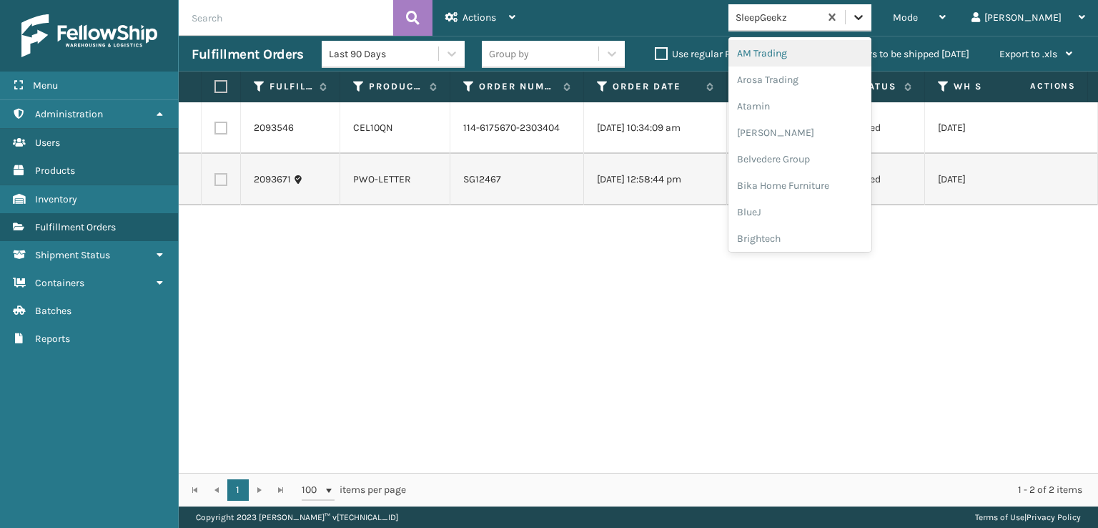
click at [866, 23] on icon at bounding box center [859, 17] width 14 height 14
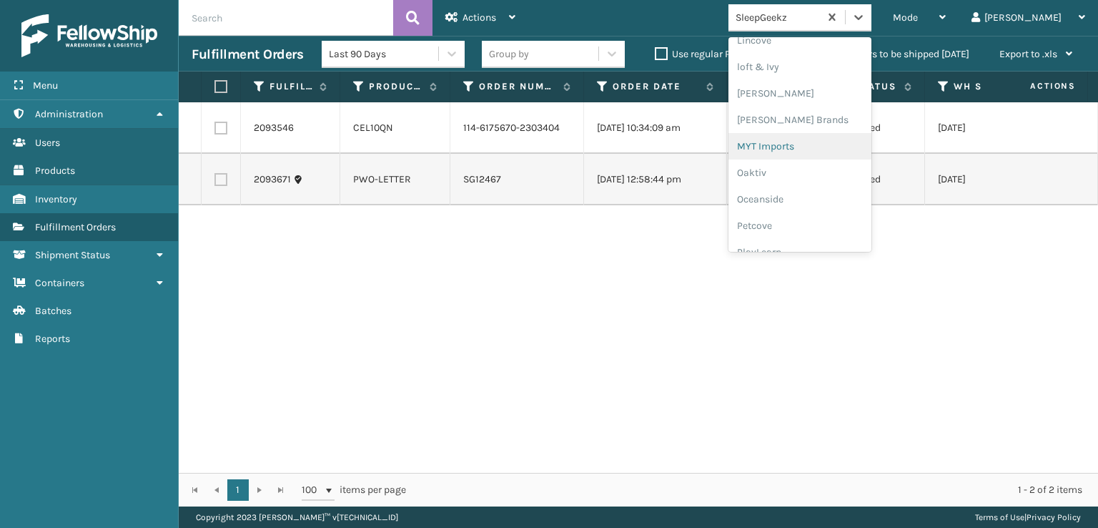
scroll to position [666, 0]
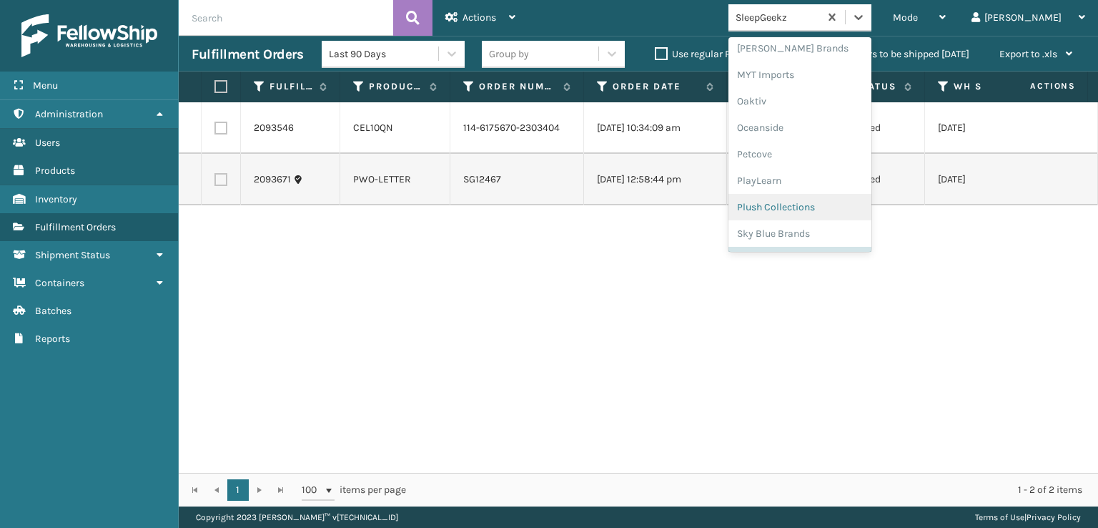
click at [827, 207] on div "Plush Collections" at bounding box center [800, 207] width 143 height 26
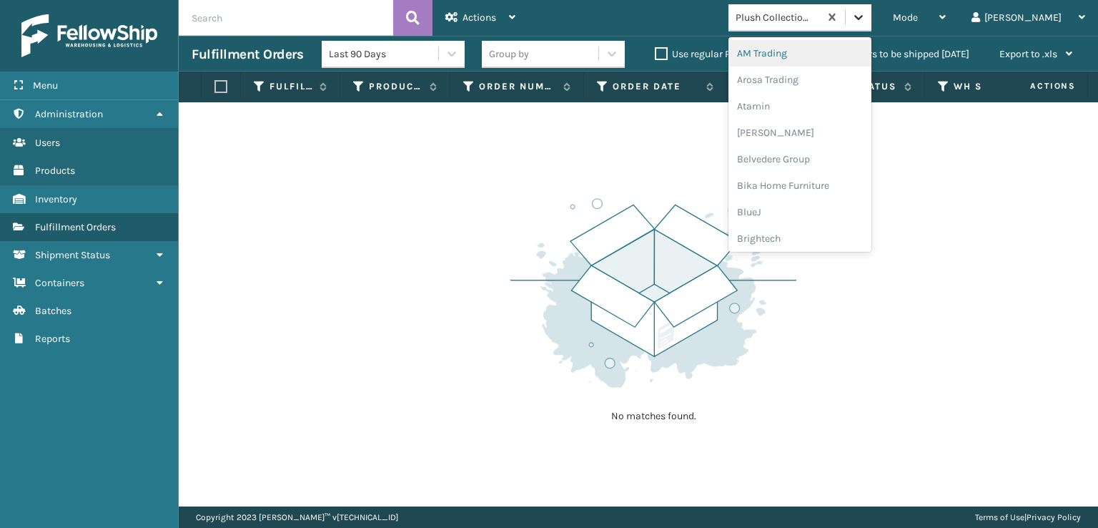
click at [866, 21] on icon at bounding box center [859, 17] width 14 height 14
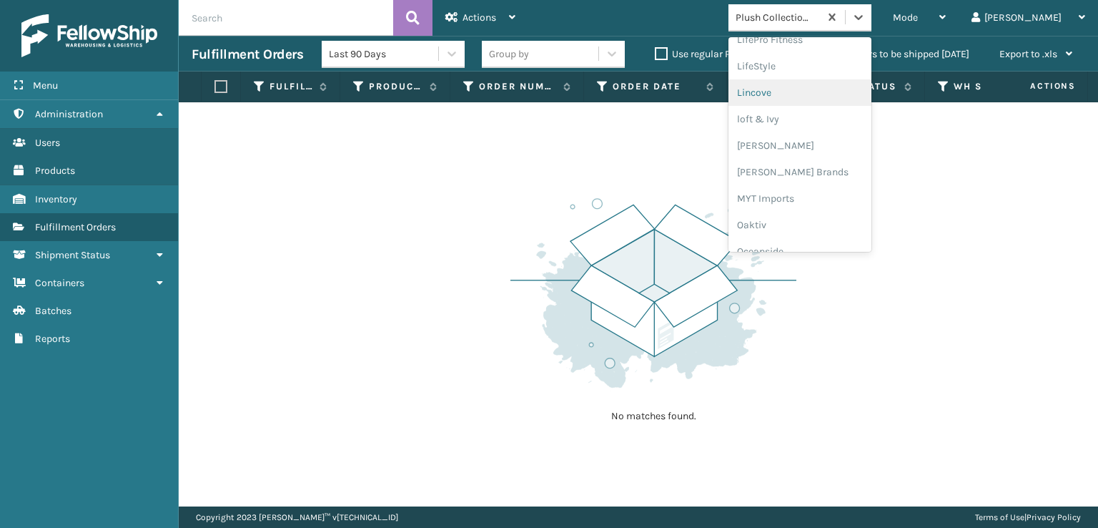
scroll to position [595, 0]
click at [812, 117] on div "[PERSON_NAME] Brands" at bounding box center [800, 120] width 143 height 26
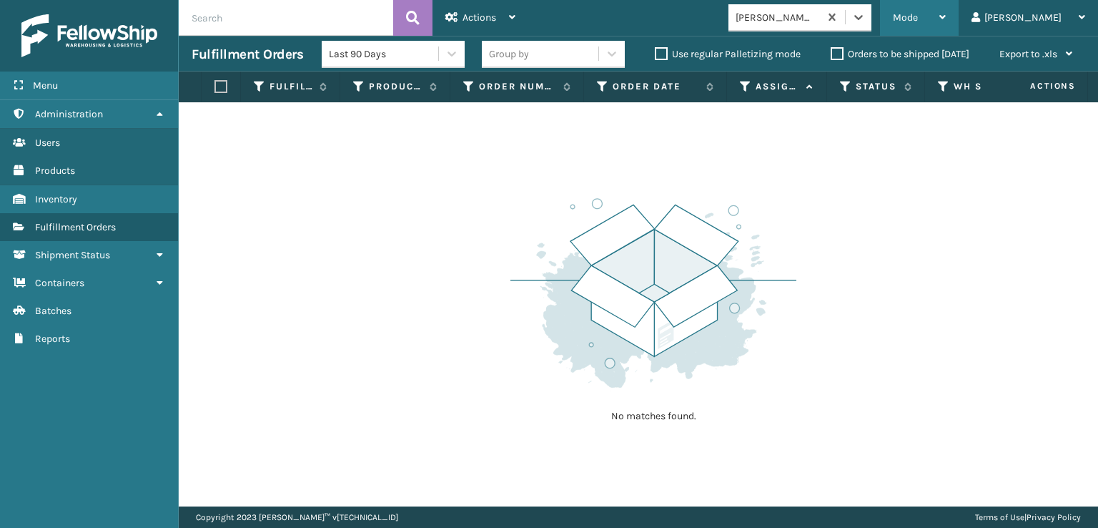
click at [918, 23] on span "Mode" at bounding box center [905, 17] width 25 height 12
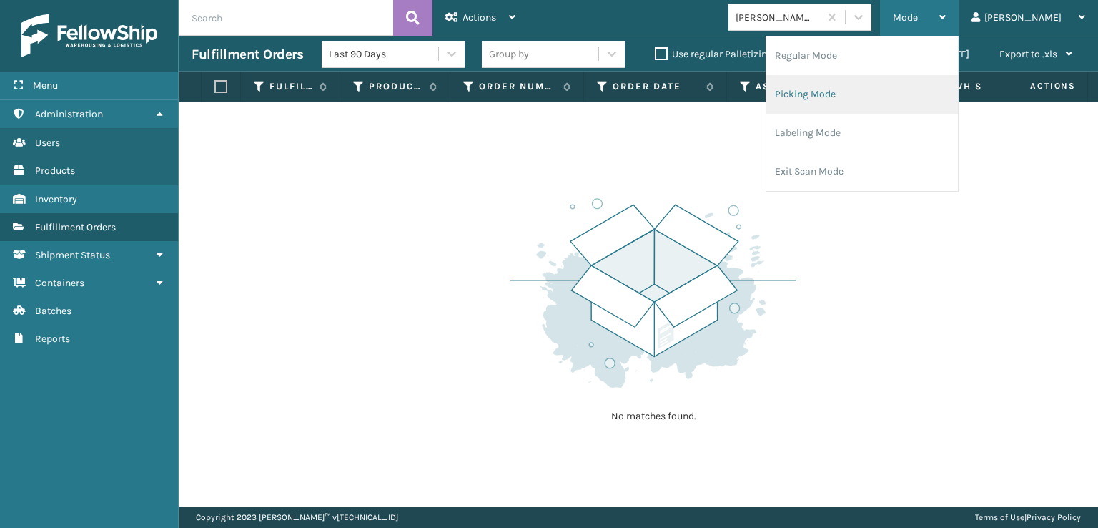
click at [867, 97] on li "Picking Mode" at bounding box center [863, 94] width 192 height 39
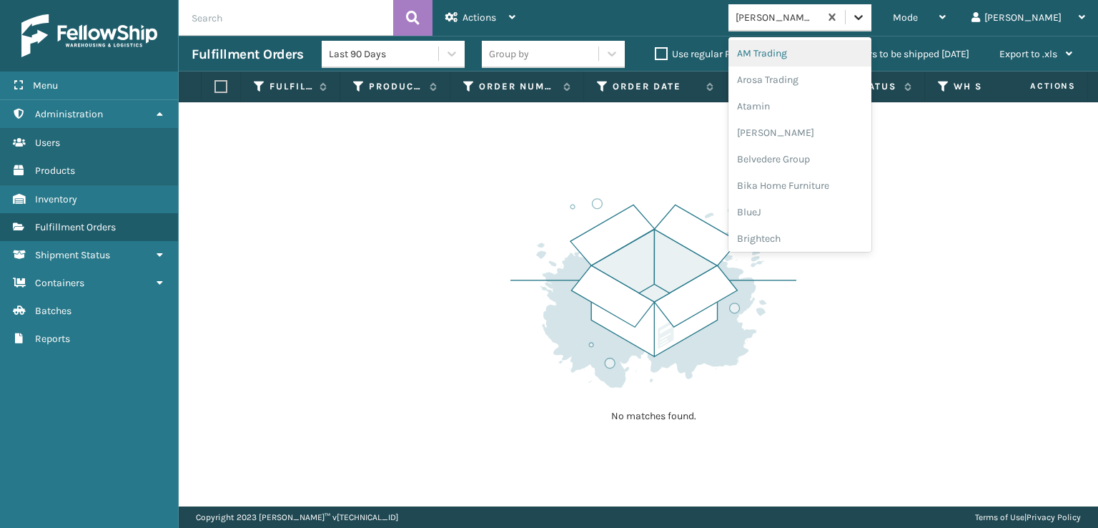
click at [866, 16] on icon at bounding box center [859, 17] width 14 height 14
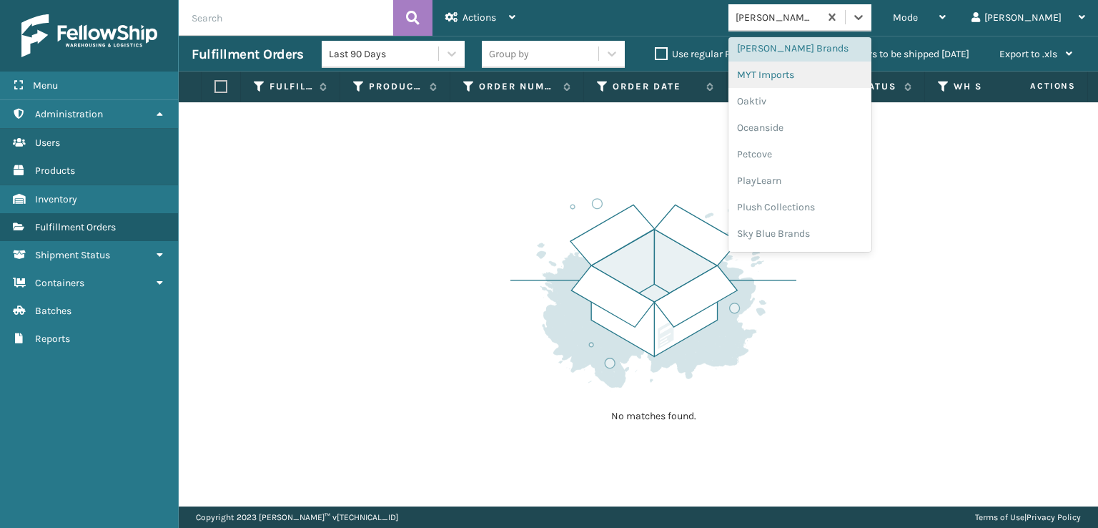
scroll to position [717, 0]
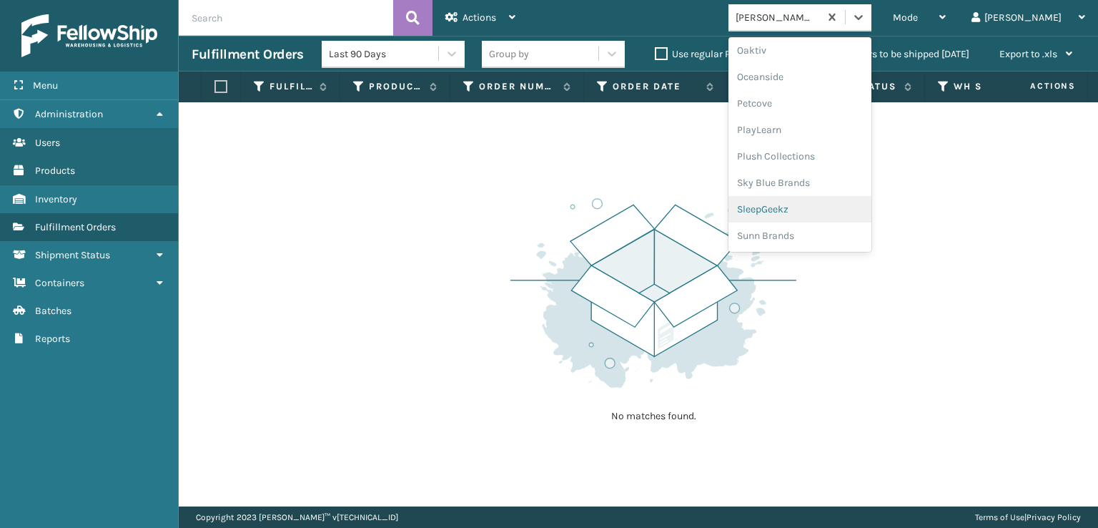
click at [826, 207] on div "SleepGeekz" at bounding box center [800, 209] width 143 height 26
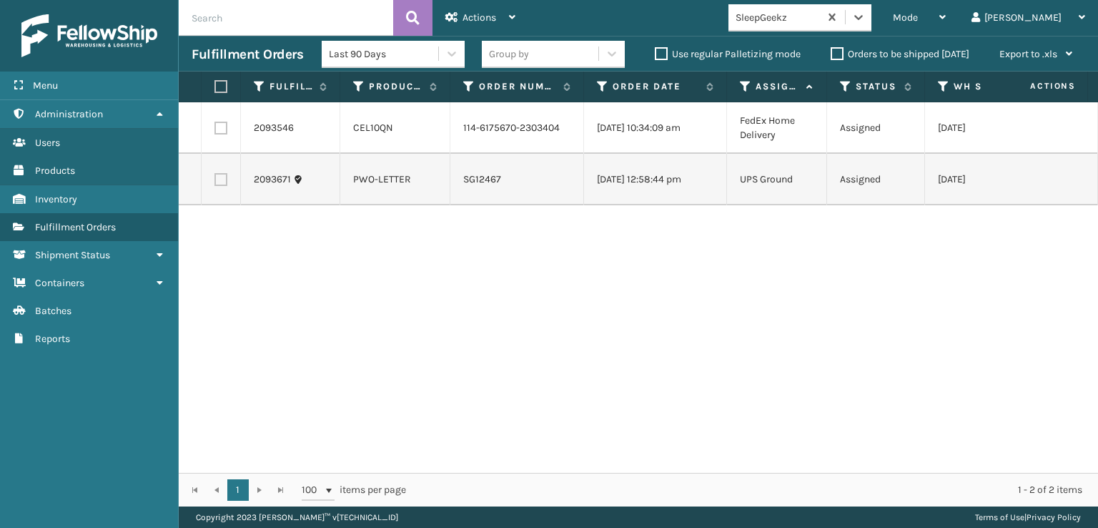
click at [220, 87] on label at bounding box center [219, 86] width 9 height 13
click at [215, 87] on input "checkbox" at bounding box center [215, 86] width 1 height 9
checkbox input "true"
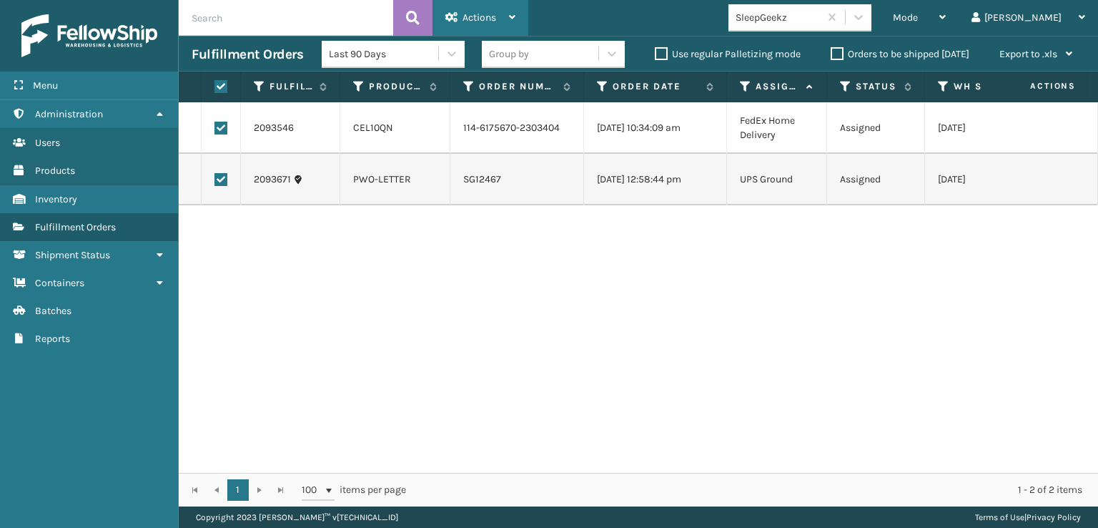
click at [476, 6] on div "Actions" at bounding box center [480, 18] width 70 height 36
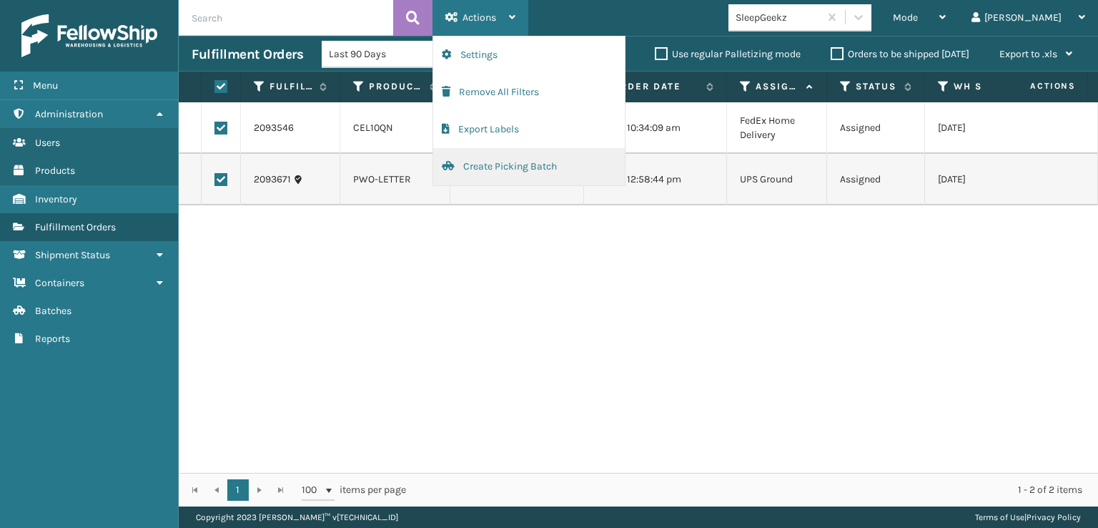
click at [512, 169] on button "Create Picking Batch" at bounding box center [529, 166] width 192 height 37
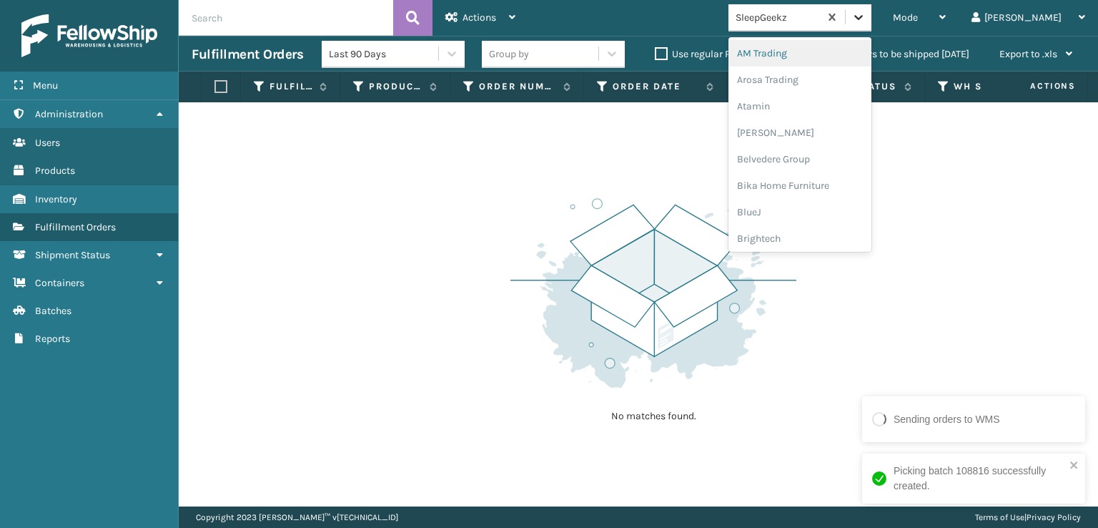
click at [872, 12] on div at bounding box center [859, 17] width 26 height 26
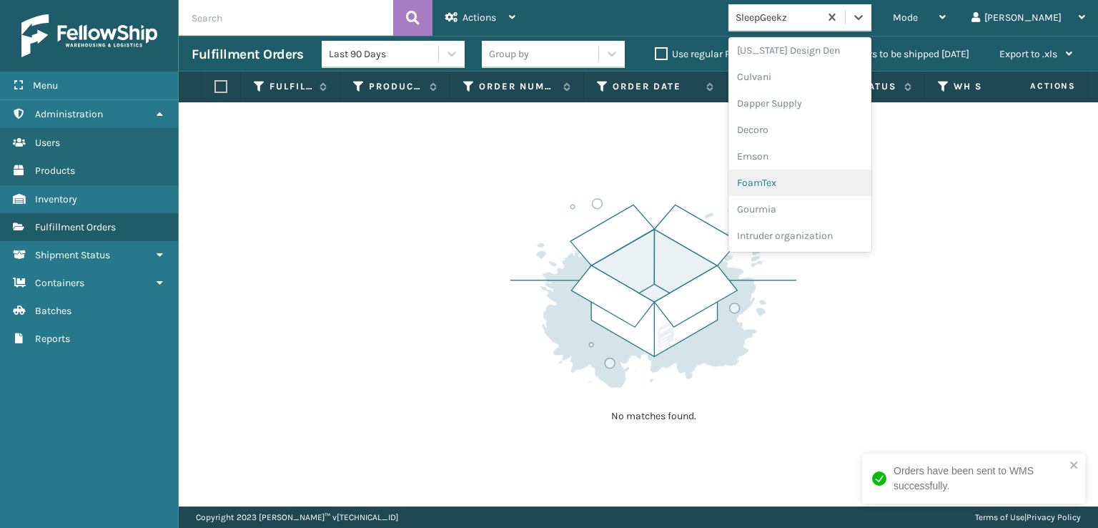
click at [818, 179] on div "FoamTex" at bounding box center [800, 182] width 143 height 26
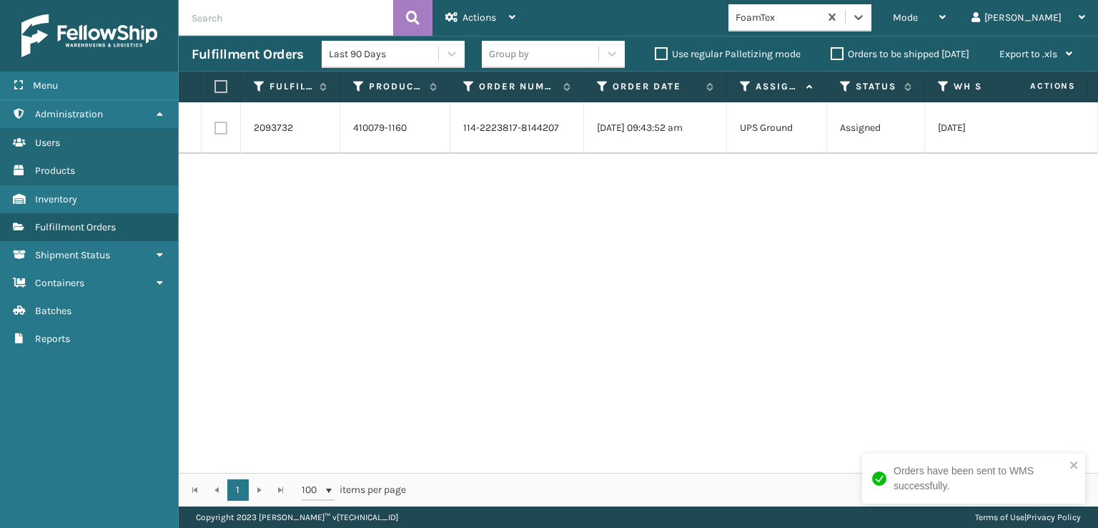
click at [222, 124] on label at bounding box center [221, 128] width 13 height 13
click at [215, 124] on input "checkbox" at bounding box center [215, 126] width 1 height 9
checkbox input "true"
click at [501, 9] on div "Actions" at bounding box center [480, 18] width 70 height 36
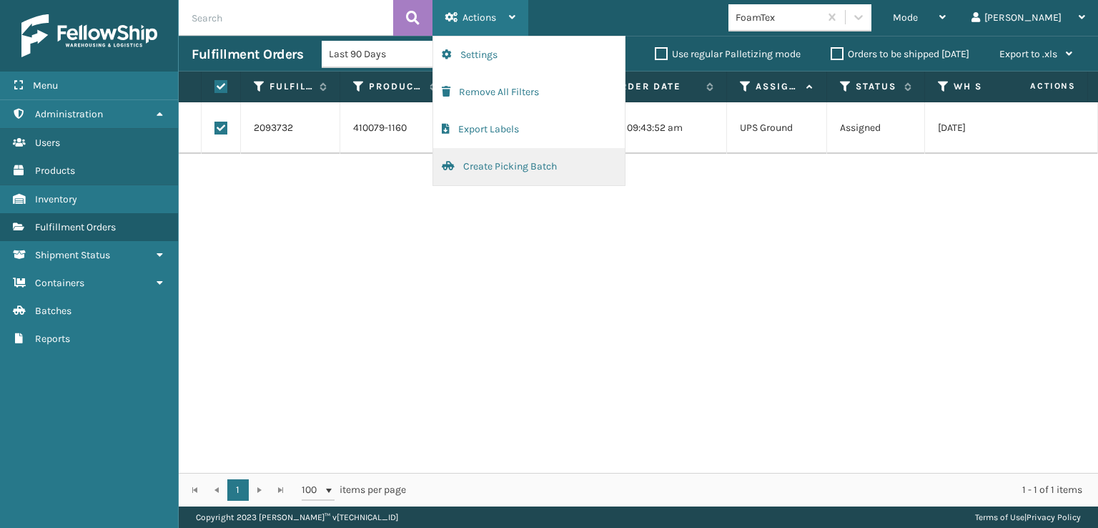
click at [503, 171] on button "Create Picking Batch" at bounding box center [529, 166] width 192 height 37
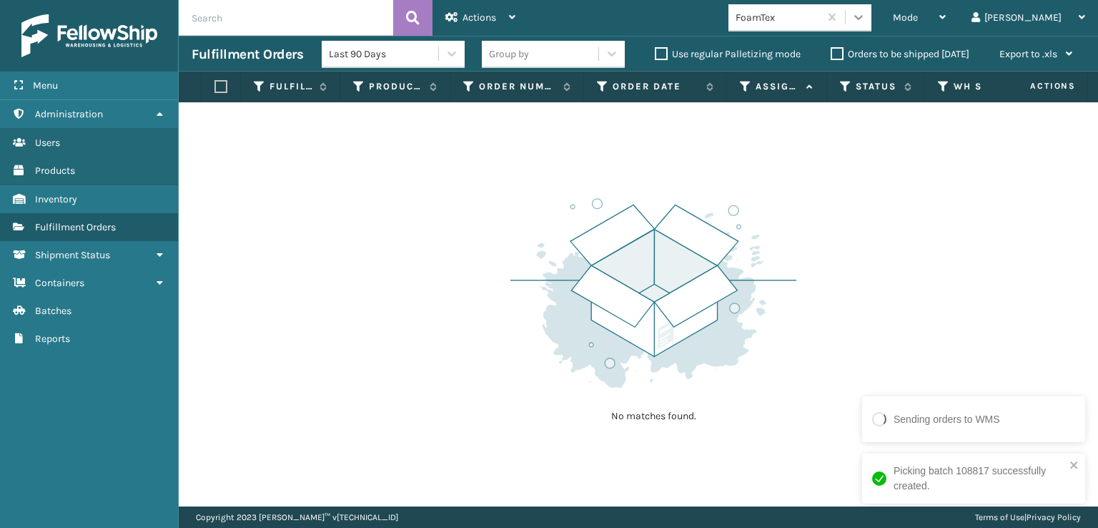
click at [872, 9] on div at bounding box center [859, 17] width 26 height 26
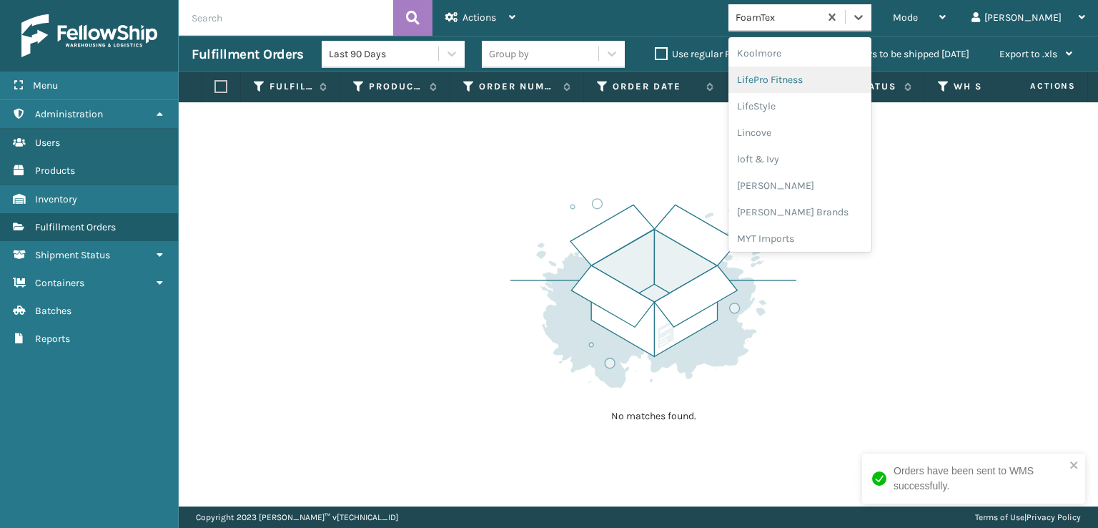
scroll to position [523, 0]
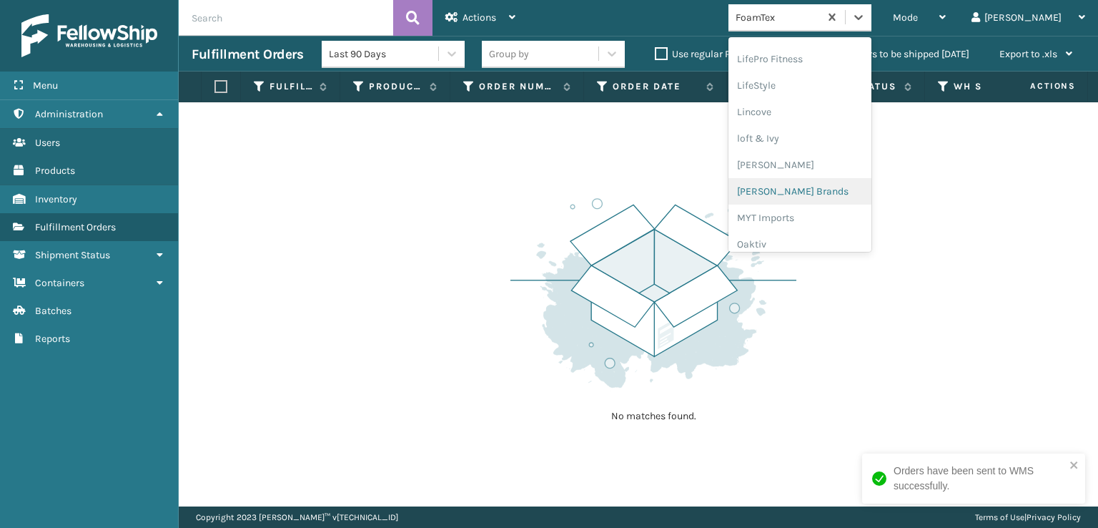
click at [826, 189] on div "[PERSON_NAME] Brands" at bounding box center [800, 191] width 143 height 26
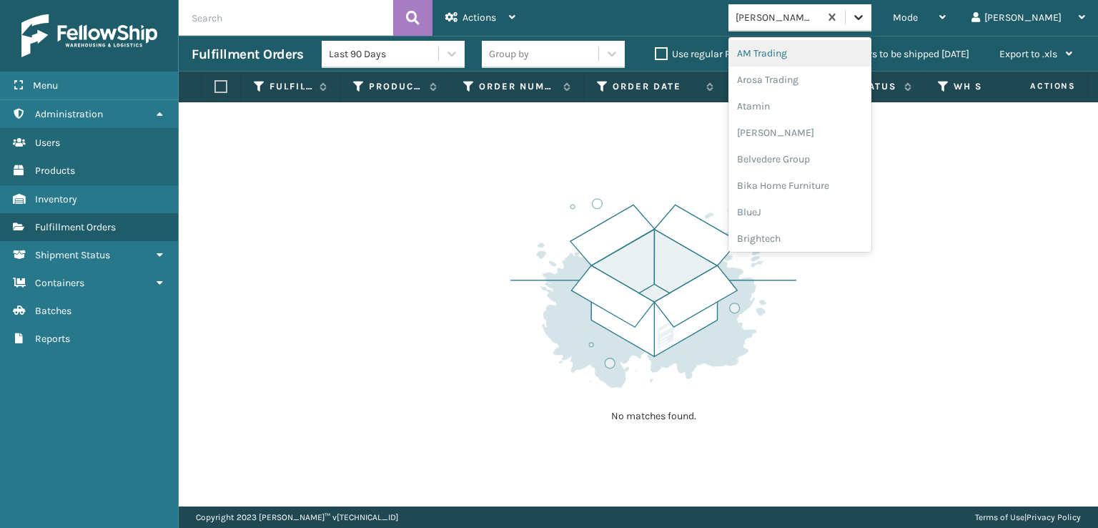
click at [866, 16] on icon at bounding box center [859, 17] width 14 height 14
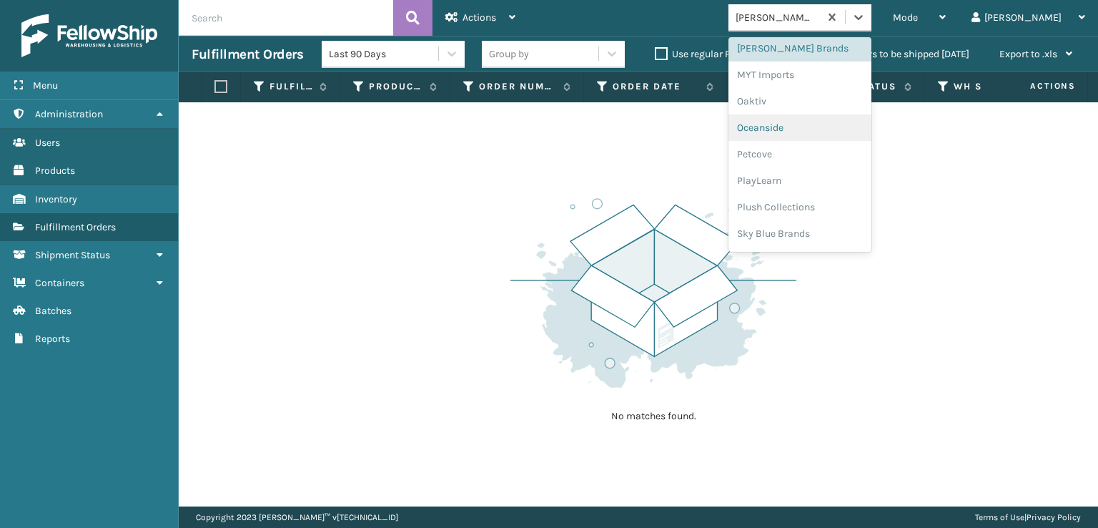
scroll to position [717, 0]
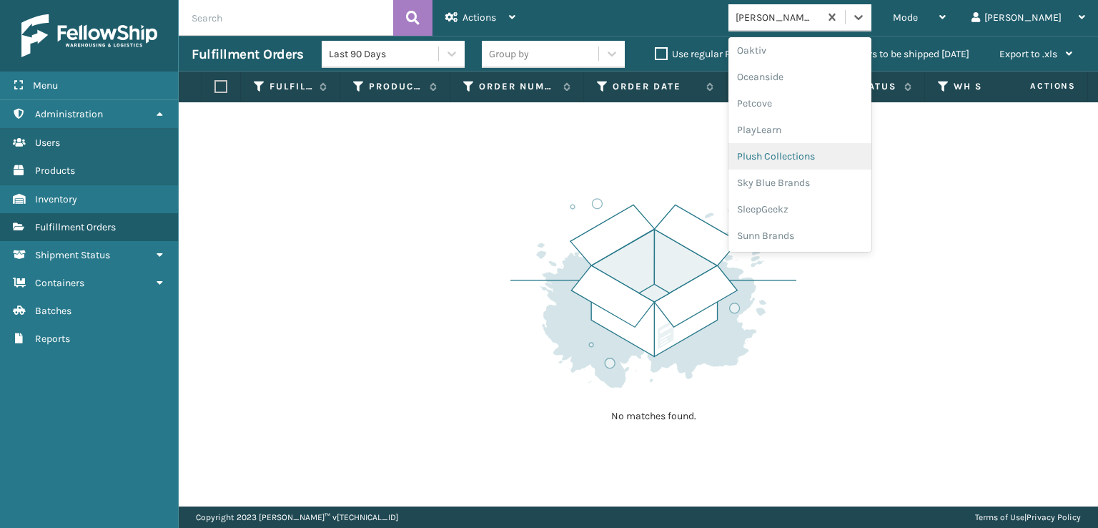
click at [820, 152] on div "Plush Collections" at bounding box center [800, 156] width 143 height 26
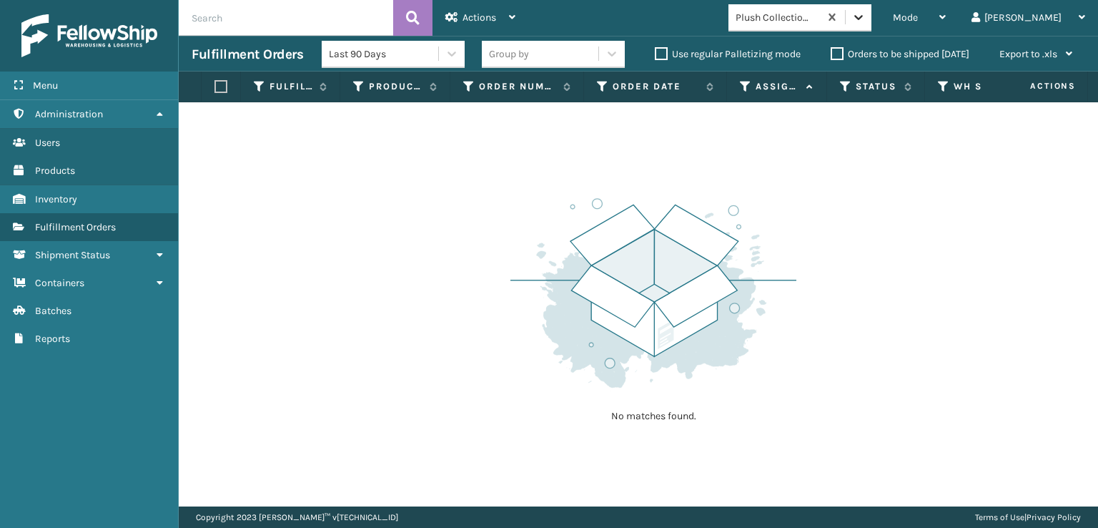
click at [863, 19] on icon at bounding box center [858, 17] width 9 height 5
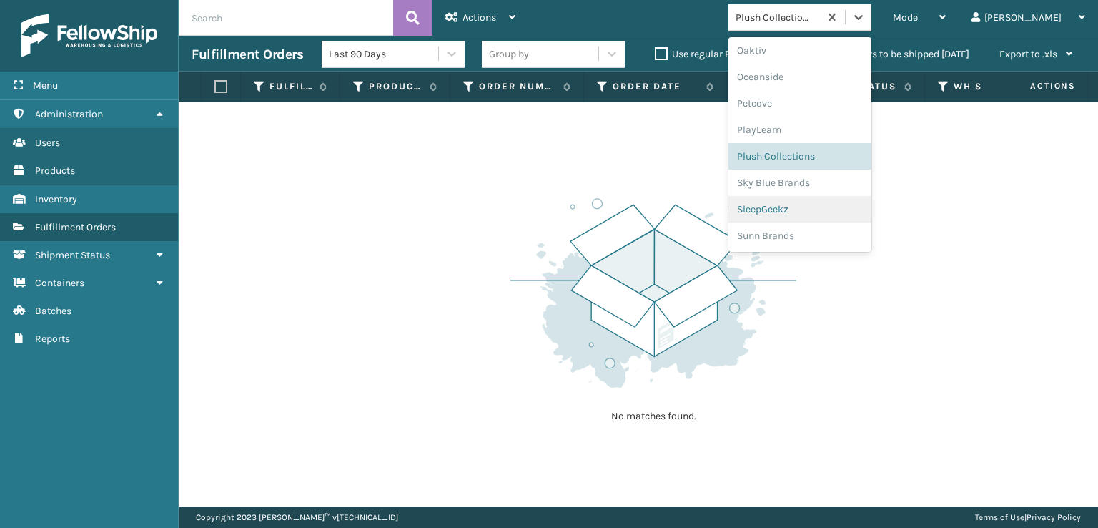
click at [809, 208] on div "SleepGeekz" at bounding box center [800, 209] width 143 height 26
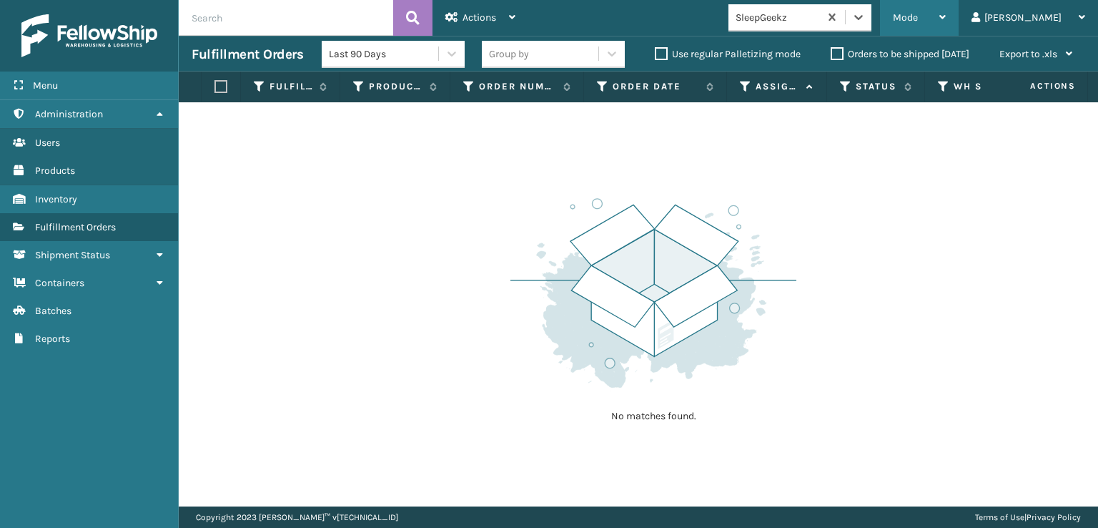
click at [918, 23] on span "Mode" at bounding box center [905, 17] width 25 height 12
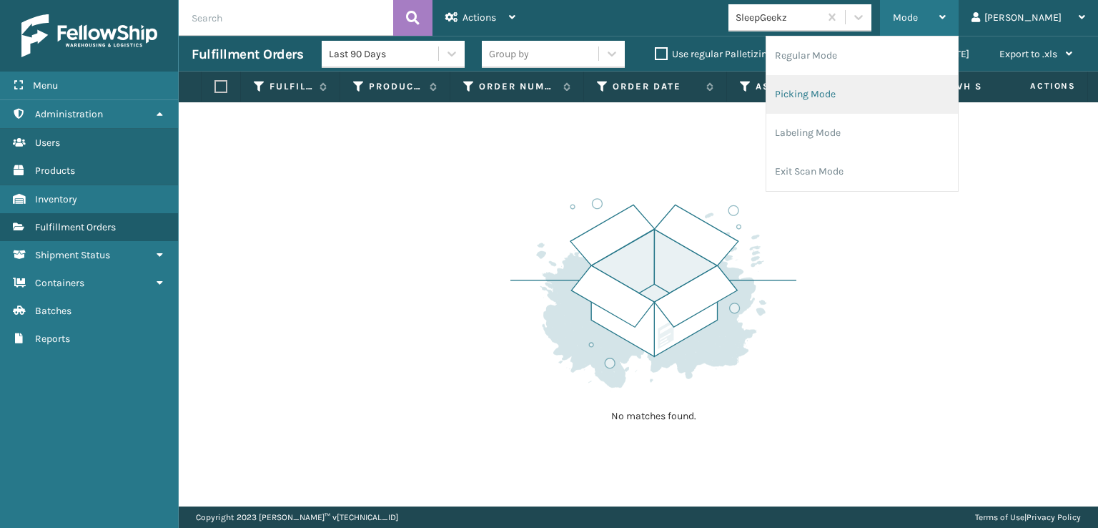
click at [879, 97] on li "Picking Mode" at bounding box center [863, 94] width 192 height 39
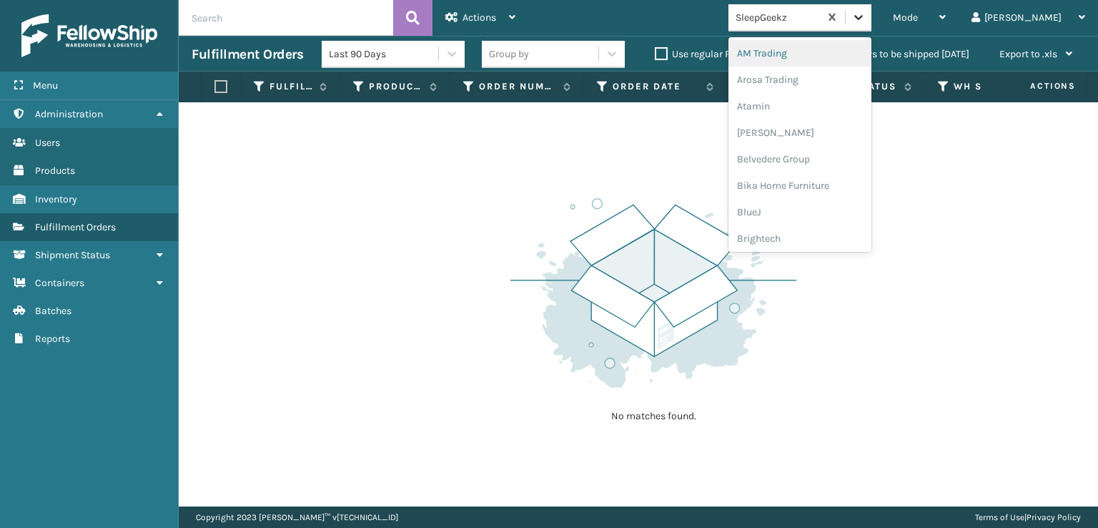
click at [866, 18] on icon at bounding box center [859, 17] width 14 height 14
click at [821, 184] on div "FoamTex" at bounding box center [800, 182] width 143 height 26
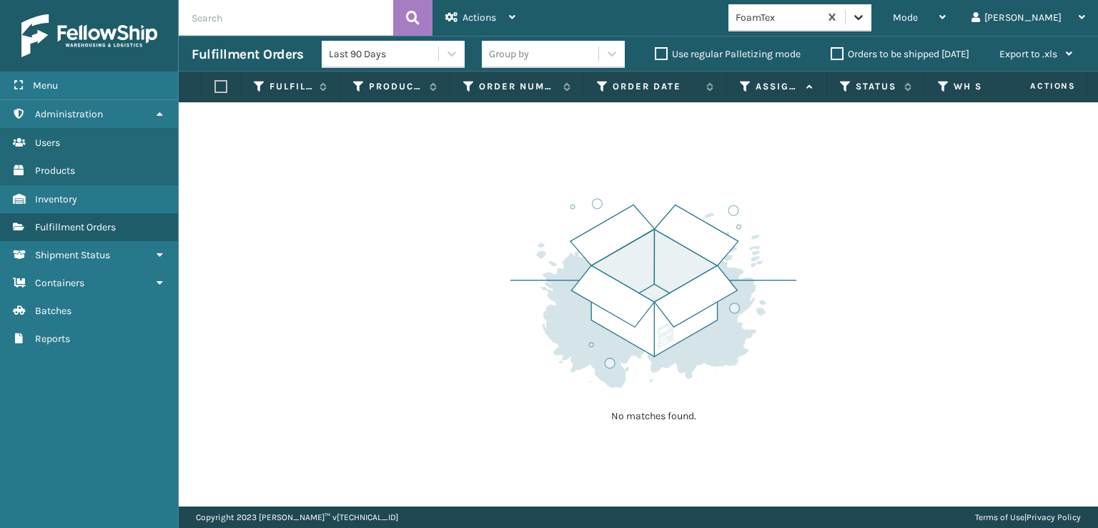
click at [866, 19] on icon at bounding box center [859, 17] width 14 height 14
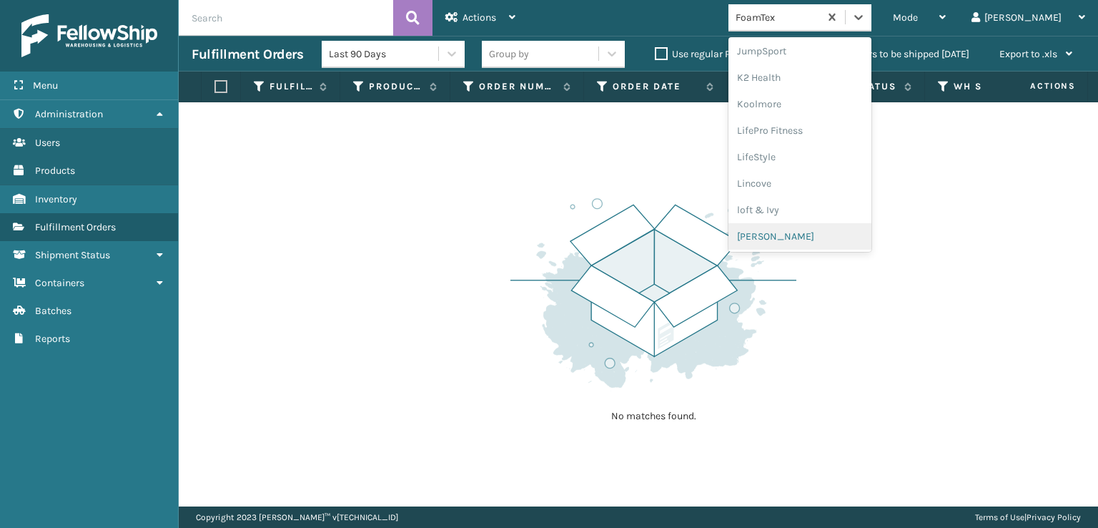
scroll to position [595, 0]
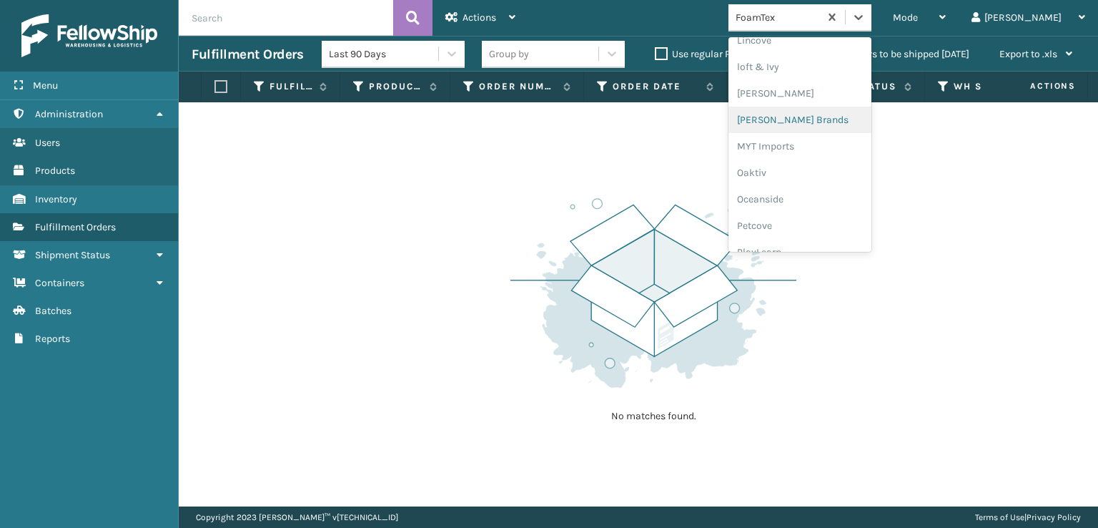
click at [812, 115] on div "[PERSON_NAME] Brands" at bounding box center [800, 120] width 143 height 26
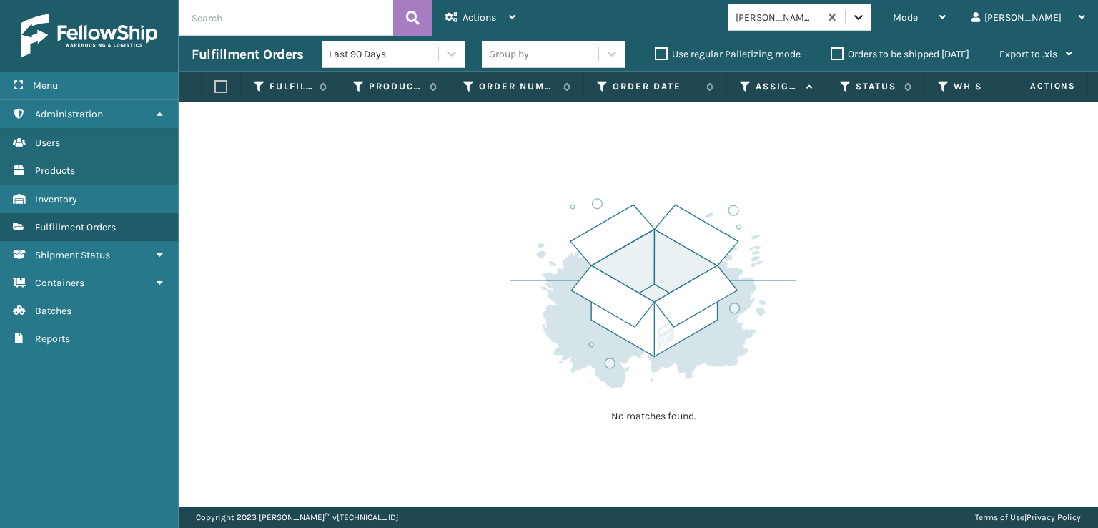
click at [872, 25] on div at bounding box center [859, 17] width 26 height 26
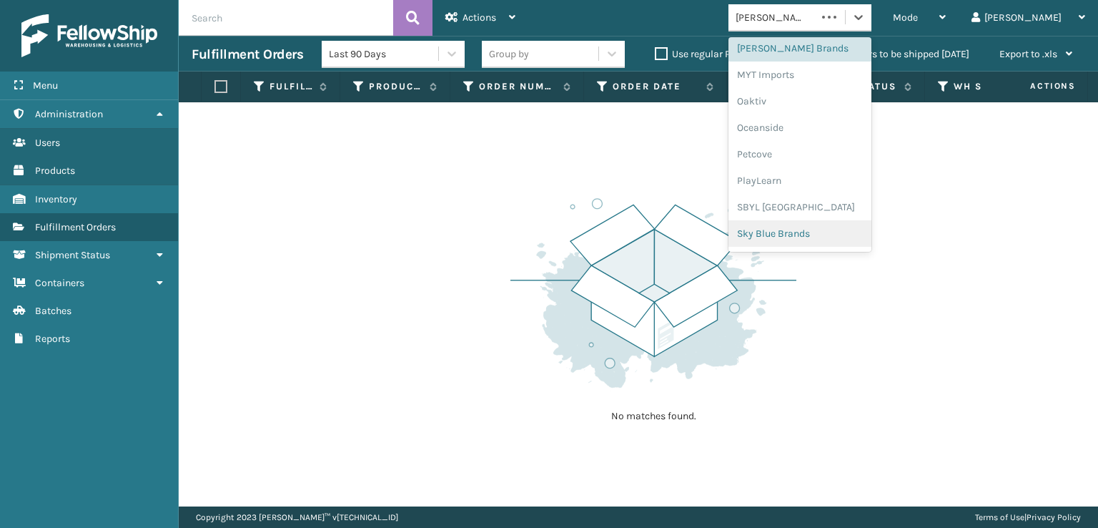
scroll to position [717, 0]
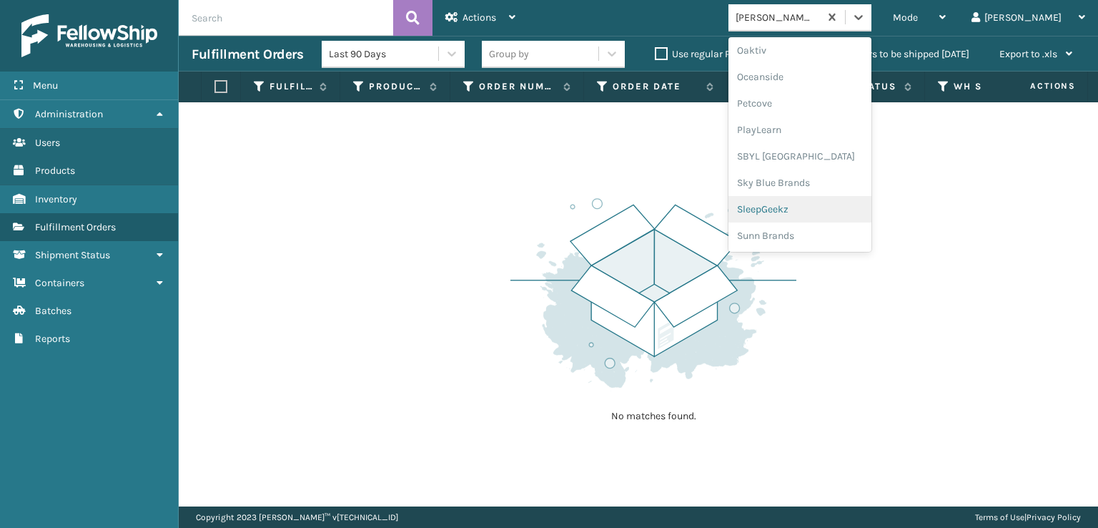
click at [823, 204] on div "SleepGeekz" at bounding box center [800, 209] width 143 height 26
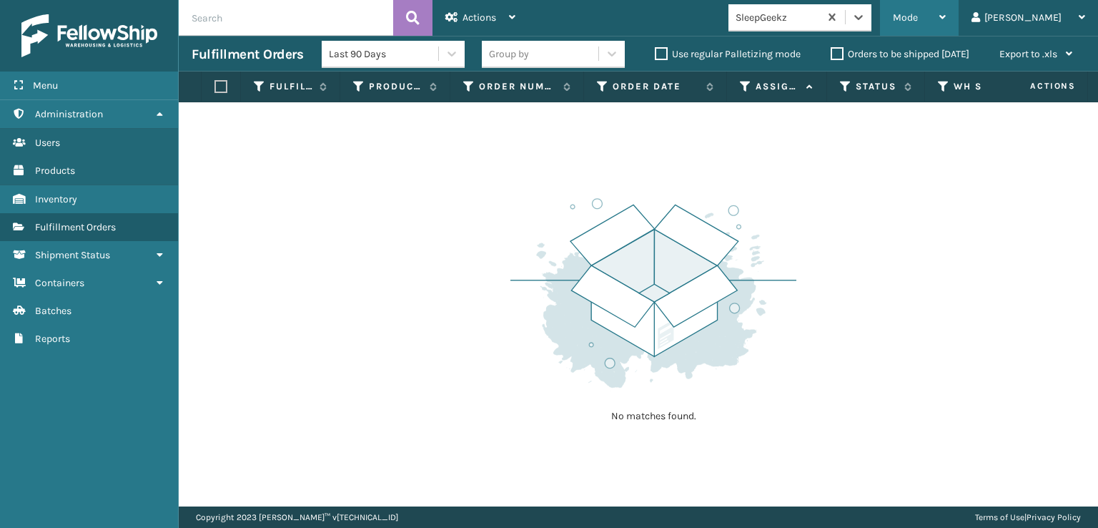
click at [918, 19] on span "Mode" at bounding box center [905, 17] width 25 height 12
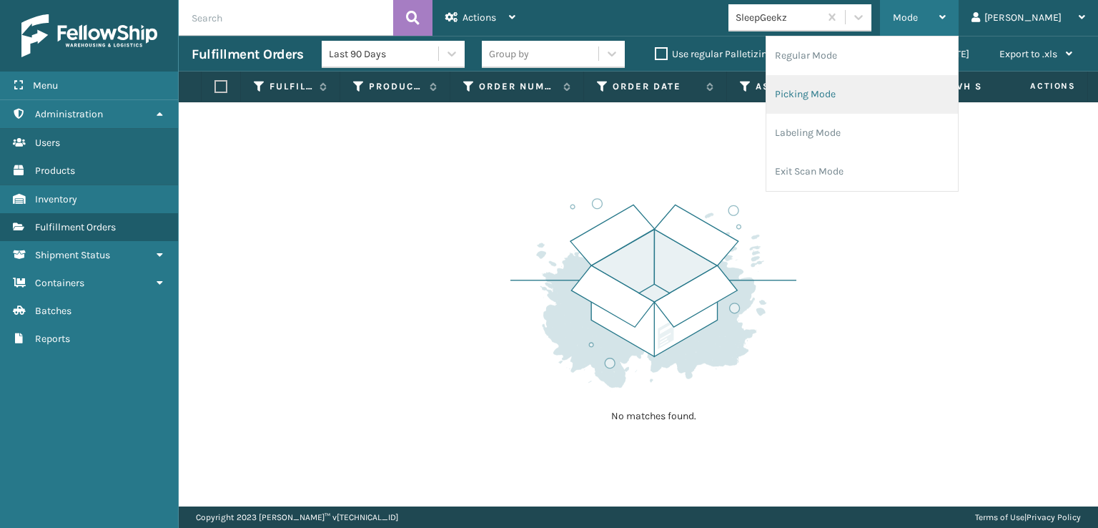
click at [855, 94] on li "Picking Mode" at bounding box center [863, 94] width 192 height 39
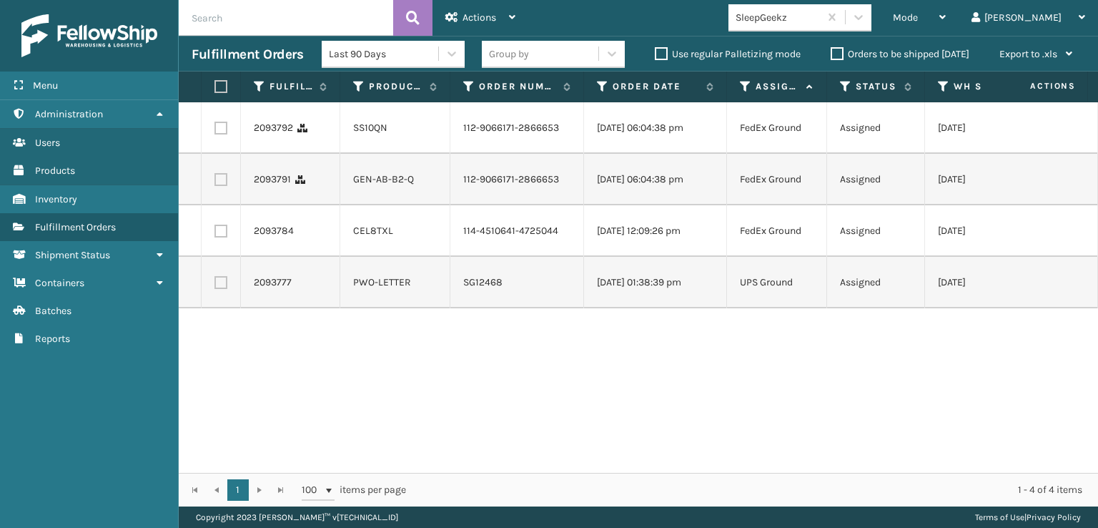
click at [217, 82] on label at bounding box center [219, 86] width 9 height 13
click at [215, 82] on input "checkbox" at bounding box center [215, 86] width 1 height 9
checkbox input "true"
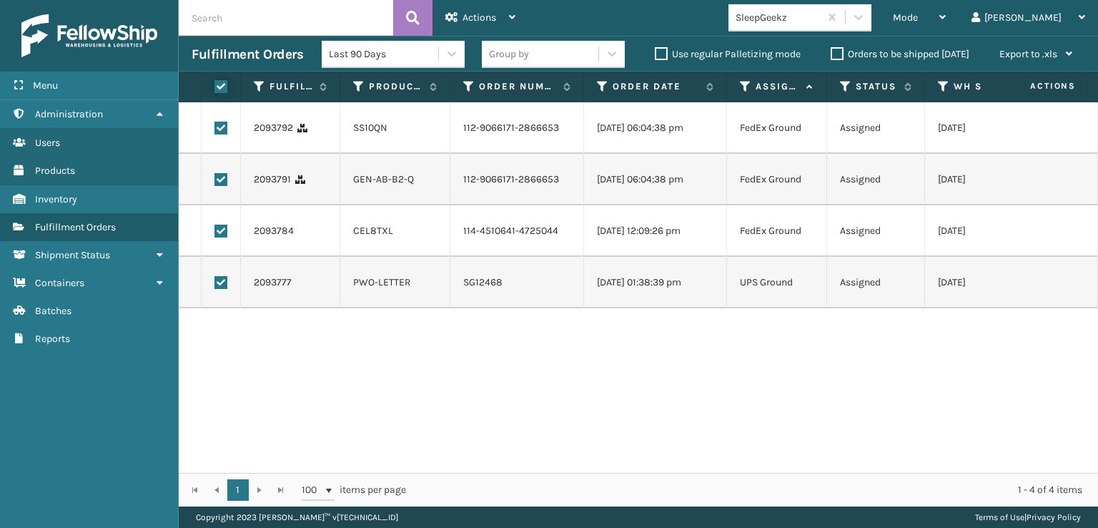
checkbox input "true"
click at [470, 20] on span "Actions" at bounding box center [480, 17] width 34 height 12
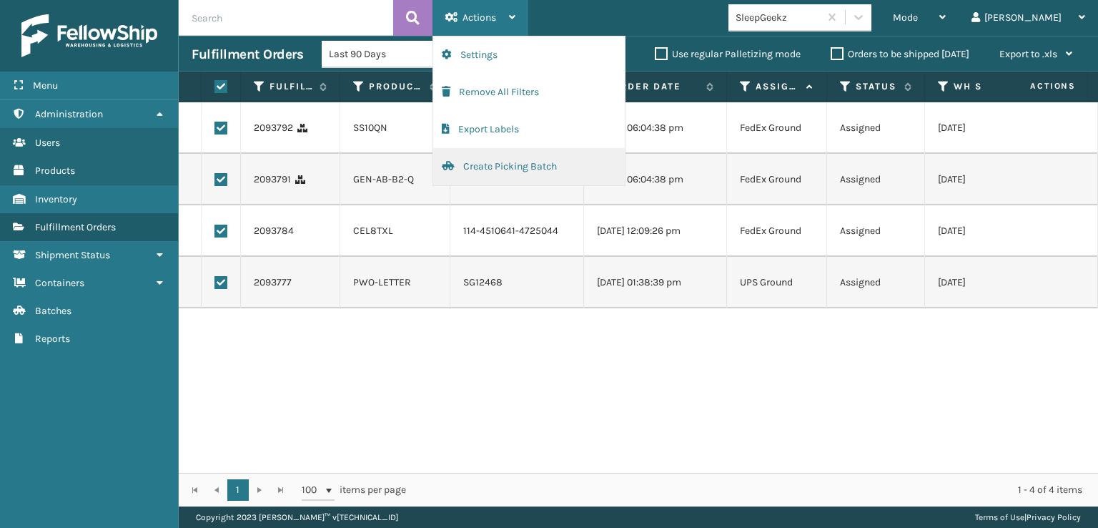
click at [490, 166] on button "Create Picking Batch" at bounding box center [529, 166] width 192 height 37
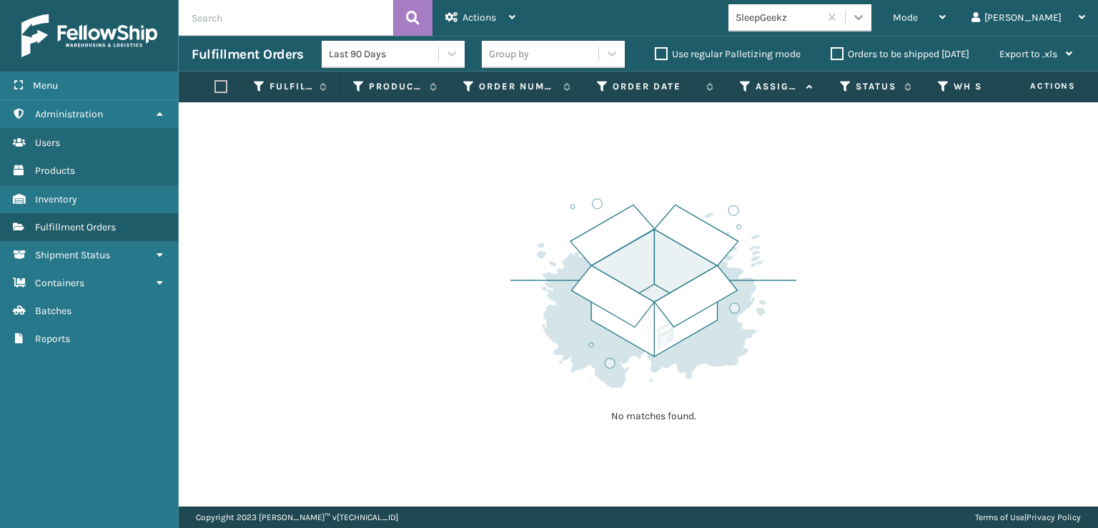
click at [866, 18] on icon at bounding box center [859, 17] width 14 height 14
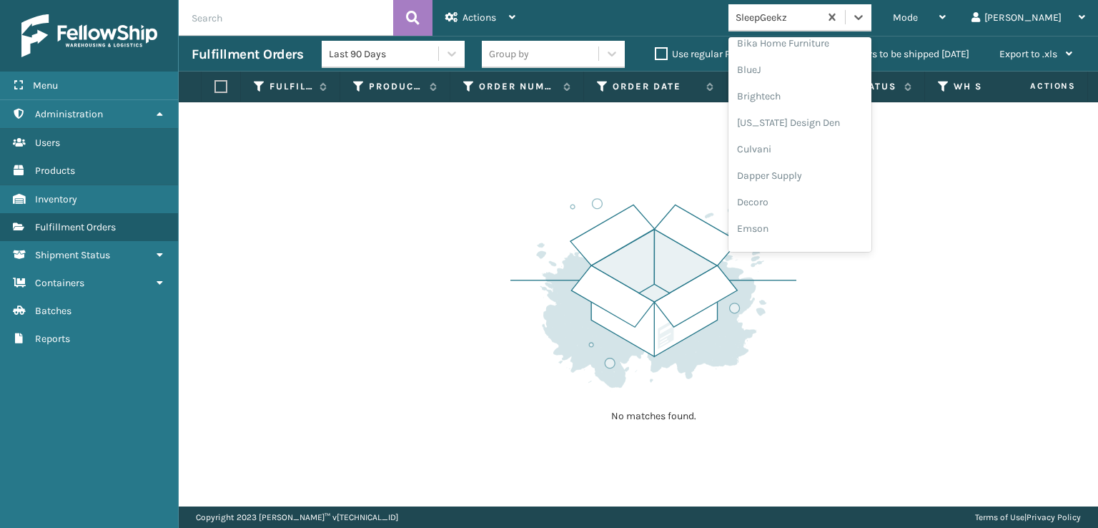
scroll to position [215, 0]
click at [807, 183] on div "FoamTex" at bounding box center [800, 182] width 143 height 26
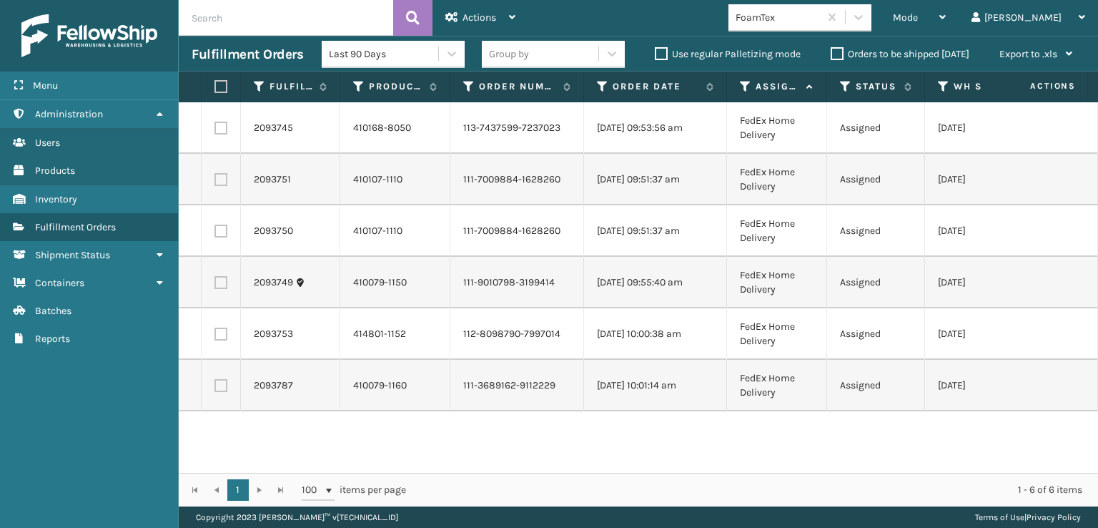
click at [220, 83] on label at bounding box center [219, 86] width 9 height 13
click at [215, 83] on input "checkbox" at bounding box center [215, 86] width 1 height 9
checkbox input "true"
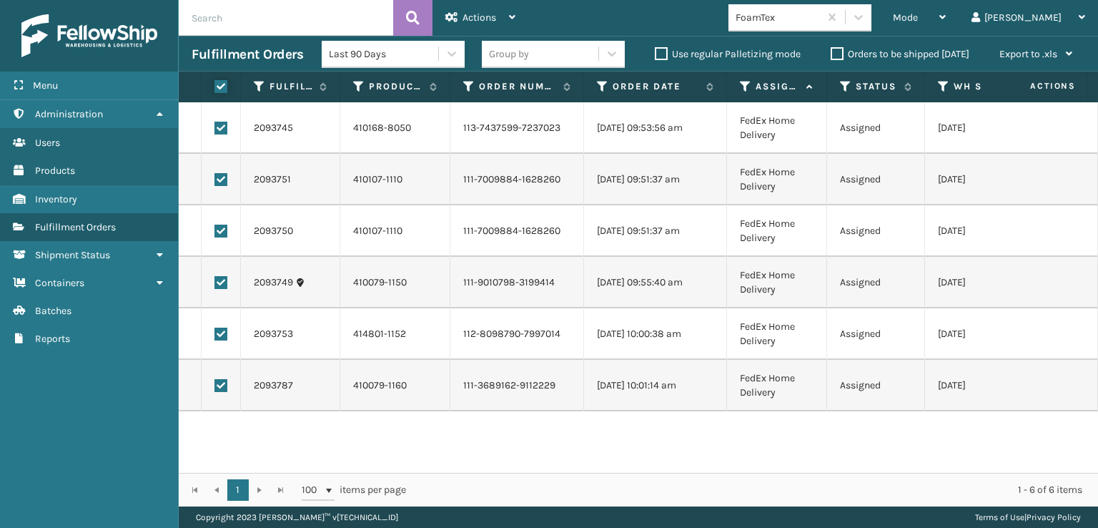
checkbox input "true"
click at [488, 11] on div "Actions" at bounding box center [480, 18] width 70 height 36
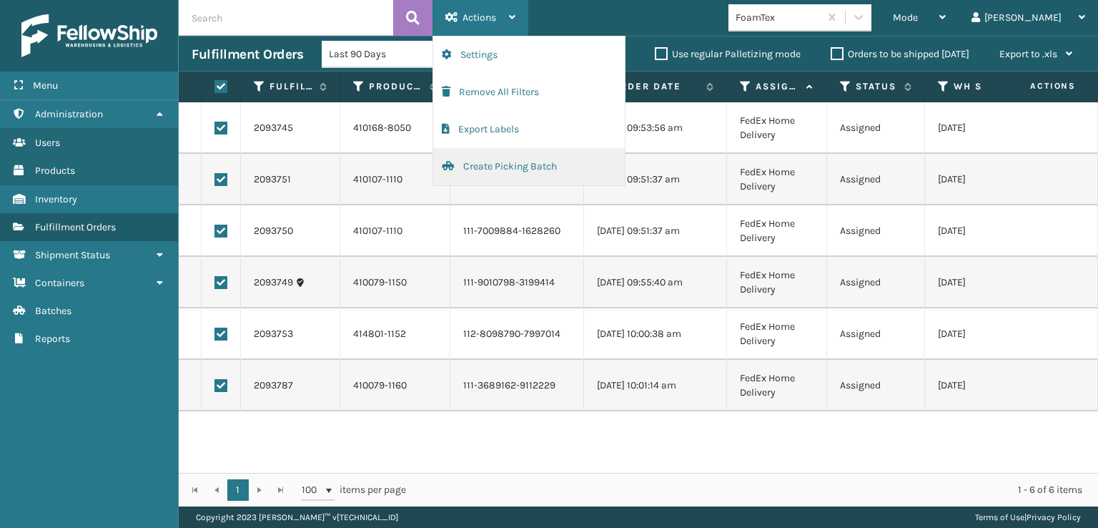
click at [491, 164] on button "Create Picking Batch" at bounding box center [529, 166] width 192 height 37
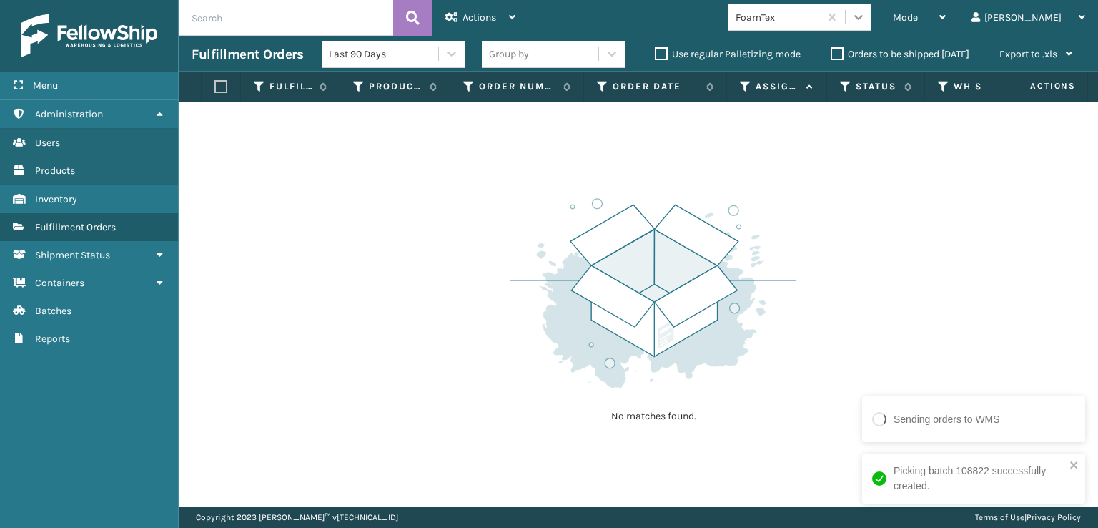
click at [866, 21] on icon at bounding box center [859, 17] width 14 height 14
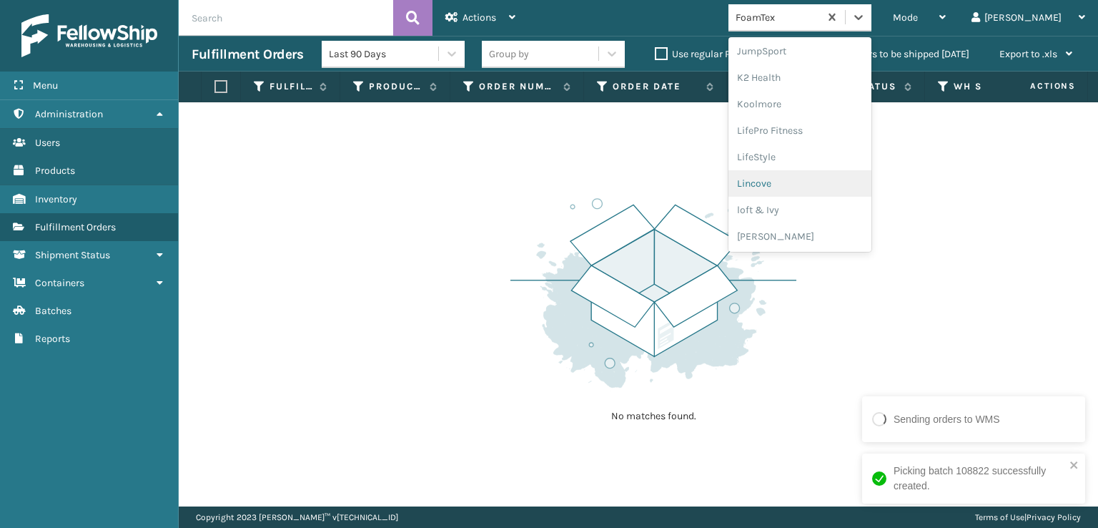
scroll to position [523, 0]
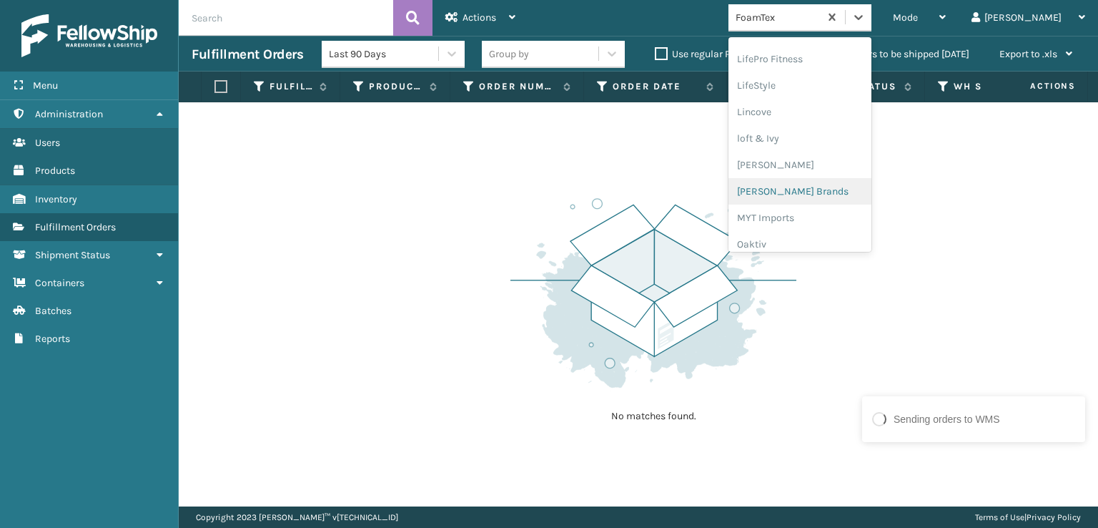
click at [824, 189] on div "[PERSON_NAME] Brands" at bounding box center [800, 191] width 143 height 26
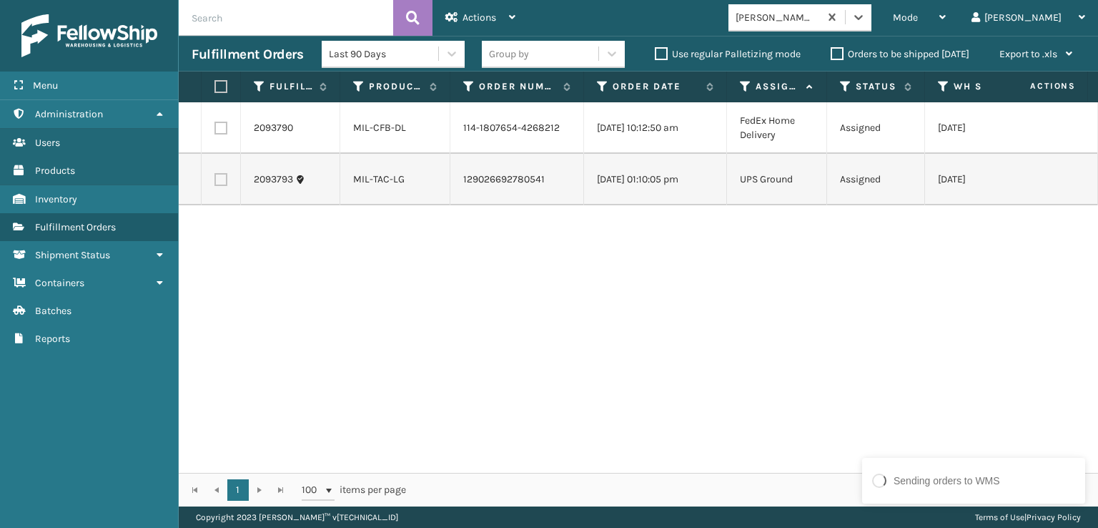
click at [219, 89] on label at bounding box center [219, 86] width 9 height 13
click at [215, 89] on input "checkbox" at bounding box center [215, 86] width 1 height 9
checkbox input "true"
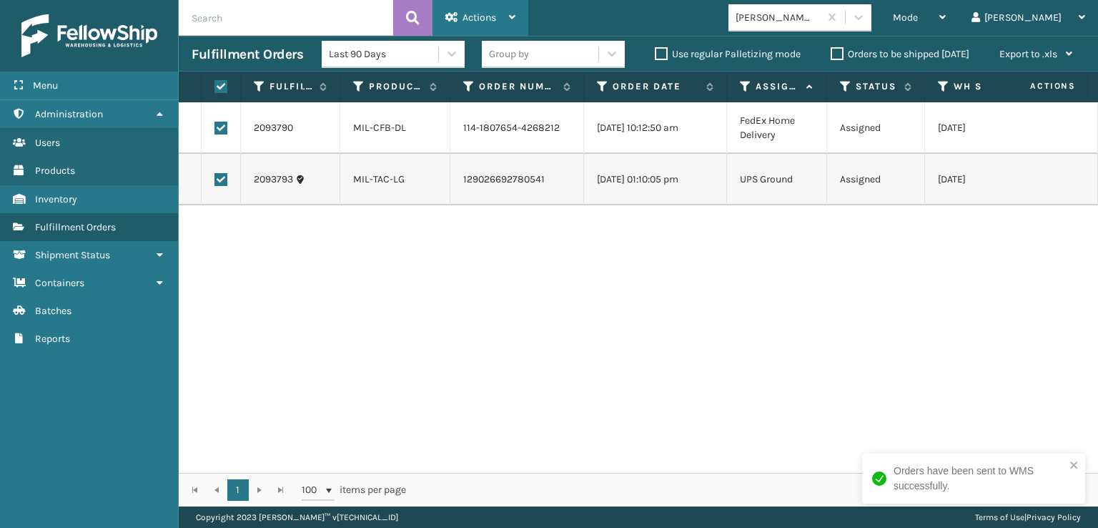
click at [471, 15] on span "Actions" at bounding box center [480, 17] width 34 height 12
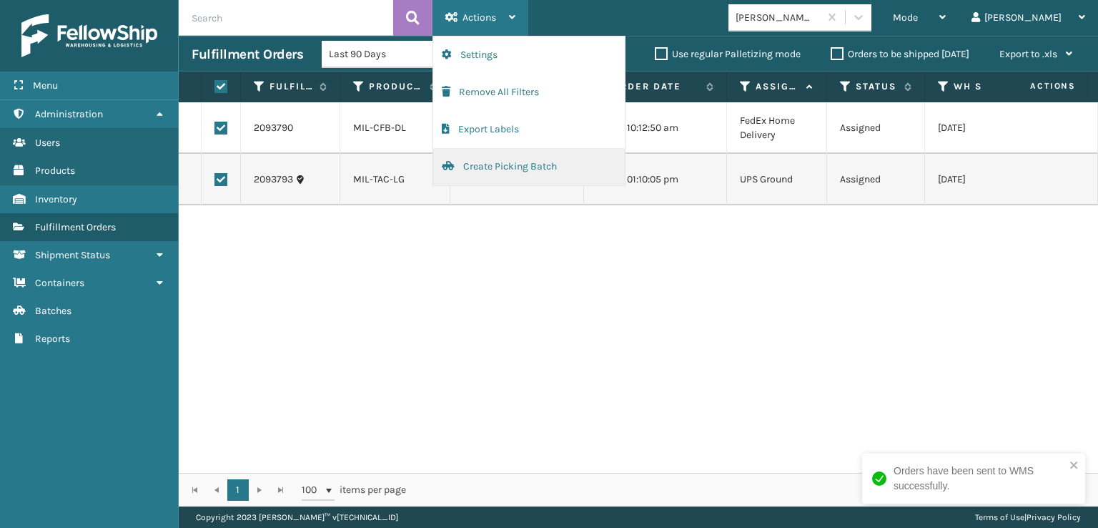
click at [490, 164] on button "Create Picking Batch" at bounding box center [529, 166] width 192 height 37
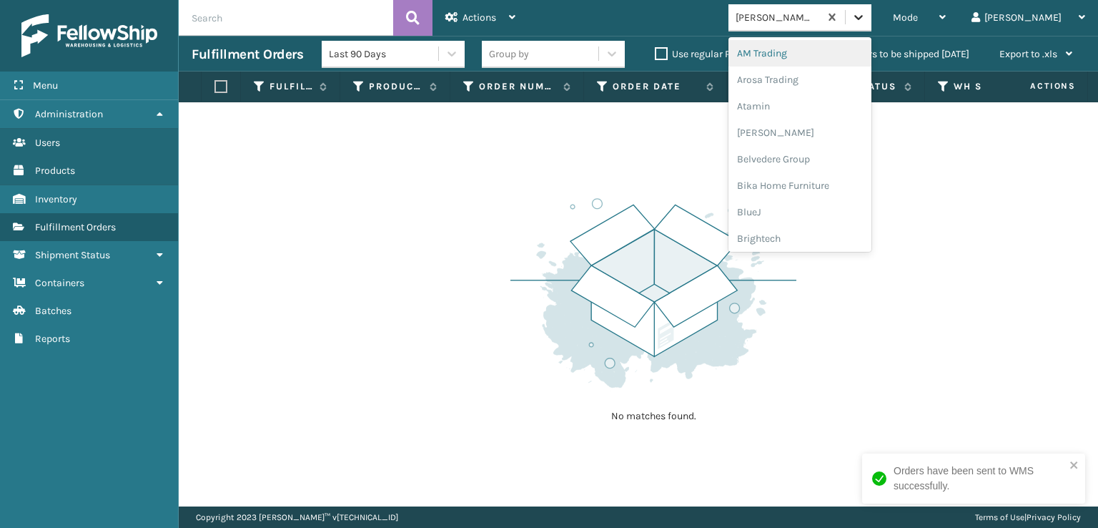
click at [866, 21] on icon at bounding box center [859, 17] width 14 height 14
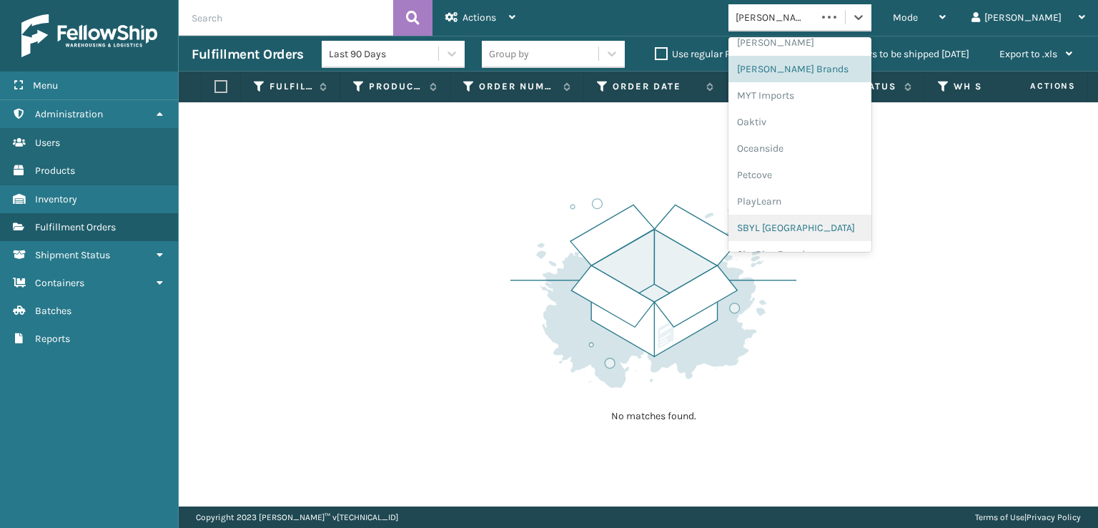
scroll to position [717, 0]
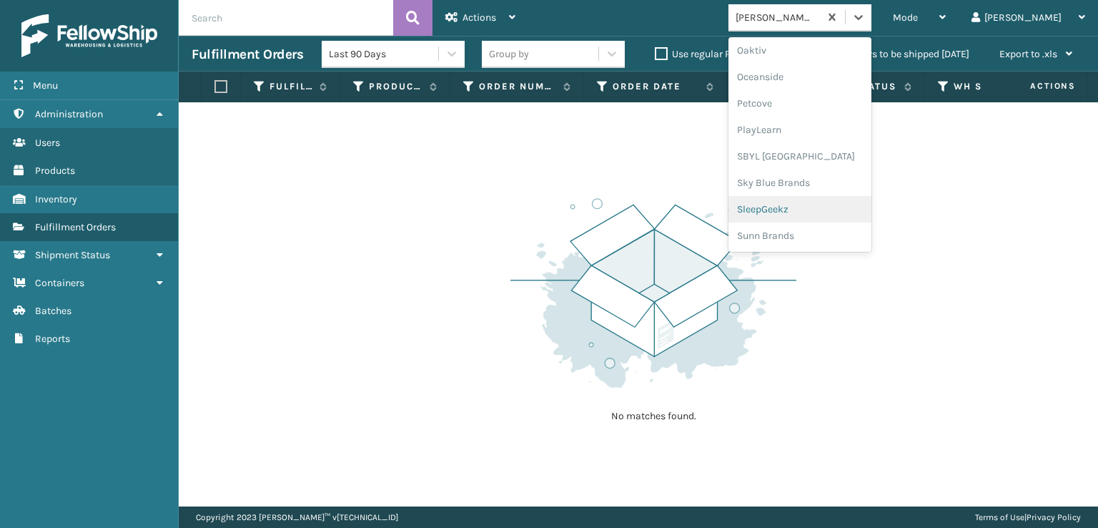
click at [841, 204] on div "SleepGeekz" at bounding box center [800, 209] width 143 height 26
click at [866, 20] on icon at bounding box center [859, 17] width 14 height 14
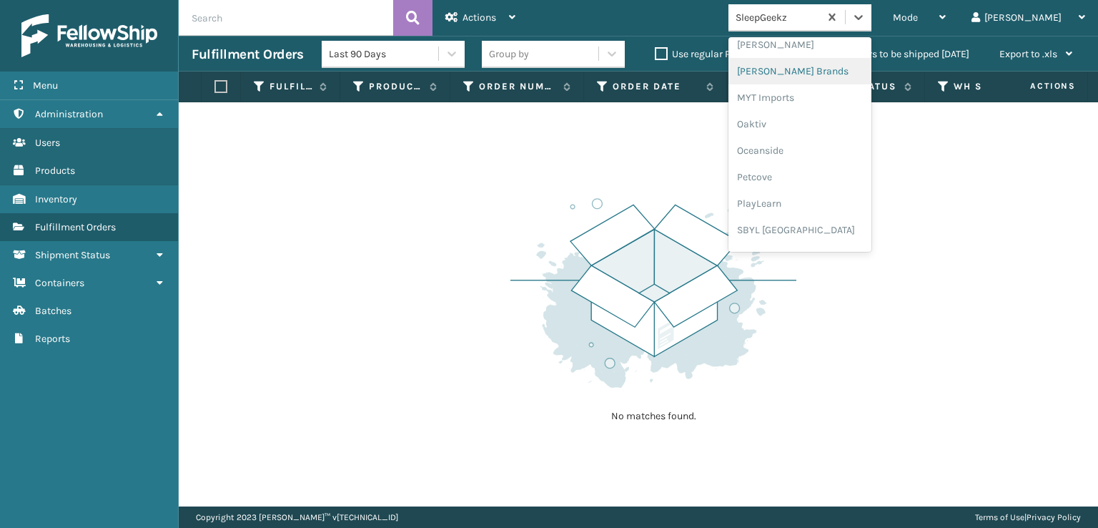
scroll to position [666, 0]
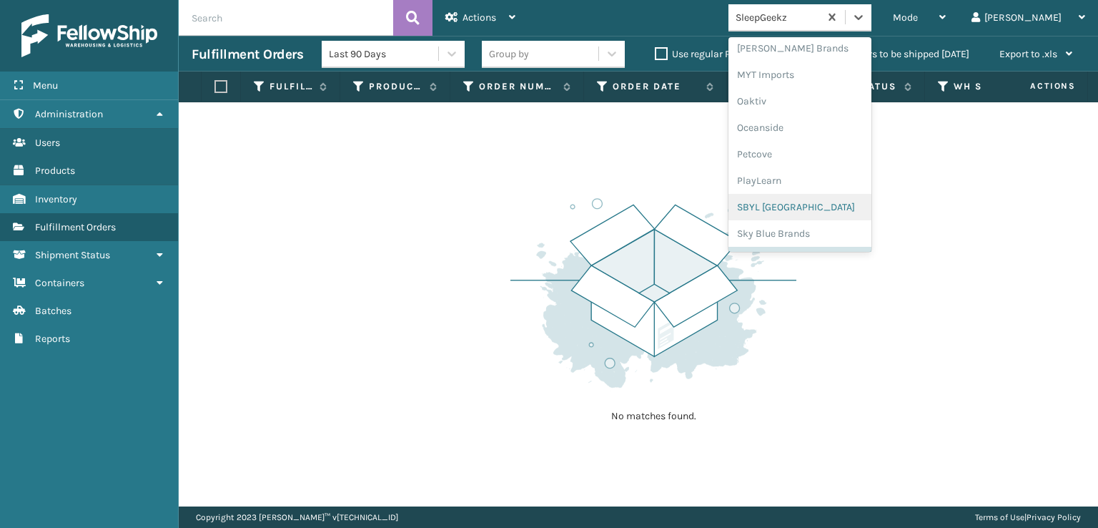
click at [810, 208] on div "SBYL [GEOGRAPHIC_DATA]" at bounding box center [800, 207] width 143 height 26
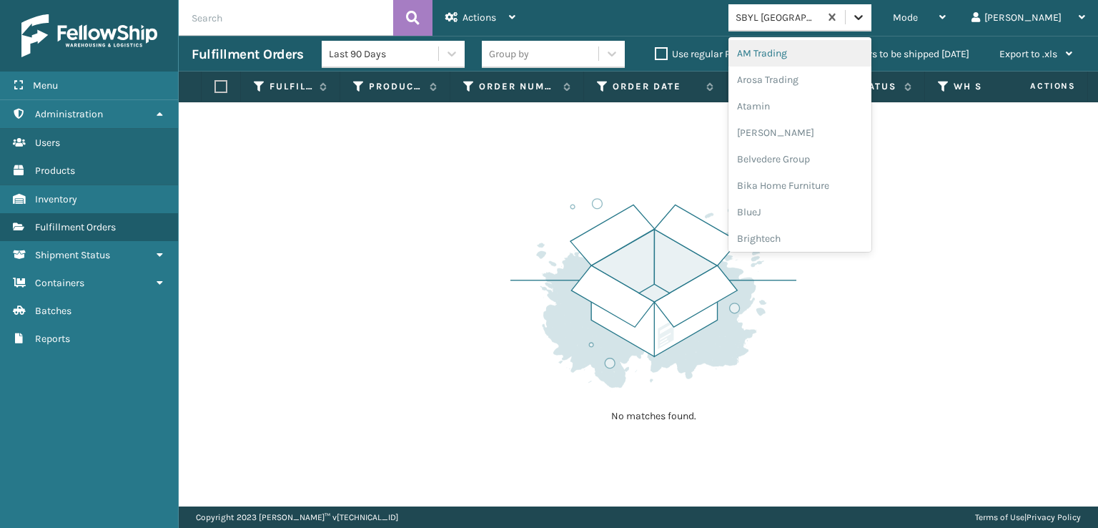
click at [866, 16] on icon at bounding box center [859, 17] width 14 height 14
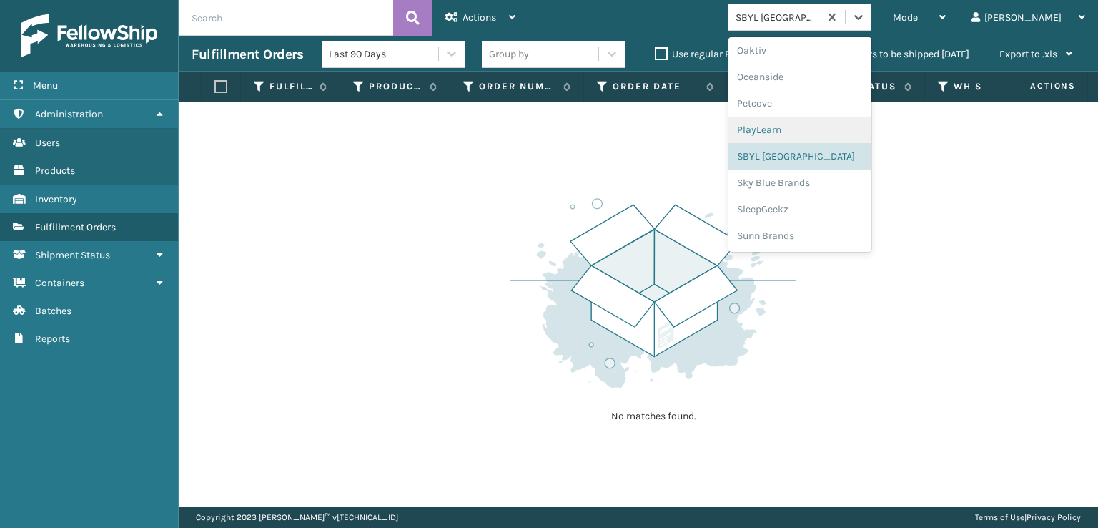
click at [815, 126] on div "PlayLearn" at bounding box center [800, 130] width 143 height 26
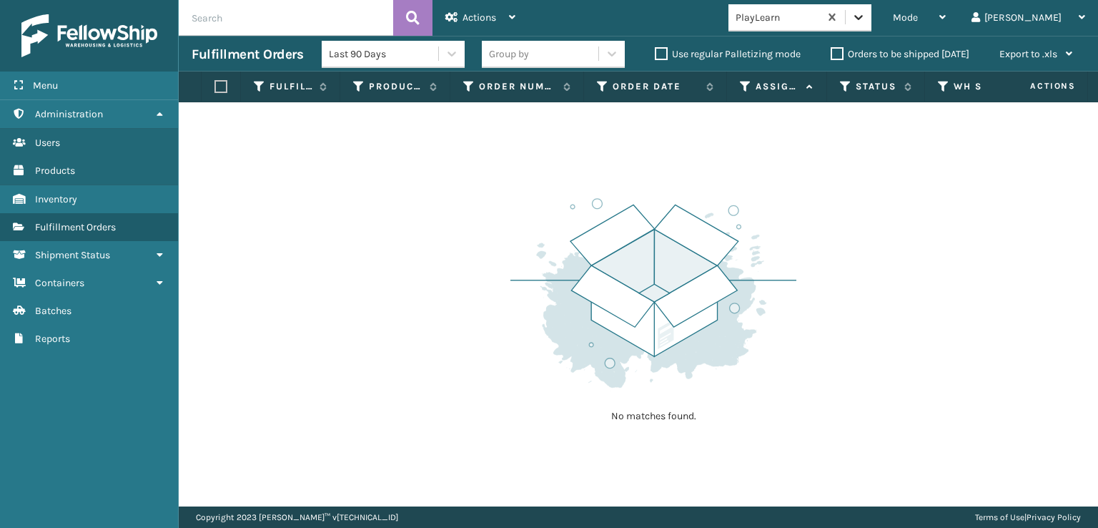
click at [866, 12] on icon at bounding box center [859, 17] width 14 height 14
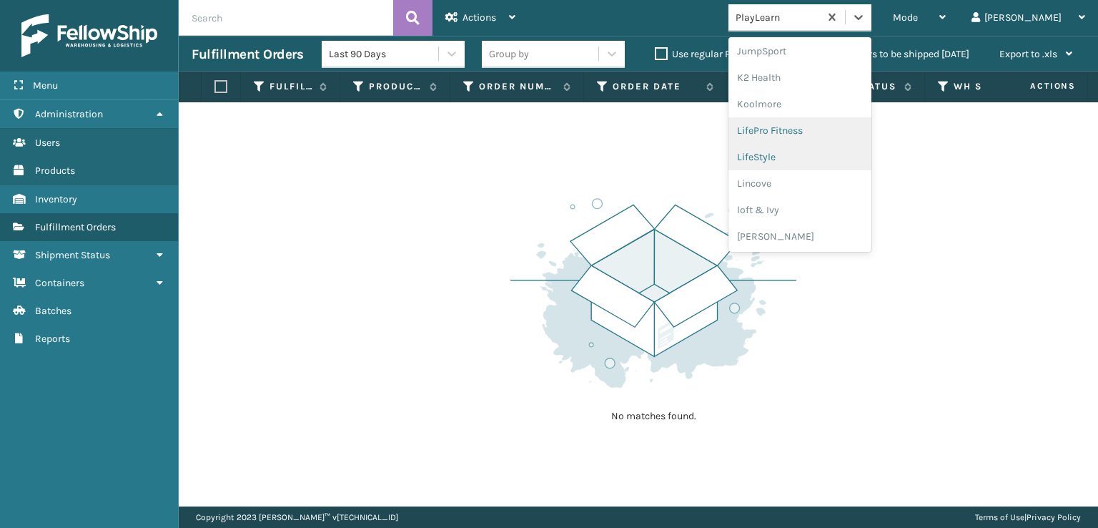
scroll to position [523, 0]
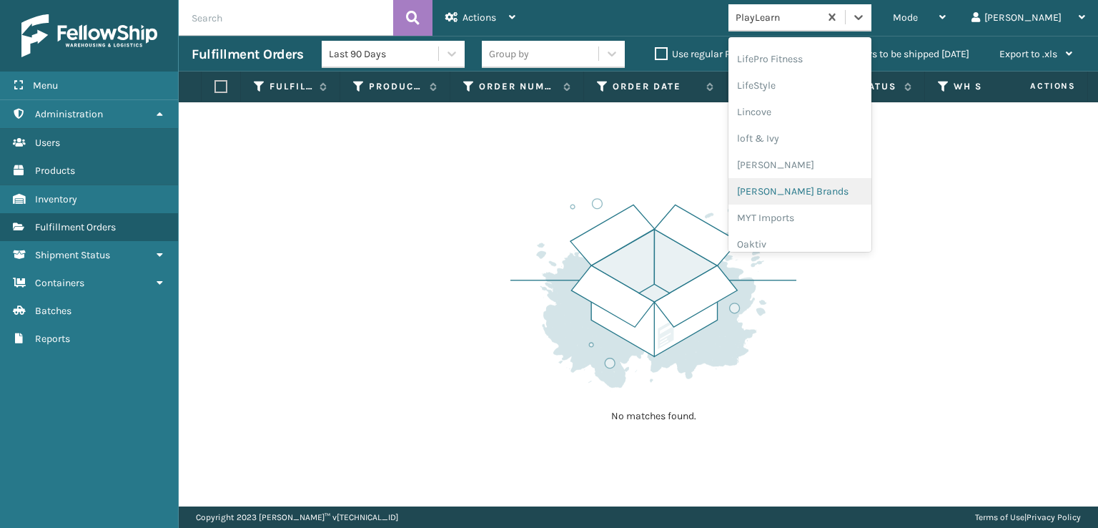
click at [844, 184] on div "[PERSON_NAME] Brands" at bounding box center [800, 191] width 143 height 26
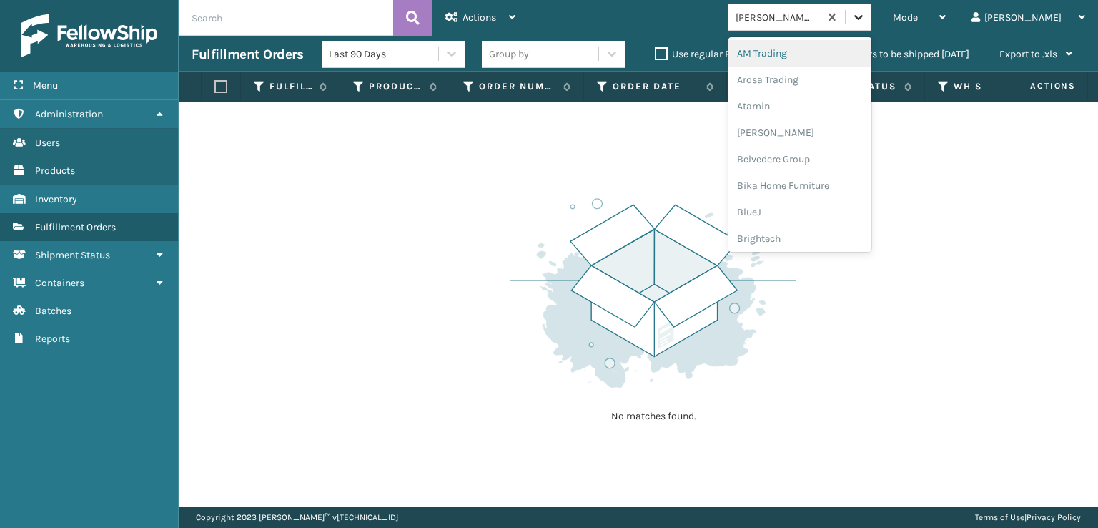
click at [866, 22] on icon at bounding box center [859, 17] width 14 height 14
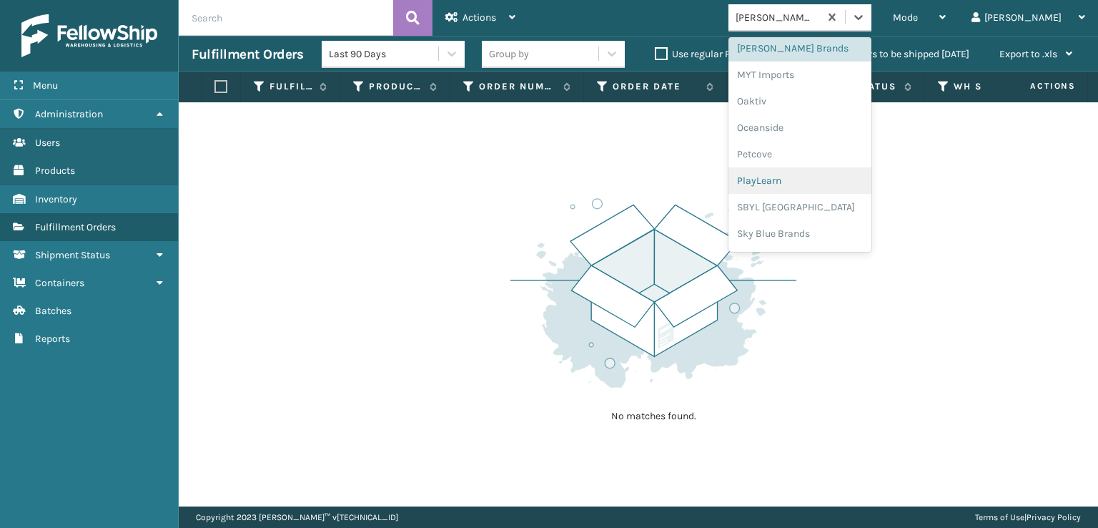
scroll to position [717, 0]
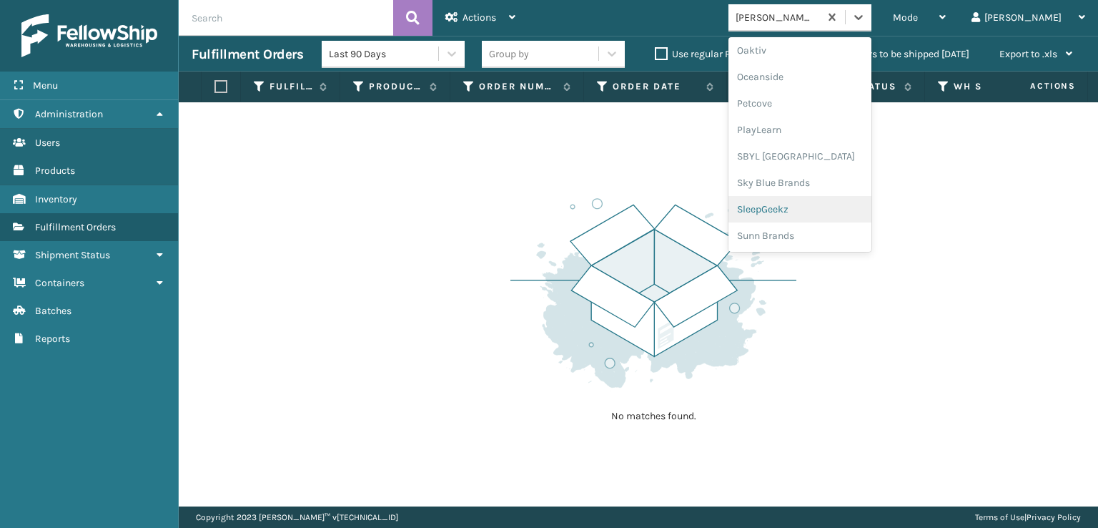
click at [809, 205] on div "SleepGeekz" at bounding box center [800, 209] width 143 height 26
click at [866, 16] on icon at bounding box center [859, 17] width 14 height 14
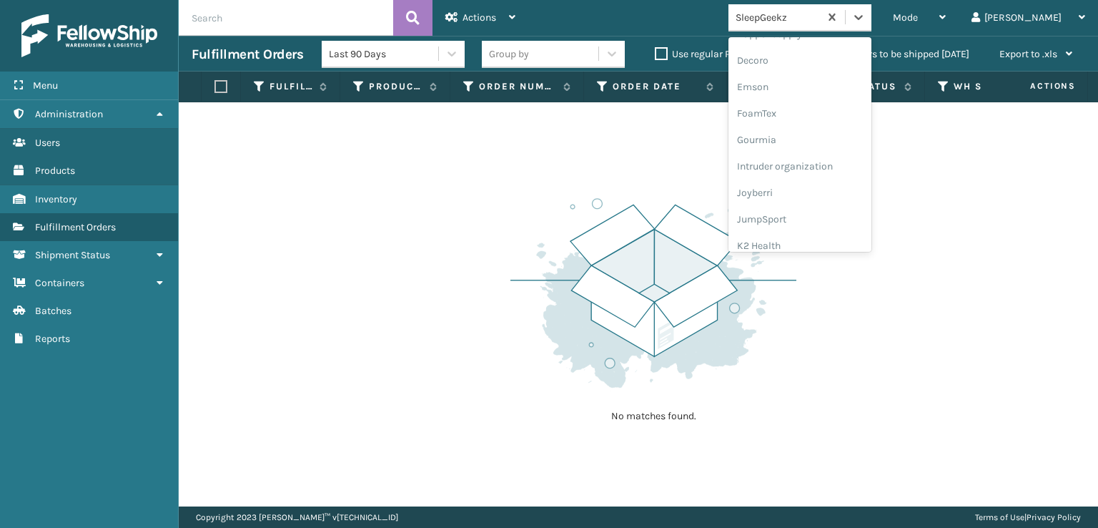
scroll to position [286, 0]
click at [814, 112] on div "FoamTex" at bounding box center [800, 111] width 143 height 26
click at [866, 15] on icon at bounding box center [859, 17] width 14 height 14
click at [819, 194] on div "[PERSON_NAME] Brands" at bounding box center [800, 192] width 143 height 26
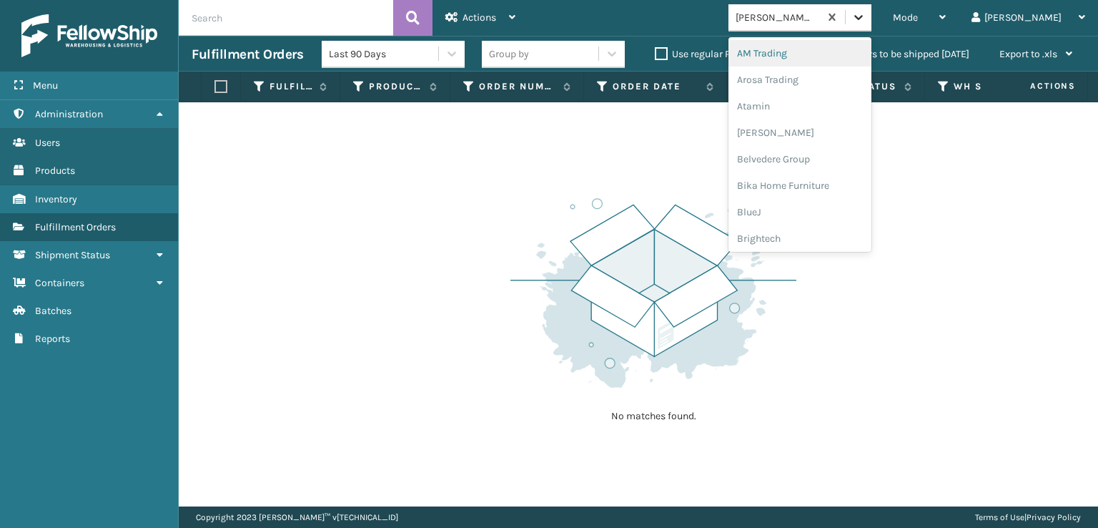
click at [872, 26] on div at bounding box center [859, 17] width 26 height 26
click at [814, 177] on div "FoamTex" at bounding box center [800, 182] width 143 height 26
click at [863, 18] on icon at bounding box center [858, 17] width 9 height 5
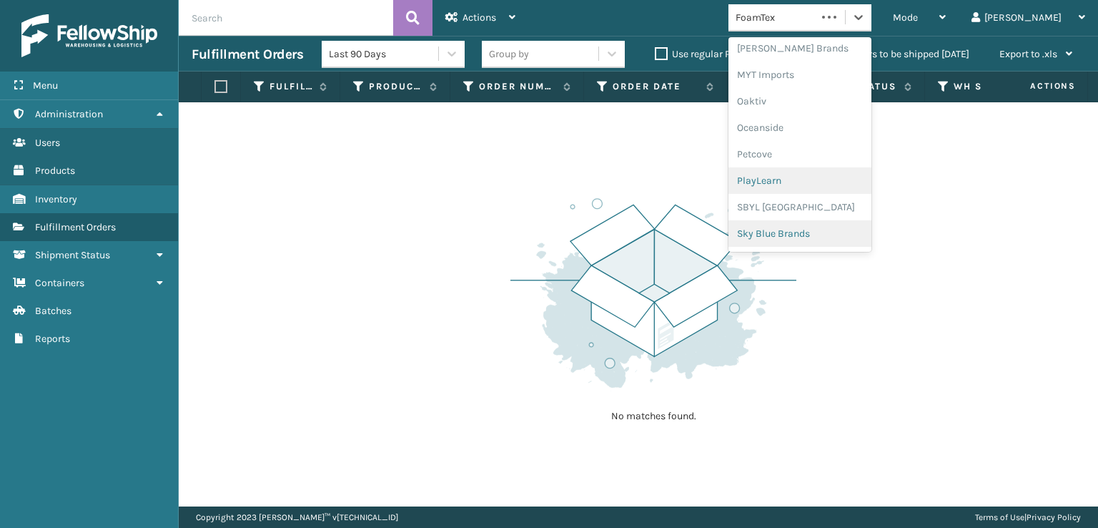
scroll to position [717, 0]
click at [820, 200] on div "SleepGeekz" at bounding box center [800, 209] width 143 height 26
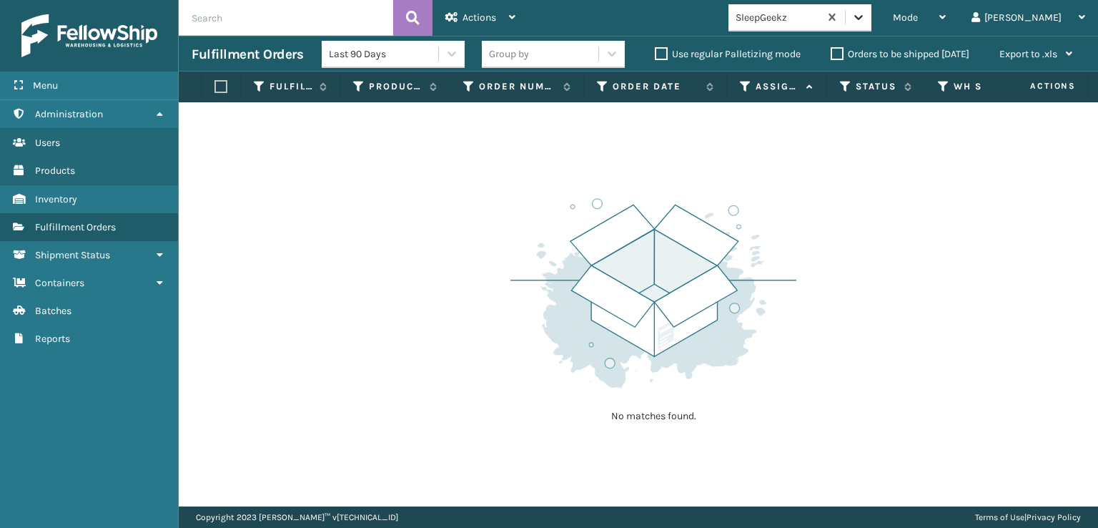
click at [866, 15] on icon at bounding box center [859, 17] width 14 height 14
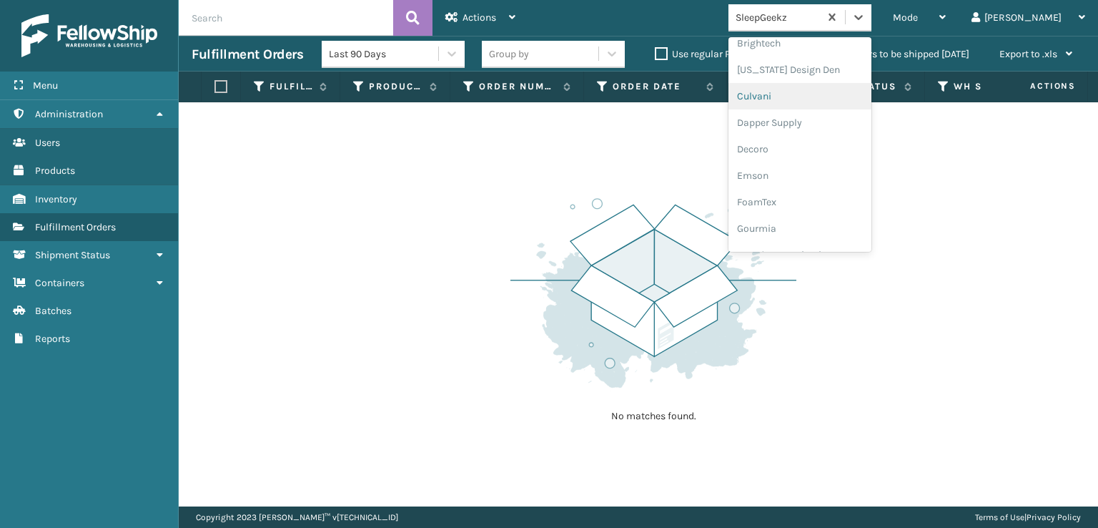
scroll to position [215, 0]
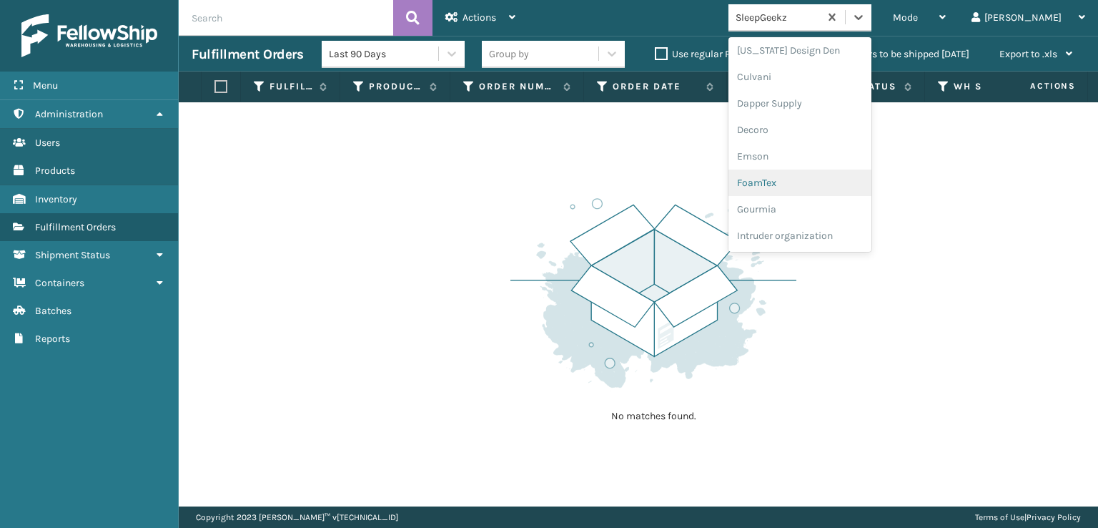
click at [822, 181] on div "FoamTex" at bounding box center [800, 182] width 143 height 26
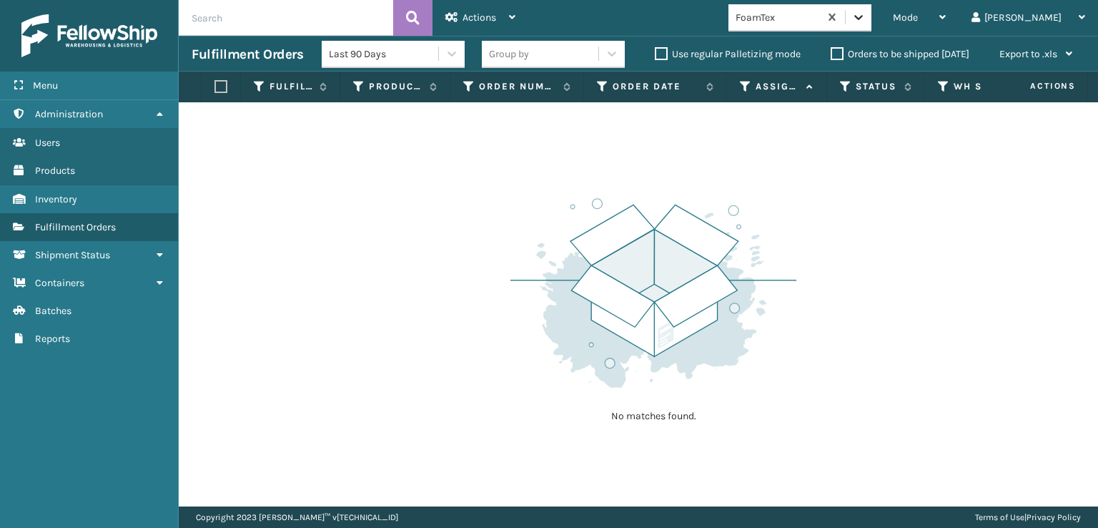
click at [866, 18] on icon at bounding box center [859, 17] width 14 height 14
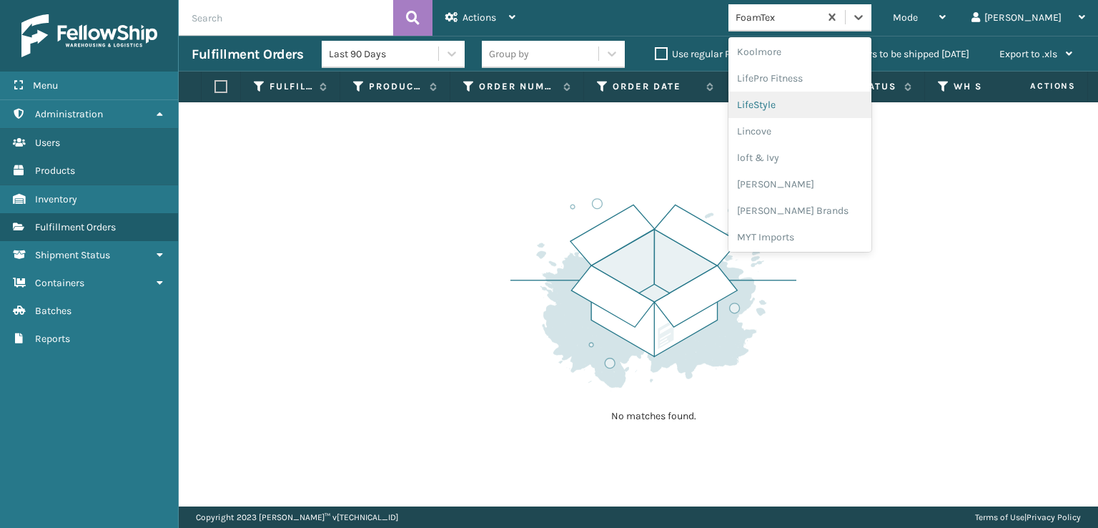
scroll to position [523, 0]
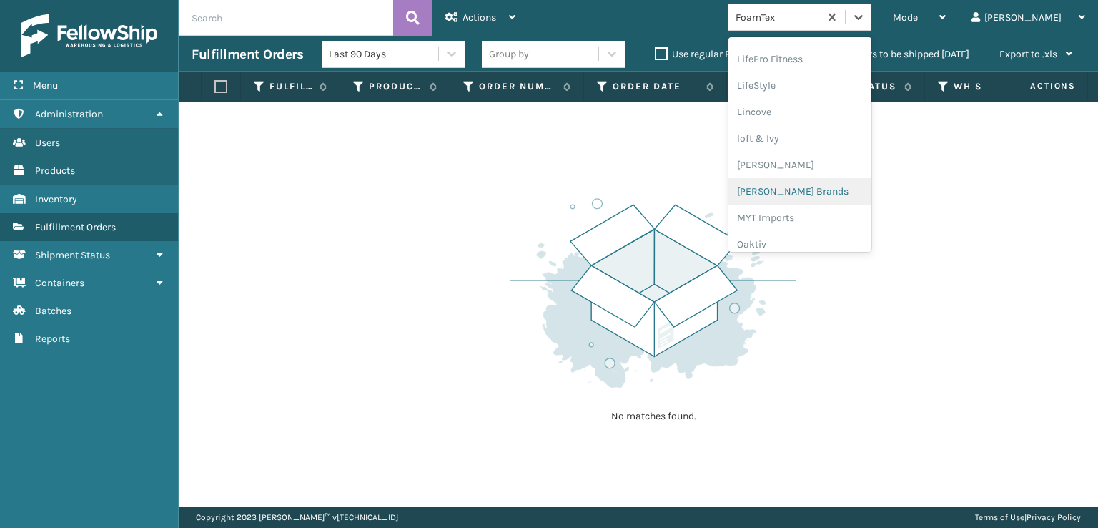
click at [829, 192] on div "[PERSON_NAME] Brands" at bounding box center [800, 191] width 143 height 26
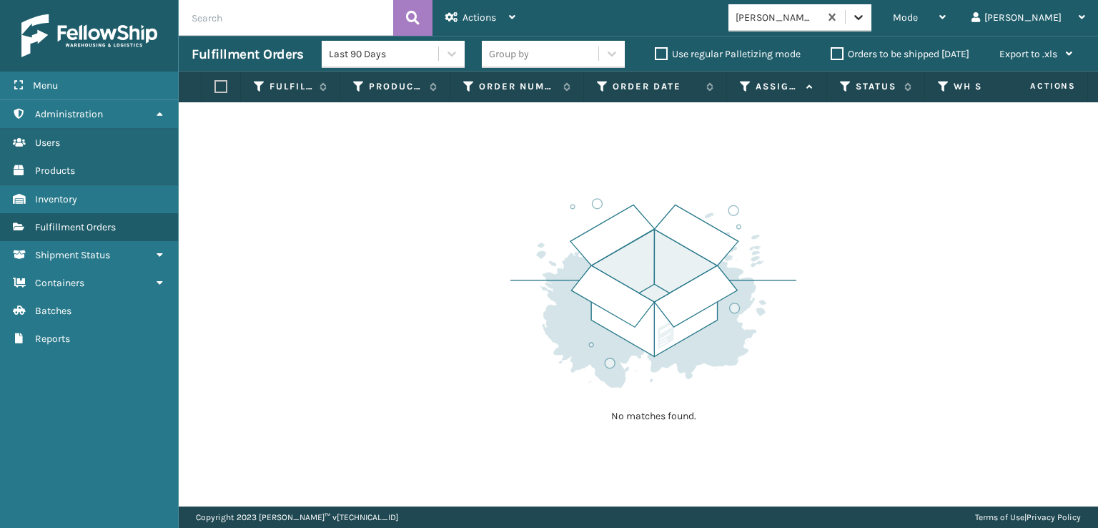
click at [863, 18] on icon at bounding box center [858, 17] width 9 height 5
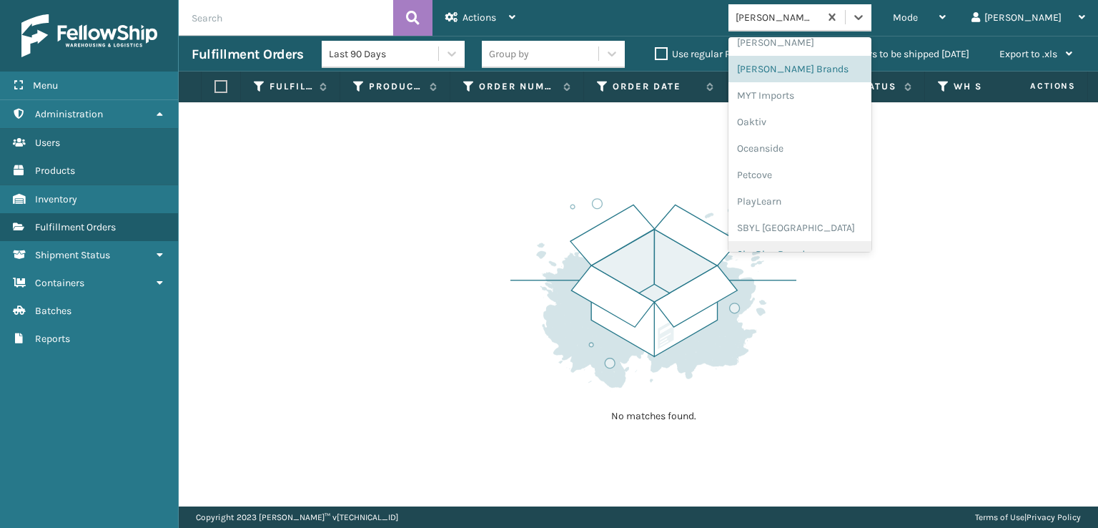
scroll to position [717, 0]
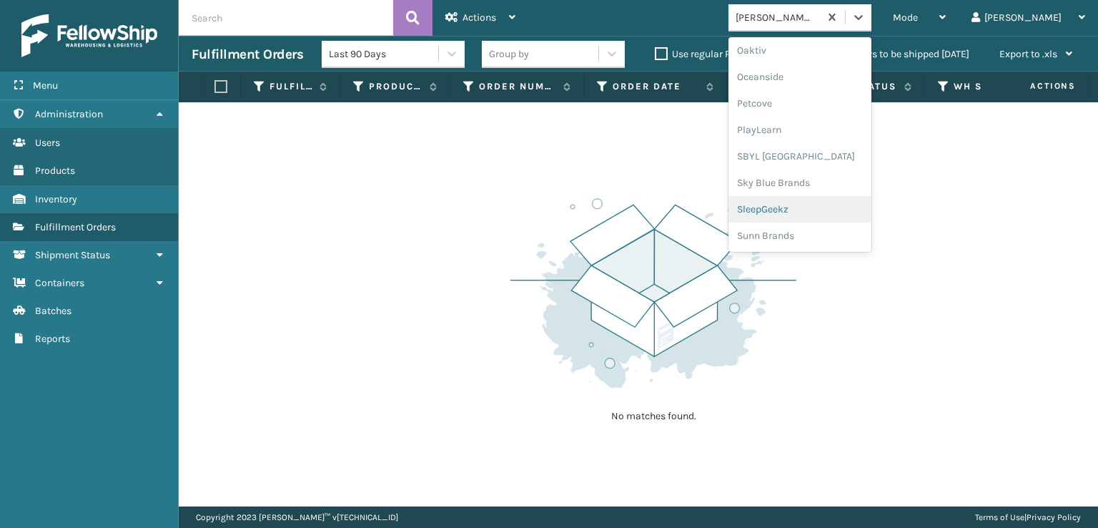
click at [816, 207] on div "SleepGeekz" at bounding box center [800, 209] width 143 height 26
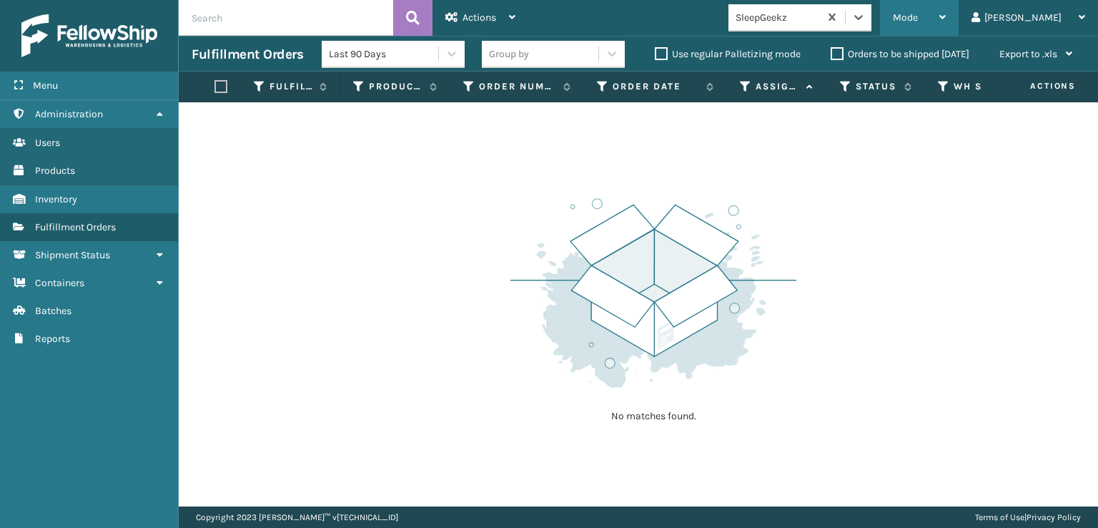
click at [918, 15] on span "Mode" at bounding box center [905, 17] width 25 height 12
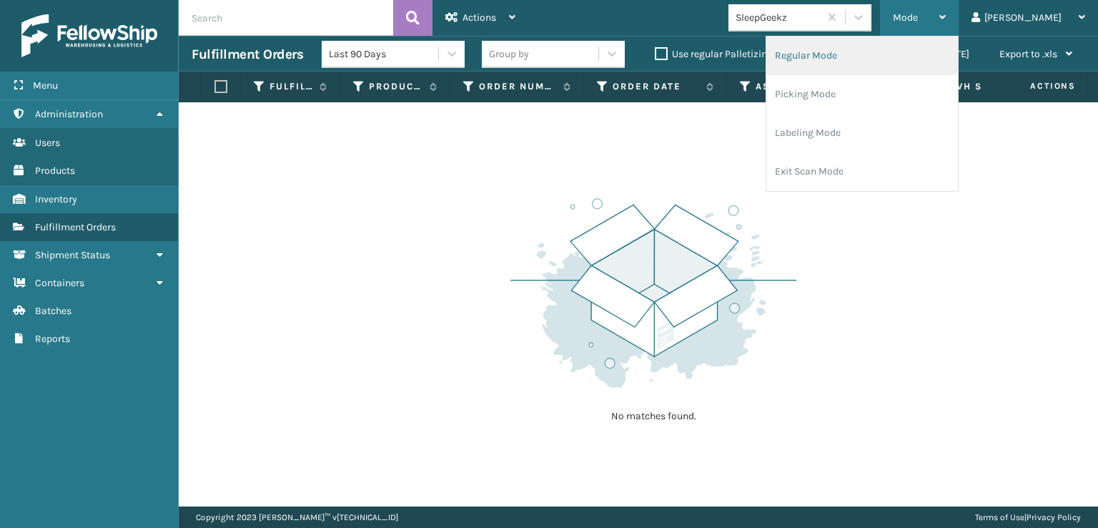
click at [852, 54] on li "Regular Mode" at bounding box center [863, 55] width 192 height 39
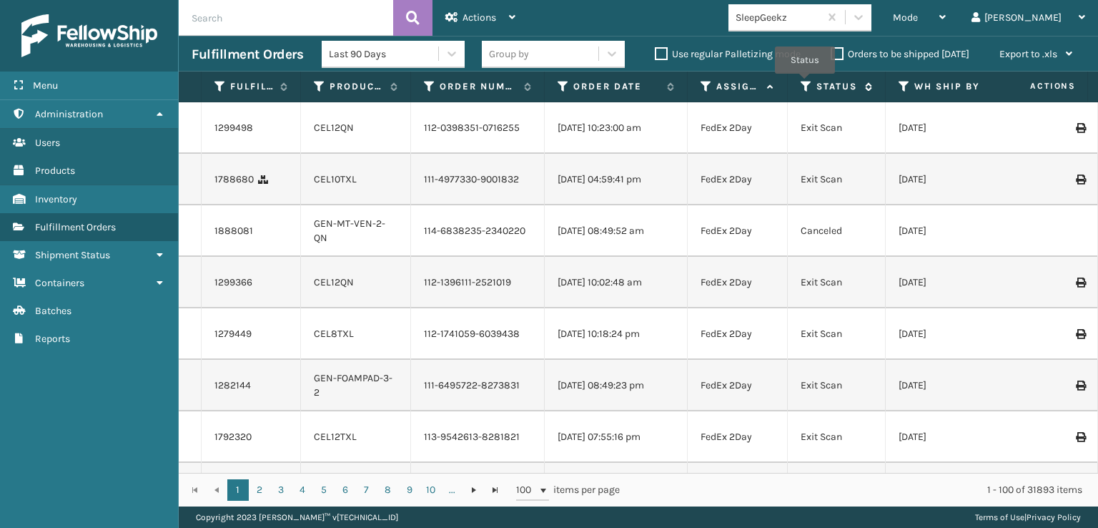
click at [805, 84] on icon at bounding box center [806, 86] width 11 height 13
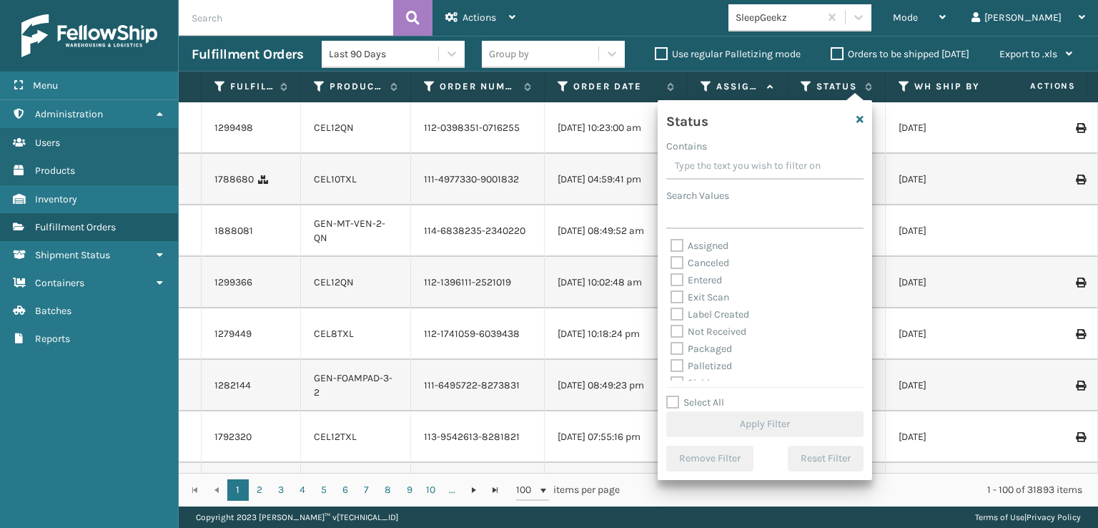
scroll to position [72, 0]
click at [682, 310] on label "Picking" at bounding box center [696, 311] width 51 height 12
click at [671, 310] on input "Picking" at bounding box center [671, 307] width 1 height 9
checkbox input "true"
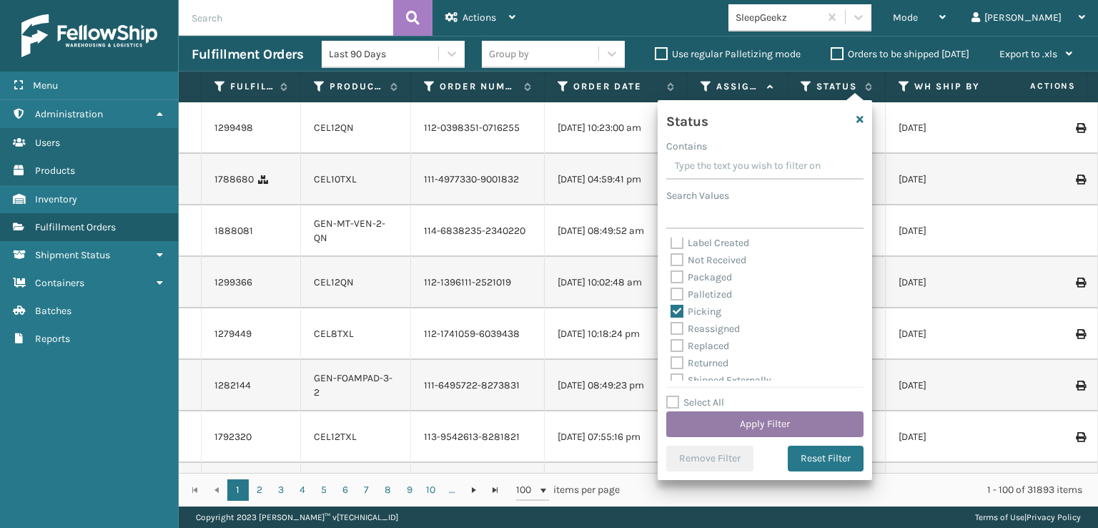
click at [768, 423] on button "Apply Filter" at bounding box center [764, 424] width 197 height 26
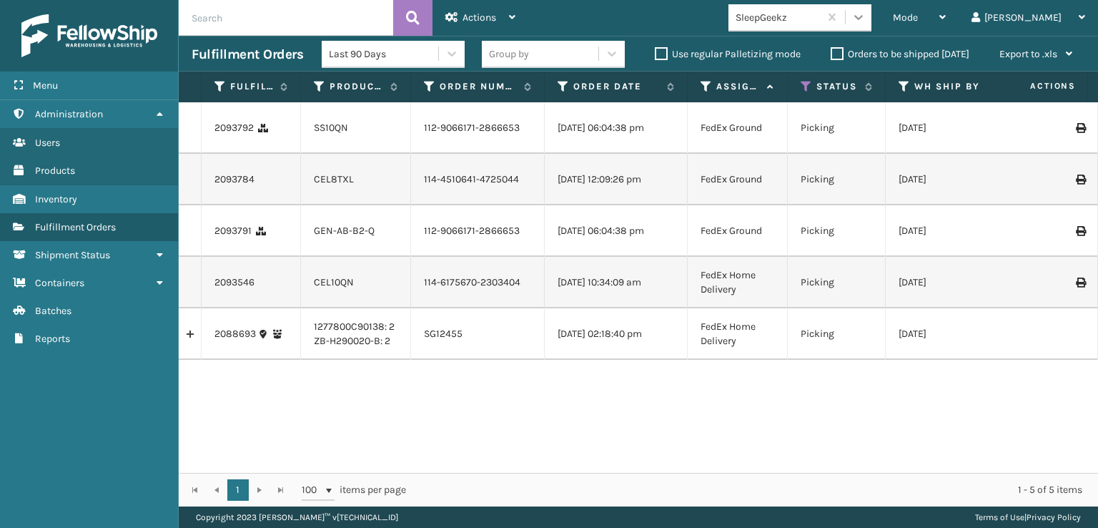
click at [863, 18] on icon at bounding box center [858, 17] width 9 height 5
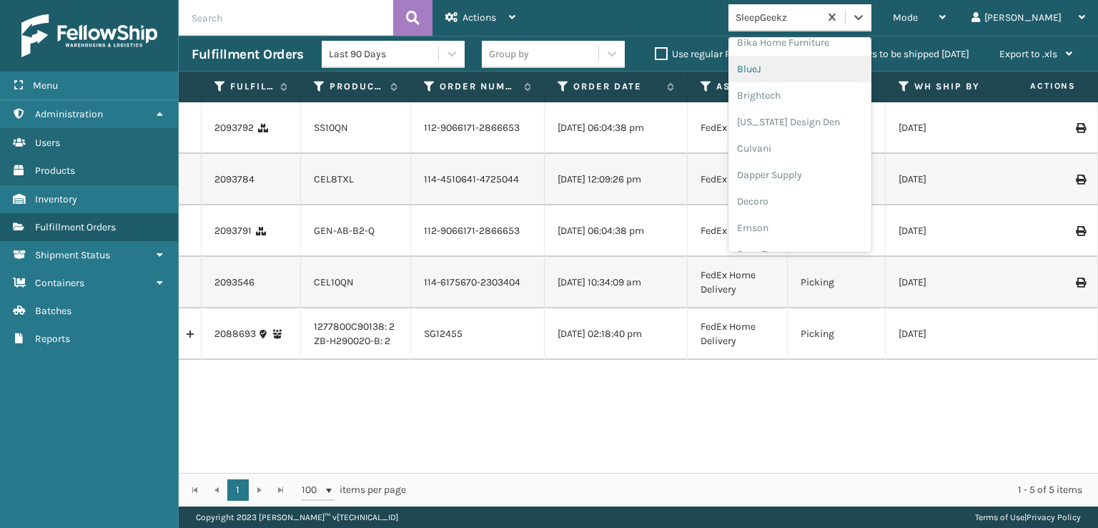
scroll to position [215, 0]
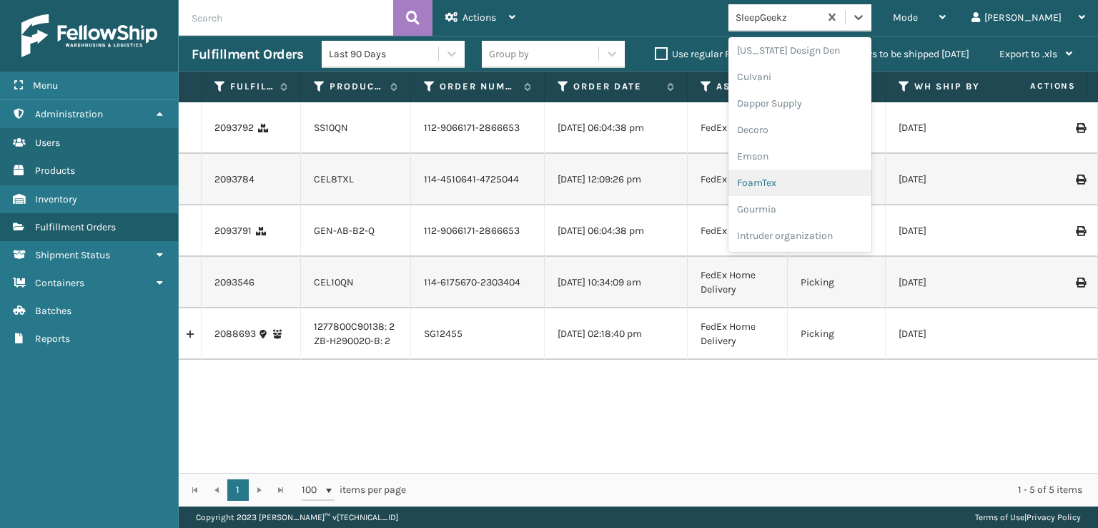
click at [813, 182] on div "FoamTex" at bounding box center [800, 182] width 143 height 26
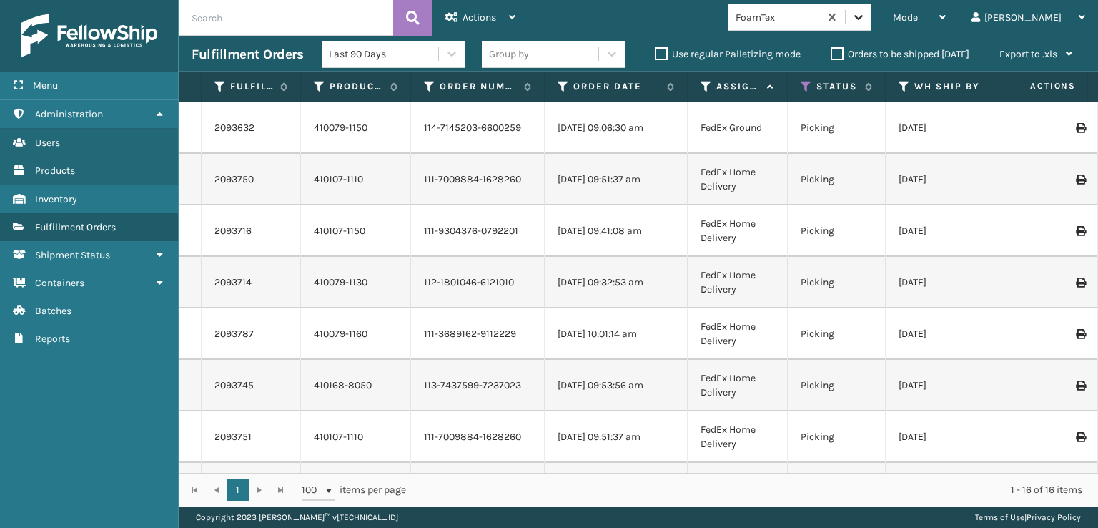
click at [866, 17] on icon at bounding box center [859, 17] width 14 height 14
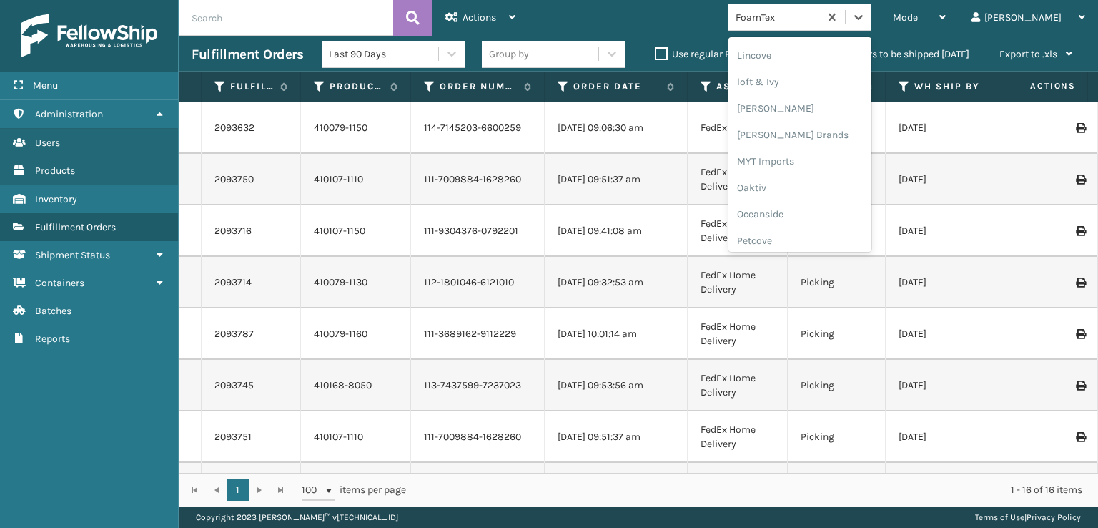
scroll to position [595, 0]
click at [831, 114] on div "[PERSON_NAME] Brands" at bounding box center [800, 120] width 143 height 26
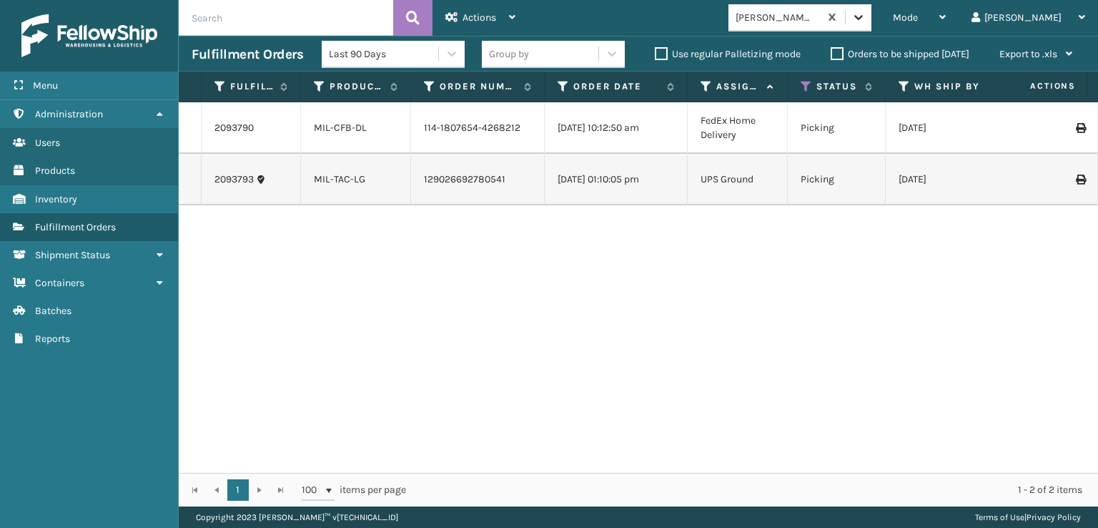
click at [866, 21] on icon at bounding box center [859, 17] width 14 height 14
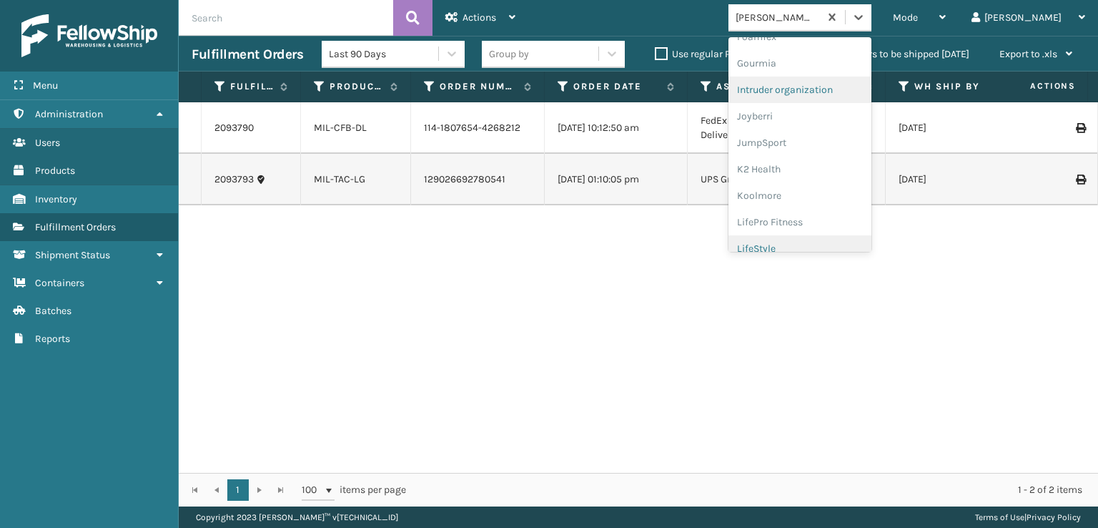
scroll to position [288, 0]
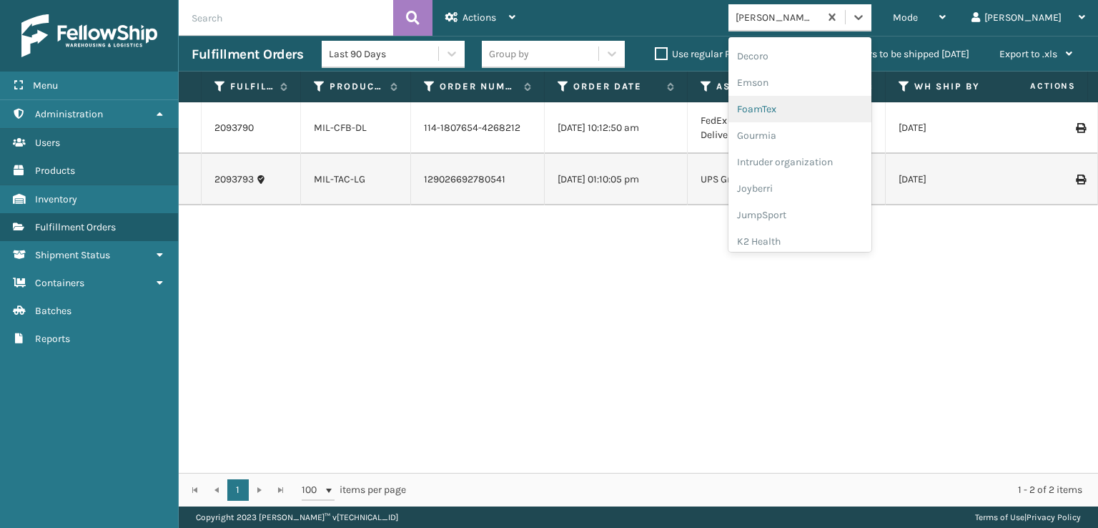
click at [815, 107] on div "FoamTex" at bounding box center [800, 109] width 143 height 26
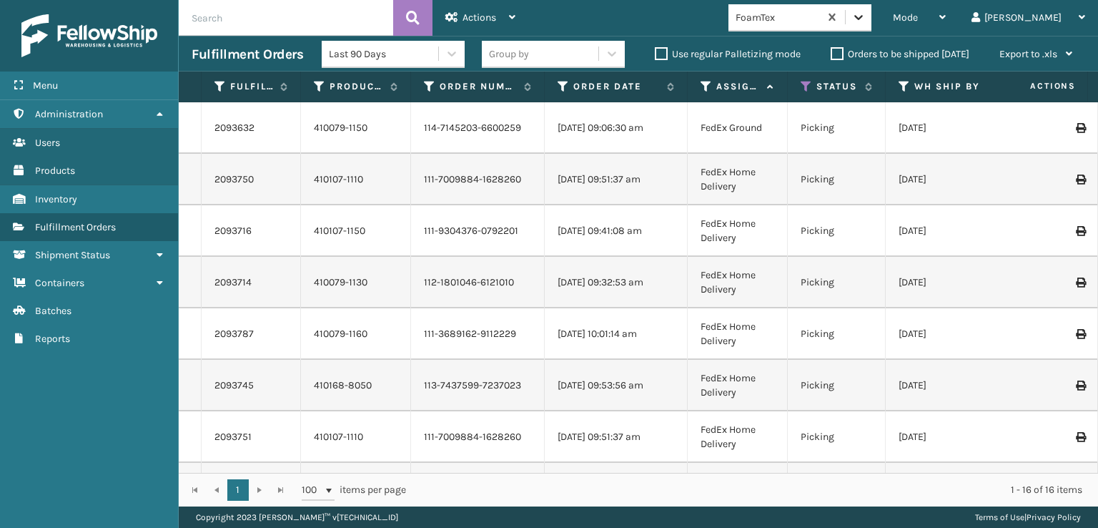
click at [863, 16] on icon at bounding box center [858, 17] width 9 height 5
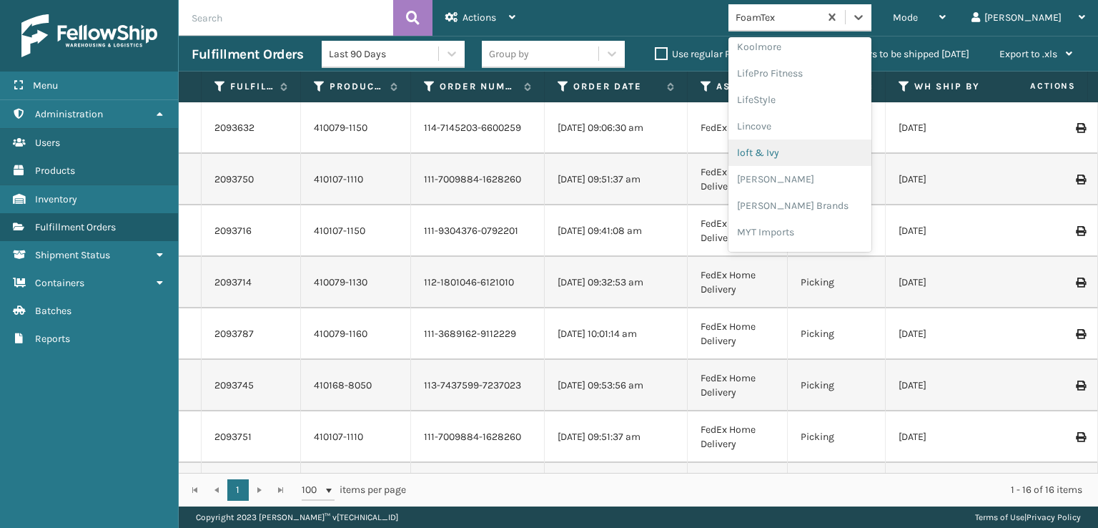
scroll to position [595, 0]
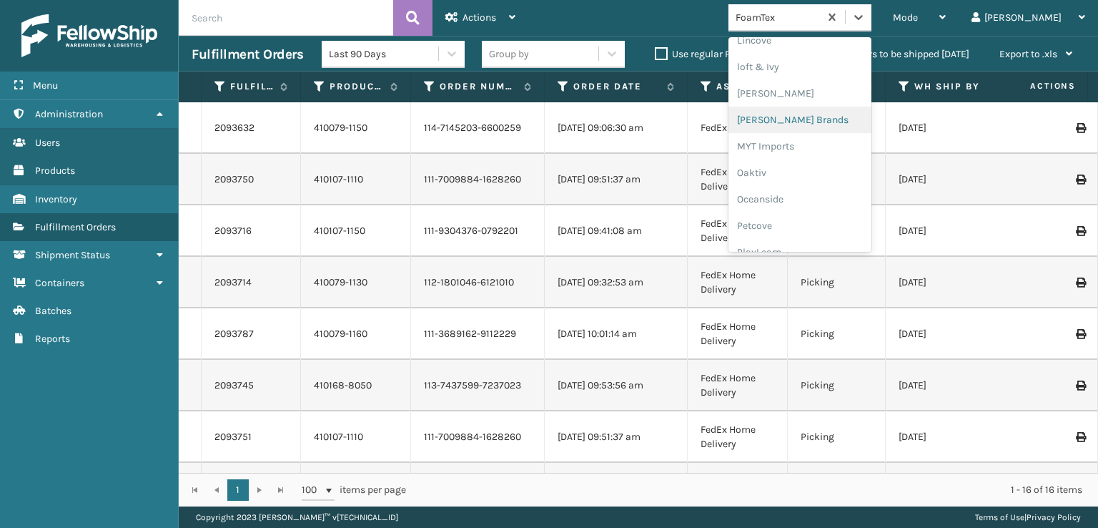
click at [822, 119] on div "[PERSON_NAME] Brands" at bounding box center [800, 120] width 143 height 26
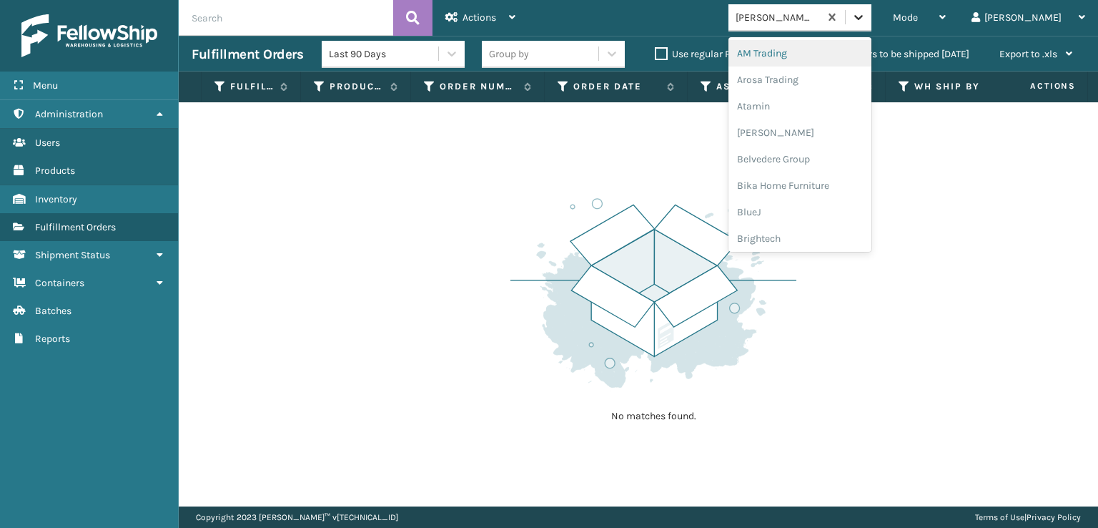
click at [863, 17] on icon at bounding box center [858, 17] width 9 height 5
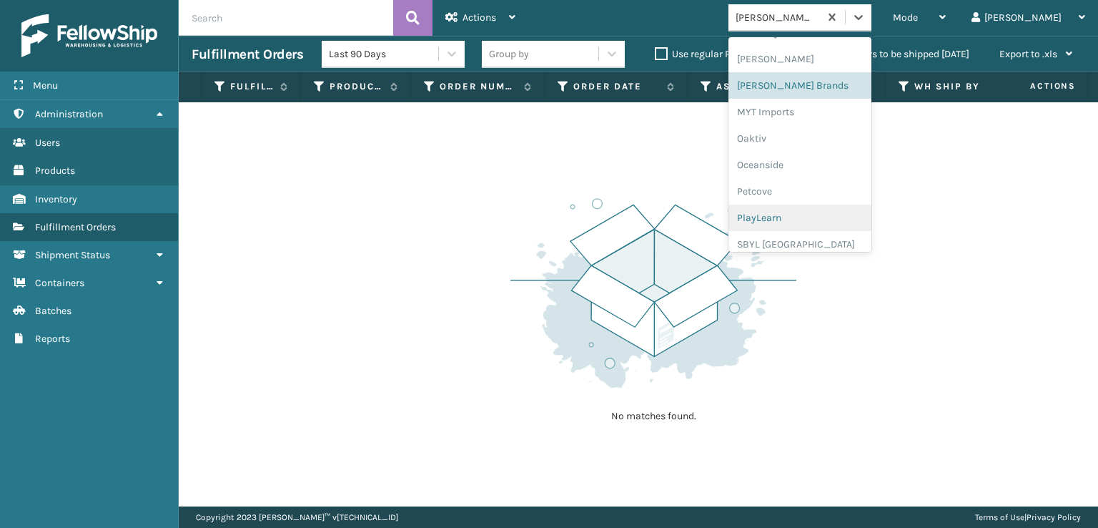
scroll to position [717, 0]
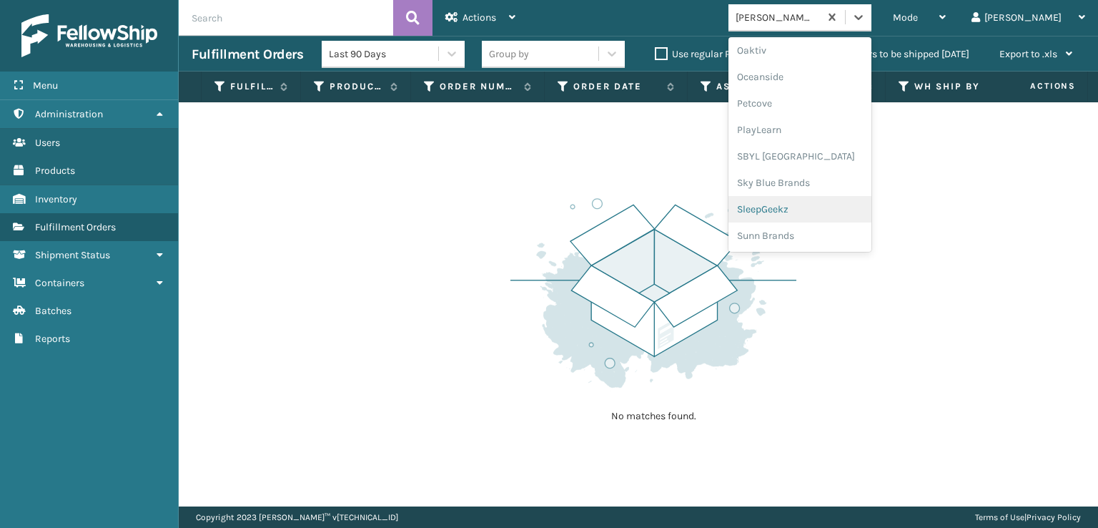
click at [809, 209] on div "SleepGeekz" at bounding box center [800, 209] width 143 height 26
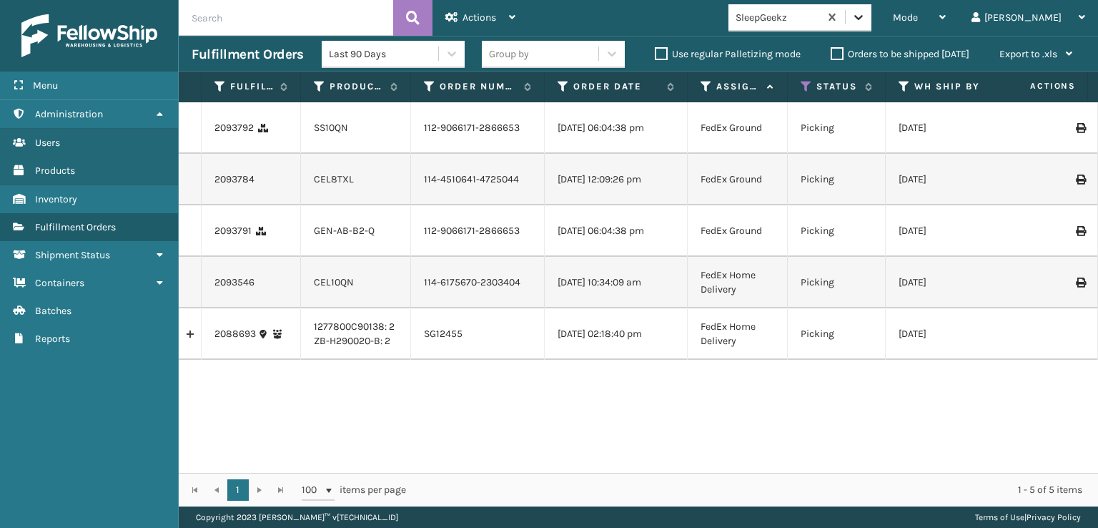
click at [872, 19] on div at bounding box center [859, 17] width 26 height 26
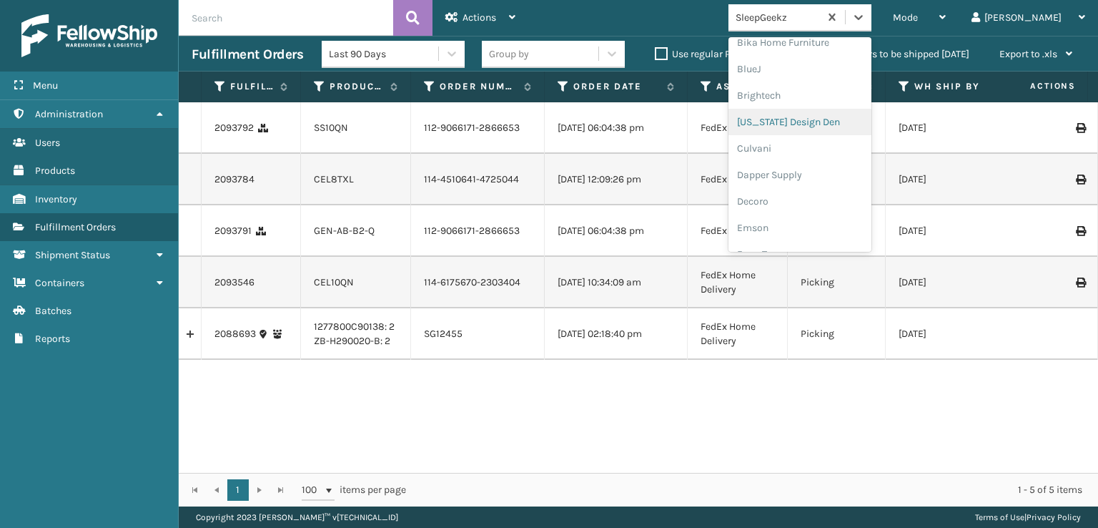
scroll to position [215, 0]
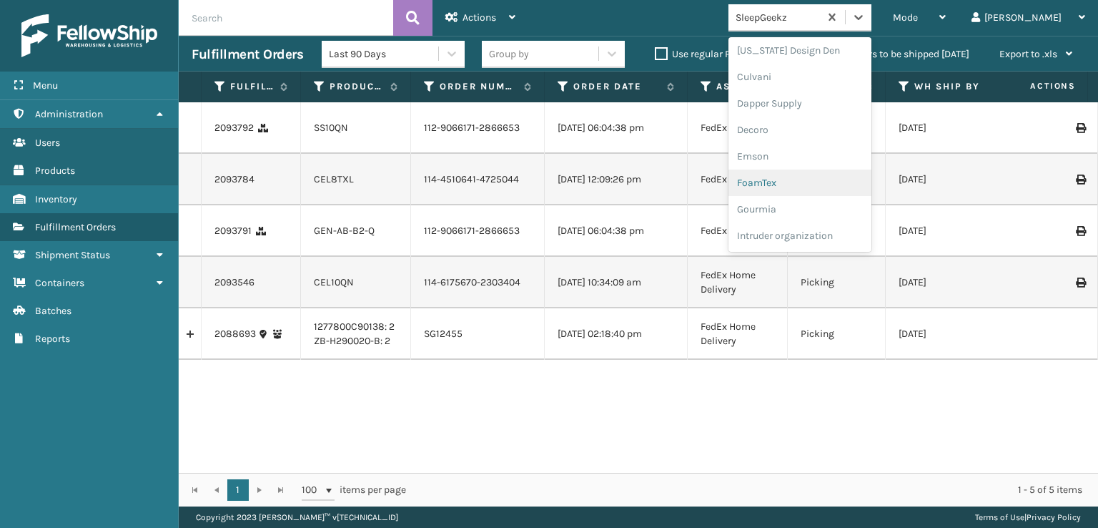
click at [812, 182] on div "FoamTex" at bounding box center [800, 182] width 143 height 26
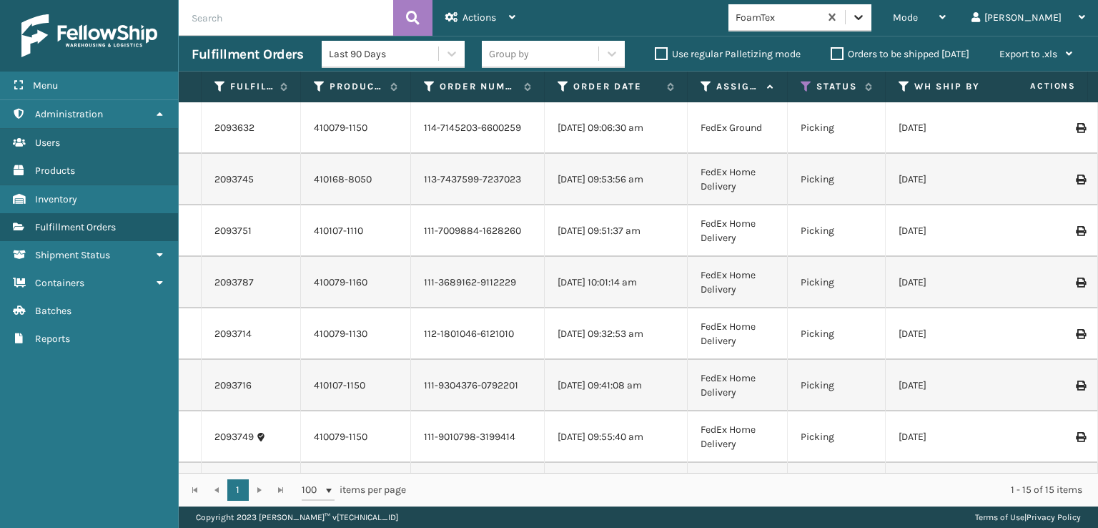
click at [872, 26] on div at bounding box center [859, 17] width 26 height 26
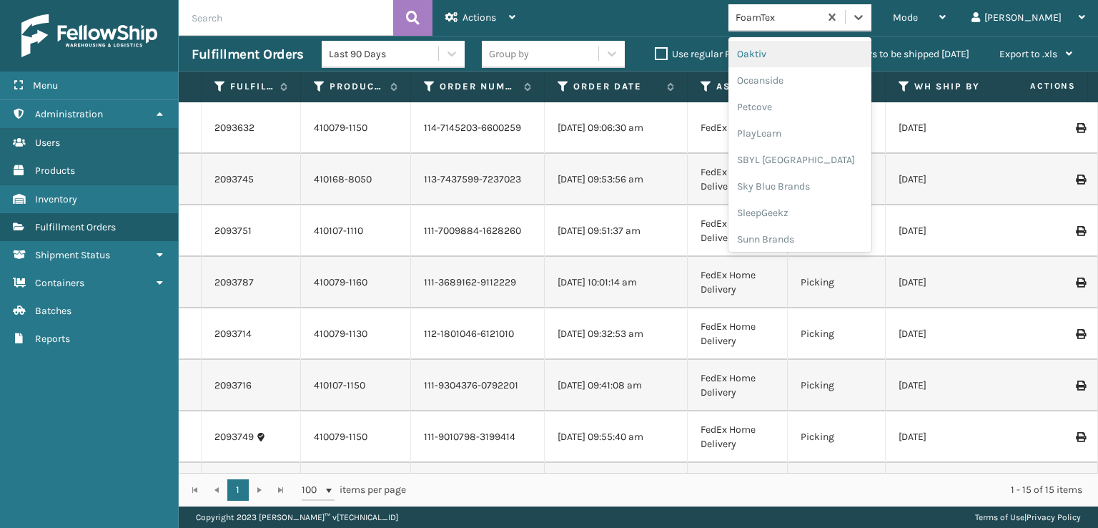
scroll to position [717, 0]
click at [828, 205] on div "SleepGeekz" at bounding box center [800, 209] width 143 height 26
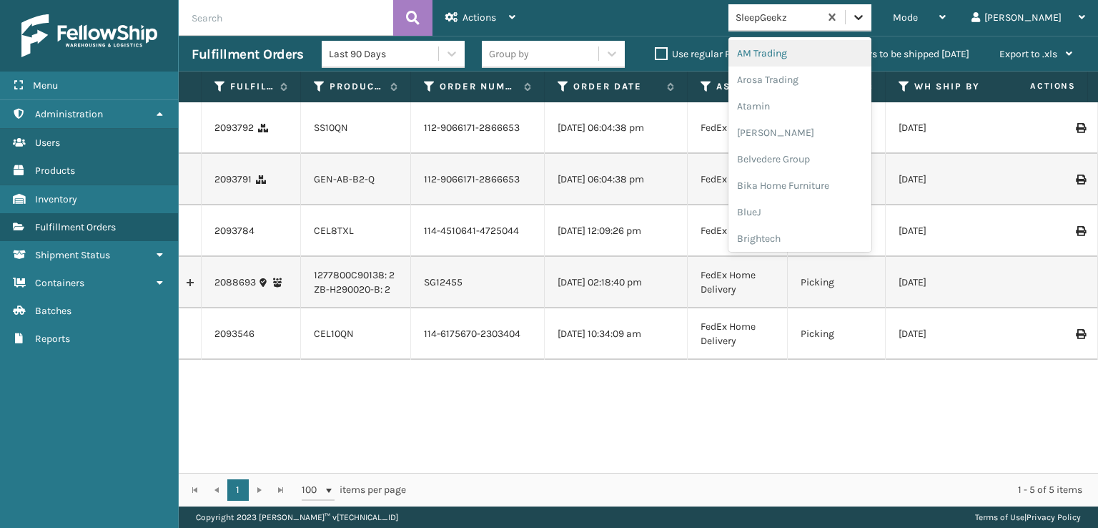
click at [866, 14] on icon at bounding box center [859, 17] width 14 height 14
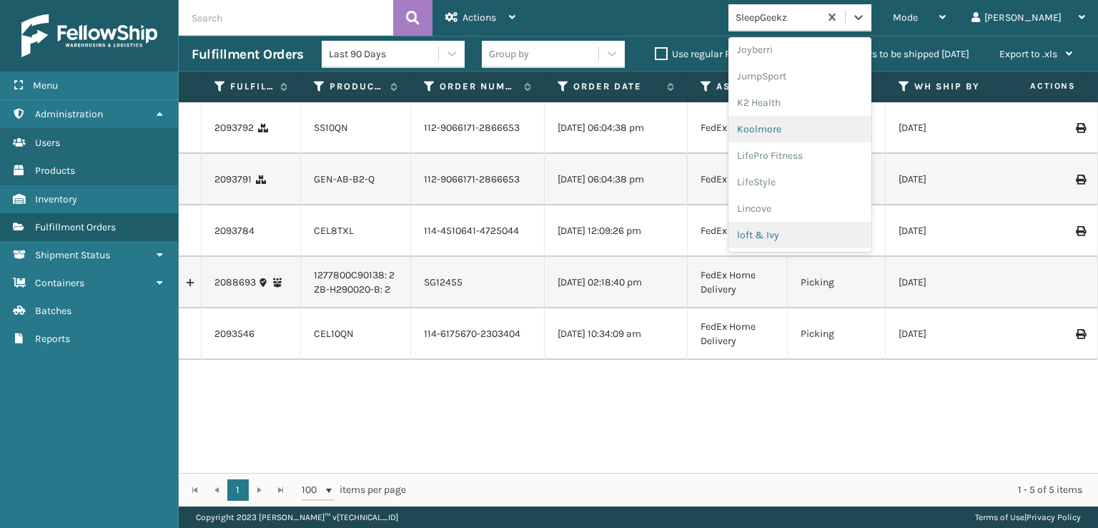
scroll to position [309, 0]
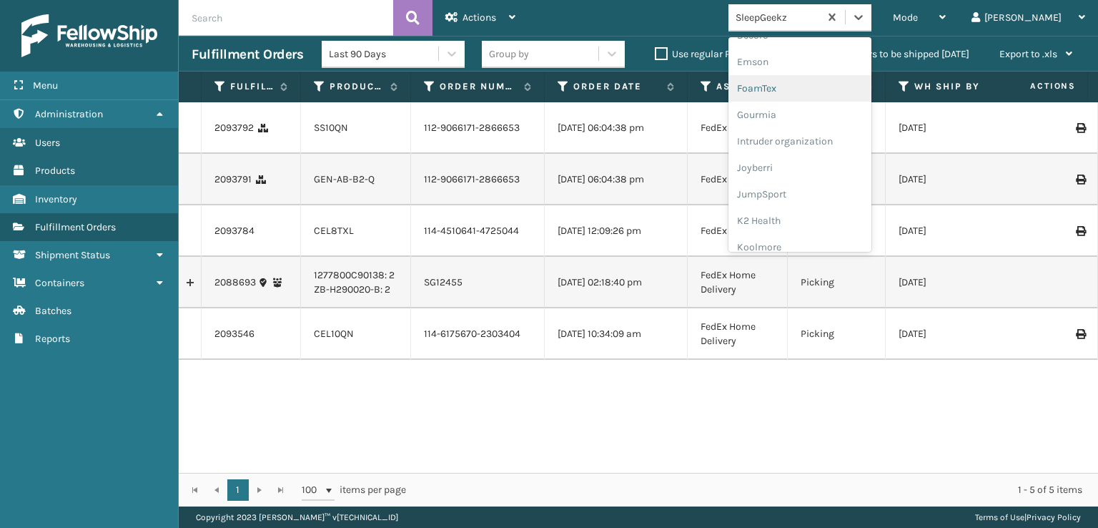
click at [809, 87] on div "FoamTex" at bounding box center [800, 88] width 143 height 26
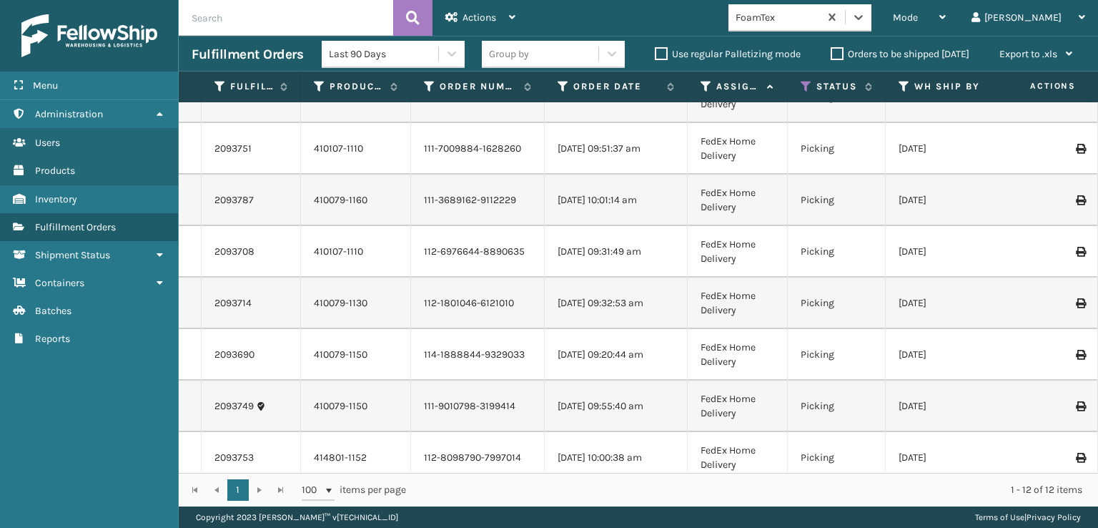
scroll to position [0, 0]
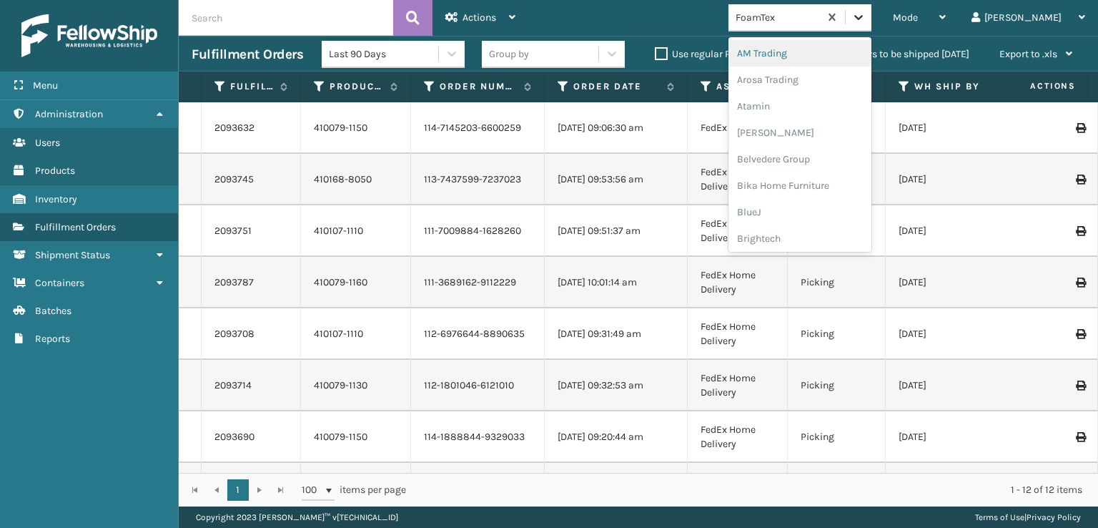
click at [866, 21] on icon at bounding box center [859, 17] width 14 height 14
click at [827, 209] on div "SleepGeekz" at bounding box center [800, 209] width 143 height 26
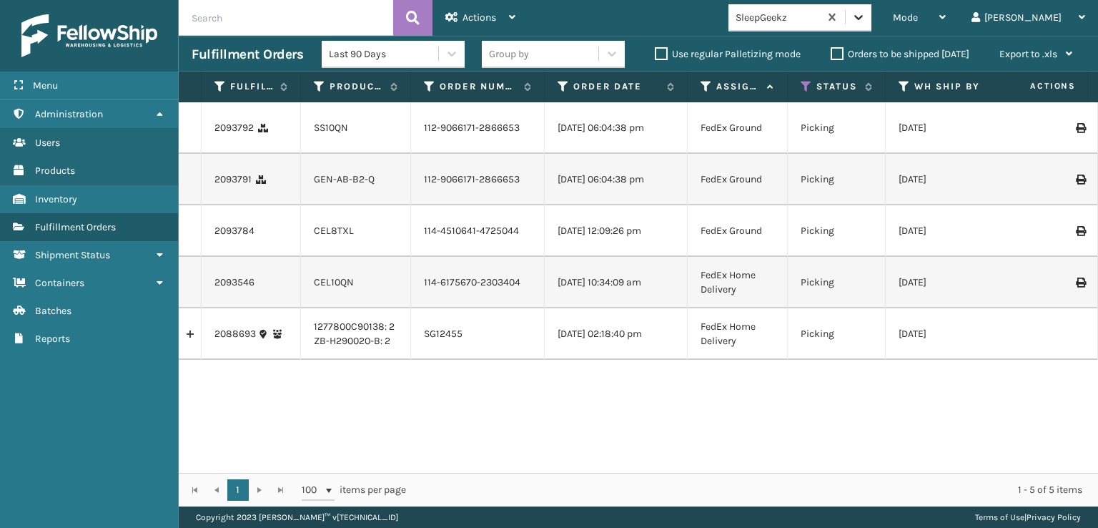
click at [866, 21] on icon at bounding box center [859, 17] width 14 height 14
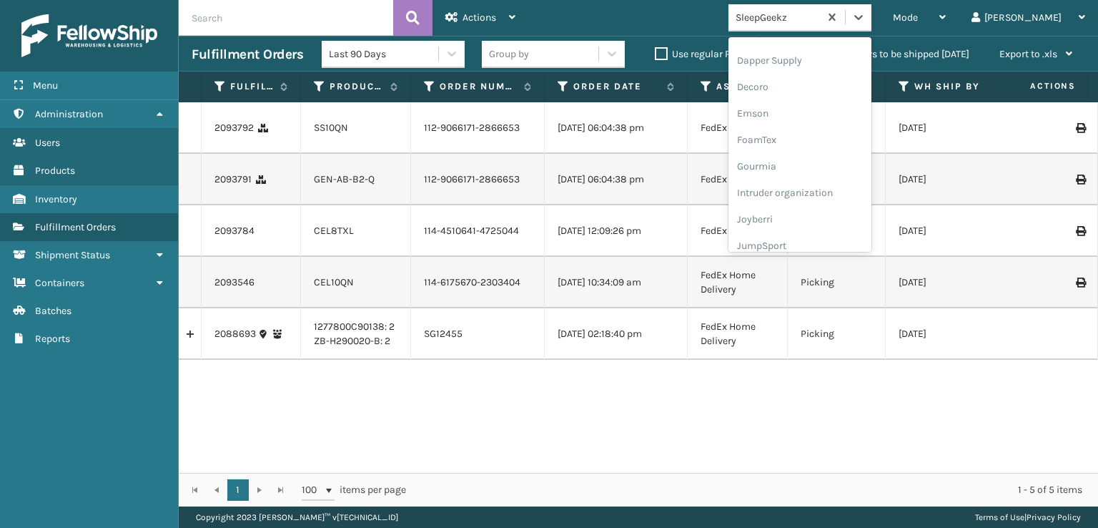
scroll to position [286, 0]
click at [822, 111] on div "FoamTex" at bounding box center [800, 111] width 143 height 26
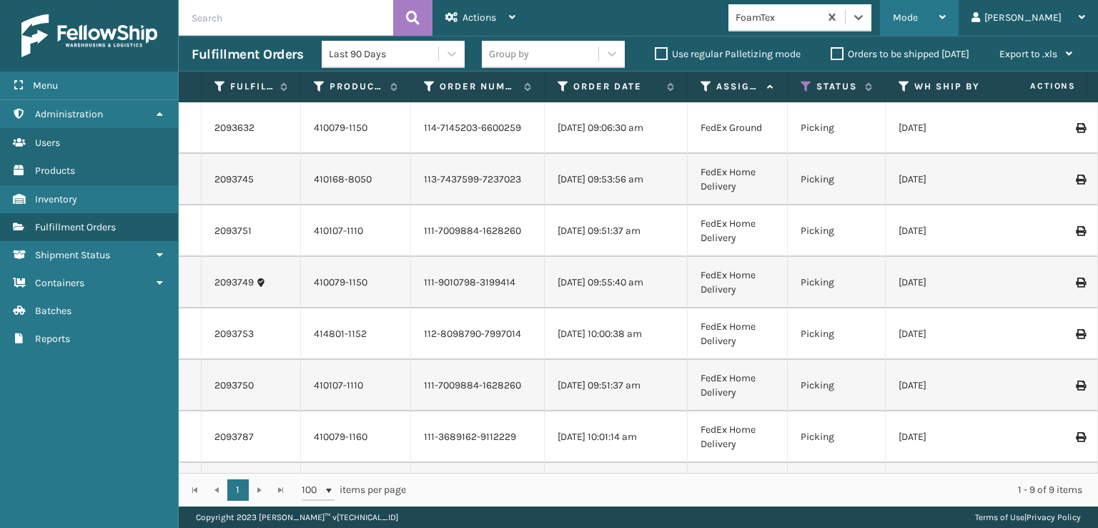
click at [918, 14] on span "Mode" at bounding box center [905, 17] width 25 height 12
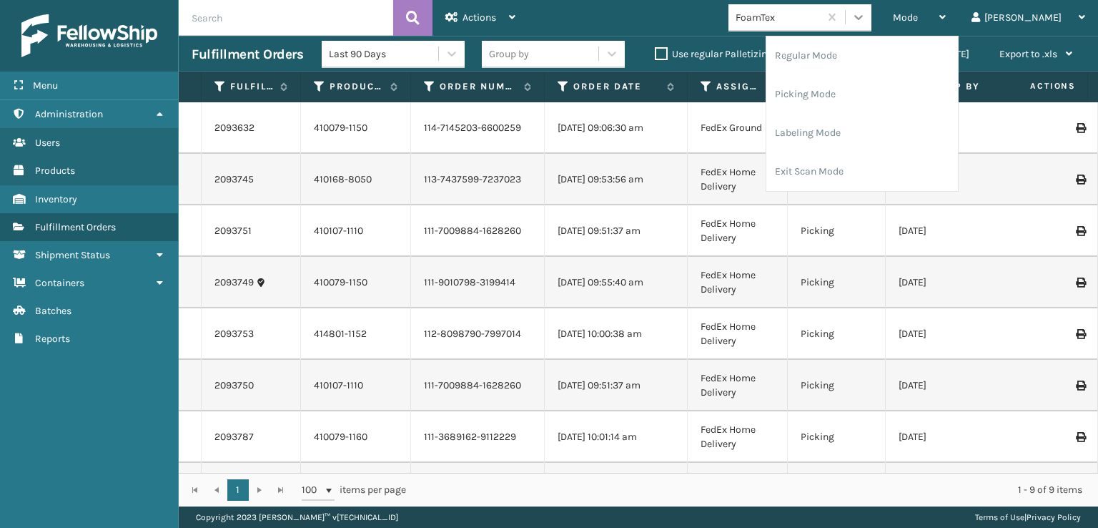
click at [866, 15] on icon at bounding box center [859, 17] width 14 height 14
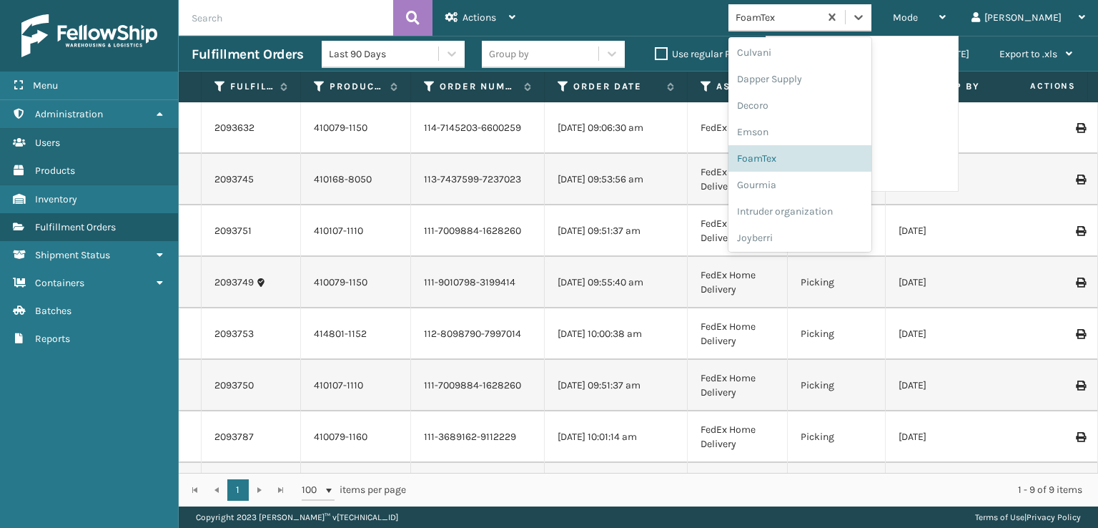
scroll to position [237, 0]
click at [814, 157] on div "FoamTex" at bounding box center [800, 160] width 143 height 26
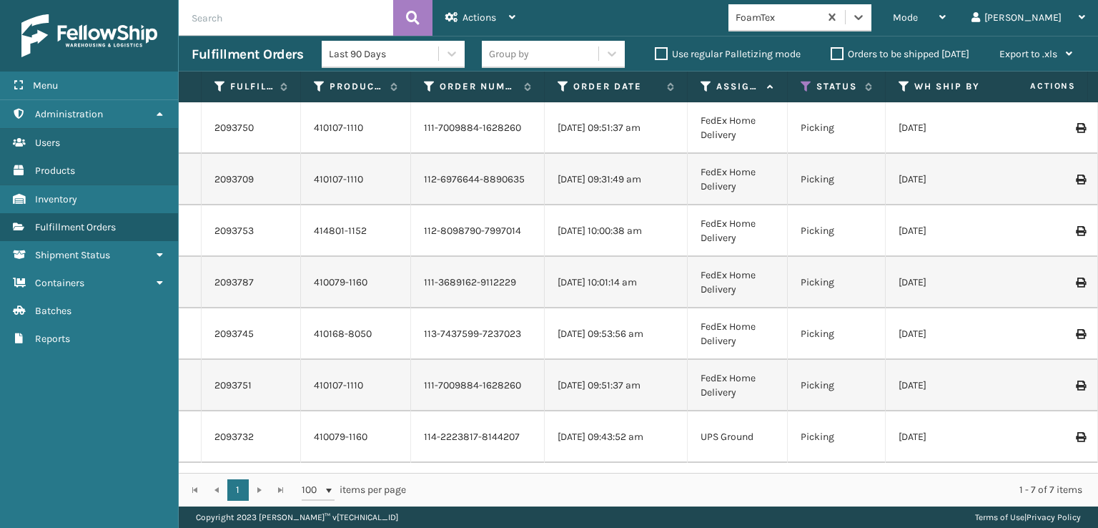
scroll to position [0, 0]
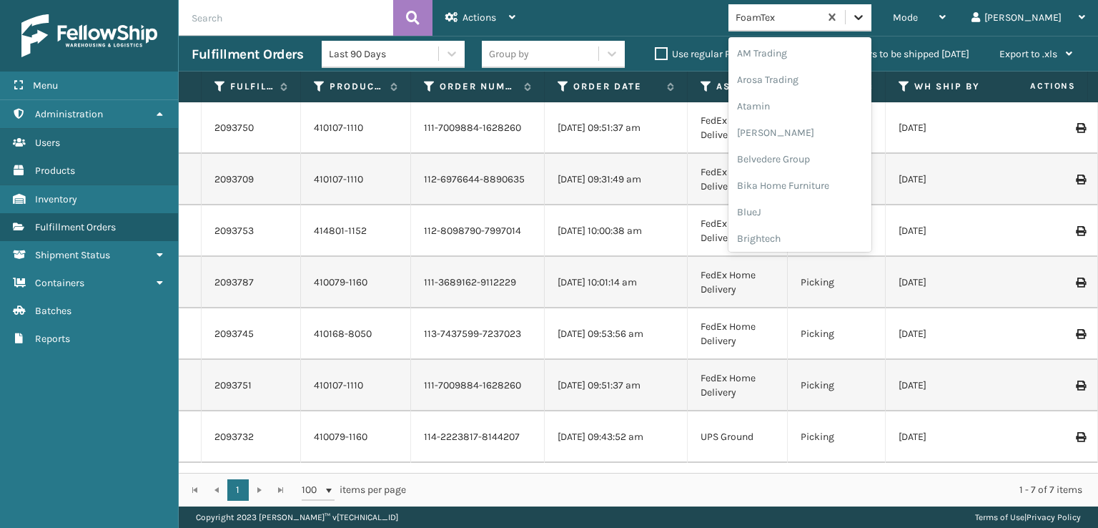
click at [866, 14] on icon at bounding box center [859, 17] width 14 height 14
click at [817, 207] on div "SleepGeekz" at bounding box center [800, 209] width 143 height 26
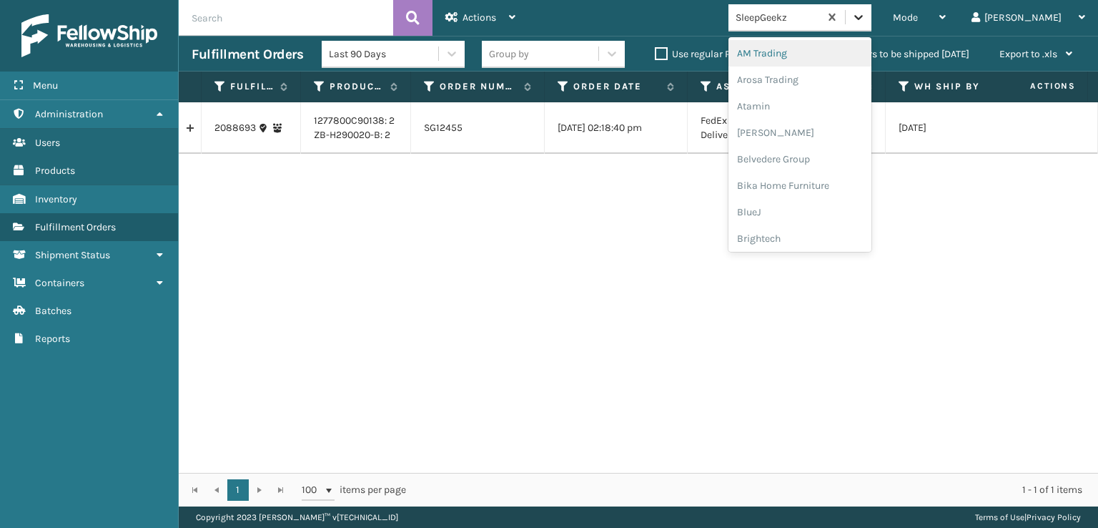
click at [866, 12] on icon at bounding box center [859, 17] width 14 height 14
click at [814, 186] on div "FoamTex" at bounding box center [800, 182] width 143 height 26
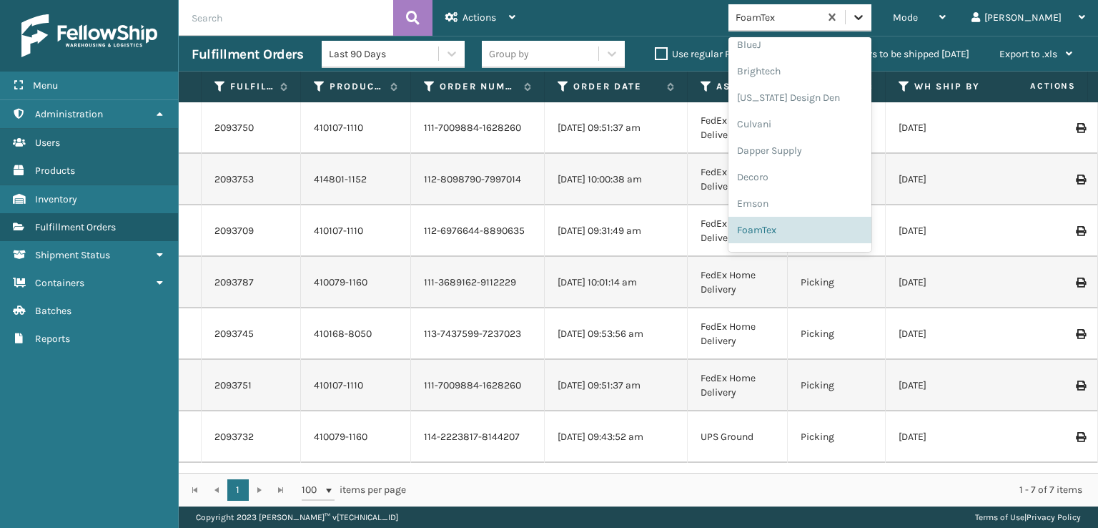
click at [866, 15] on icon at bounding box center [859, 17] width 14 height 14
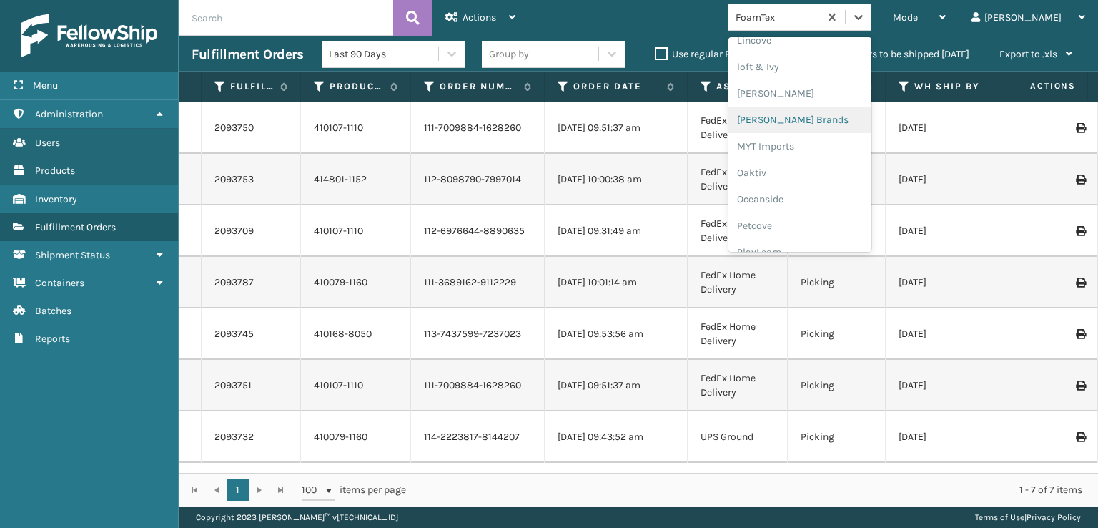
click at [832, 111] on div "[PERSON_NAME] Brands" at bounding box center [800, 120] width 143 height 26
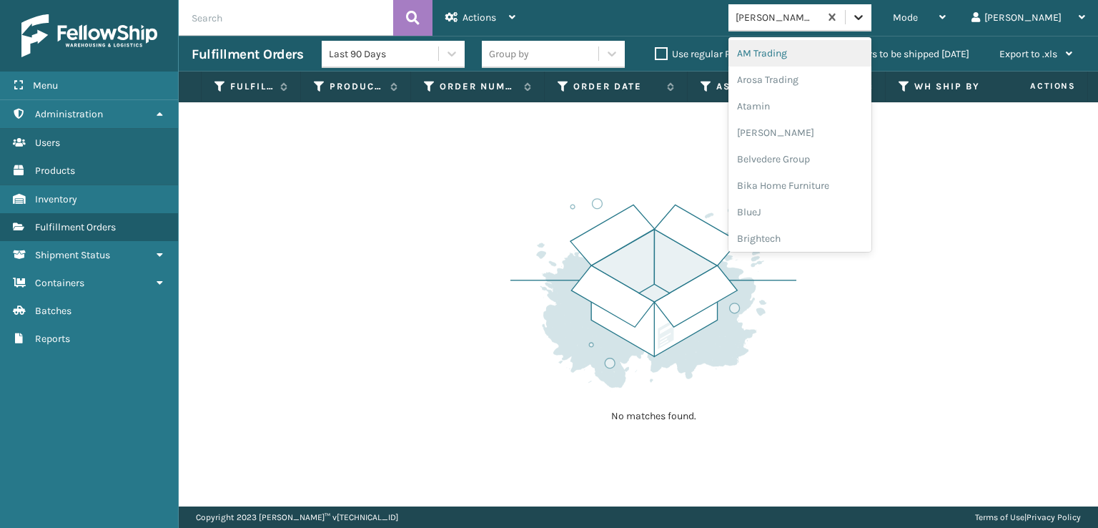
click at [866, 12] on icon at bounding box center [859, 17] width 14 height 14
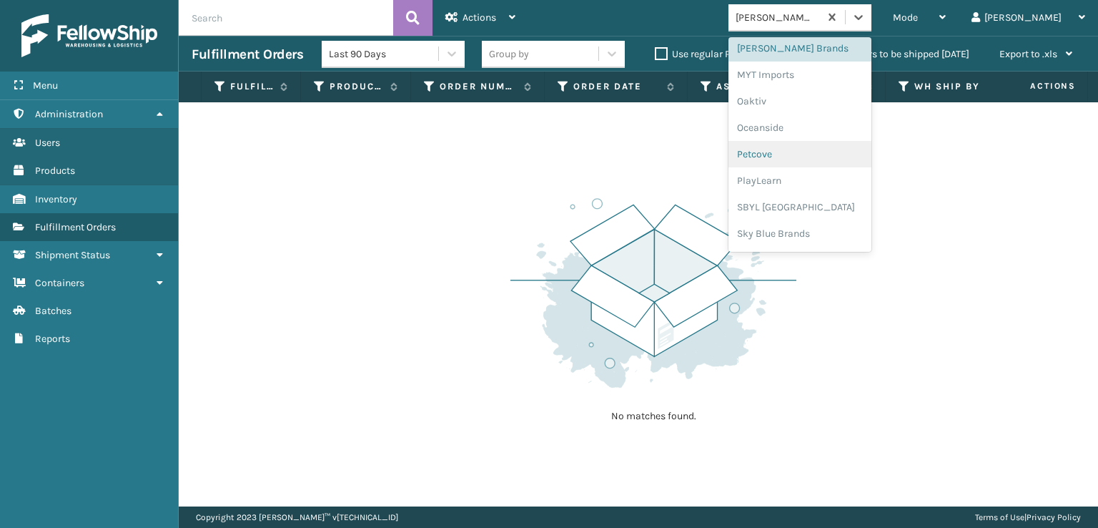
scroll to position [717, 0]
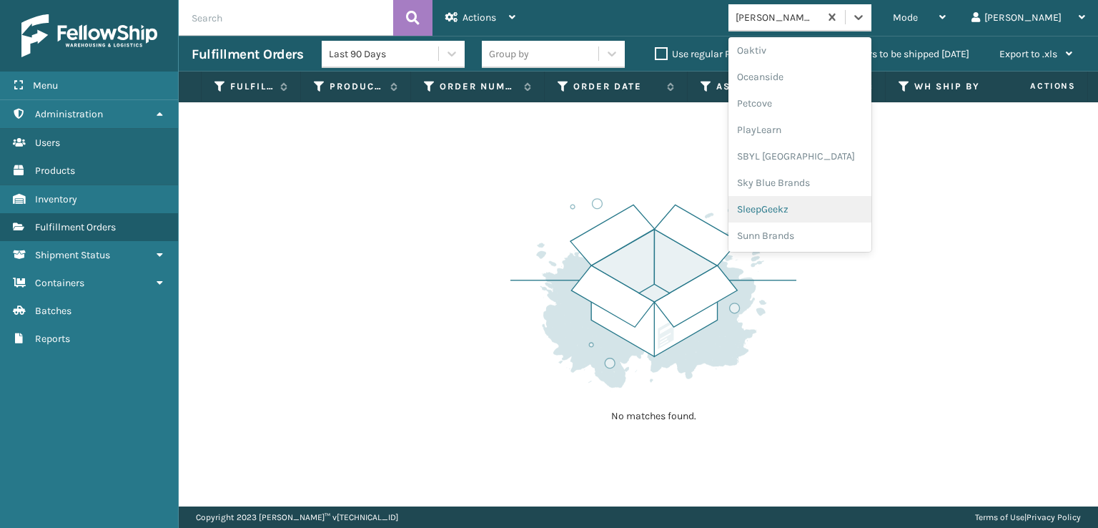
click at [812, 212] on div "SleepGeekz" at bounding box center [800, 209] width 143 height 26
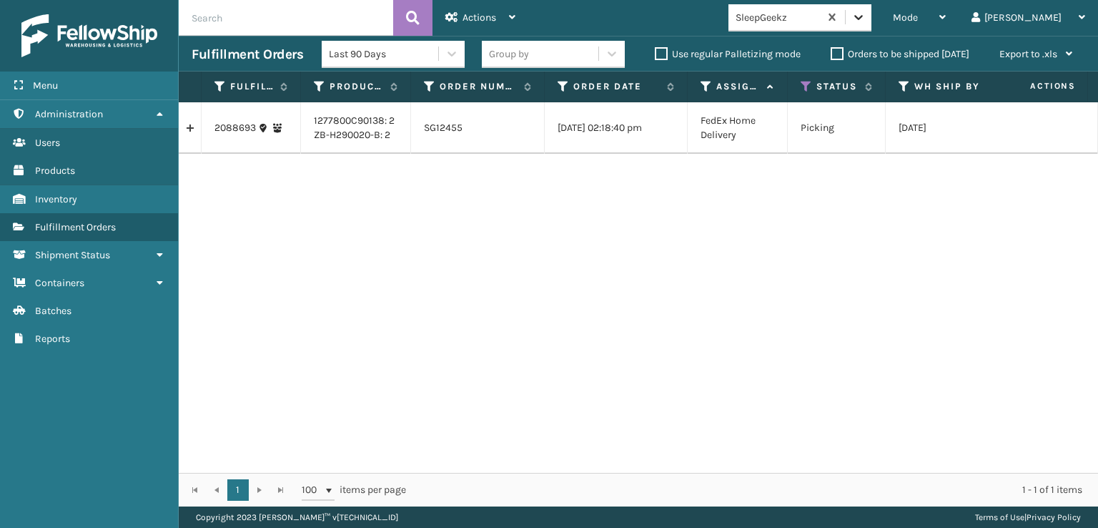
click at [866, 18] on icon at bounding box center [859, 17] width 14 height 14
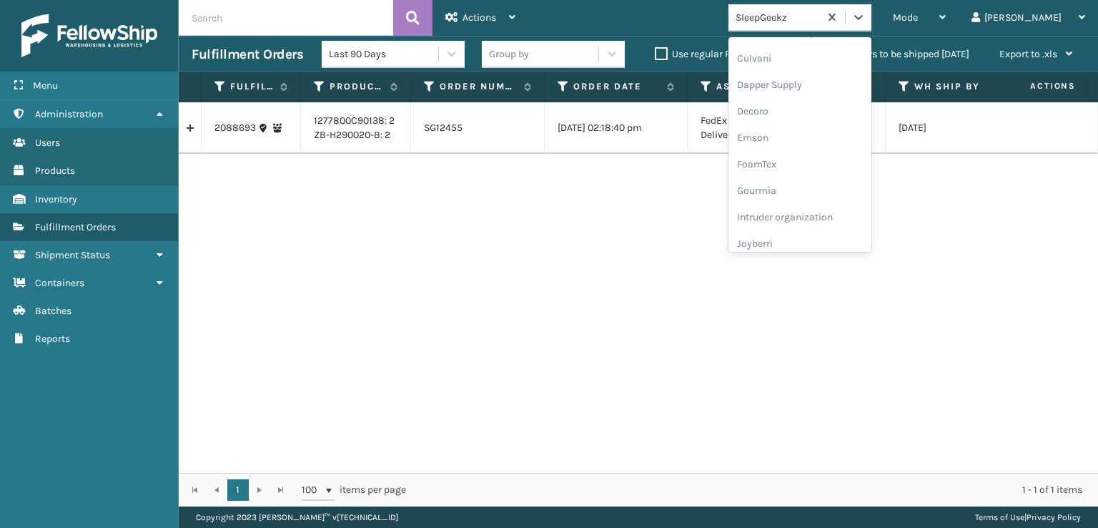
scroll to position [286, 0]
click at [805, 113] on div "FoamTex" at bounding box center [800, 111] width 143 height 26
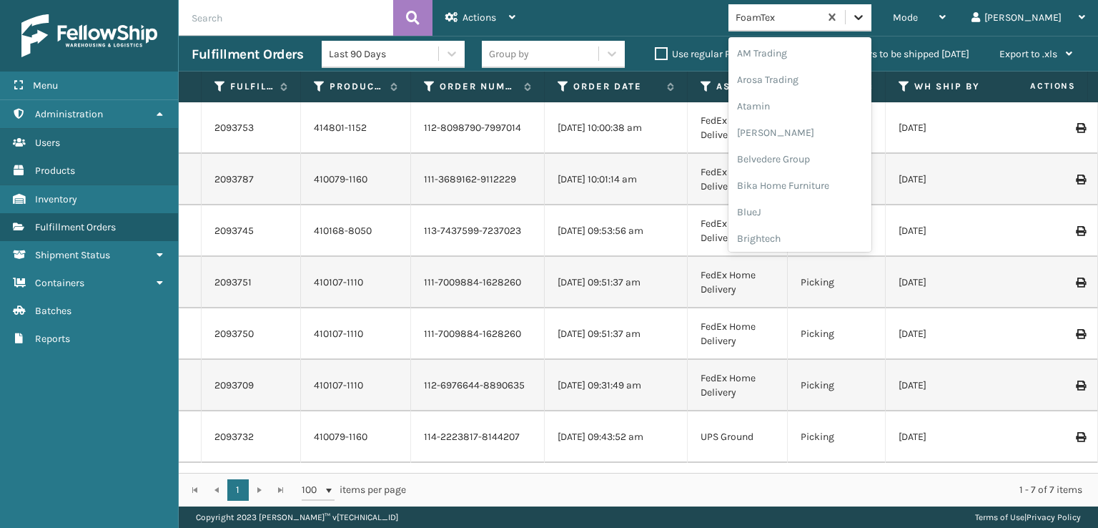
click at [863, 18] on icon at bounding box center [858, 17] width 9 height 5
click at [814, 225] on div "FoamTex" at bounding box center [800, 230] width 143 height 26
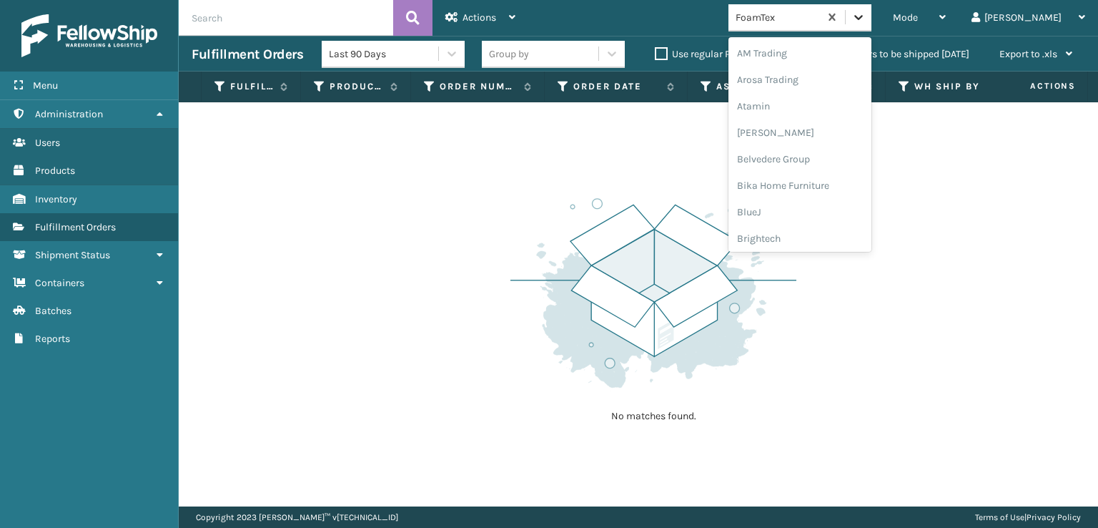
click at [866, 19] on icon at bounding box center [859, 17] width 14 height 14
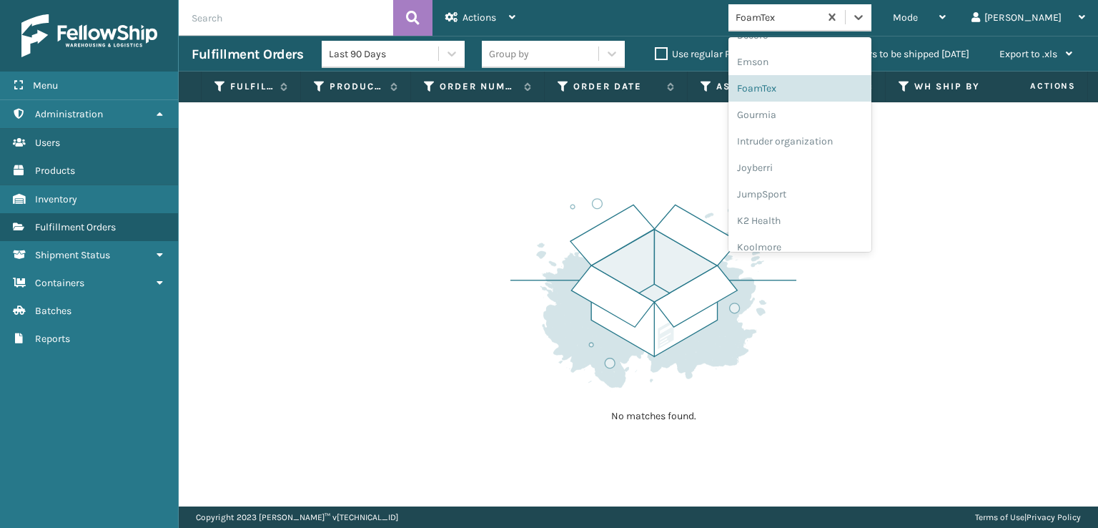
click at [194, 217] on div "No matches found." at bounding box center [639, 304] width 920 height 404
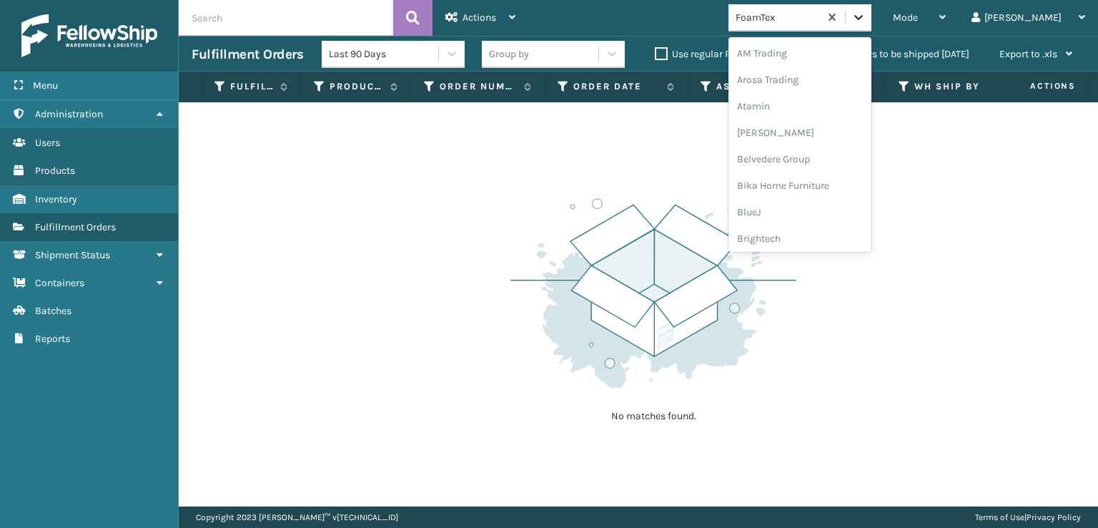
click at [866, 19] on icon at bounding box center [859, 17] width 14 height 14
click at [815, 191] on div "[PERSON_NAME] Brands" at bounding box center [800, 190] width 143 height 26
click at [866, 23] on icon at bounding box center [859, 17] width 14 height 14
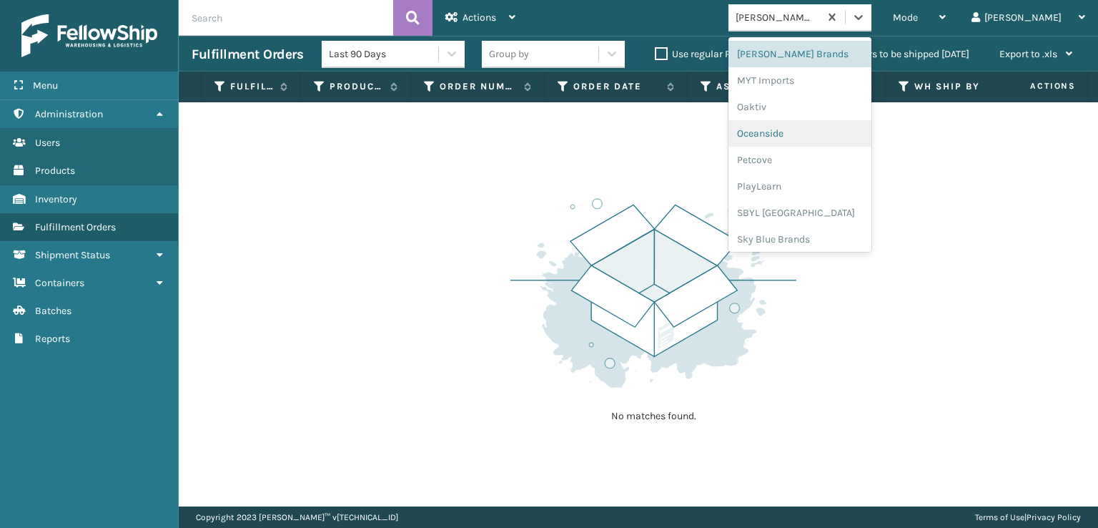
scroll to position [717, 0]
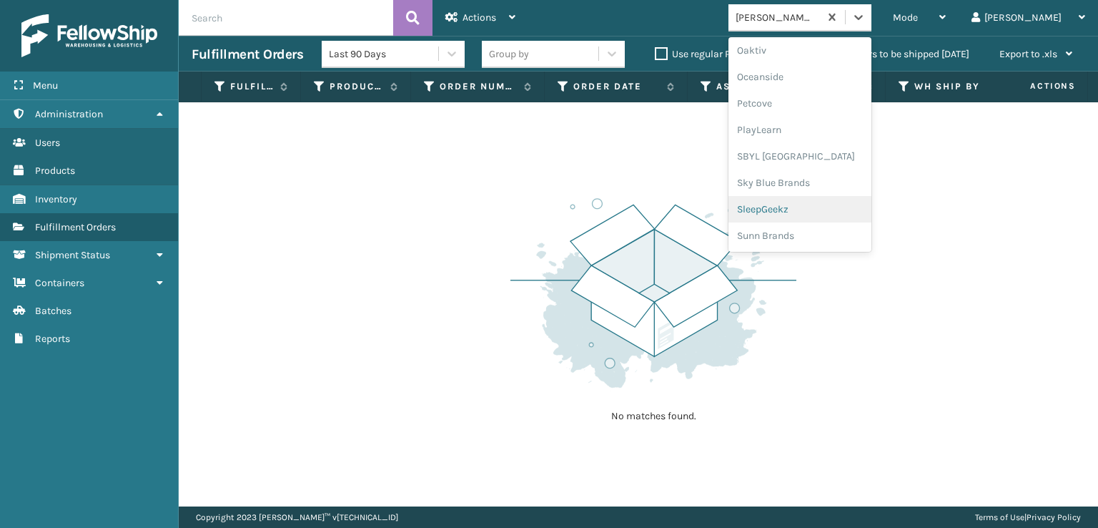
click at [829, 209] on div "SleepGeekz" at bounding box center [800, 209] width 143 height 26
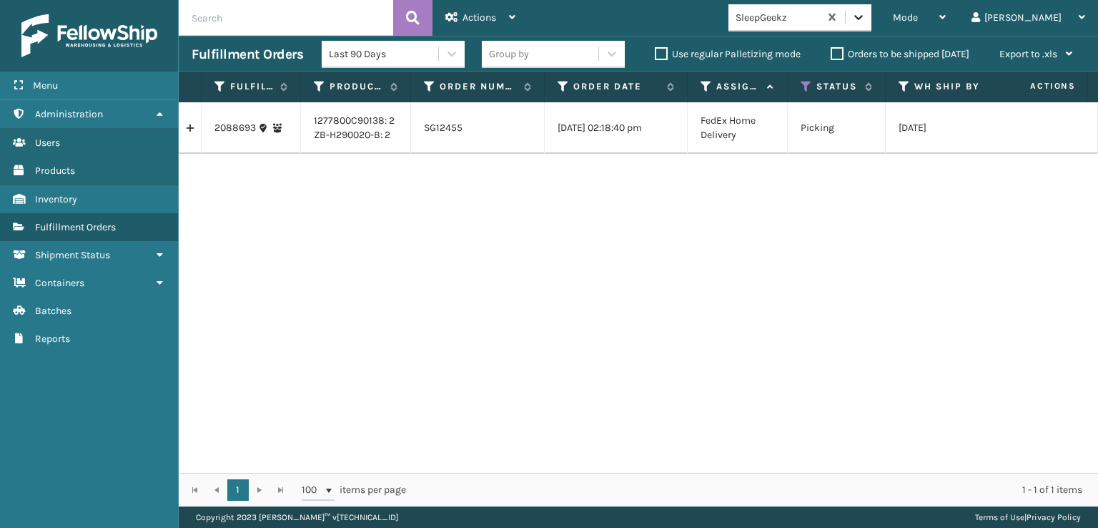
click at [866, 21] on icon at bounding box center [859, 17] width 14 height 14
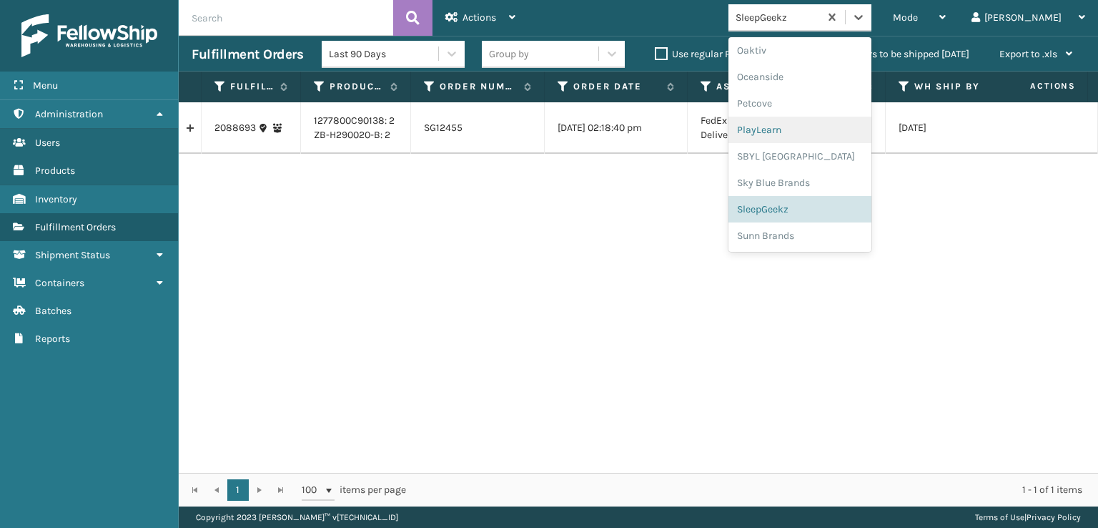
click at [490, 281] on div "2088693 1277800C90138: 2 ZB-H290020-B: 2 SG12455 [DATE] 02:18:40 pm FedEx Home …" at bounding box center [639, 287] width 920 height 370
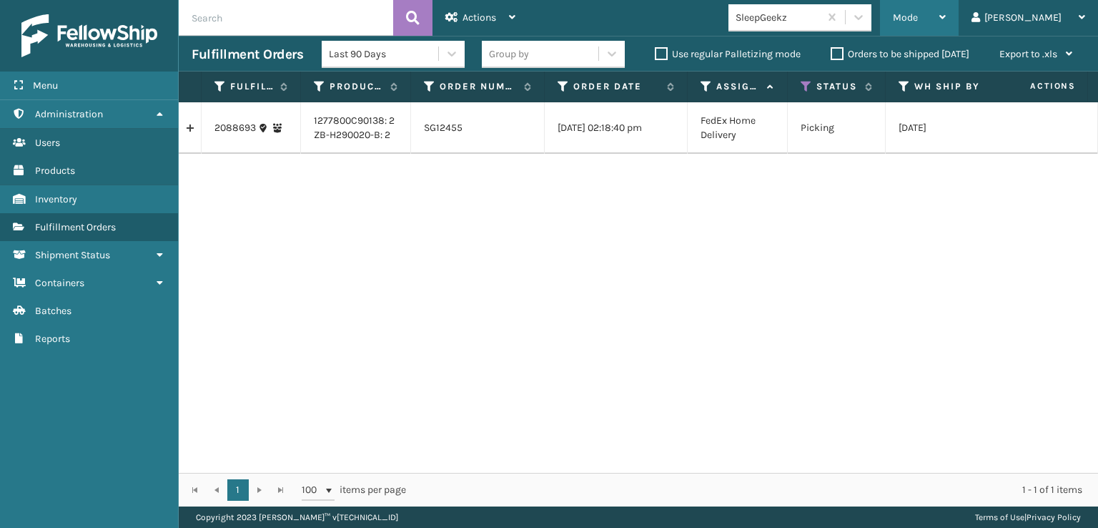
click at [918, 17] on span "Mode" at bounding box center [905, 17] width 25 height 12
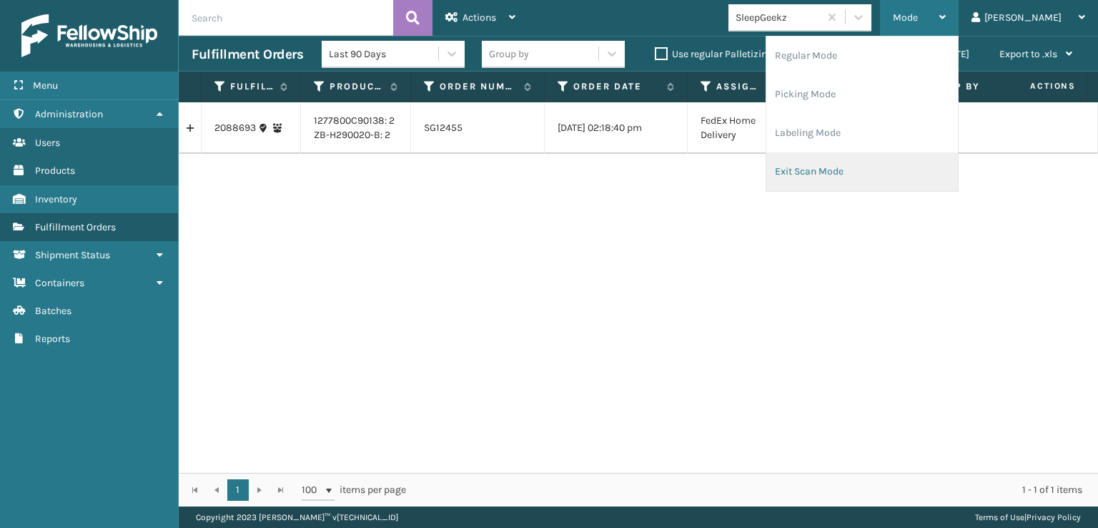
click at [859, 169] on li "Exit Scan Mode" at bounding box center [863, 171] width 192 height 39
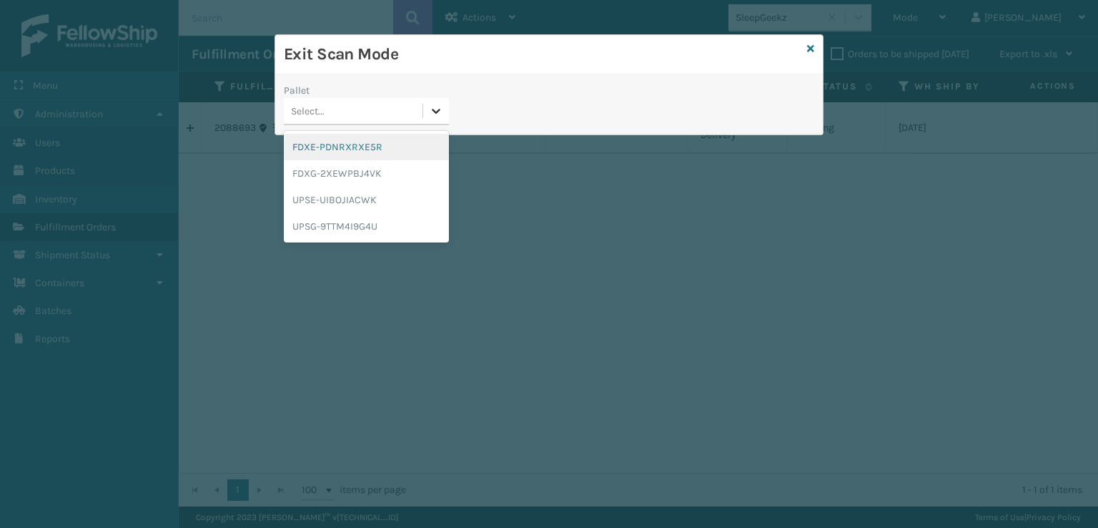
click at [440, 102] on div at bounding box center [436, 111] width 26 height 26
click at [377, 149] on div "FDXE-PDNRXRXE5R" at bounding box center [366, 147] width 165 height 26
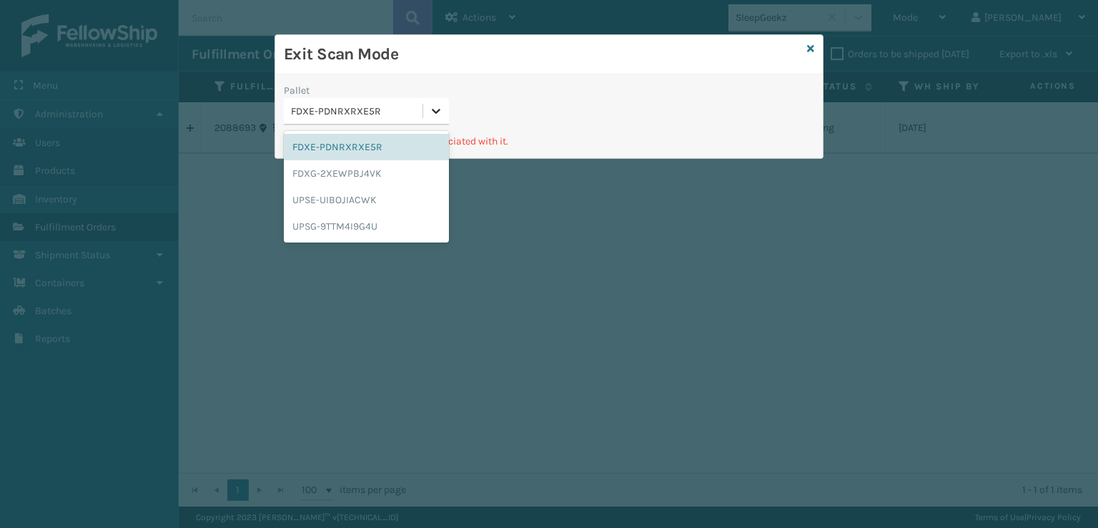
click at [434, 107] on icon at bounding box center [436, 111] width 14 height 14
click at [375, 169] on div "FDXG-2XEWPBJ4VK" at bounding box center [366, 173] width 165 height 26
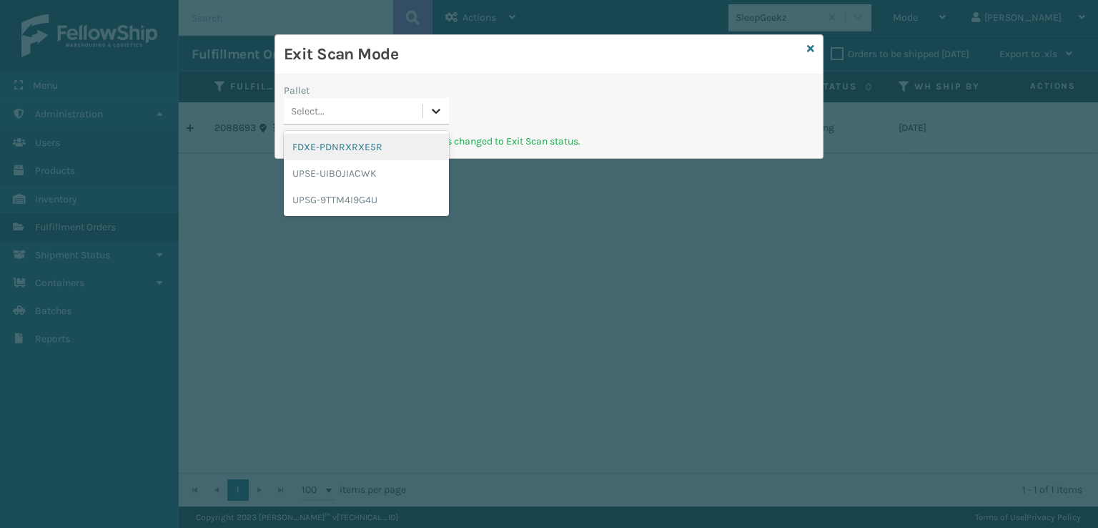
click at [443, 109] on div at bounding box center [436, 111] width 26 height 26
click at [340, 171] on div "UPSE-UIBOJIACWK" at bounding box center [366, 173] width 165 height 26
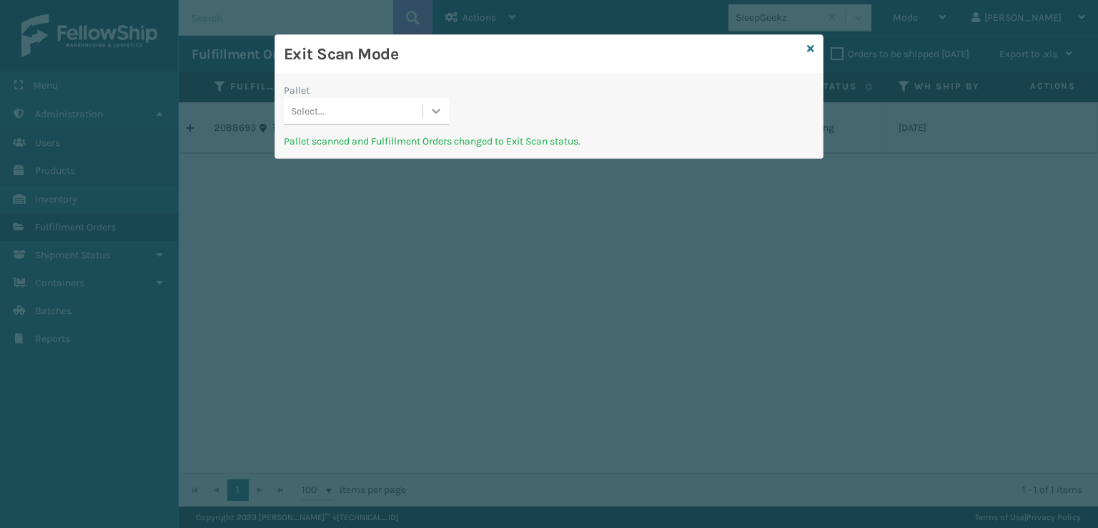
click at [438, 111] on icon at bounding box center [437, 111] width 9 height 5
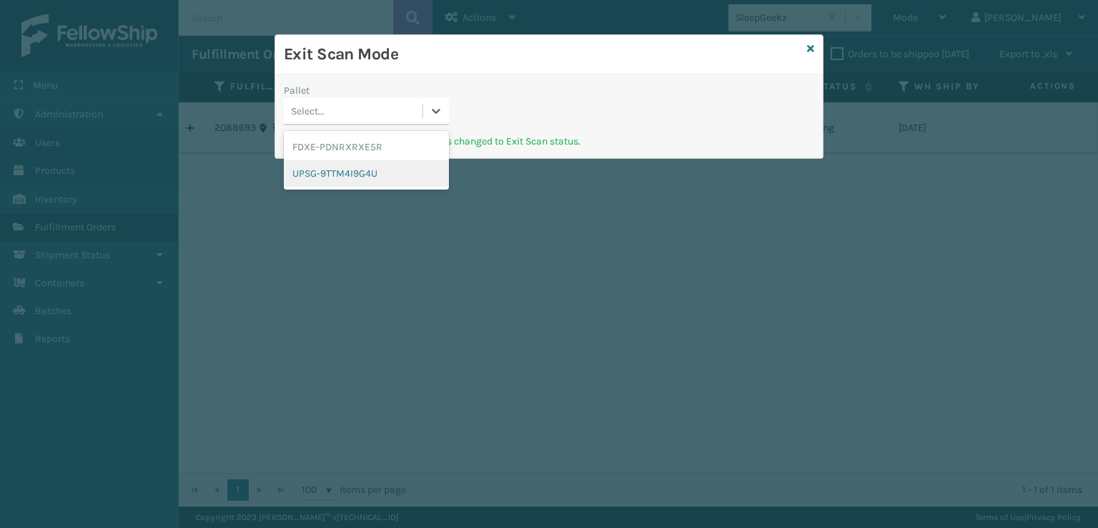
click at [340, 167] on div "UPSG-9TTM4I9G4U" at bounding box center [366, 173] width 165 height 26
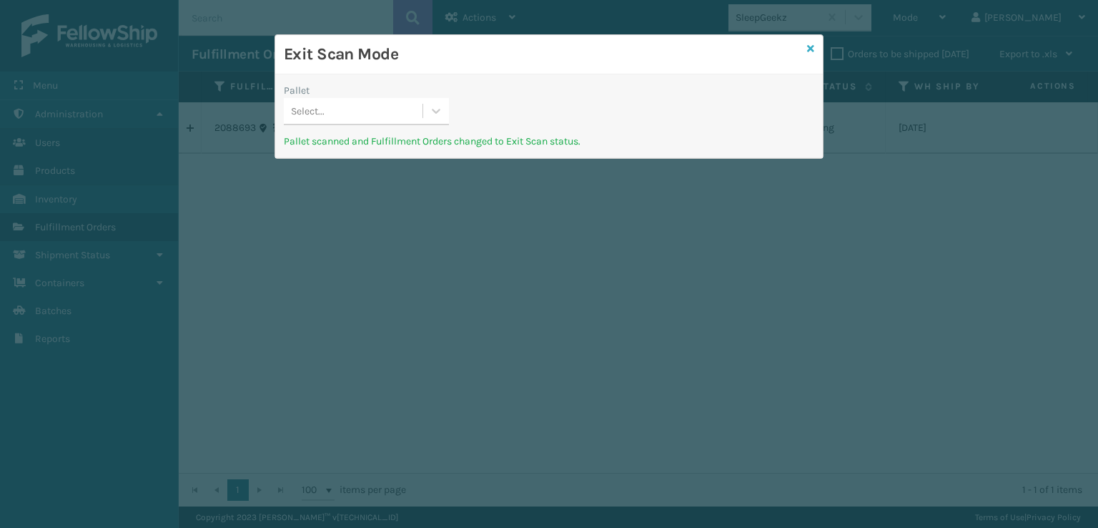
click at [812, 49] on icon at bounding box center [810, 49] width 7 height 10
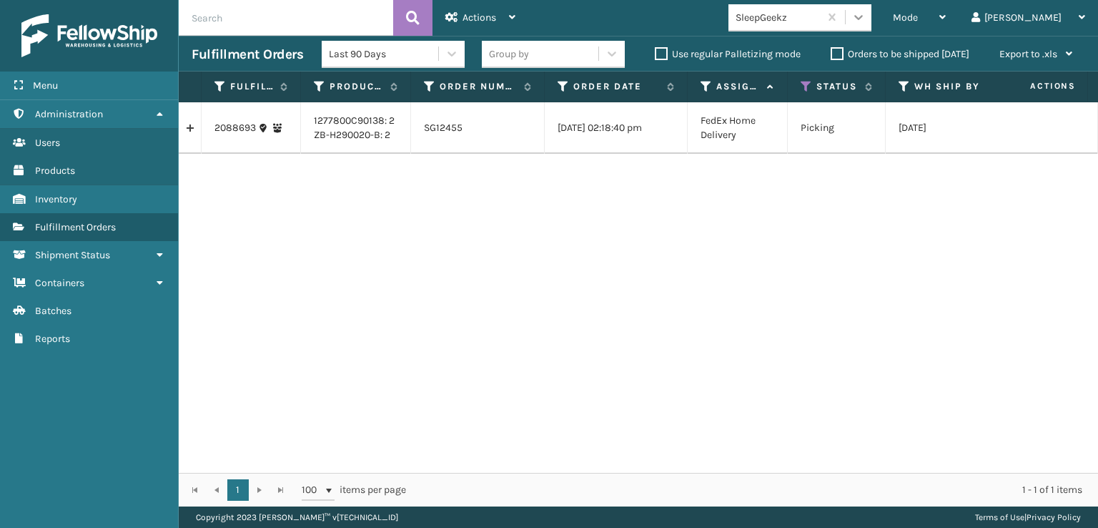
click at [866, 23] on icon at bounding box center [859, 17] width 14 height 14
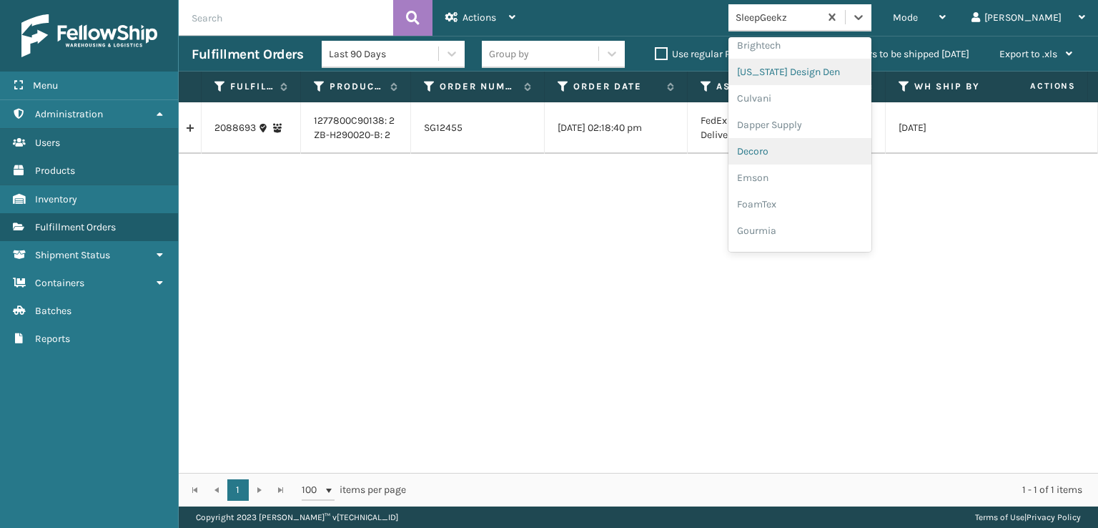
scroll to position [215, 0]
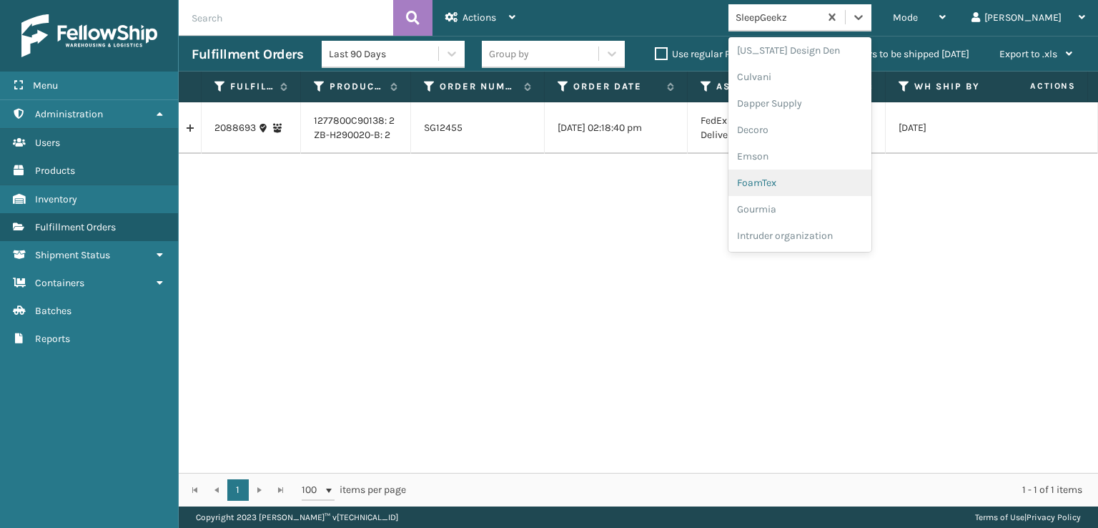
click at [811, 180] on div "FoamTex" at bounding box center [800, 182] width 143 height 26
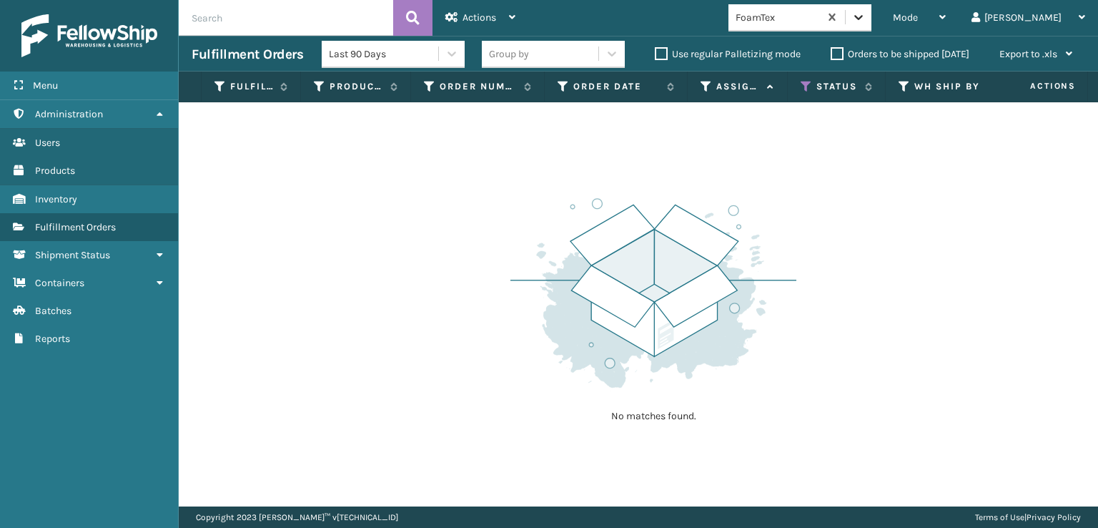
click at [866, 24] on icon at bounding box center [859, 17] width 14 height 14
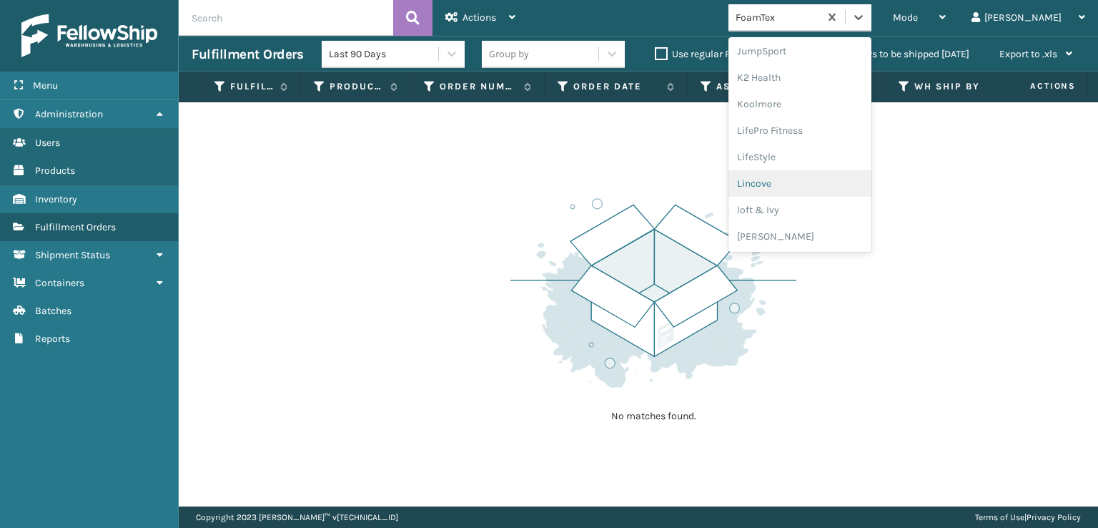
scroll to position [523, 0]
click at [813, 189] on div "[PERSON_NAME] Brands" at bounding box center [800, 191] width 143 height 26
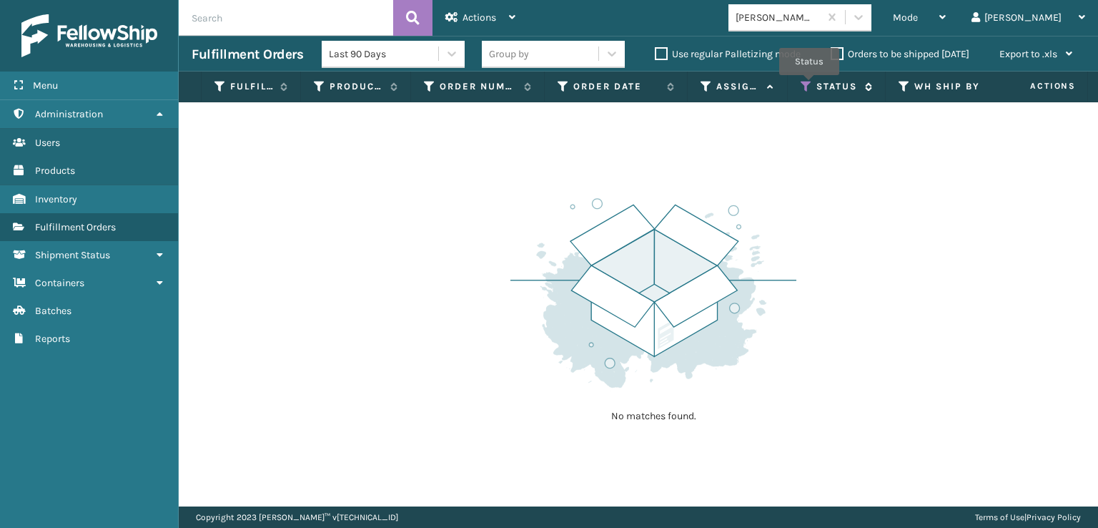
click at [809, 85] on icon at bounding box center [806, 86] width 11 height 13
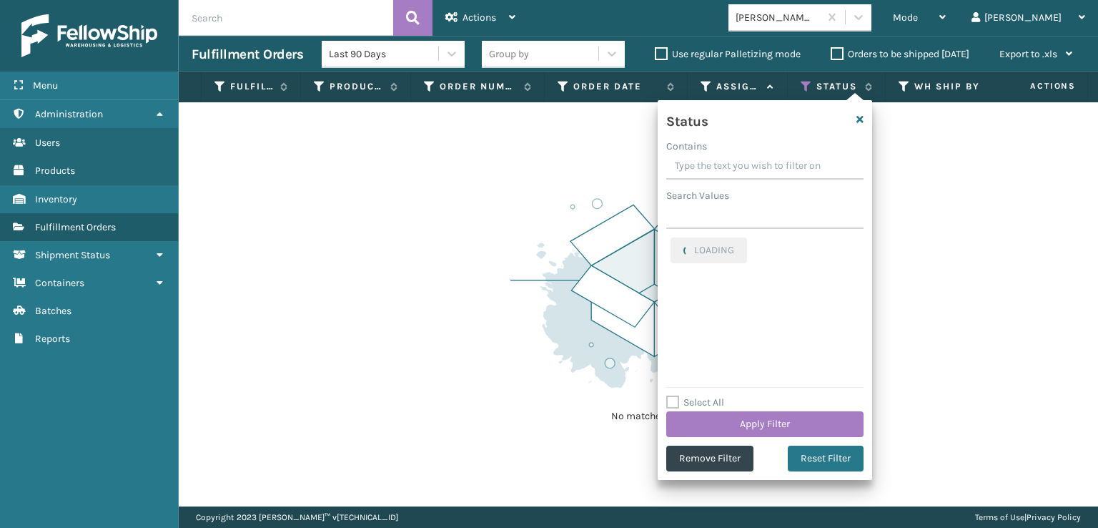
click at [684, 166] on input "Contains" at bounding box center [764, 167] width 197 height 26
click at [684, 165] on input "Contains" at bounding box center [764, 167] width 197 height 26
click at [711, 330] on div "LOADING" at bounding box center [764, 308] width 197 height 143
click at [674, 312] on label "Palletized" at bounding box center [701, 311] width 61 height 12
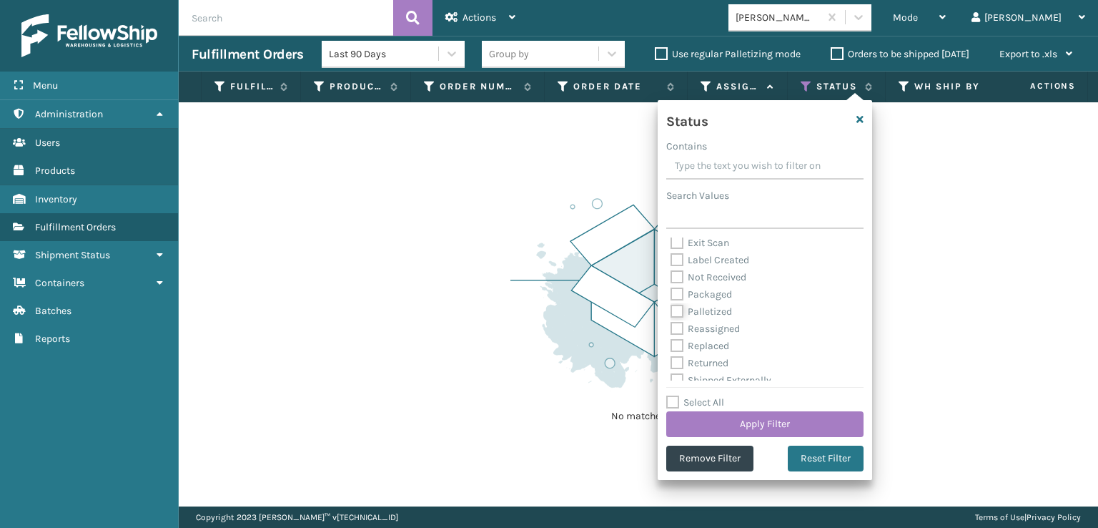
click at [671, 312] on input "Palletized" at bounding box center [671, 307] width 1 height 9
checkbox input "true"
click at [675, 247] on label "Picking" at bounding box center [696, 246] width 51 height 12
click at [671, 247] on input "Picking" at bounding box center [671, 241] width 1 height 9
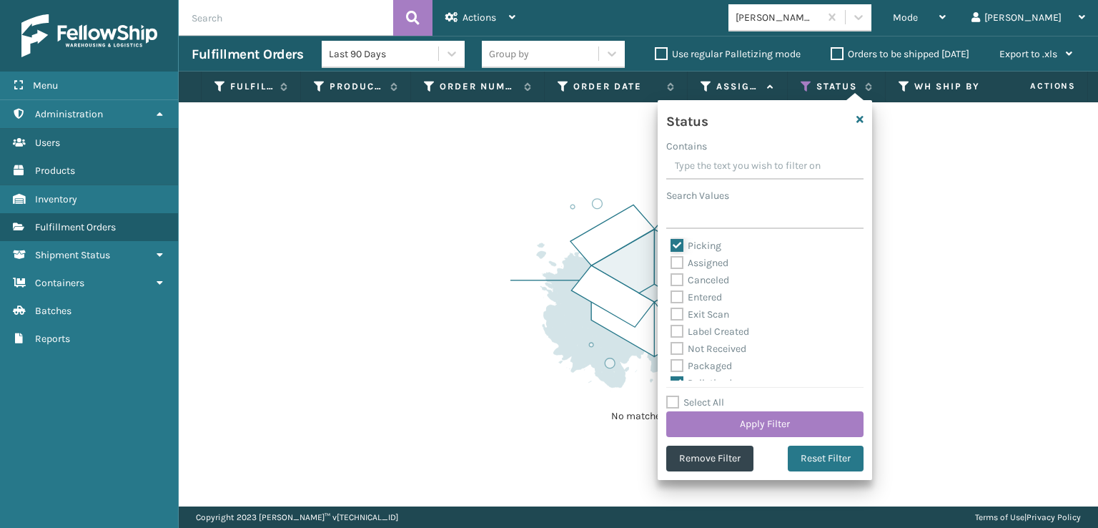
checkbox input "false"
click at [747, 425] on button "Apply Filter" at bounding box center [764, 424] width 197 height 26
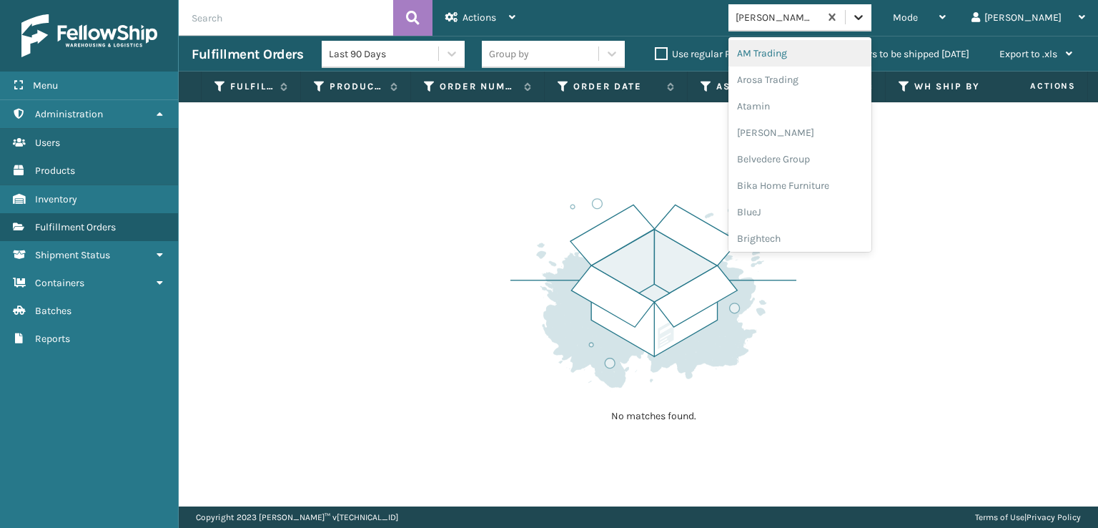
click at [866, 12] on icon at bounding box center [859, 17] width 14 height 14
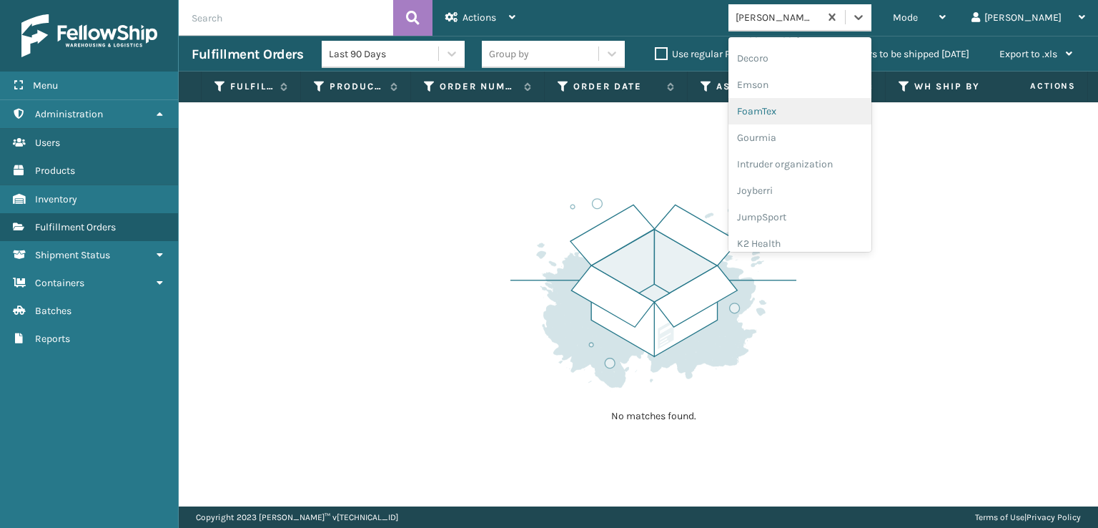
click at [816, 112] on div "FoamTex" at bounding box center [800, 111] width 143 height 26
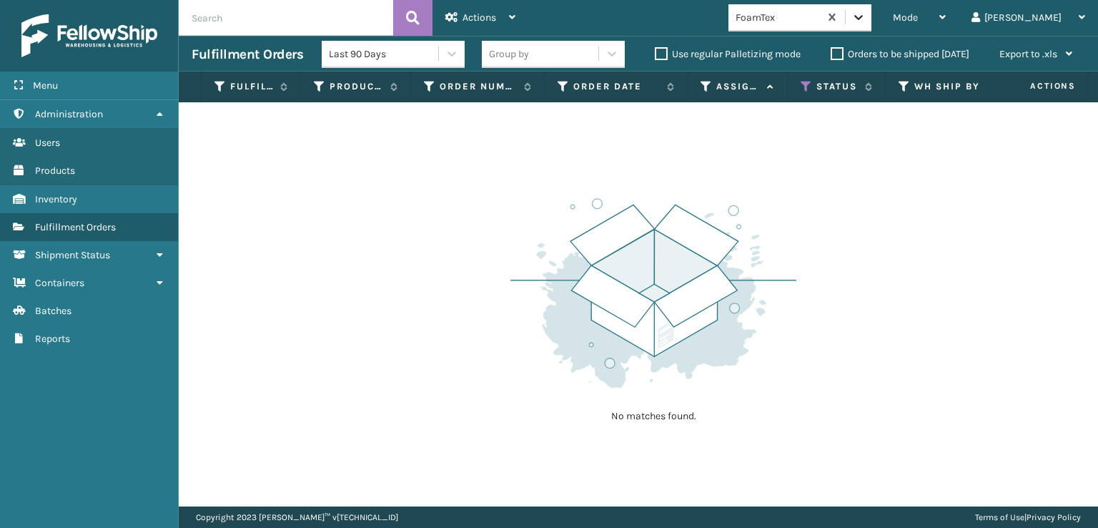
click at [863, 19] on icon at bounding box center [858, 17] width 9 height 5
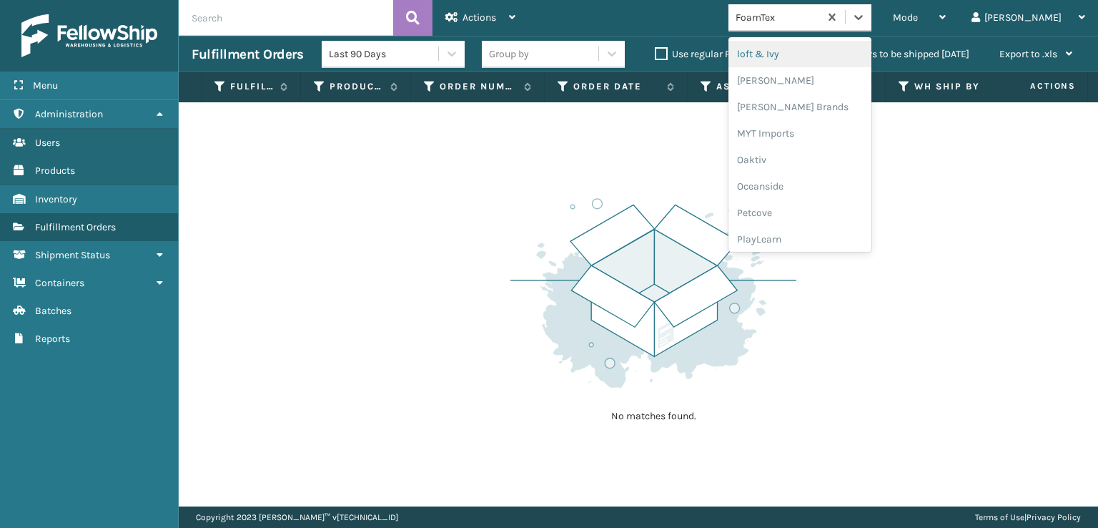
scroll to position [717, 0]
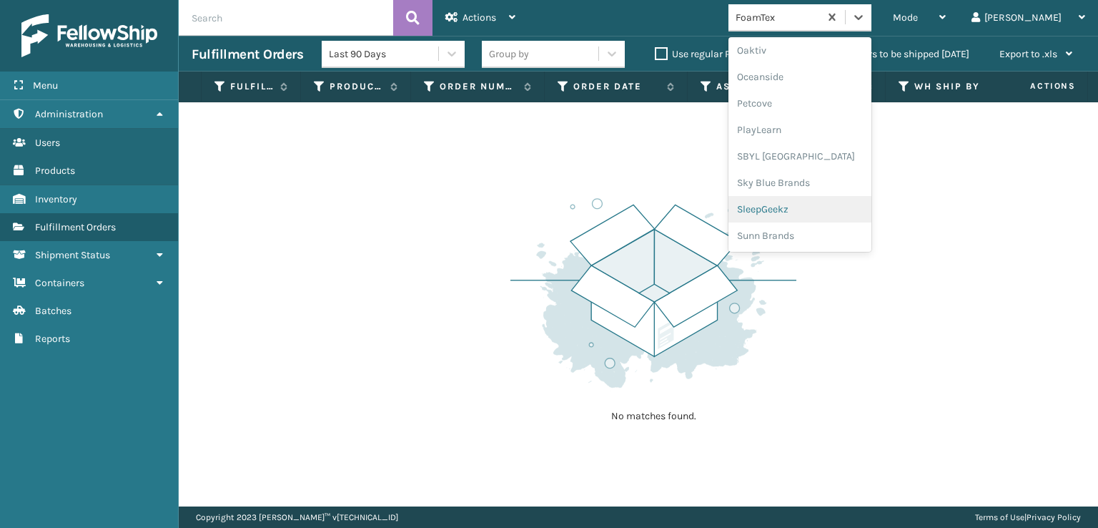
click at [823, 207] on div "SleepGeekz" at bounding box center [800, 209] width 143 height 26
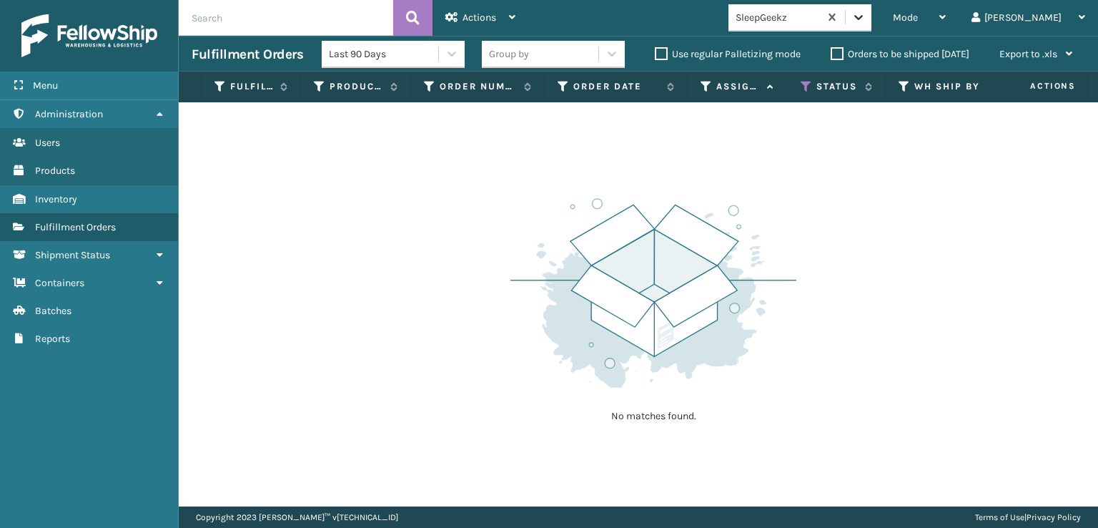
click at [866, 15] on icon at bounding box center [859, 17] width 14 height 14
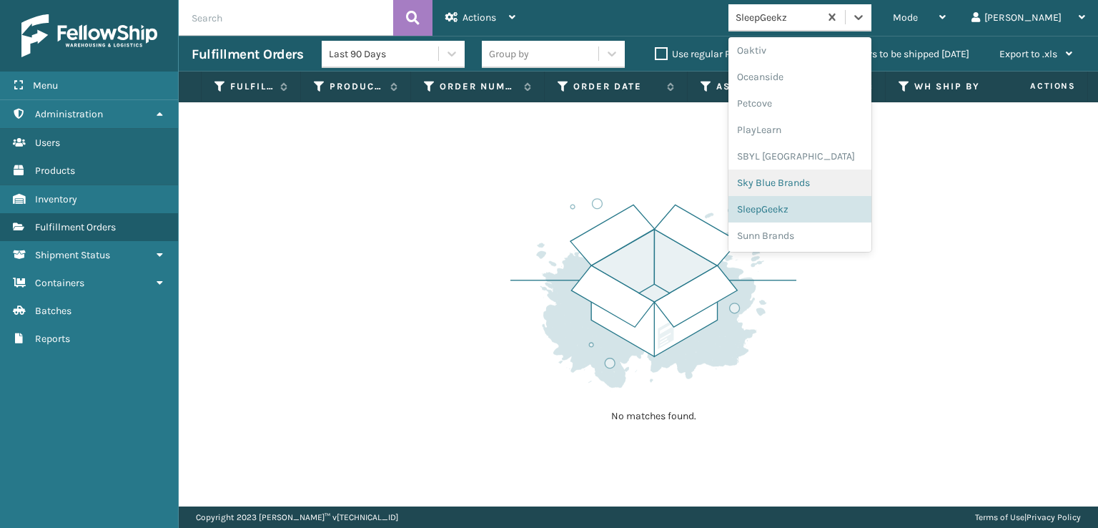
click at [443, 202] on div "No matches found." at bounding box center [639, 304] width 920 height 404
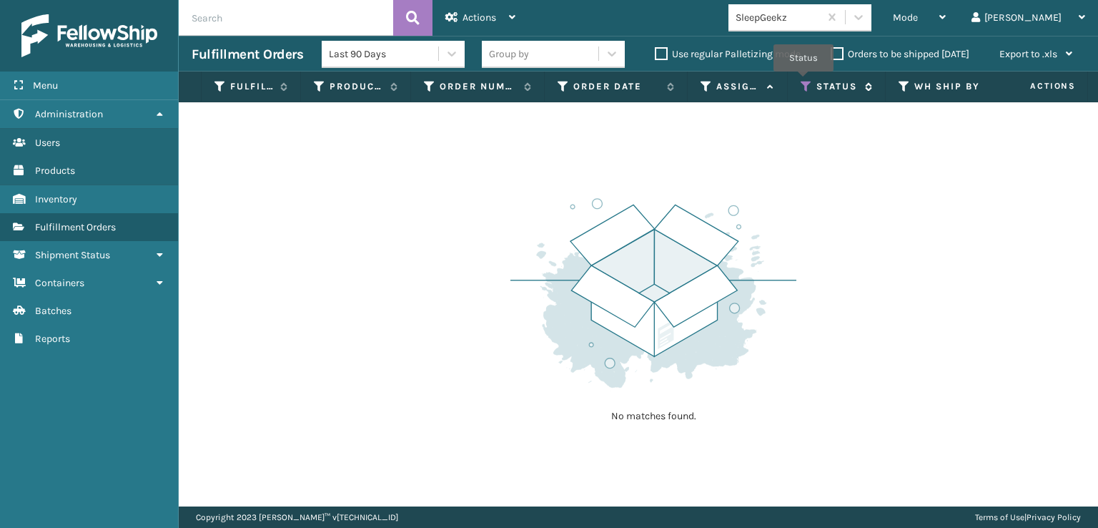
click at [804, 82] on icon at bounding box center [806, 86] width 11 height 13
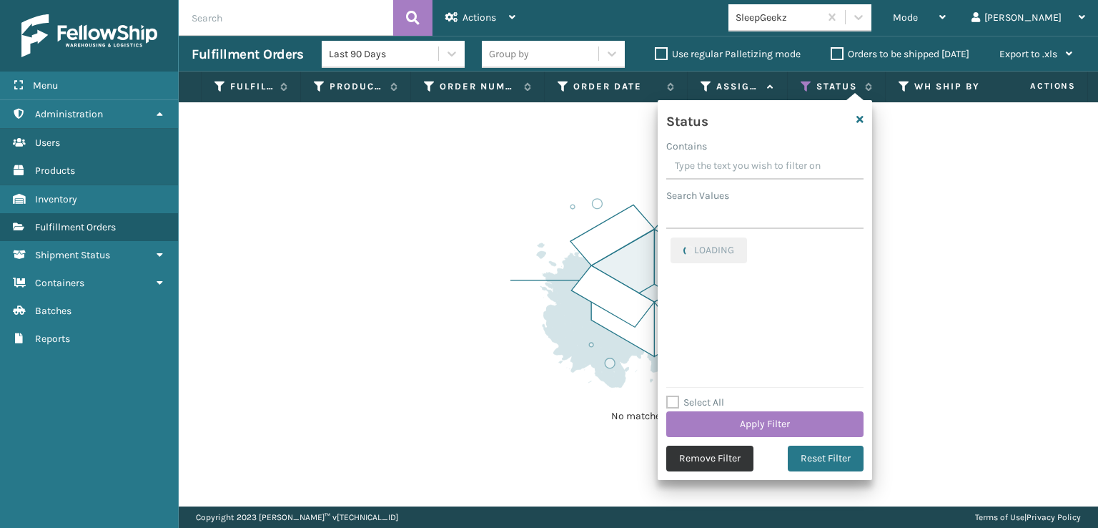
click at [694, 452] on button "Remove Filter" at bounding box center [709, 458] width 87 height 26
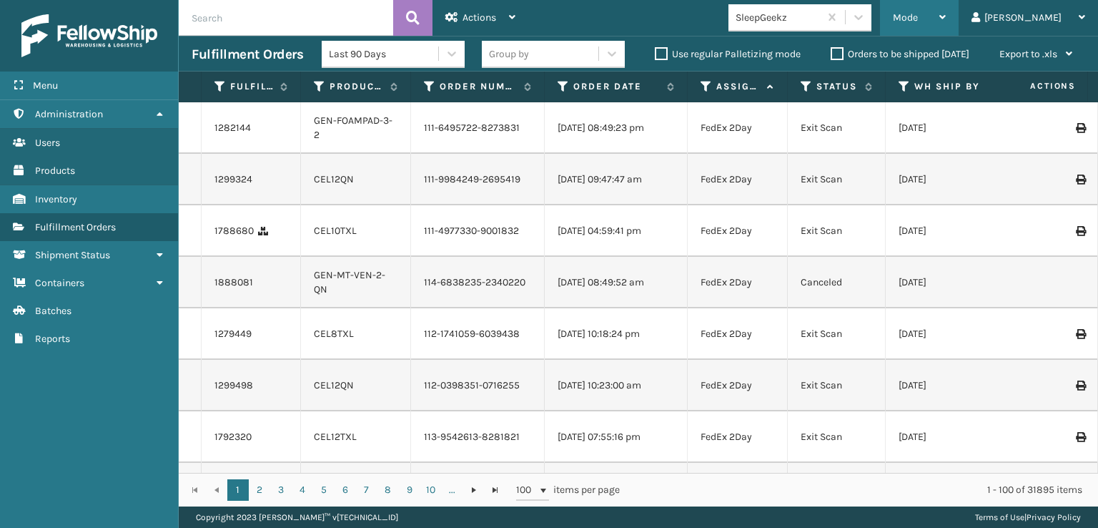
click at [918, 20] on span "Mode" at bounding box center [905, 17] width 25 height 12
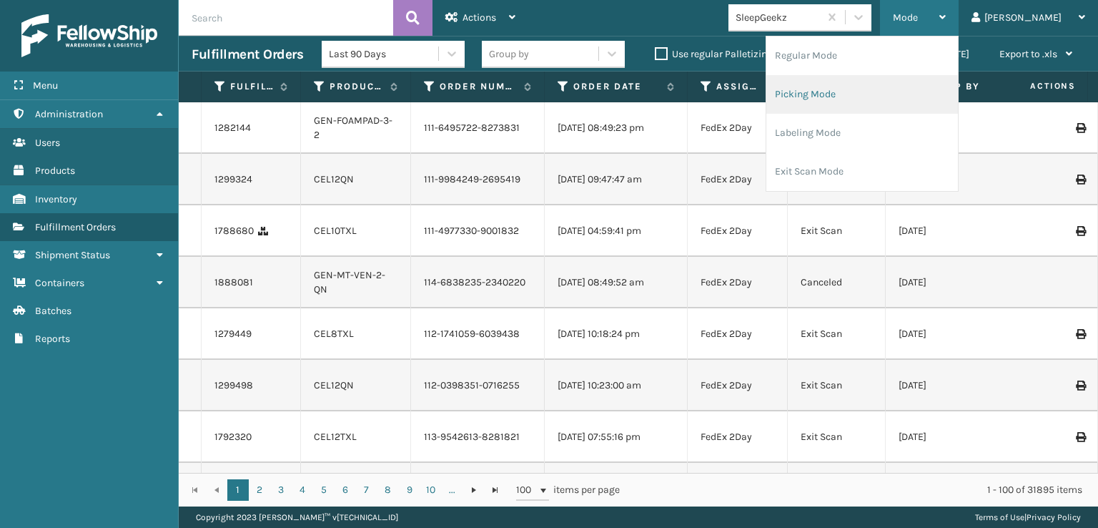
click at [862, 92] on li "Picking Mode" at bounding box center [863, 94] width 192 height 39
